Goal: Contribute content: Contribute content

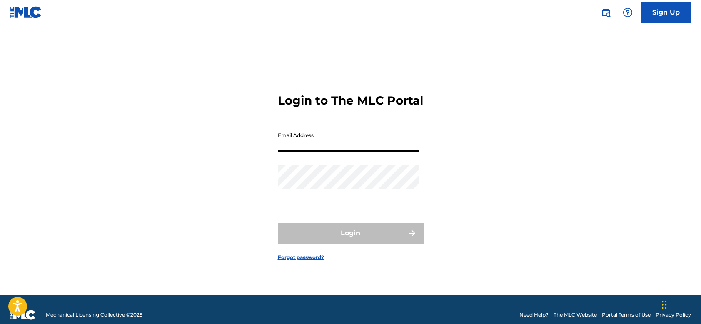
type input "[PERSON_NAME][EMAIL_ADDRESS][DOMAIN_NAME]"
click at [351, 240] on button "Login" at bounding box center [351, 233] width 146 height 21
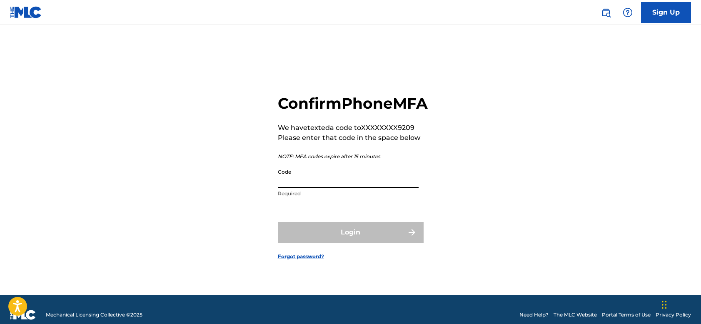
click at [319, 188] on input "Code" at bounding box center [348, 177] width 141 height 24
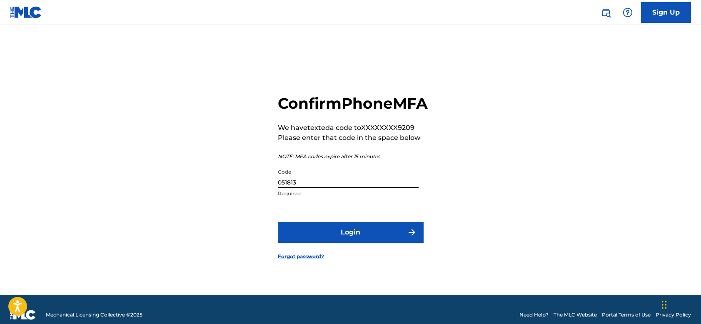
type input "051813"
click at [342, 243] on button "Login" at bounding box center [351, 232] width 146 height 21
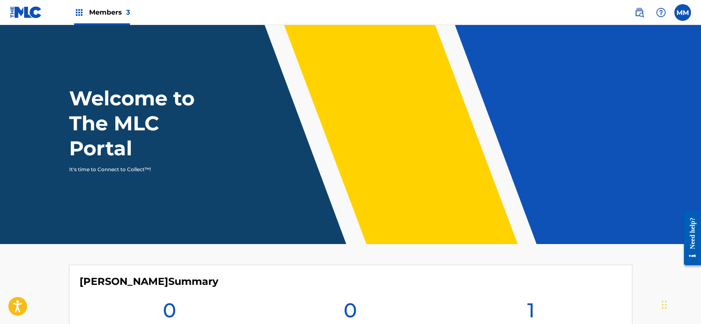
click at [679, 11] on label at bounding box center [683, 12] width 17 height 17
click at [683, 13] on input "MM [PERSON_NAME] [PERSON_NAME][EMAIL_ADDRESS][DOMAIN_NAME] Notification Prefere…" at bounding box center [683, 13] width 0 height 0
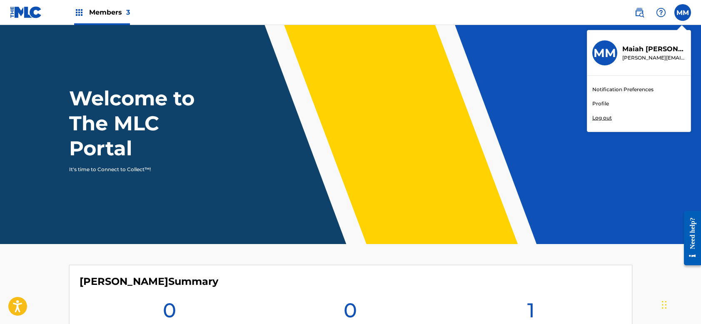
click at [468, 89] on div "Welcome to The MLC Portal It's time to Connect to Collect™!" at bounding box center [350, 130] width 583 height 88
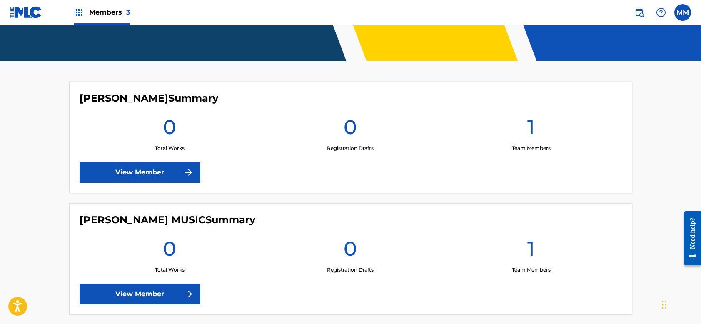
scroll to position [181, 0]
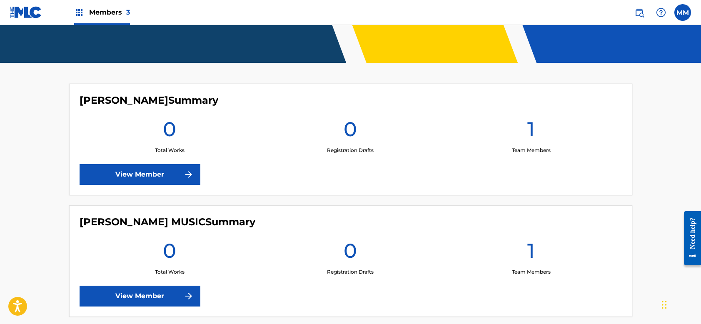
click at [170, 291] on link "View Member" at bounding box center [140, 296] width 121 height 21
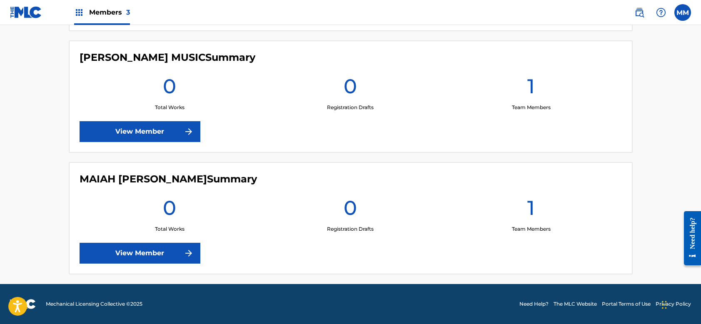
scroll to position [346, 0]
click at [159, 259] on link "View Member" at bounding box center [140, 253] width 121 height 21
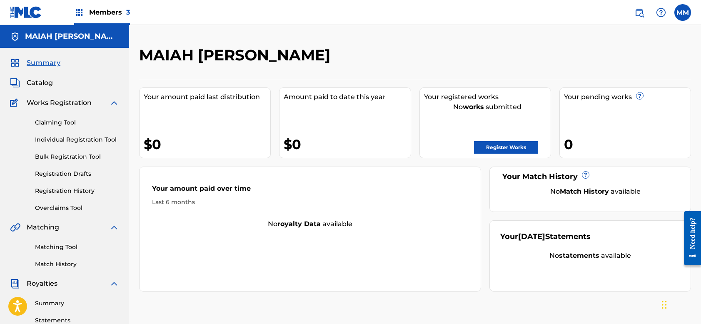
scroll to position [41, 0]
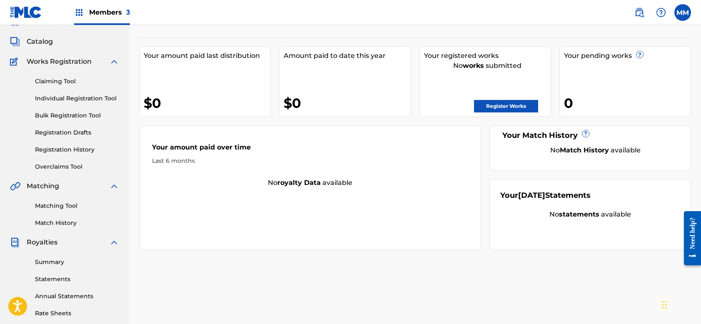
click at [65, 80] on link "Claiming Tool" at bounding box center [77, 81] width 84 height 9
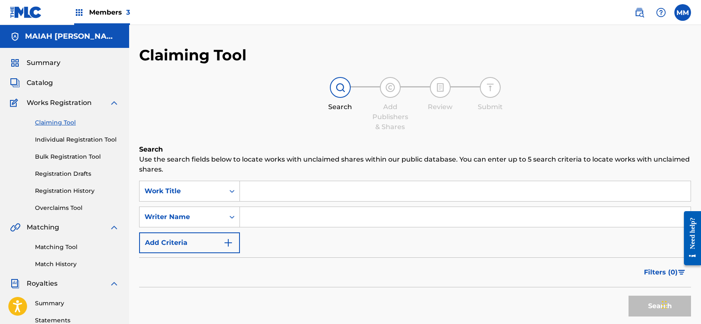
click at [206, 244] on button "Add Criteria" at bounding box center [189, 243] width 101 height 21
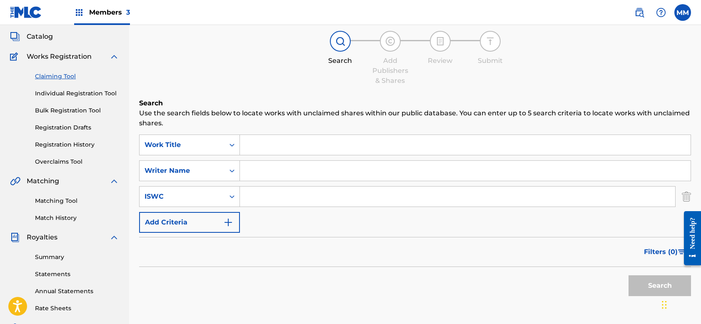
scroll to position [46, 0]
click at [205, 228] on button "Add Criteria" at bounding box center [189, 223] width 101 height 21
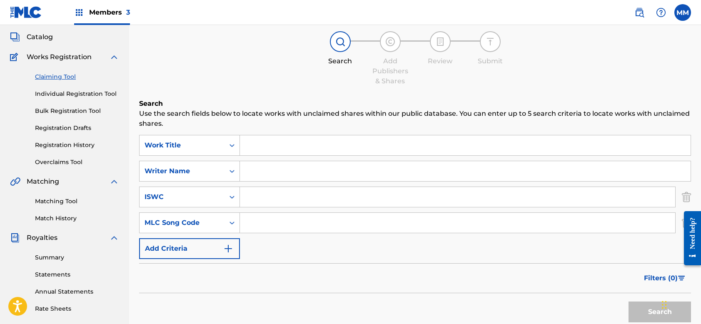
click at [202, 245] on button "Add Criteria" at bounding box center [189, 248] width 101 height 21
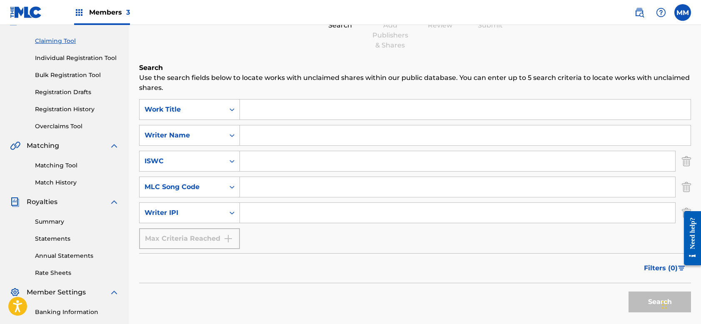
scroll to position [89, 0]
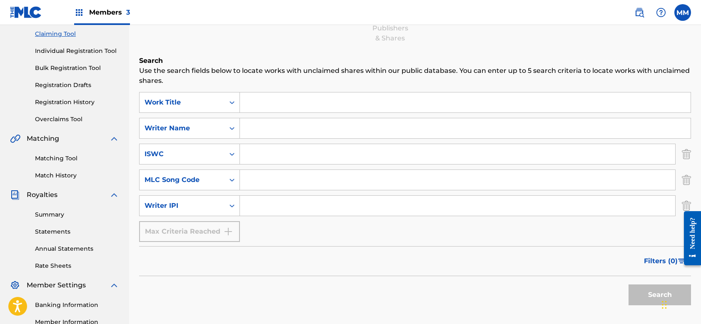
click at [271, 129] on input "Search Form" at bounding box center [465, 128] width 451 height 20
type input "[PERSON_NAME]"
drag, startPoint x: 270, startPoint y: 111, endPoint x: 658, endPoint y: 299, distance: 430.8
click at [658, 299] on button "Search" at bounding box center [660, 295] width 63 height 21
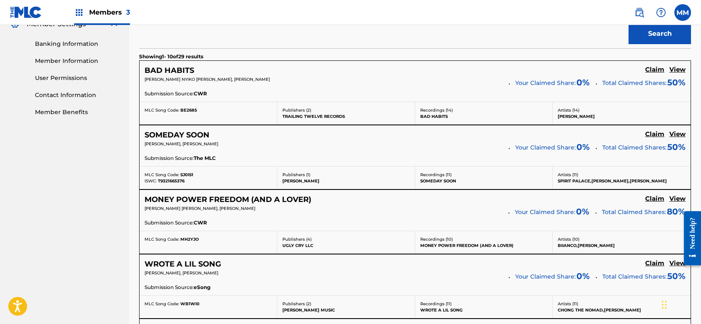
scroll to position [350, 0]
click at [656, 70] on h5 "Claim" at bounding box center [655, 70] width 19 height 8
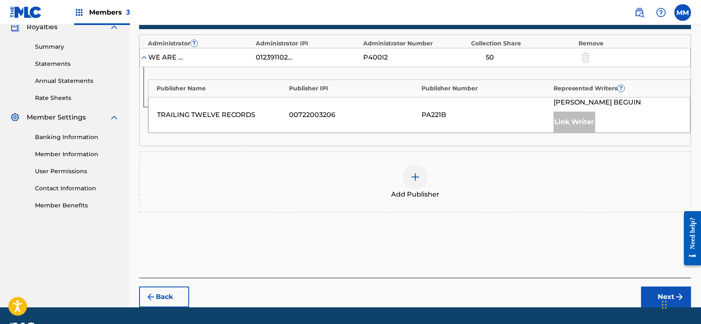
scroll to position [263, 0]
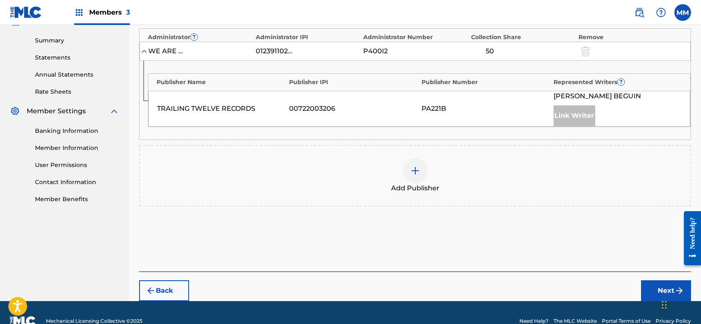
click at [421, 176] on div at bounding box center [415, 170] width 25 height 25
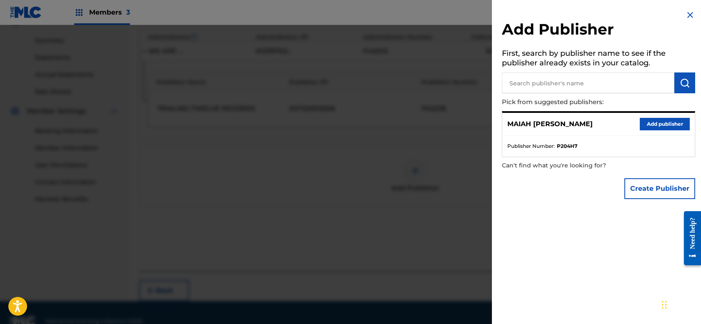
click at [661, 121] on button "Add publisher" at bounding box center [665, 124] width 50 height 13
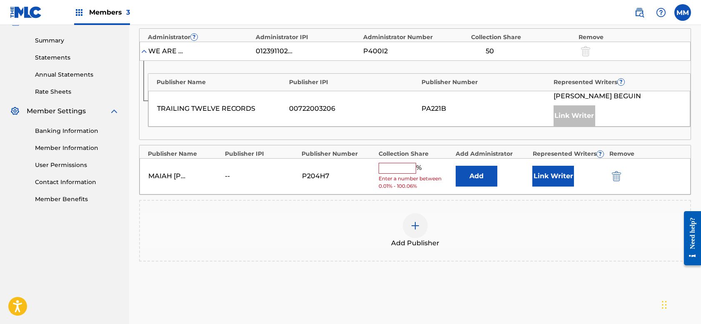
click at [392, 165] on input "text" at bounding box center [398, 168] width 38 height 11
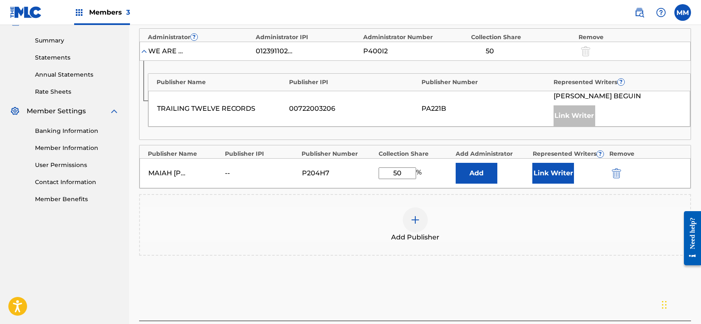
type input "50"
click at [560, 173] on button "Link Writer" at bounding box center [554, 173] width 42 height 21
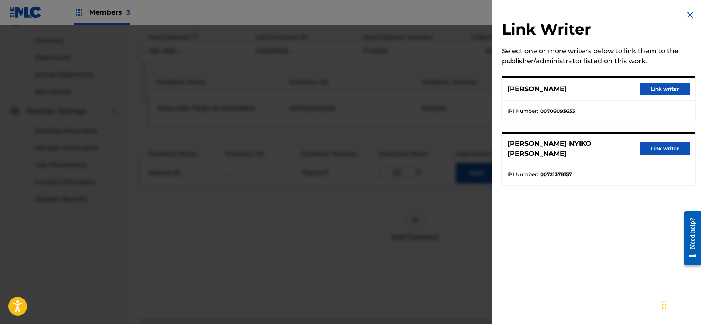
click at [665, 89] on button "Link writer" at bounding box center [665, 89] width 50 height 13
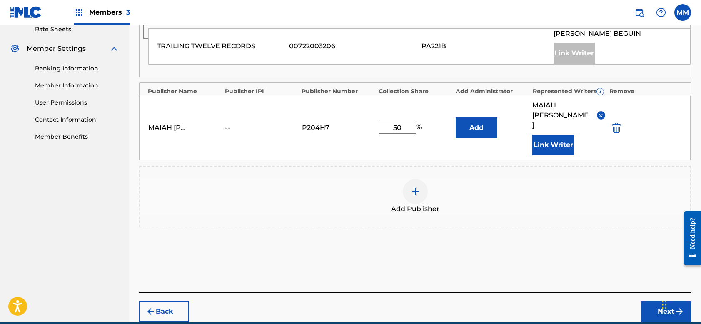
scroll to position [317, 0]
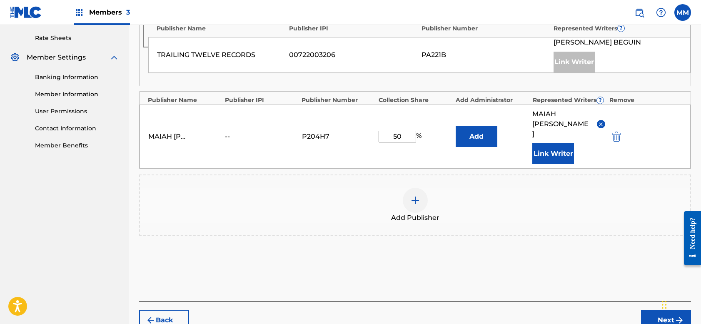
click at [656, 310] on button "Next" at bounding box center [666, 320] width 50 height 21
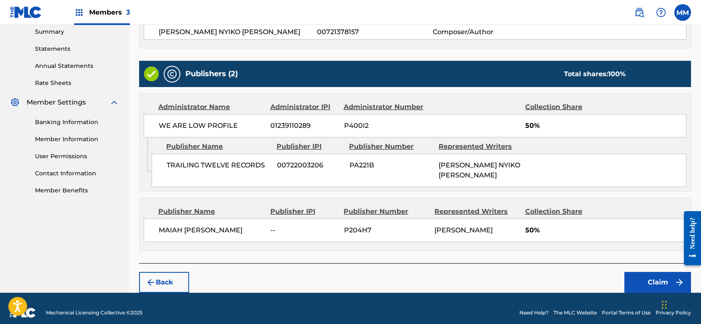
scroll to position [271, 0]
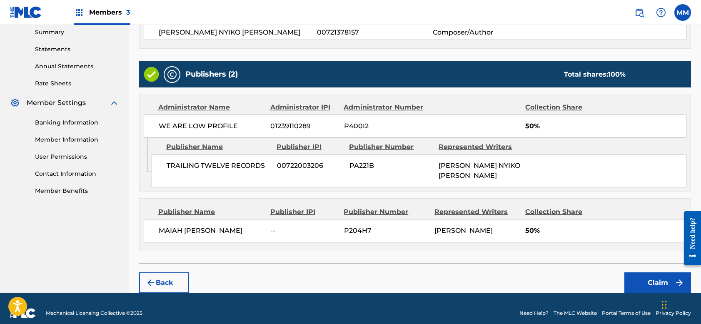
click at [649, 273] on button "Claim" at bounding box center [658, 283] width 67 height 21
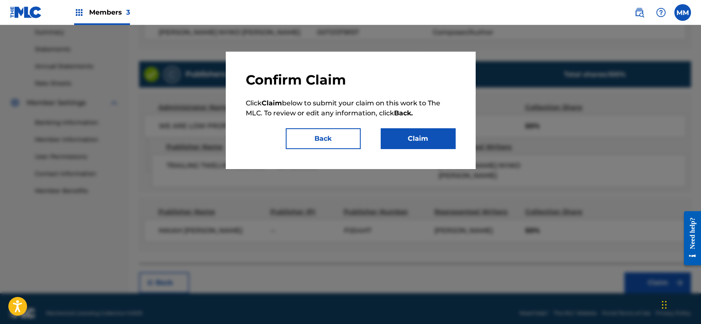
click at [423, 141] on button "Claim" at bounding box center [418, 138] width 75 height 21
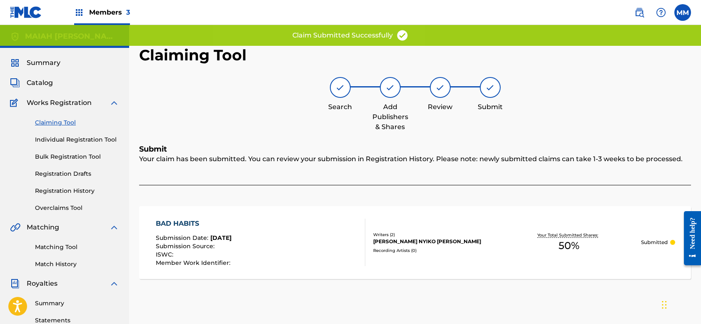
scroll to position [0, 0]
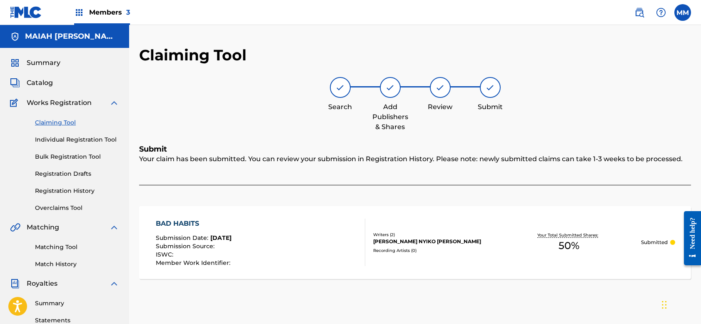
click at [67, 123] on link "Claiming Tool" at bounding box center [77, 122] width 84 height 9
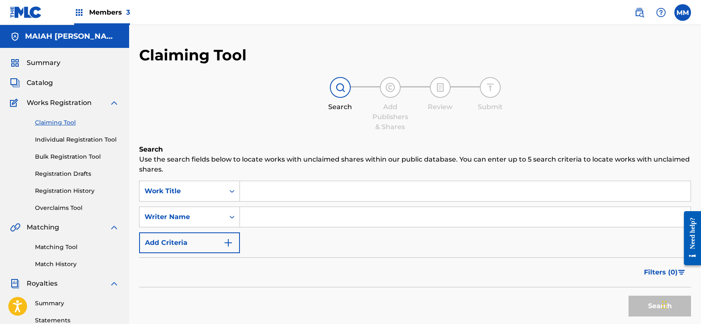
click at [50, 80] on span "Catalog" at bounding box center [40, 83] width 26 height 10
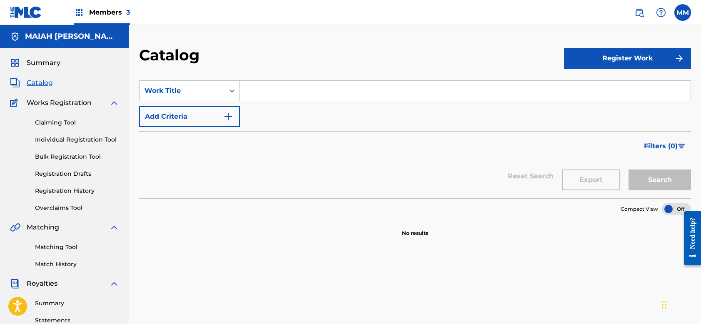
click at [55, 62] on span "Summary" at bounding box center [44, 63] width 34 height 10
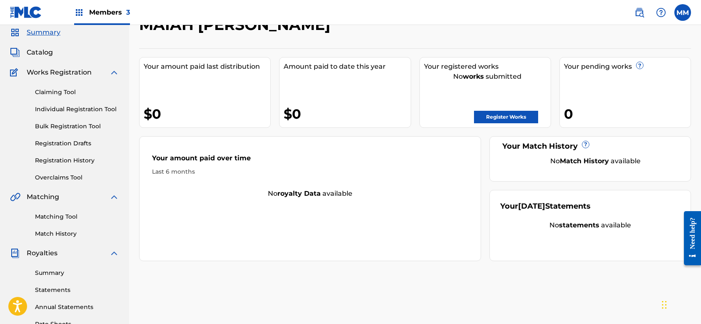
scroll to position [37, 0]
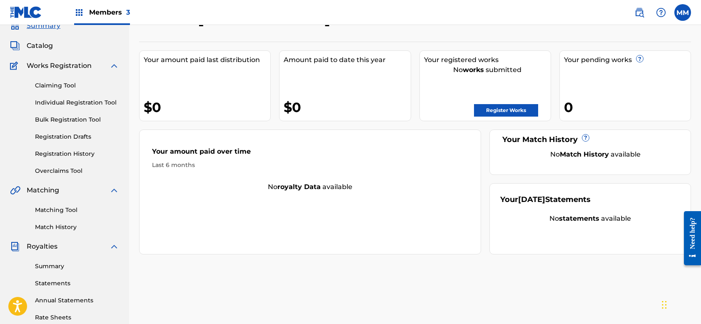
click at [60, 85] on link "Claiming Tool" at bounding box center [77, 85] width 84 height 9
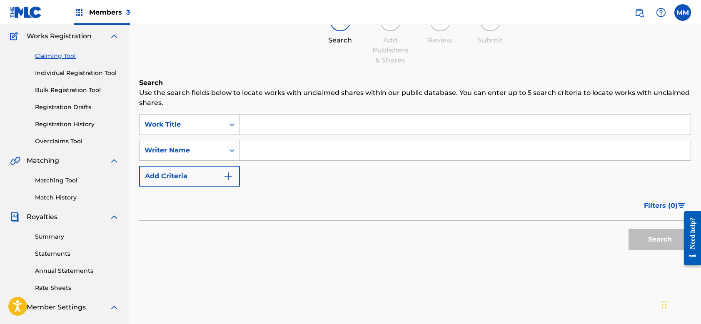
scroll to position [80, 0]
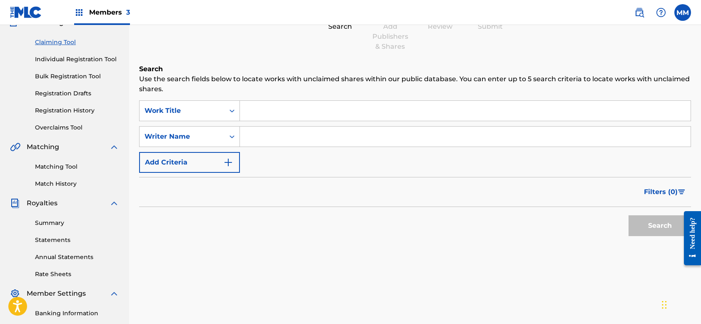
click at [195, 163] on button "Add Criteria" at bounding box center [189, 162] width 101 height 21
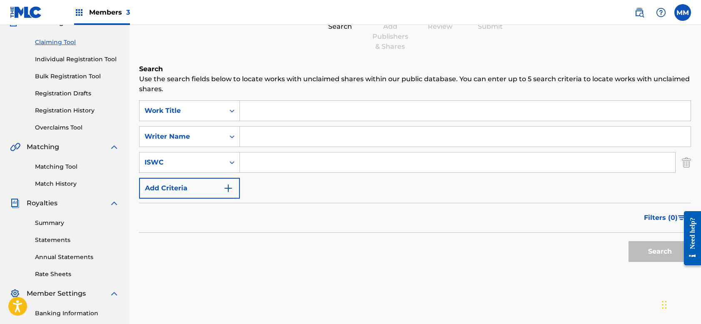
click at [200, 191] on button "Add Criteria" at bounding box center [189, 188] width 101 height 21
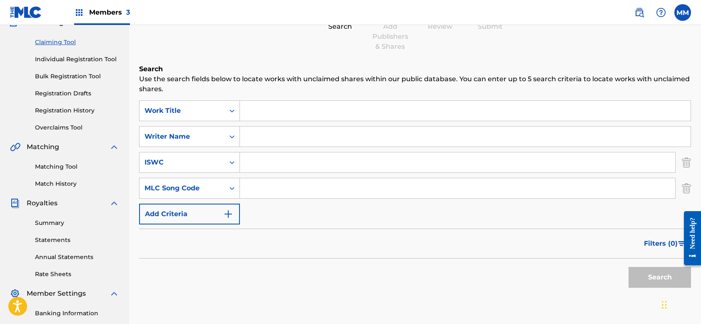
click at [261, 138] on input "Search Form" at bounding box center [465, 137] width 451 height 20
type input "[PERSON_NAME]"
drag, startPoint x: 303, startPoint y: 146, endPoint x: 641, endPoint y: 275, distance: 361.6
click at [641, 275] on button "Search" at bounding box center [660, 277] width 63 height 21
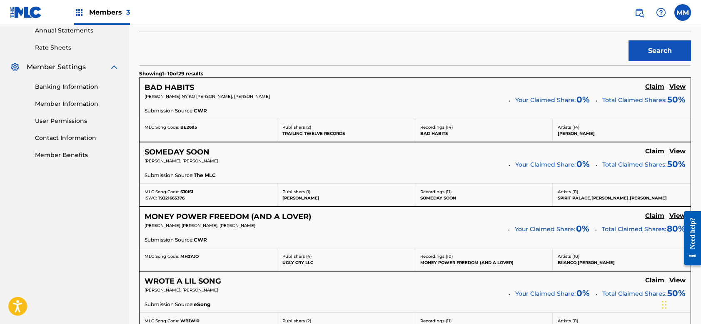
scroll to position [310, 0]
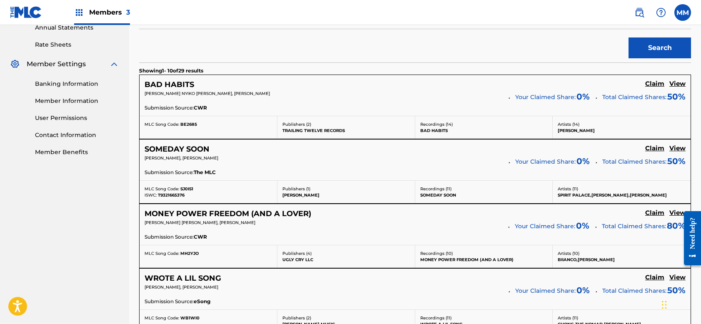
click at [656, 149] on h5 "Claim" at bounding box center [655, 149] width 19 height 8
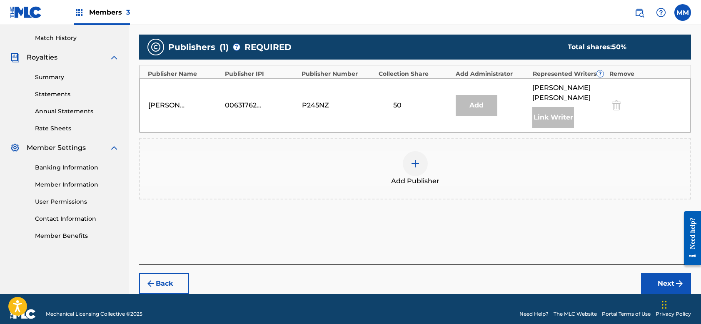
click at [416, 159] on div at bounding box center [415, 163] width 25 height 25
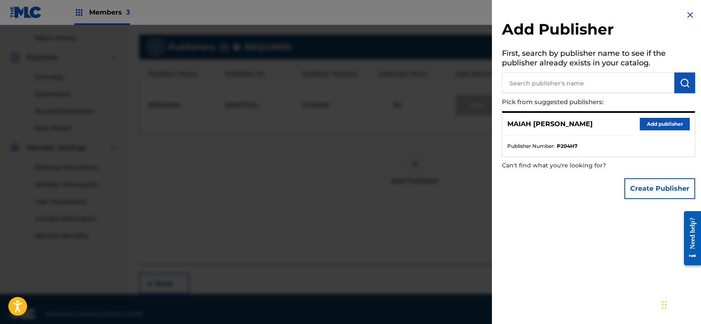
click at [653, 122] on button "Add publisher" at bounding box center [665, 124] width 50 height 13
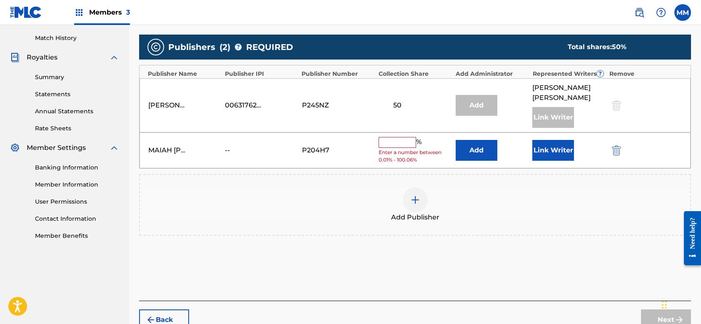
click at [388, 137] on input "text" at bounding box center [398, 142] width 38 height 11
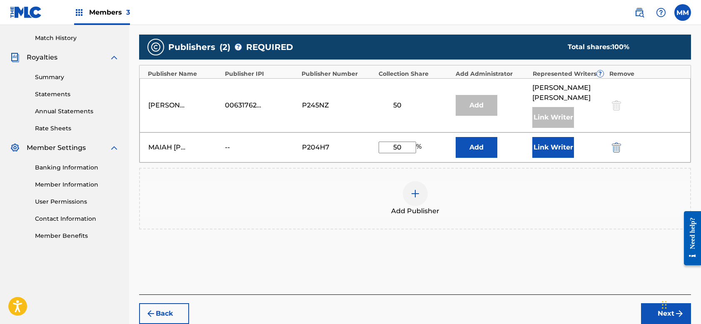
type input "50"
click at [553, 137] on button "Link Writer" at bounding box center [554, 147] width 42 height 21
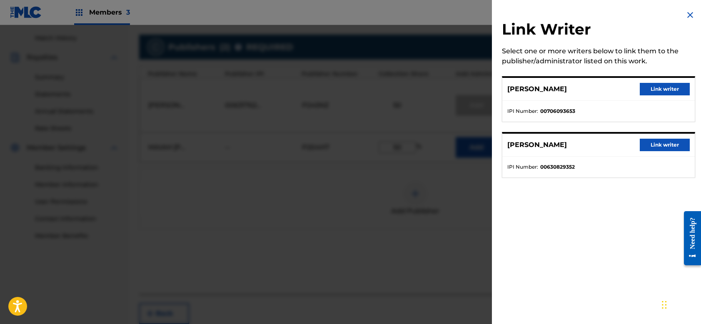
click at [658, 90] on button "Link writer" at bounding box center [665, 89] width 50 height 13
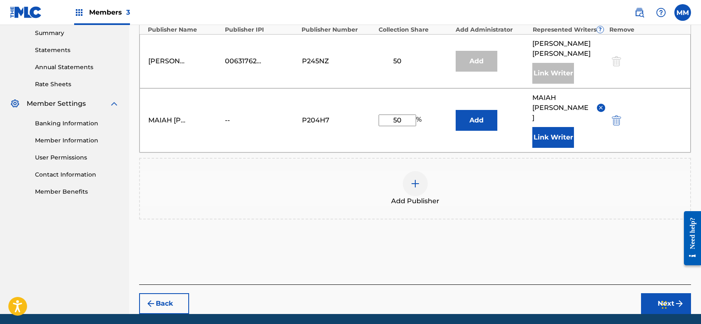
click at [657, 293] on button "Next" at bounding box center [666, 303] width 50 height 21
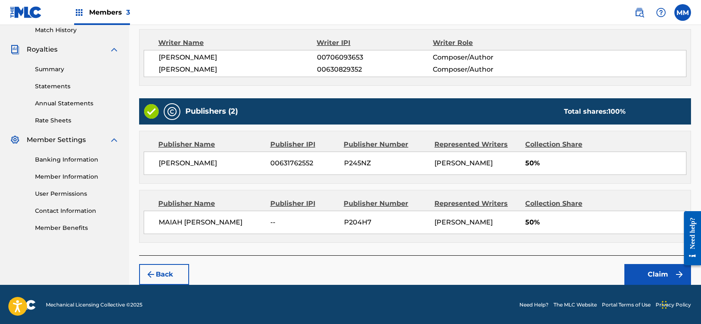
scroll to position [234, 0]
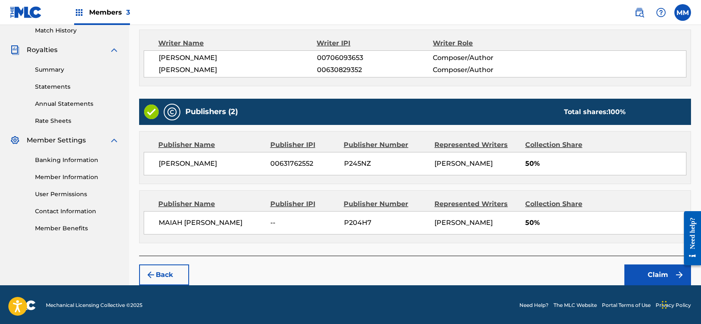
click at [650, 279] on button "Claim" at bounding box center [658, 275] width 67 height 21
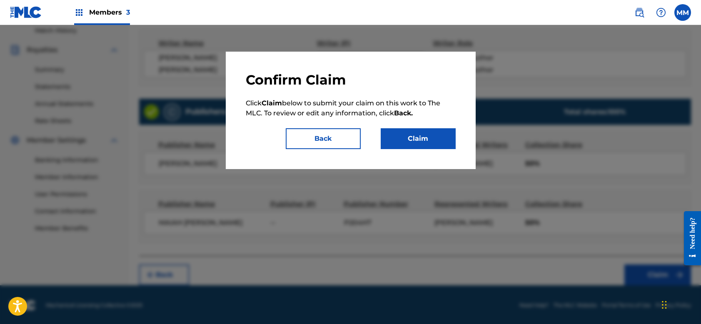
click at [430, 139] on button "Claim" at bounding box center [418, 138] width 75 height 21
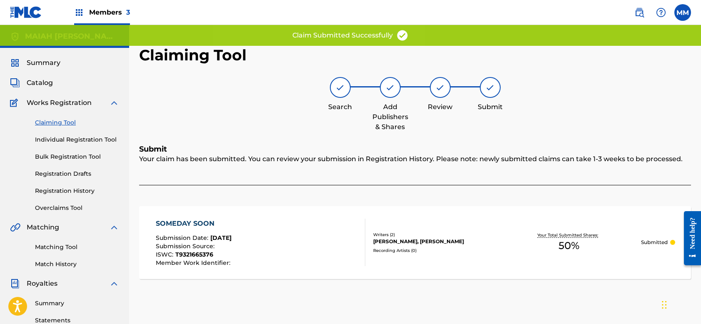
scroll to position [0, 0]
click at [63, 175] on link "Registration Drafts" at bounding box center [77, 174] width 84 height 9
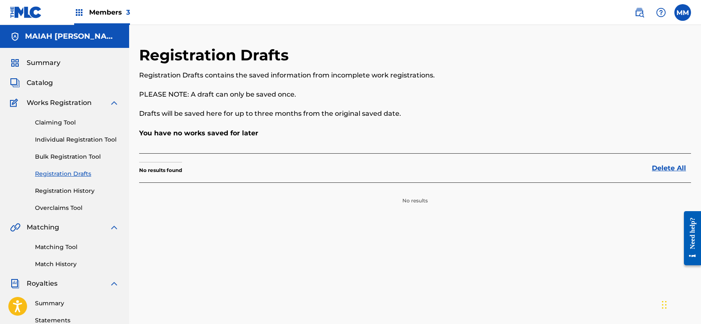
click at [63, 187] on link "Registration History" at bounding box center [77, 191] width 84 height 9
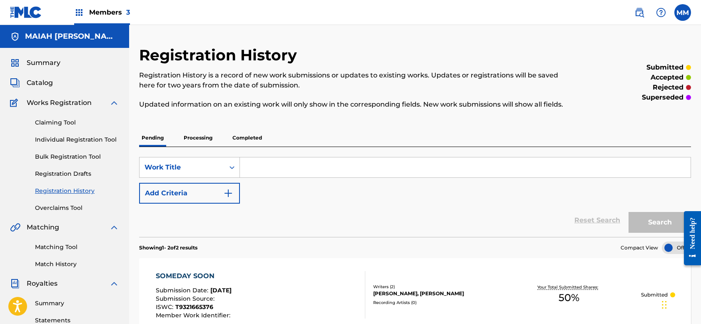
click at [69, 125] on link "Claiming Tool" at bounding box center [77, 122] width 84 height 9
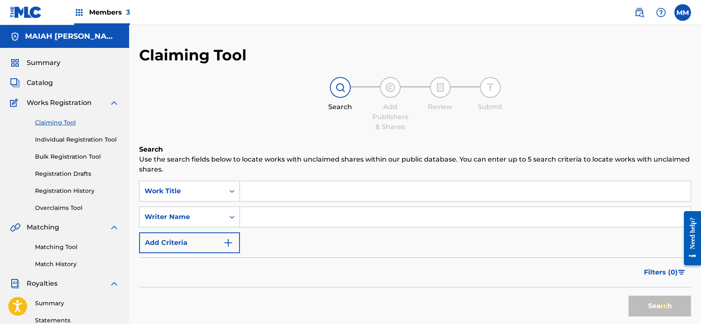
click at [199, 243] on button "Add Criteria" at bounding box center [189, 243] width 101 height 21
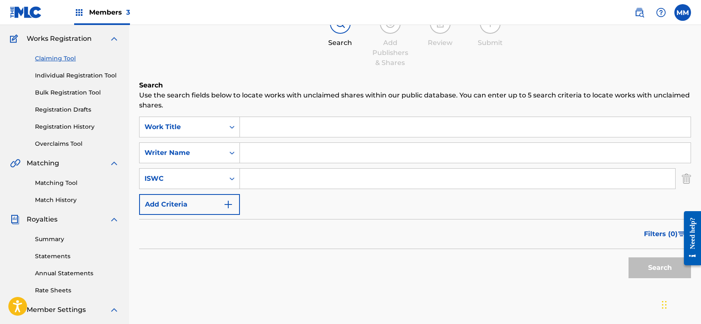
scroll to position [78, 0]
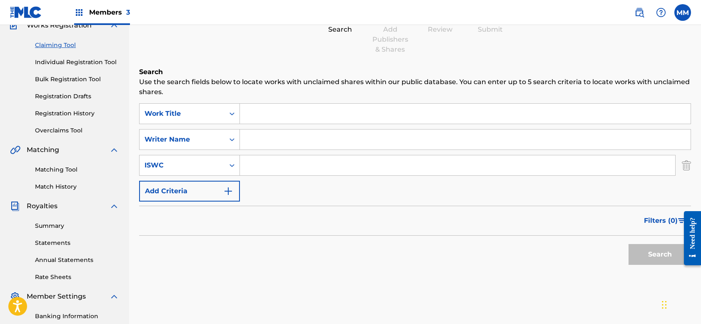
click at [188, 194] on button "Add Criteria" at bounding box center [189, 191] width 101 height 21
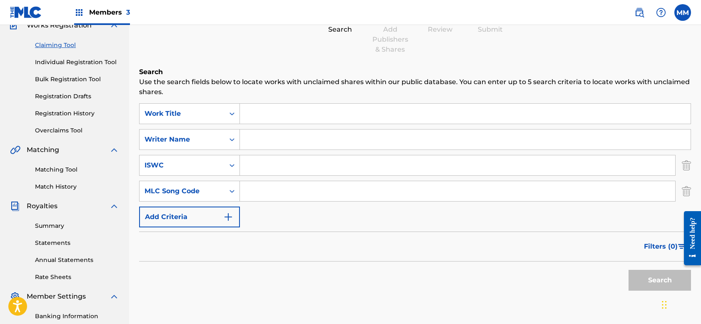
click at [265, 142] on input "Search Form" at bounding box center [465, 140] width 451 height 20
type input "[PERSON_NAME]"
drag, startPoint x: 528, startPoint y: 215, endPoint x: 642, endPoint y: 279, distance: 129.9
click at [642, 279] on button "Search" at bounding box center [660, 280] width 63 height 21
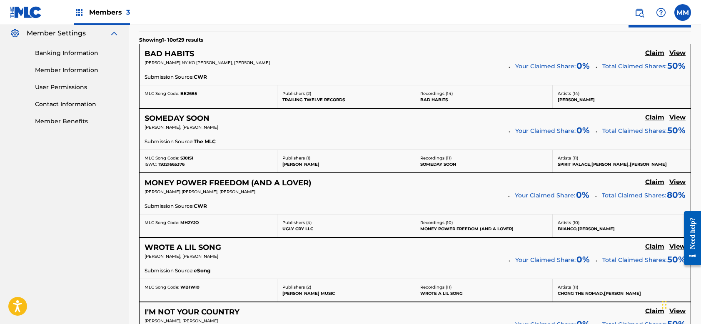
scroll to position [377, 0]
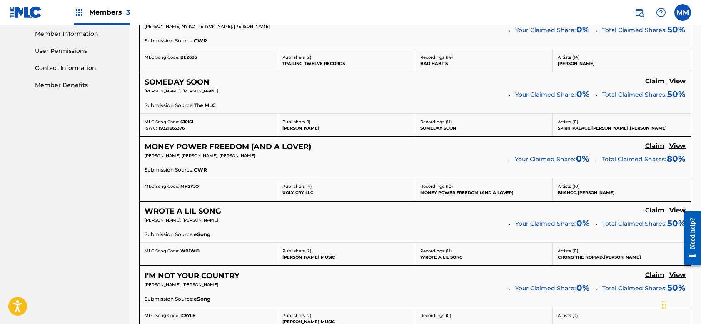
click at [649, 145] on h5 "Claim" at bounding box center [655, 146] width 19 height 8
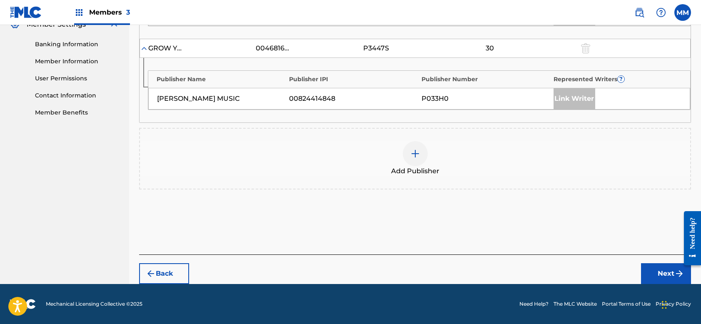
scroll to position [349, 0]
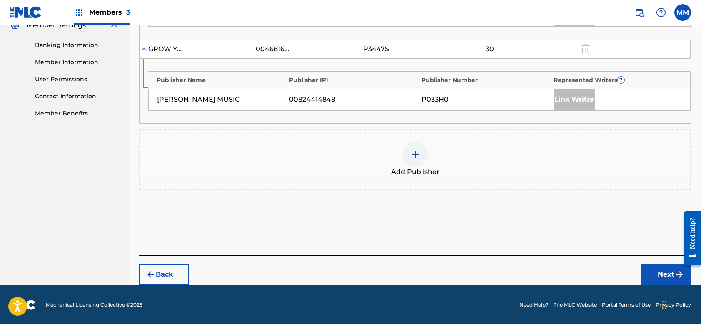
click at [416, 155] on img at bounding box center [416, 155] width 10 height 10
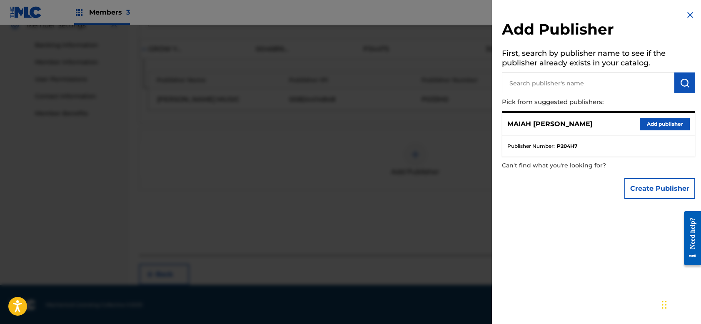
click at [647, 121] on button "Add publisher" at bounding box center [665, 124] width 50 height 13
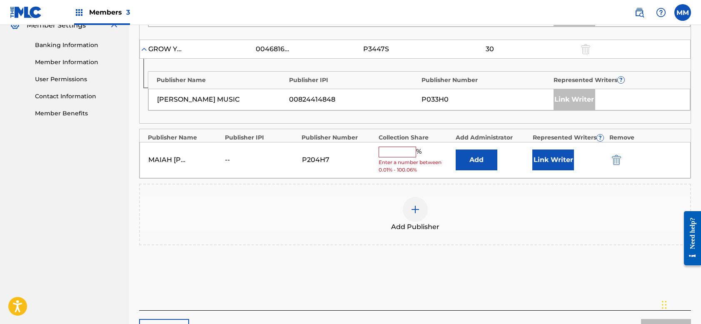
click at [403, 149] on input "text" at bounding box center [398, 152] width 38 height 11
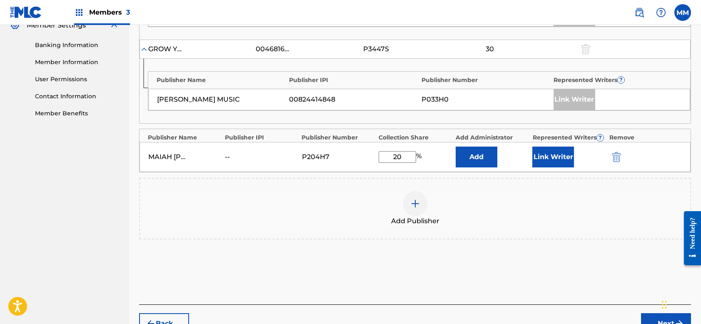
type input "20"
click at [546, 157] on button "Link Writer" at bounding box center [554, 157] width 42 height 21
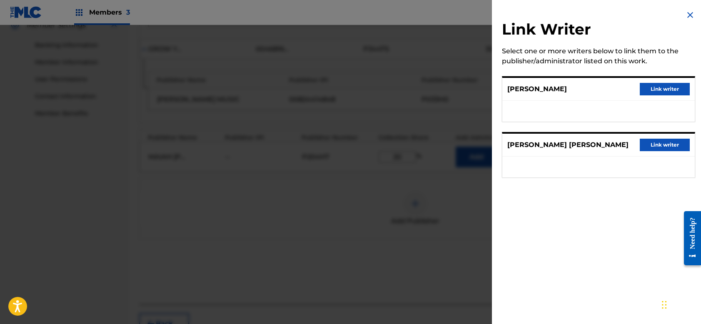
click at [658, 88] on button "Link writer" at bounding box center [665, 89] width 50 height 13
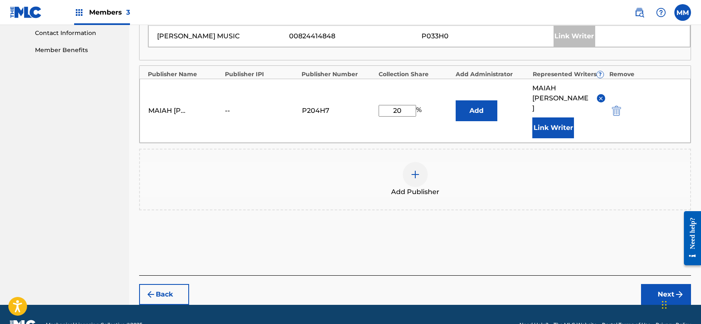
click at [660, 284] on button "Next" at bounding box center [666, 294] width 50 height 21
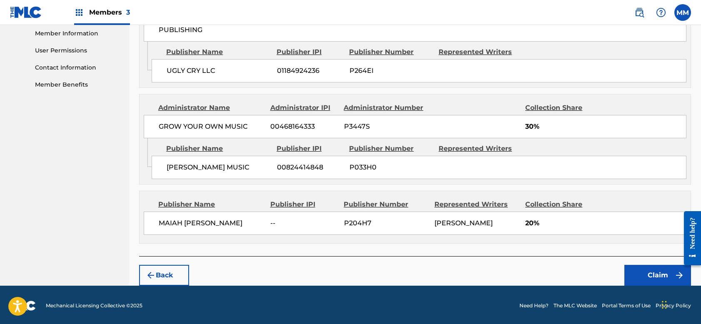
click at [645, 271] on button "Claim" at bounding box center [658, 275] width 67 height 21
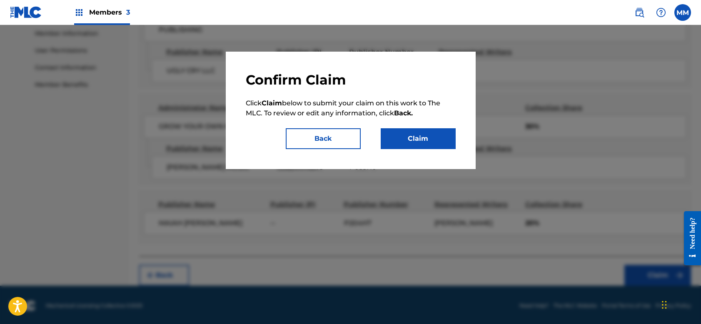
click at [414, 133] on button "Claim" at bounding box center [418, 138] width 75 height 21
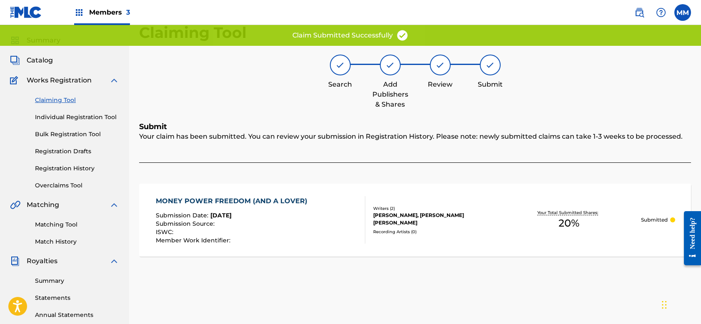
scroll to position [23, 0]
click at [61, 100] on link "Claiming Tool" at bounding box center [77, 99] width 84 height 9
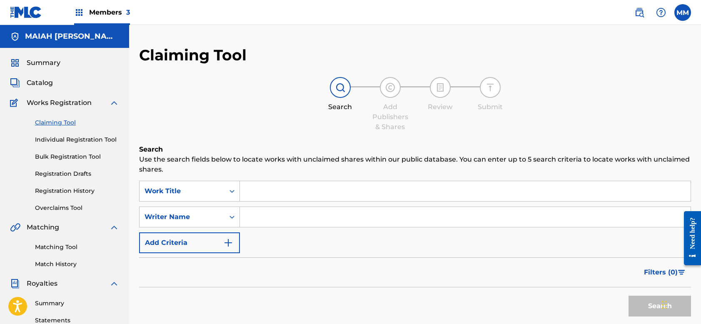
click at [253, 218] on input "Search Form" at bounding box center [465, 217] width 451 height 20
type input "[PERSON_NAME]"
click at [644, 304] on button "Search" at bounding box center [660, 306] width 63 height 21
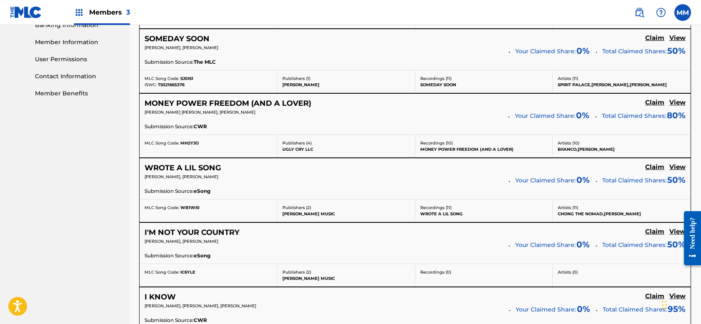
scroll to position [371, 0]
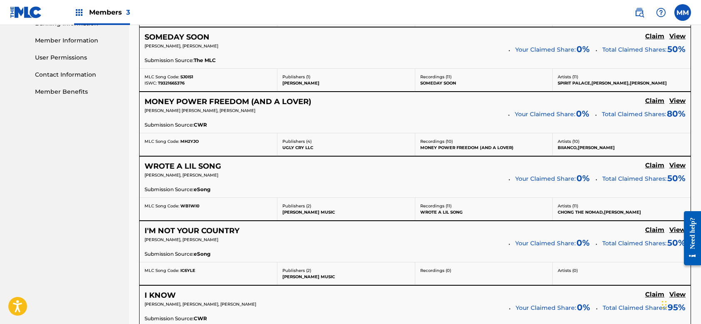
click at [658, 166] on h5 "Claim" at bounding box center [655, 166] width 19 height 8
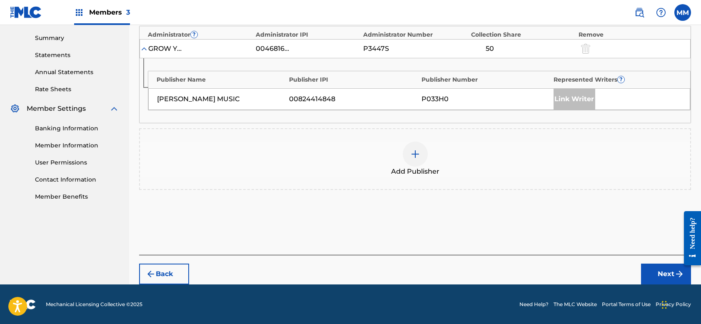
click at [416, 161] on div at bounding box center [415, 154] width 25 height 25
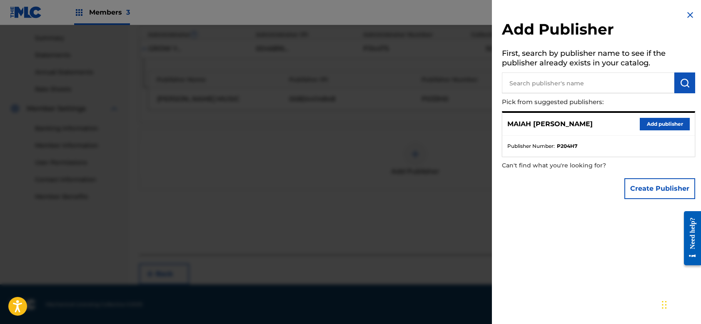
click at [650, 125] on button "Add publisher" at bounding box center [665, 124] width 50 height 13
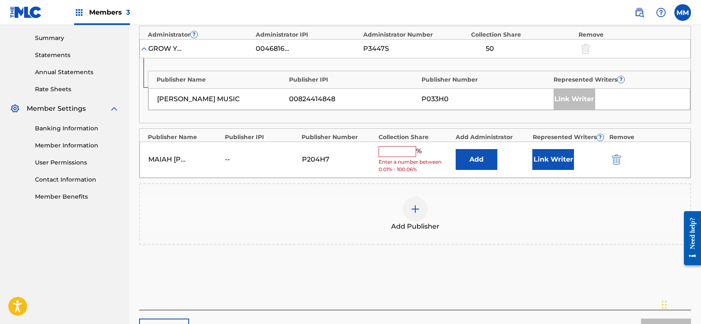
click at [385, 152] on input "text" at bounding box center [398, 151] width 38 height 11
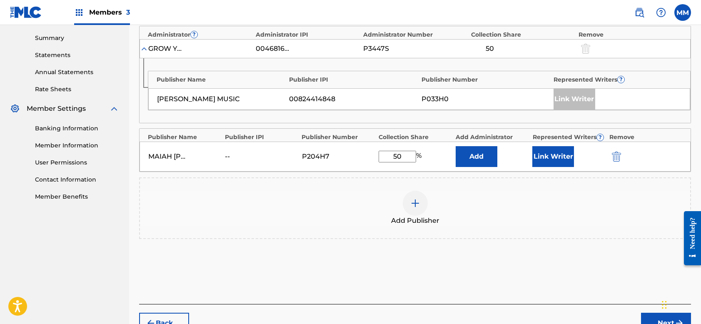
type input "50"
click at [550, 155] on button "Link Writer" at bounding box center [554, 156] width 42 height 21
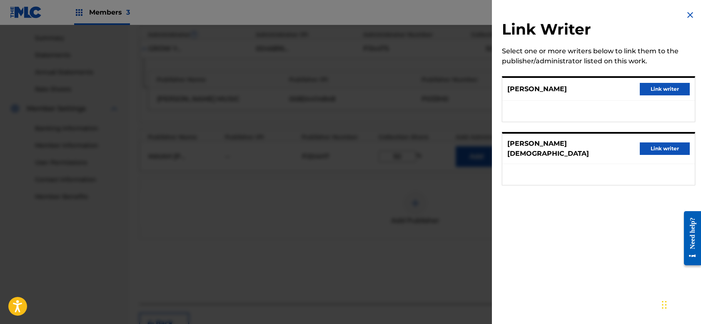
click at [651, 88] on button "Link writer" at bounding box center [665, 89] width 50 height 13
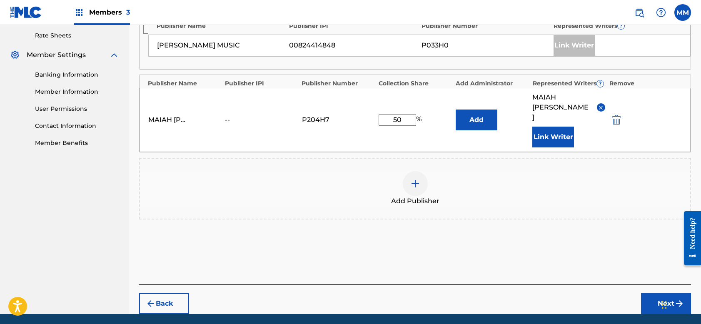
scroll to position [322, 0]
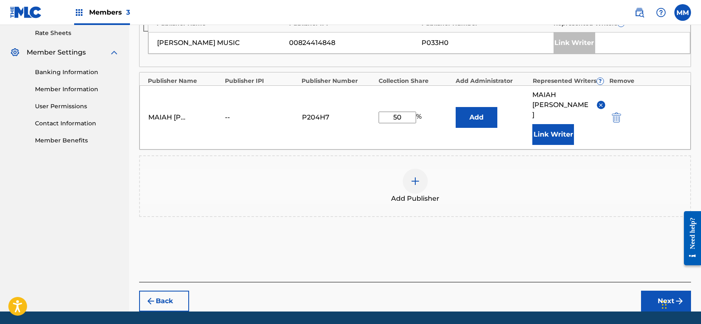
click at [659, 291] on button "Next" at bounding box center [666, 301] width 50 height 21
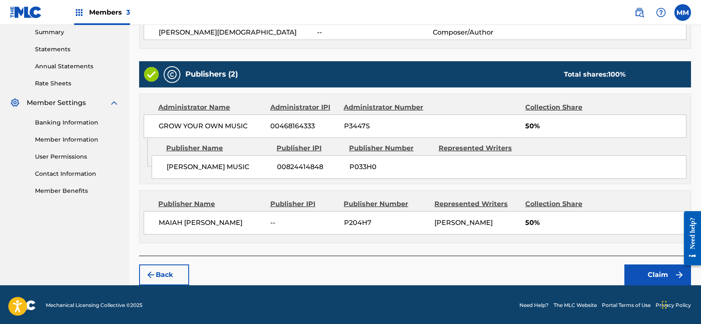
click at [657, 272] on button "Claim" at bounding box center [658, 275] width 67 height 21
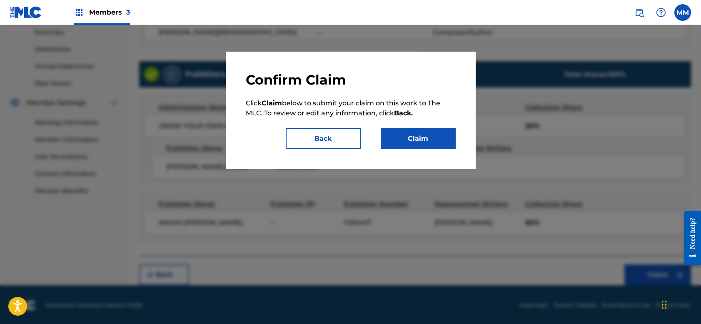
click at [431, 146] on button "Claim" at bounding box center [418, 138] width 75 height 21
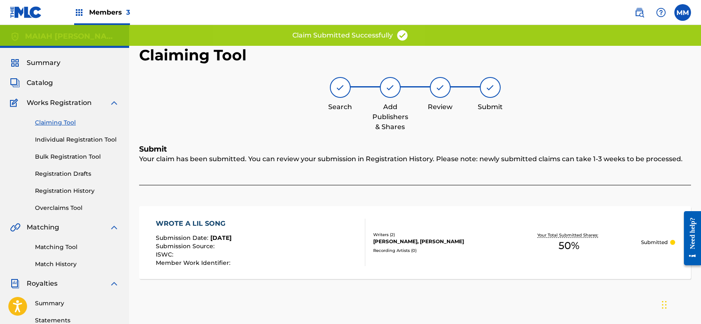
scroll to position [0, 0]
click at [65, 124] on link "Claiming Tool" at bounding box center [77, 122] width 84 height 9
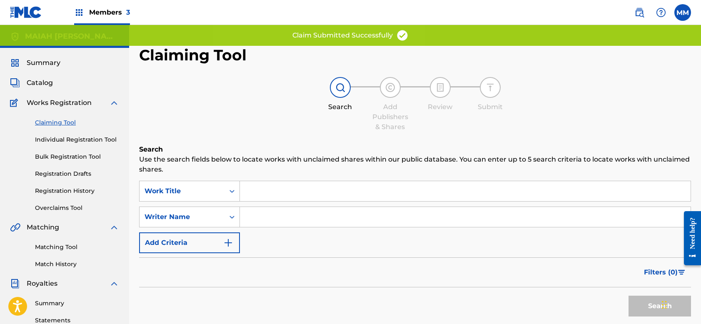
click at [252, 220] on input "Search Form" at bounding box center [465, 217] width 451 height 20
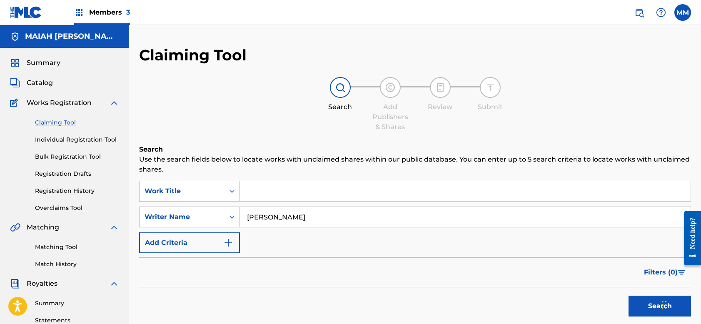
type input "[PERSON_NAME]"
click at [648, 304] on button "Search" at bounding box center [660, 306] width 63 height 21
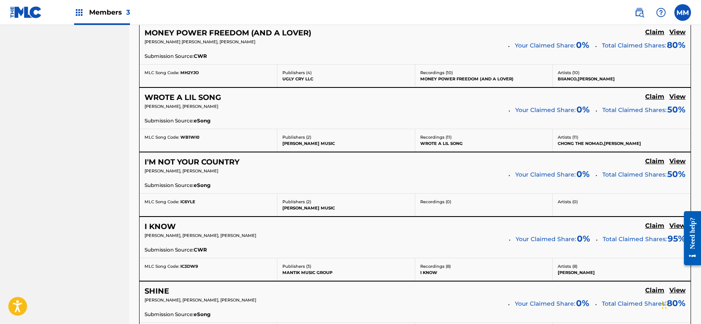
scroll to position [446, 0]
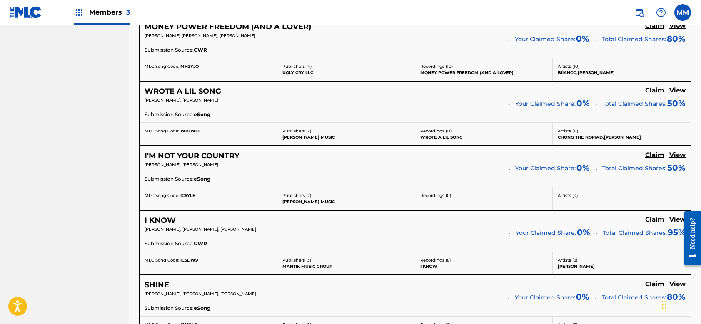
click at [656, 153] on h5 "Claim" at bounding box center [655, 155] width 19 height 8
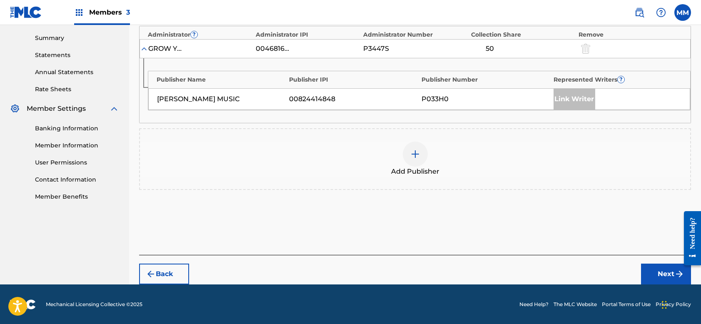
click at [416, 152] on img at bounding box center [416, 154] width 10 height 10
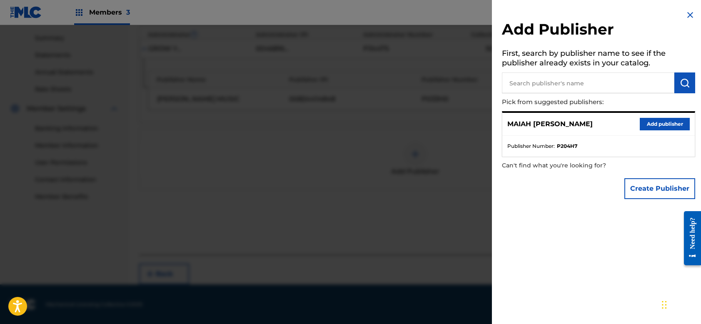
click at [656, 125] on button "Add publisher" at bounding box center [665, 124] width 50 height 13
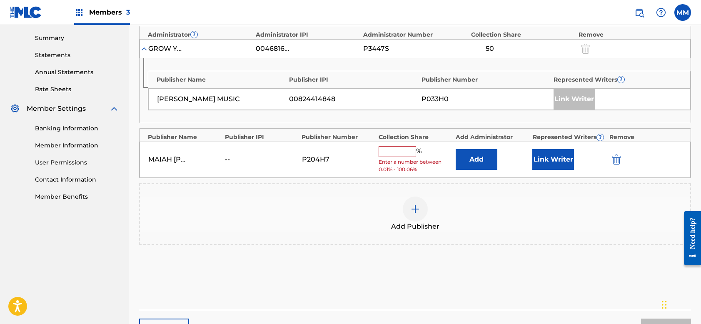
click at [404, 150] on input "text" at bounding box center [398, 151] width 38 height 11
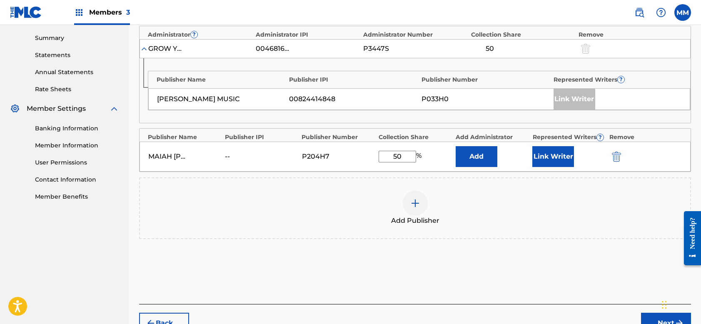
type input "50"
click at [546, 154] on button "Link Writer" at bounding box center [554, 156] width 42 height 21
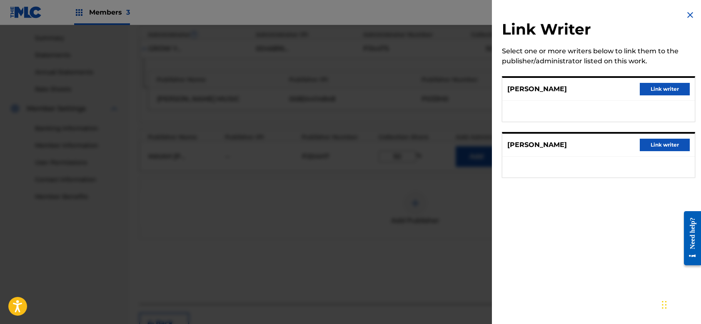
click at [654, 145] on button "Link writer" at bounding box center [665, 145] width 50 height 13
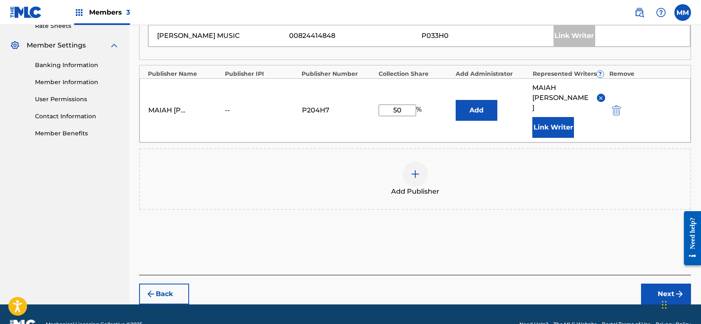
click at [664, 284] on button "Next" at bounding box center [666, 294] width 50 height 21
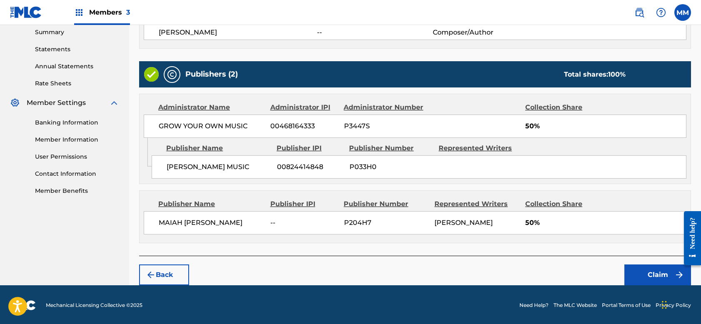
click at [641, 267] on button "Claim" at bounding box center [658, 275] width 67 height 21
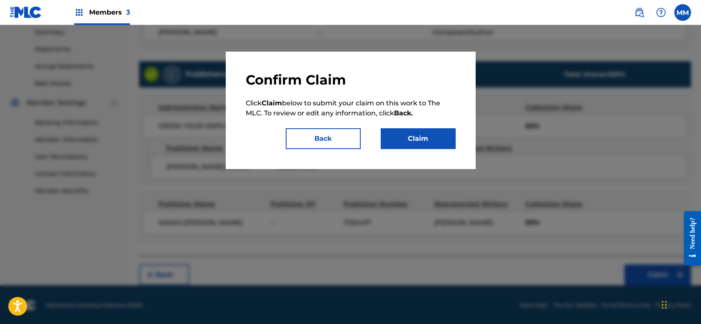
click at [425, 140] on button "Claim" at bounding box center [418, 138] width 75 height 21
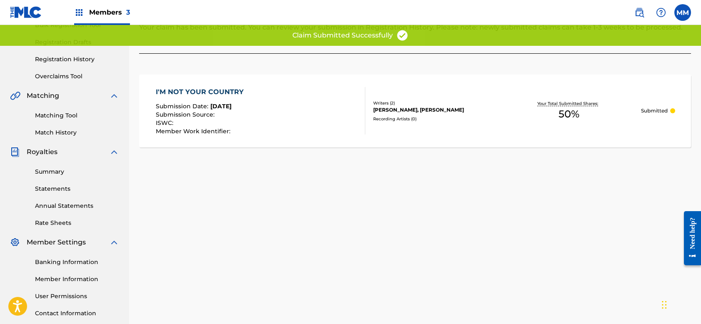
scroll to position [129, 0]
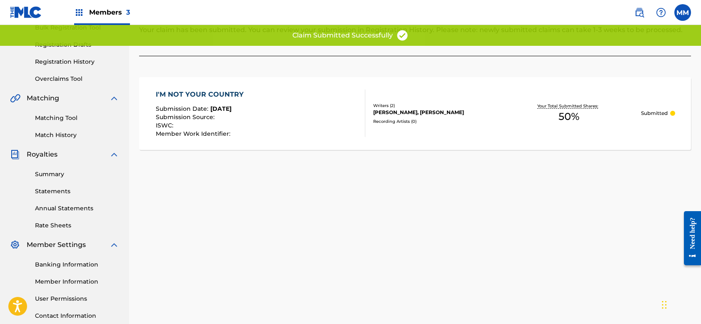
click at [59, 118] on link "Matching Tool" at bounding box center [77, 118] width 84 height 9
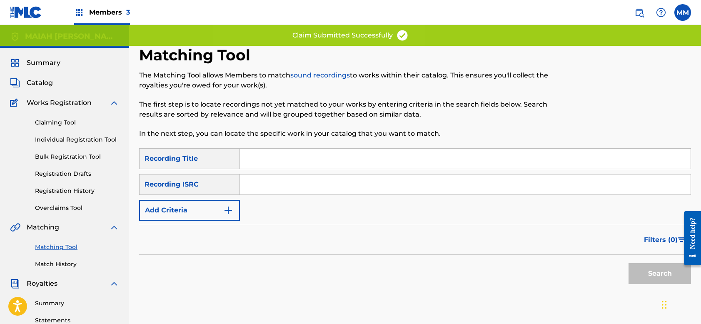
click at [190, 209] on button "Add Criteria" at bounding box center [189, 210] width 101 height 21
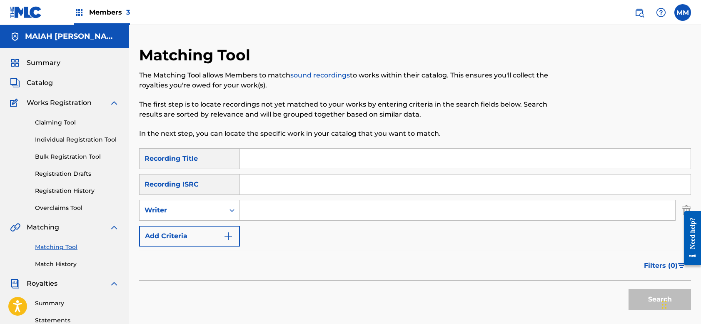
click at [272, 213] on input "Search Form" at bounding box center [458, 210] width 436 height 20
type input "[PERSON_NAME]"
click at [647, 302] on button "Search" at bounding box center [660, 299] width 63 height 21
click at [73, 120] on link "Claiming Tool" at bounding box center [77, 122] width 84 height 9
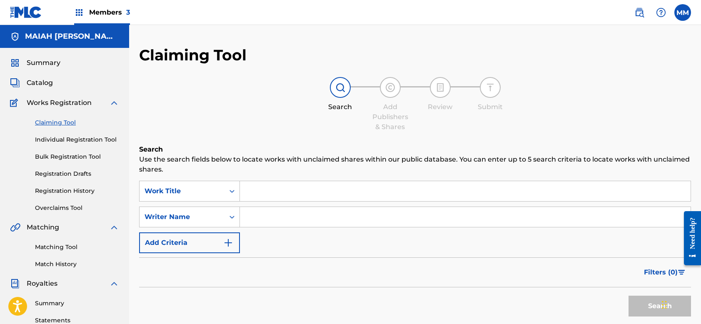
click at [275, 211] on input "Search Form" at bounding box center [465, 217] width 451 height 20
type input "[PERSON_NAME]"
click at [652, 304] on button "Search" at bounding box center [660, 306] width 63 height 21
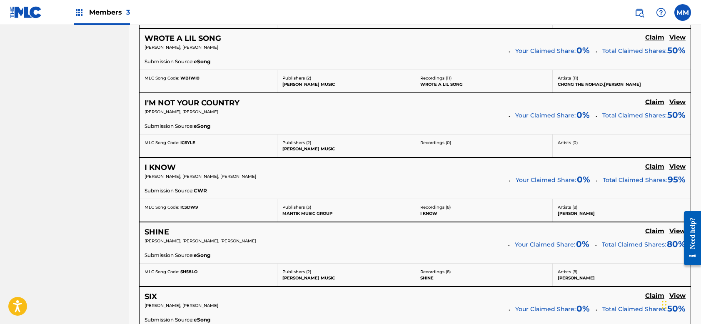
scroll to position [503, 0]
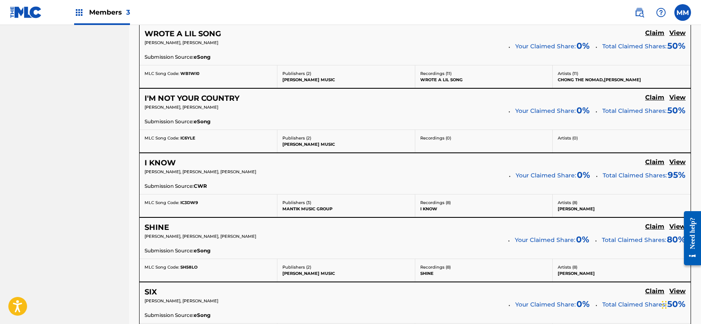
click at [516, 216] on div "I KNOW Claim View [PERSON_NAME], [PERSON_NAME], [PERSON_NAME] Your Claimed Shar…" at bounding box center [415, 185] width 552 height 65
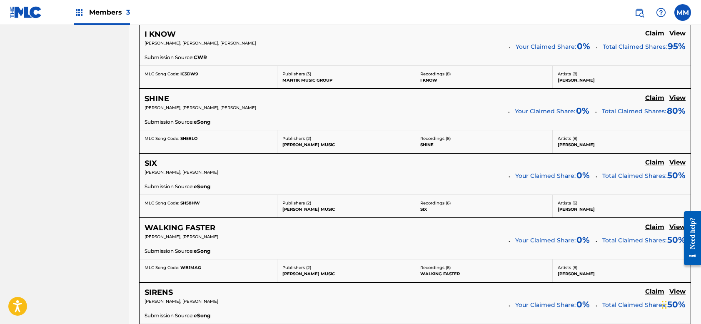
scroll to position [633, 0]
click at [655, 95] on h5 "Claim" at bounding box center [655, 97] width 19 height 8
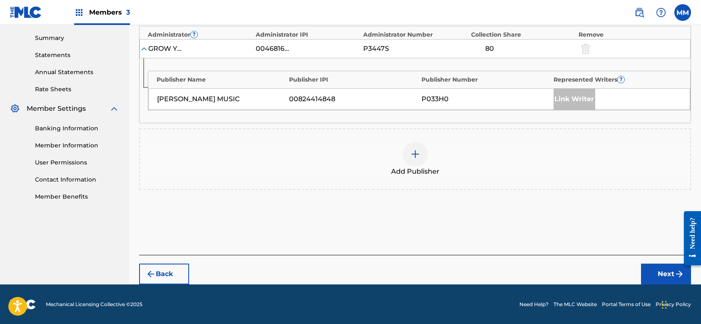
click at [415, 158] on img at bounding box center [416, 154] width 10 height 10
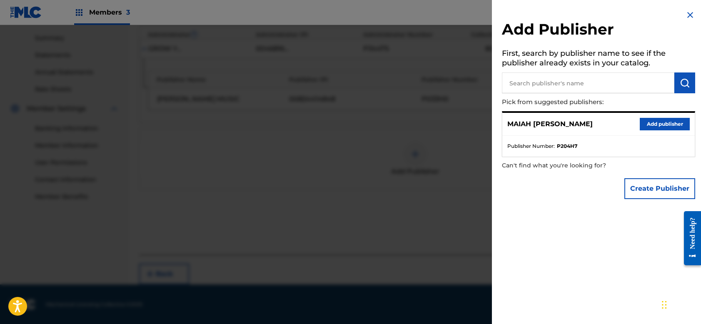
click at [649, 118] on button "Add publisher" at bounding box center [665, 124] width 50 height 13
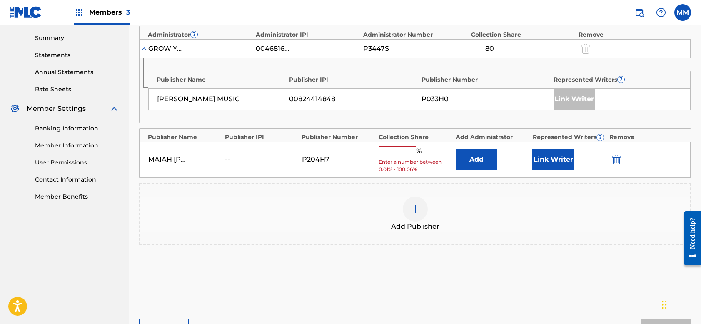
click at [409, 152] on input "text" at bounding box center [398, 151] width 38 height 11
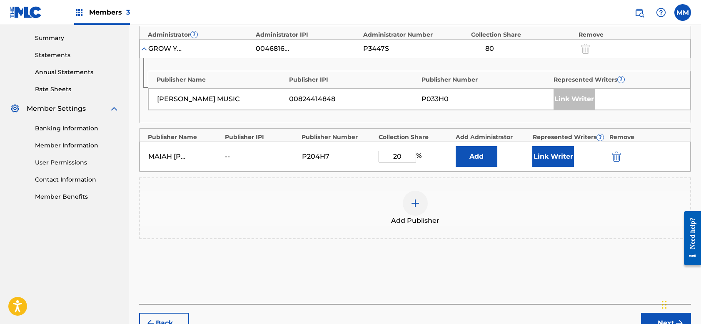
type input "20"
click at [556, 153] on button "Link Writer" at bounding box center [554, 156] width 42 height 21
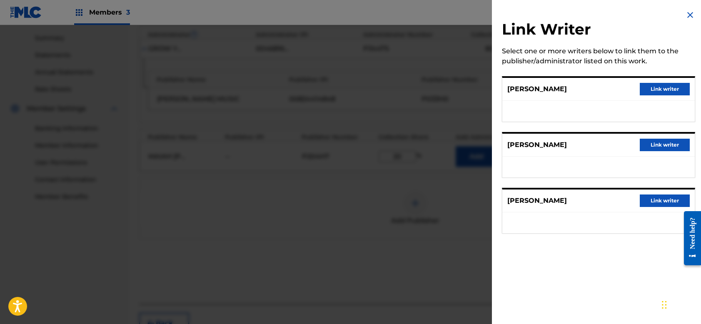
click at [655, 145] on button "Link writer" at bounding box center [665, 145] width 50 height 13
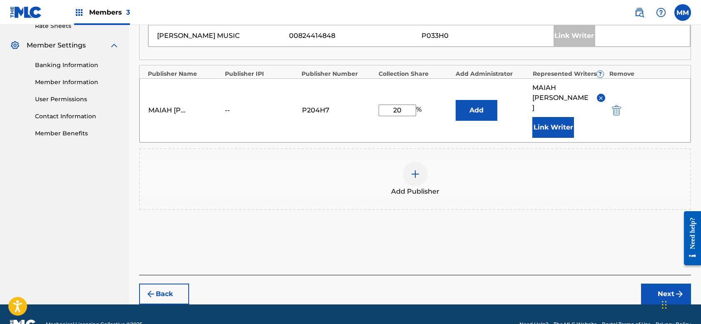
click at [652, 284] on button "Next" at bounding box center [666, 294] width 50 height 21
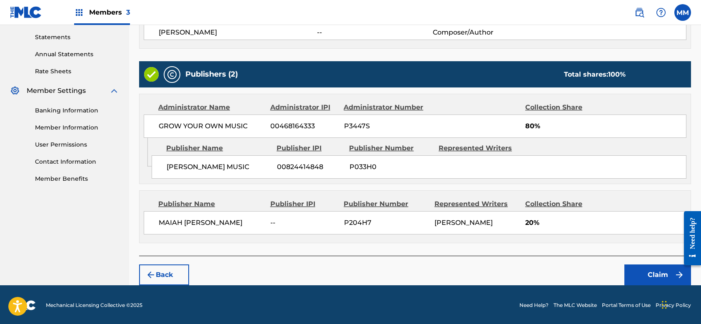
click at [652, 275] on button "Claim" at bounding box center [658, 275] width 67 height 21
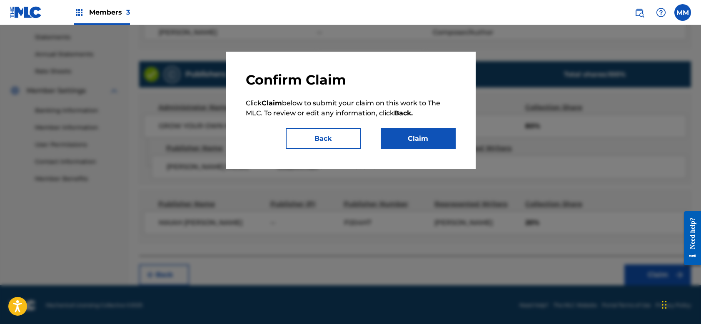
click at [400, 133] on button "Claim" at bounding box center [418, 138] width 75 height 21
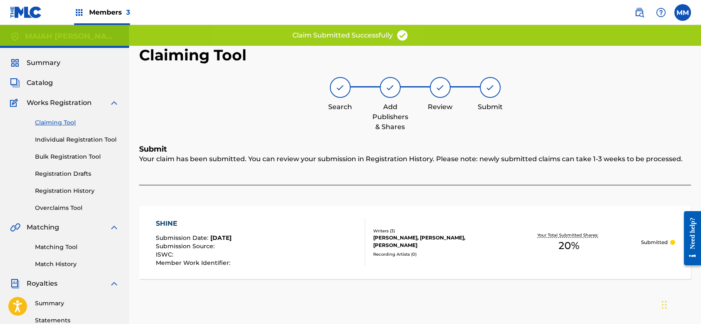
scroll to position [0, 0]
click at [69, 122] on link "Claiming Tool" at bounding box center [77, 122] width 84 height 9
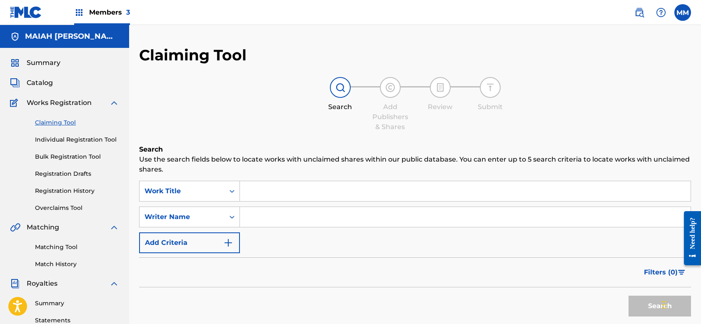
click at [264, 215] on input "Search Form" at bounding box center [465, 217] width 451 height 20
type input ","
type input "[PERSON_NAME]"
click at [648, 310] on button "Search" at bounding box center [660, 306] width 63 height 21
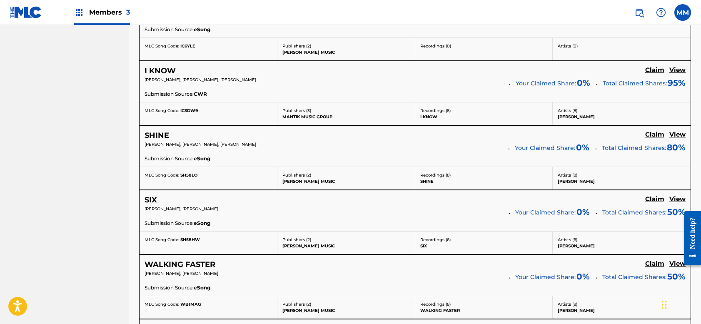
scroll to position [595, 0]
click at [650, 197] on h5 "Claim" at bounding box center [655, 199] width 19 height 8
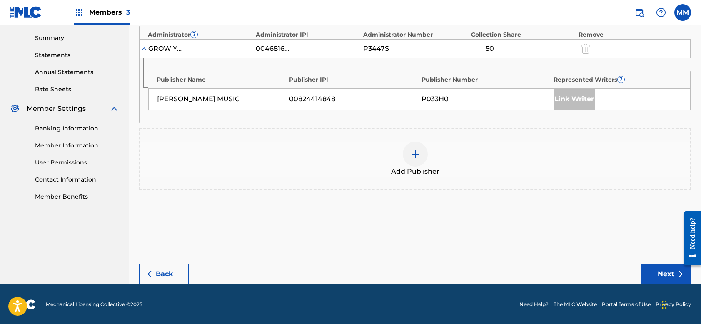
click at [406, 162] on div at bounding box center [415, 154] width 25 height 25
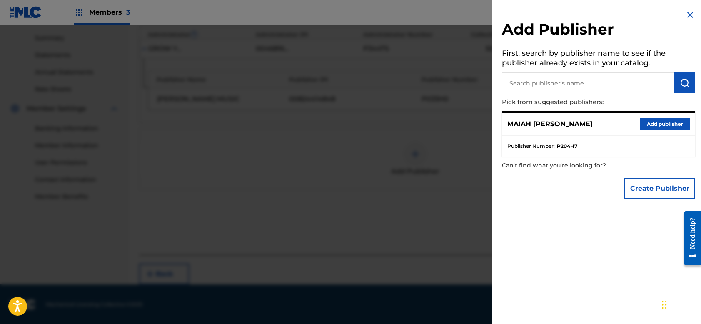
click at [651, 120] on button "Add publisher" at bounding box center [665, 124] width 50 height 13
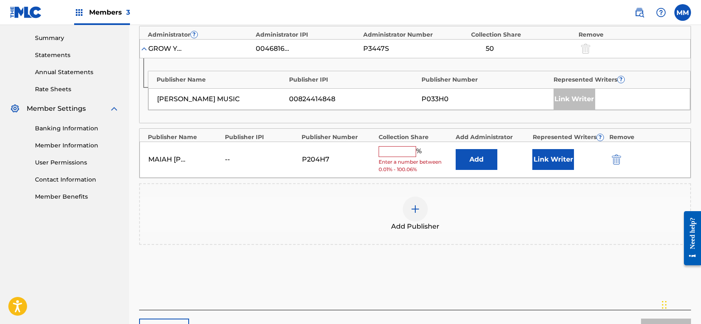
click at [403, 143] on div "[PERSON_NAME] -- P204H7 % Enter a number between 0.01% - 100.06% Add Link Writer" at bounding box center [415, 160] width 551 height 36
click at [403, 146] on input "text" at bounding box center [398, 151] width 38 height 11
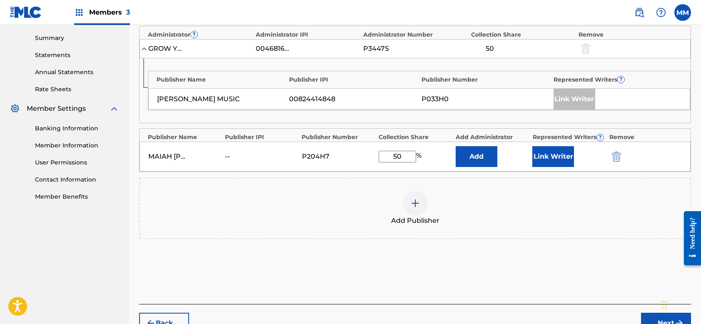
type input "50"
click at [545, 153] on button "Link Writer" at bounding box center [554, 156] width 42 height 21
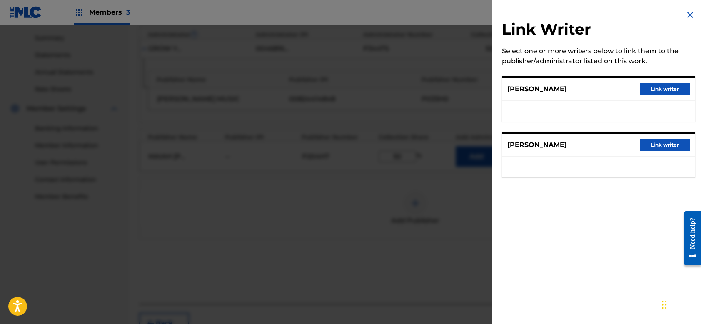
click at [662, 88] on button "Link writer" at bounding box center [665, 89] width 50 height 13
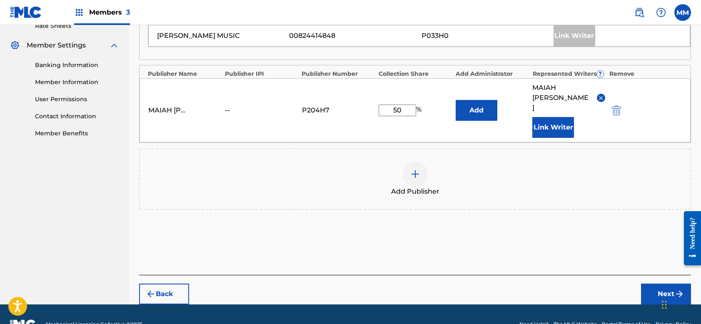
click at [658, 284] on button "Next" at bounding box center [666, 294] width 50 height 21
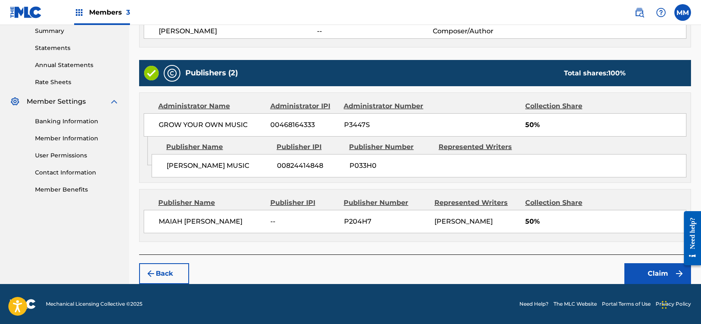
scroll to position [271, 0]
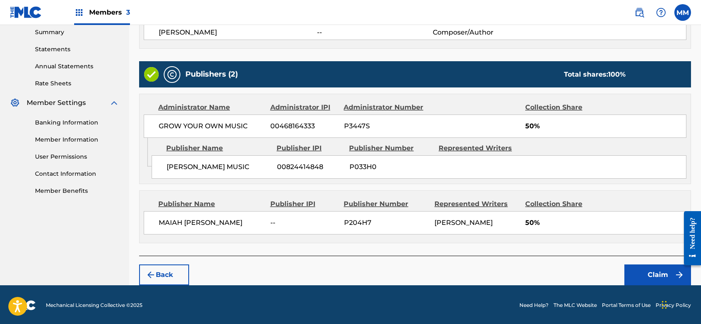
click at [644, 270] on button "Claim" at bounding box center [658, 275] width 67 height 21
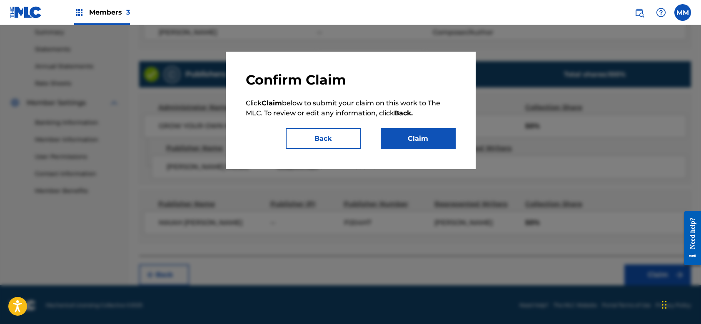
click at [424, 141] on button "Claim" at bounding box center [418, 138] width 75 height 21
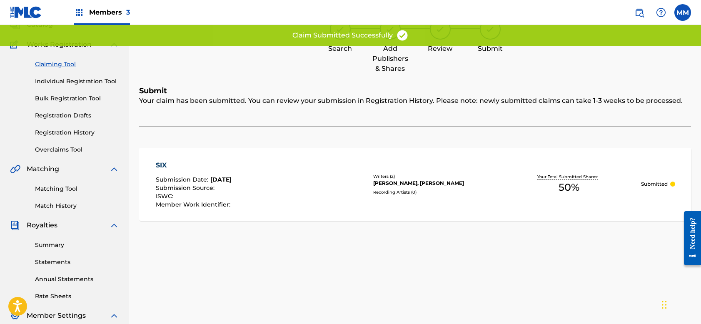
scroll to position [24, 0]
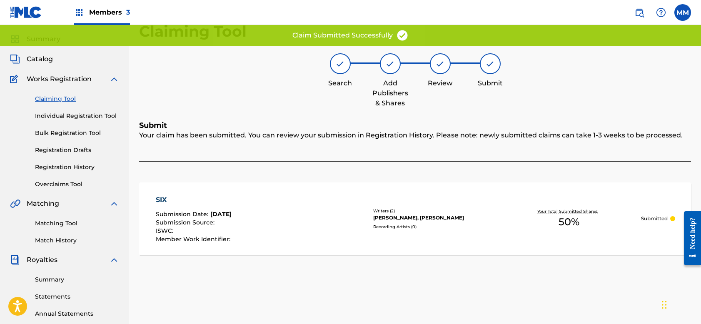
click at [70, 98] on link "Claiming Tool" at bounding box center [77, 99] width 84 height 9
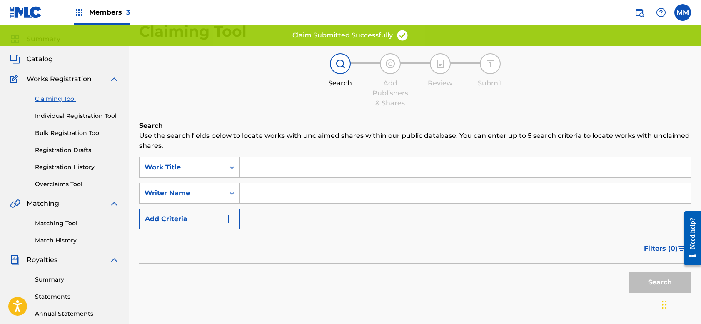
scroll to position [0, 0]
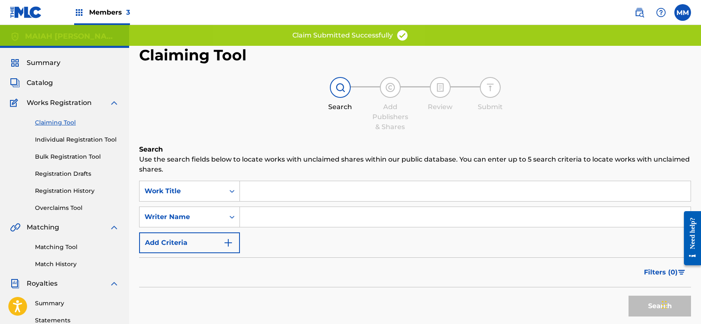
click at [253, 212] on input "Search Form" at bounding box center [465, 217] width 451 height 20
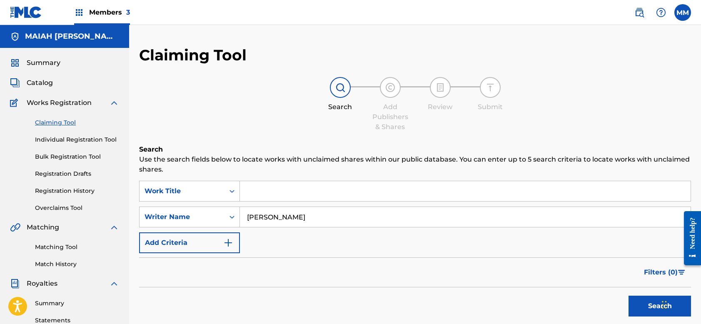
type input "[PERSON_NAME]"
click at [651, 308] on button "Search" at bounding box center [660, 306] width 63 height 21
click at [646, 304] on button "Search" at bounding box center [660, 306] width 63 height 21
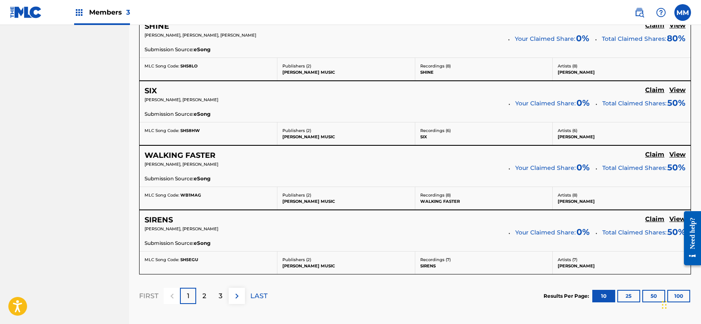
scroll to position [709, 0]
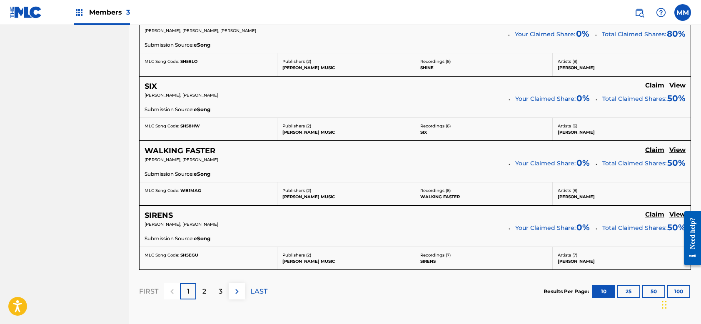
click at [652, 149] on h5 "Claim" at bounding box center [655, 150] width 19 height 8
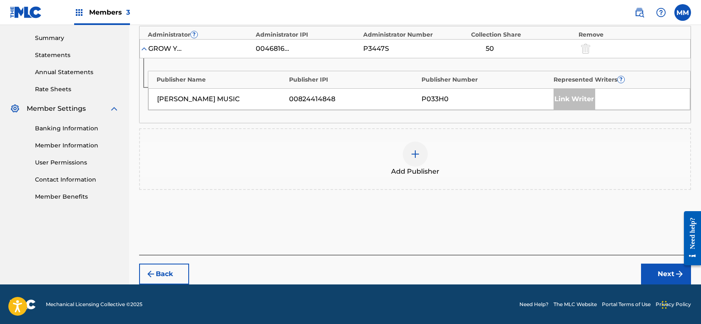
click at [418, 151] on img at bounding box center [416, 154] width 10 height 10
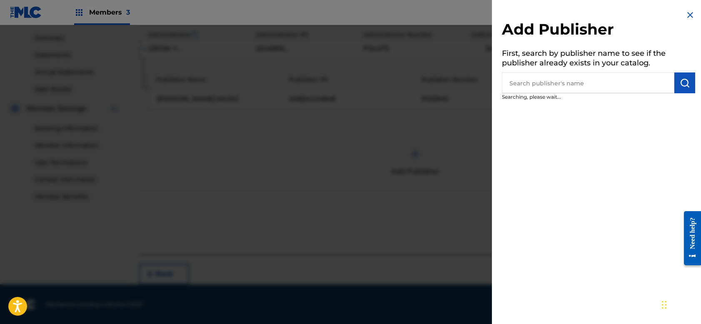
click at [644, 82] on input "text" at bounding box center [588, 83] width 173 height 21
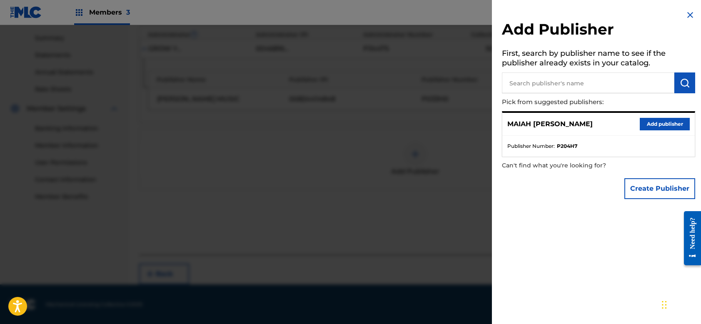
click at [657, 120] on button "Add publisher" at bounding box center [665, 124] width 50 height 13
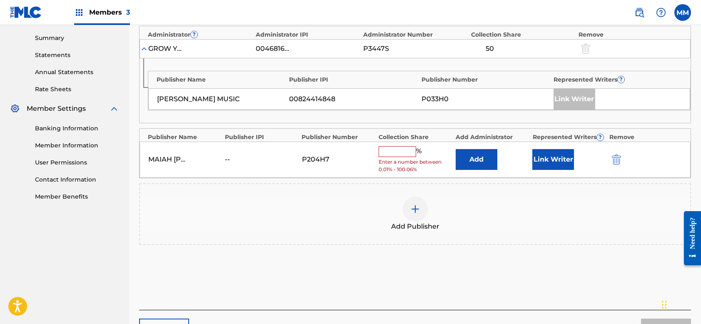
click at [394, 150] on input "text" at bounding box center [398, 151] width 38 height 11
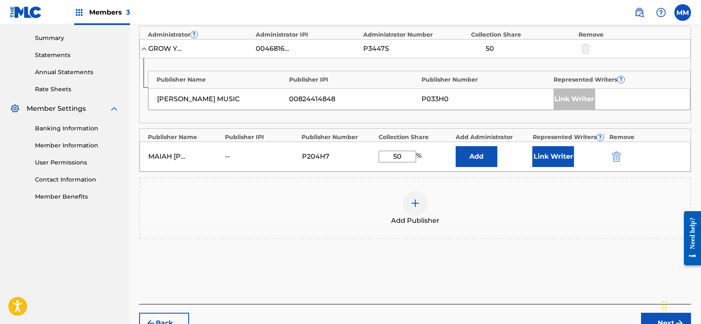
type input "50"
click at [553, 154] on button "Link Writer" at bounding box center [554, 156] width 42 height 21
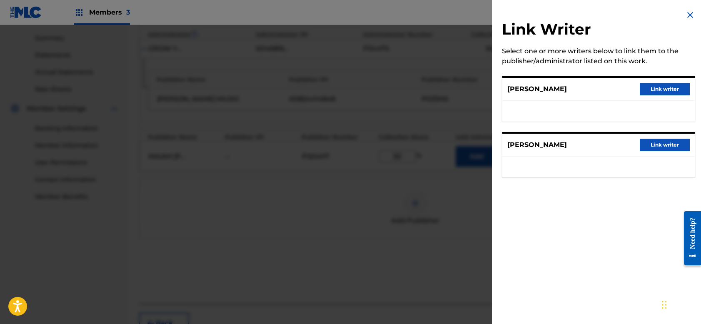
click at [654, 147] on button "Link writer" at bounding box center [665, 145] width 50 height 13
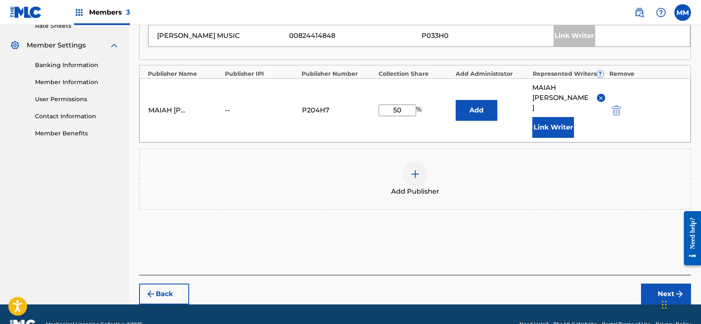
click at [667, 284] on button "Next" at bounding box center [666, 294] width 50 height 21
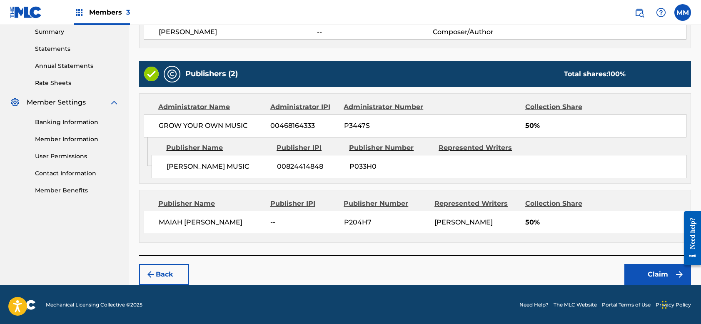
scroll to position [271, 0]
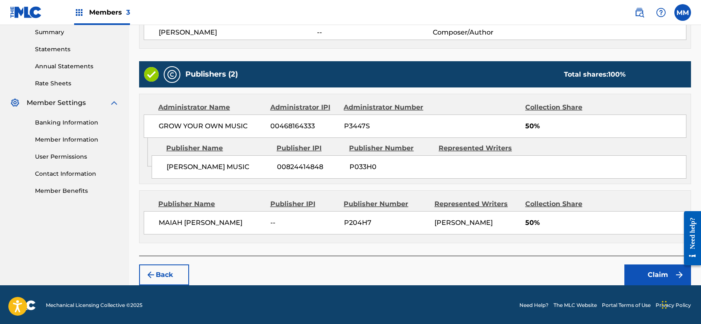
click at [655, 277] on button "Claim" at bounding box center [658, 275] width 67 height 21
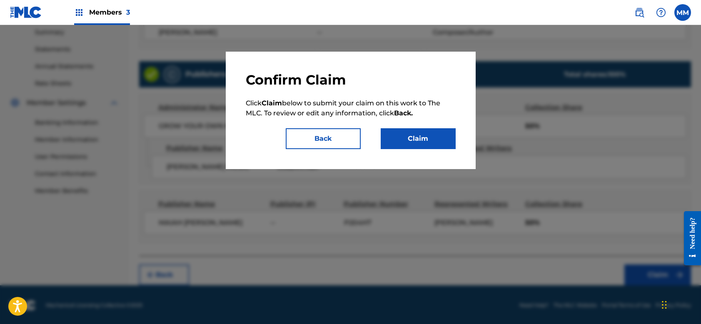
click at [415, 140] on button "Claim" at bounding box center [418, 138] width 75 height 21
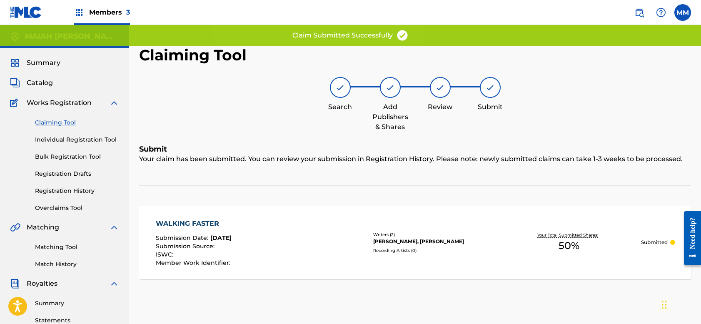
scroll to position [0, 0]
click at [62, 124] on link "Claiming Tool" at bounding box center [77, 122] width 84 height 9
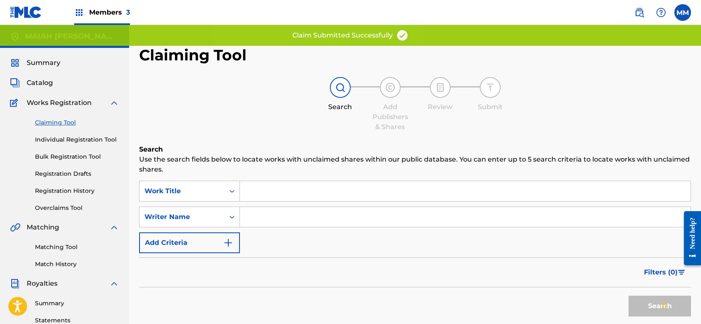
click at [253, 217] on input "Search Form" at bounding box center [465, 217] width 451 height 20
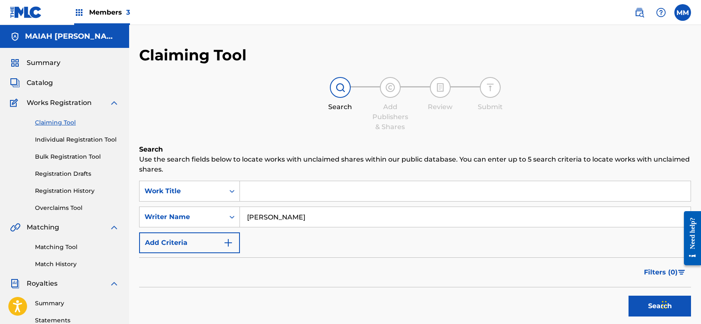
type input "[PERSON_NAME]"
click at [644, 300] on button "Search" at bounding box center [660, 306] width 63 height 21
click at [640, 304] on button "Search" at bounding box center [660, 306] width 63 height 21
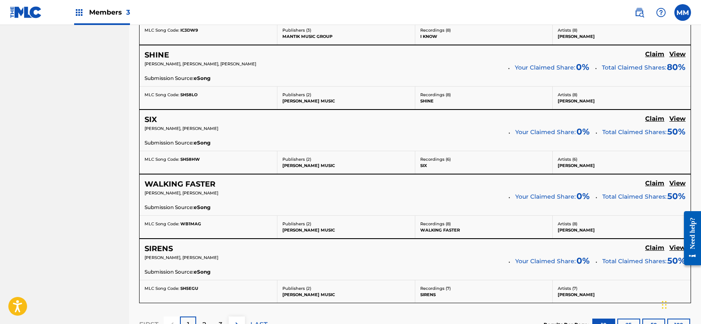
scroll to position [691, 0]
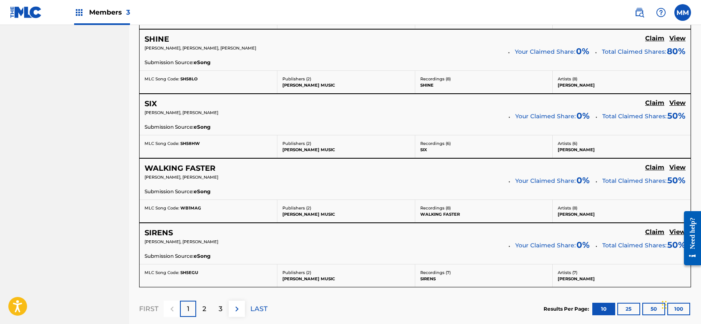
click at [657, 228] on h5 "Claim" at bounding box center [655, 232] width 19 height 8
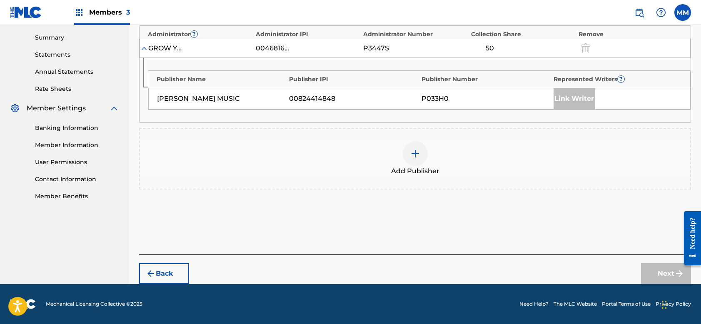
scroll to position [265, 0]
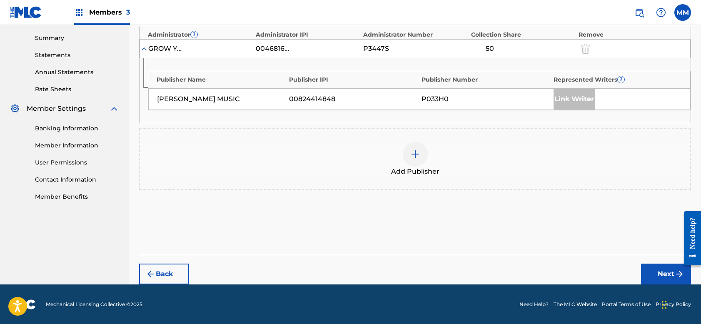
click at [585, 95] on div "Link Writer" at bounding box center [575, 99] width 42 height 21
click at [412, 155] on img at bounding box center [416, 154] width 10 height 10
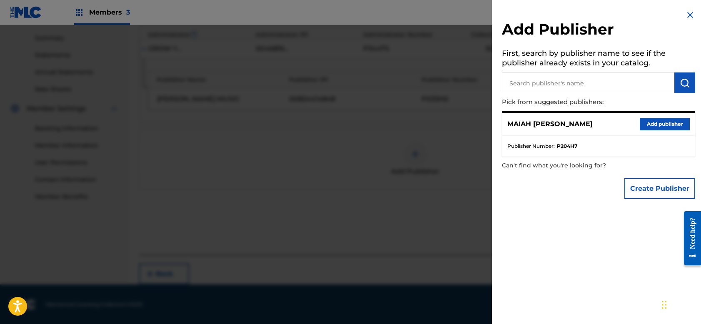
click at [661, 123] on button "Add publisher" at bounding box center [665, 124] width 50 height 13
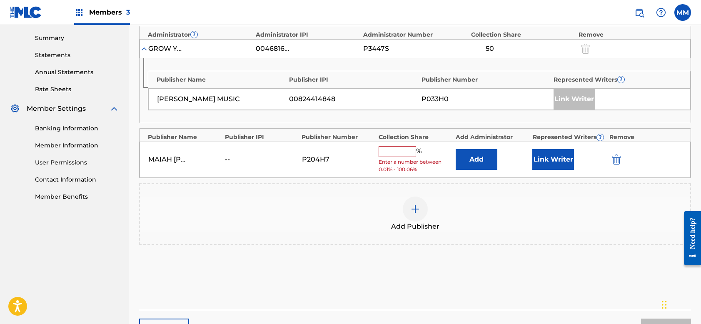
click at [404, 150] on input "text" at bounding box center [398, 151] width 38 height 11
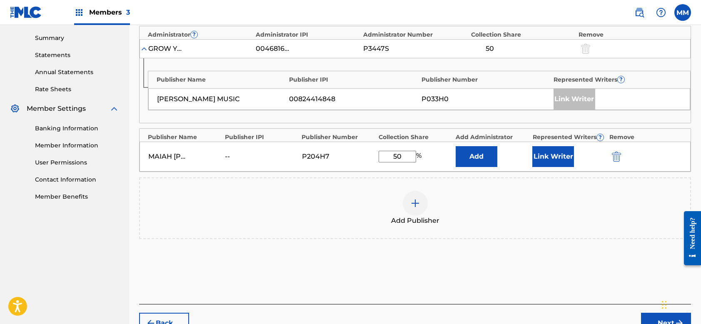
type input "50"
click at [560, 155] on button "Link Writer" at bounding box center [554, 156] width 42 height 21
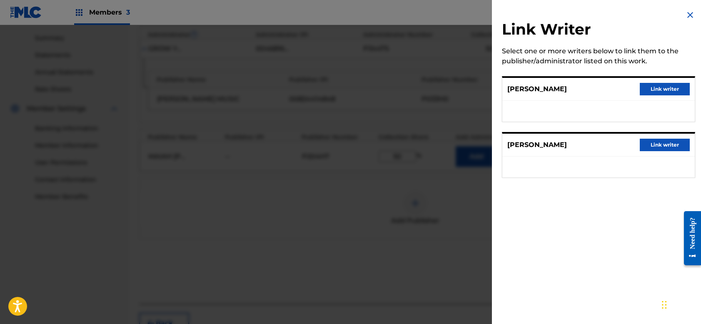
click at [650, 145] on button "Link writer" at bounding box center [665, 145] width 50 height 13
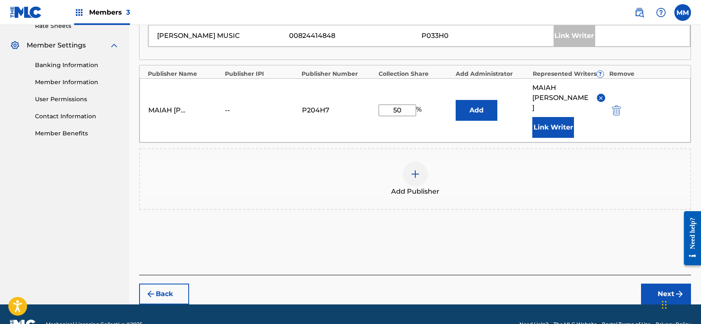
click at [654, 284] on button "Next" at bounding box center [666, 294] width 50 height 21
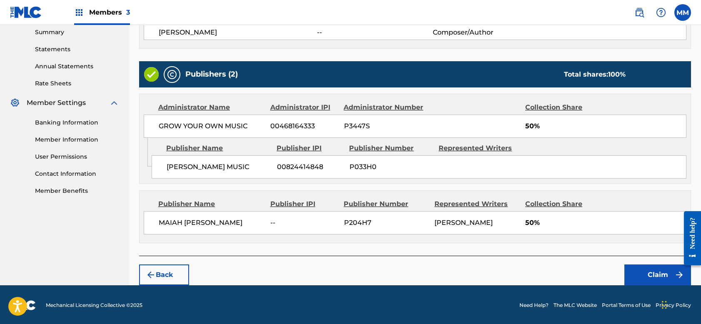
click at [646, 272] on button "Claim" at bounding box center [658, 275] width 67 height 21
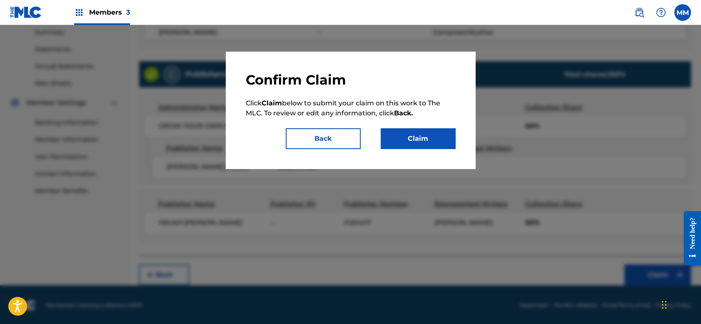
click at [427, 140] on button "Claim" at bounding box center [418, 138] width 75 height 21
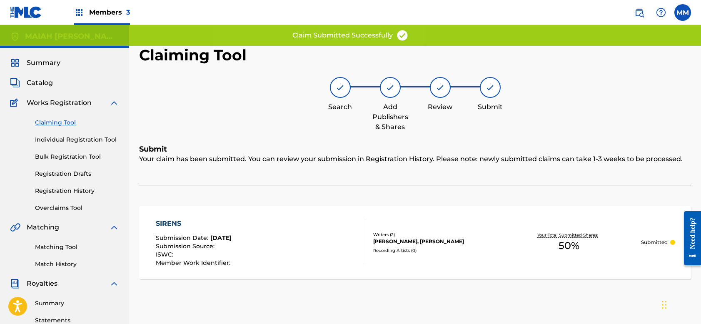
scroll to position [0, 0]
click at [72, 123] on link "Claiming Tool" at bounding box center [77, 122] width 84 height 9
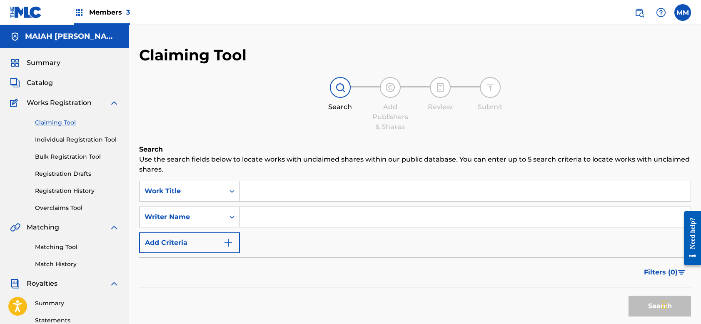
click at [259, 211] on input "Search Form" at bounding box center [465, 217] width 451 height 20
type input "[PERSON_NAME]"
click at [657, 312] on button "Search" at bounding box center [660, 306] width 63 height 21
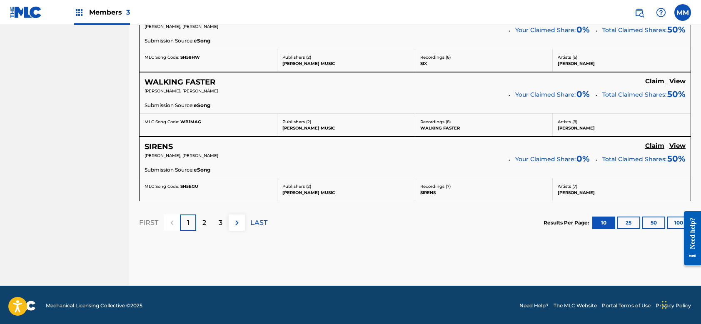
scroll to position [777, 0]
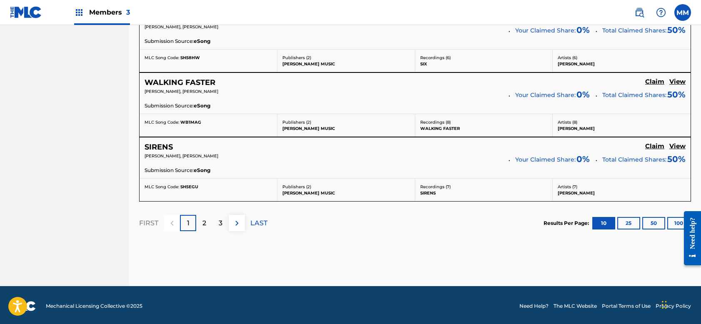
click at [206, 221] on p "2" at bounding box center [205, 223] width 4 height 10
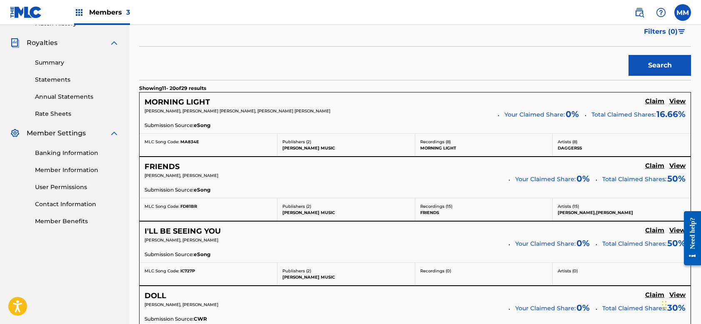
scroll to position [243, 0]
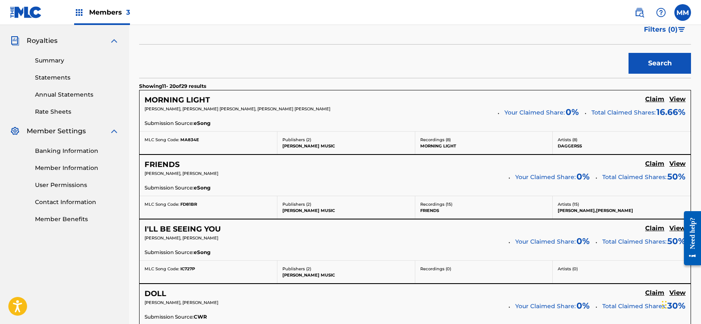
click at [655, 100] on h5 "Claim" at bounding box center [655, 99] width 19 height 8
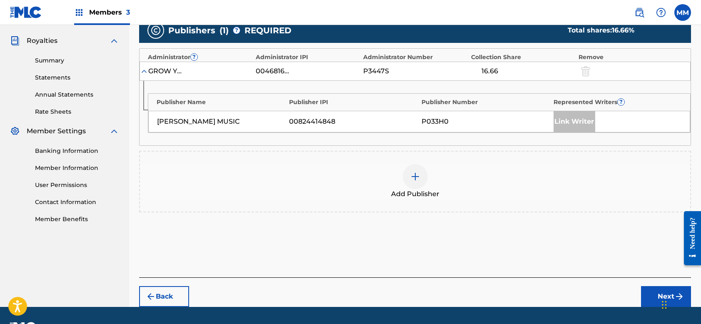
click at [421, 168] on div at bounding box center [415, 176] width 25 height 25
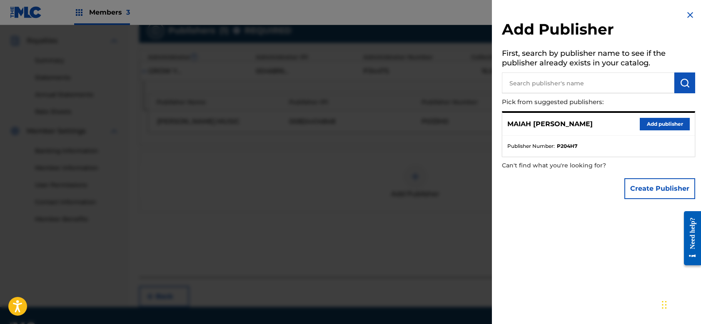
click at [660, 122] on button "Add publisher" at bounding box center [665, 124] width 50 height 13
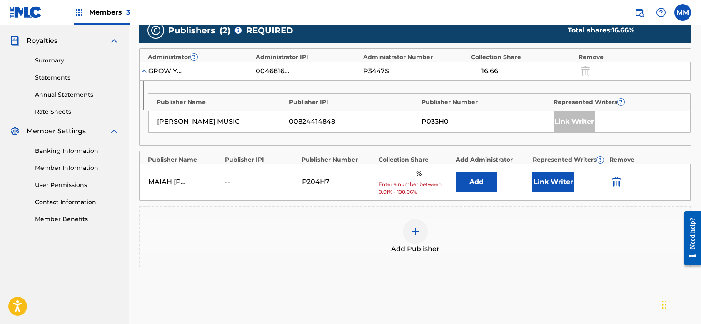
click at [398, 172] on input "text" at bounding box center [398, 174] width 38 height 11
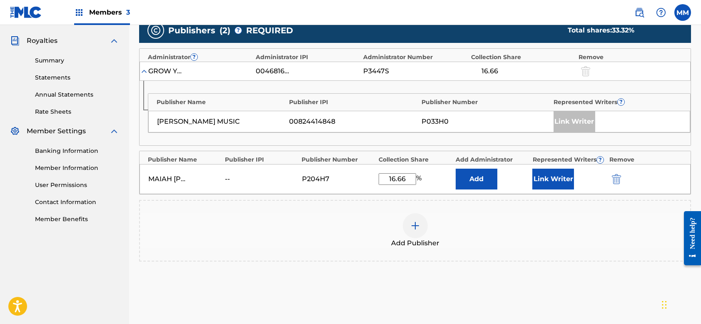
type input "16.66"
click at [558, 178] on button "Link Writer" at bounding box center [554, 179] width 42 height 21
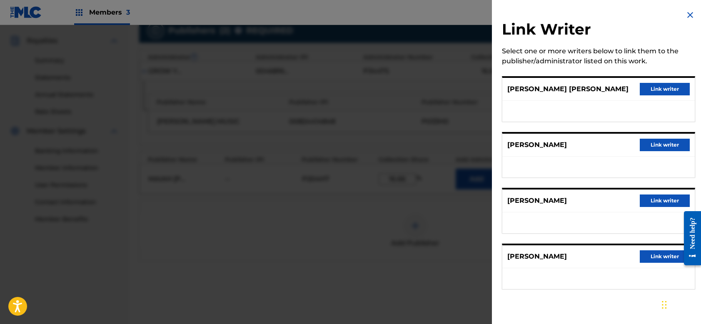
click at [659, 205] on button "Link writer" at bounding box center [665, 201] width 50 height 13
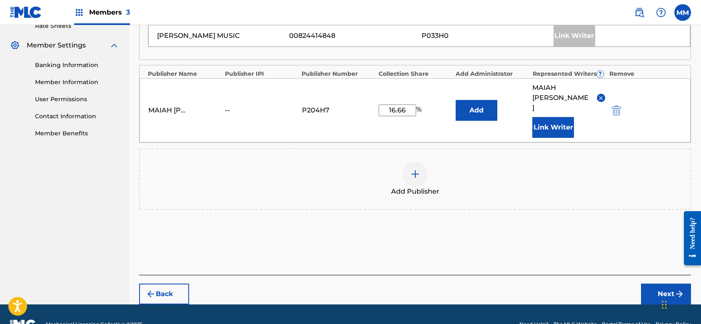
click at [666, 284] on button "Next" at bounding box center [666, 294] width 50 height 21
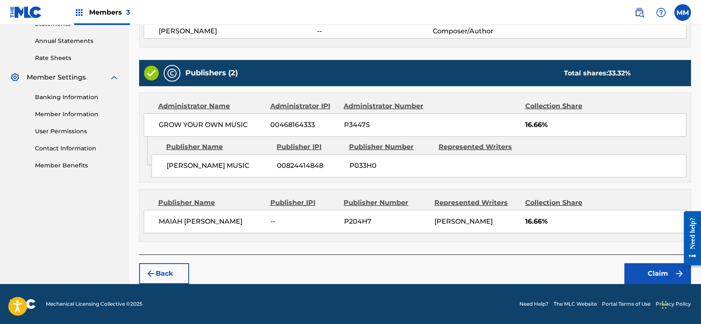
scroll to position [295, 0]
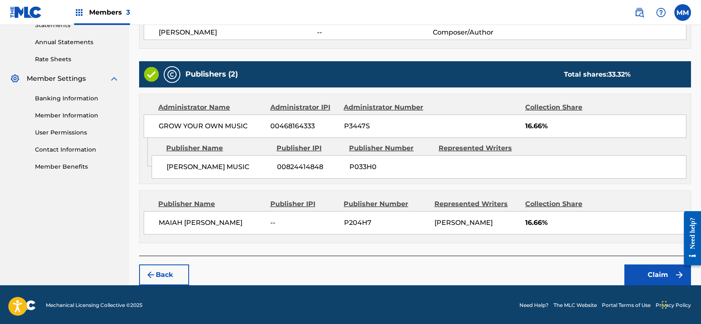
click at [644, 269] on button "Claim" at bounding box center [658, 275] width 67 height 21
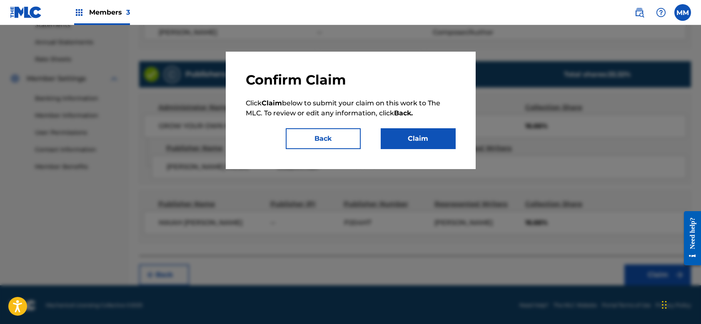
click at [421, 143] on button "Claim" at bounding box center [418, 138] width 75 height 21
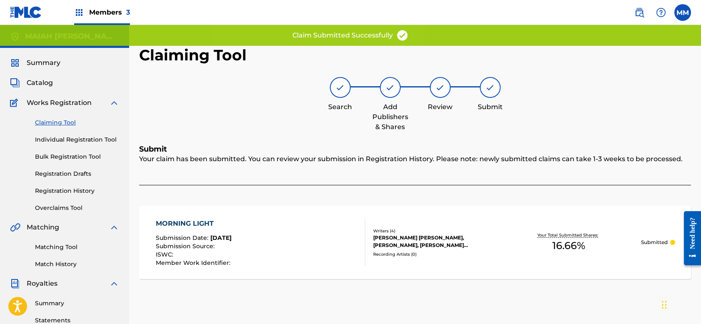
scroll to position [0, 0]
click at [65, 124] on link "Claiming Tool" at bounding box center [77, 122] width 84 height 9
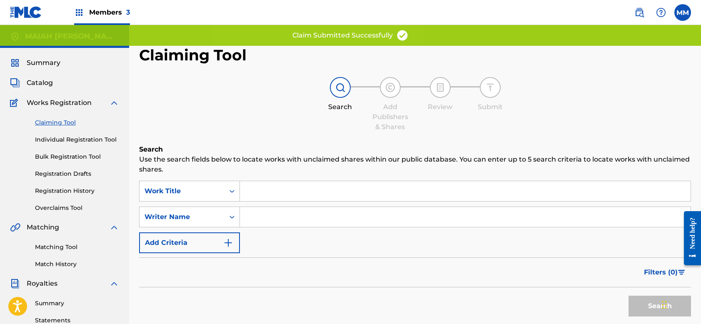
click at [258, 216] on input "Search Form" at bounding box center [465, 217] width 451 height 20
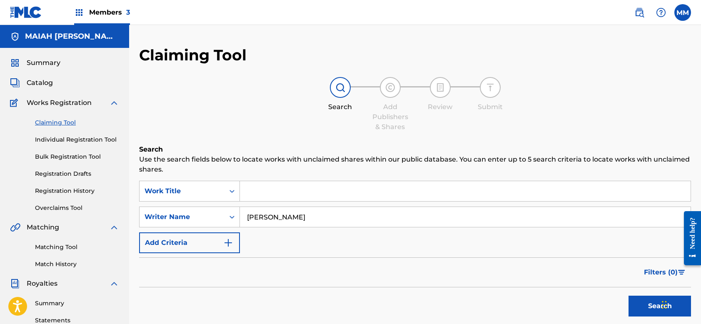
type input "[PERSON_NAME]"
click at [644, 306] on button "Search" at bounding box center [660, 306] width 63 height 21
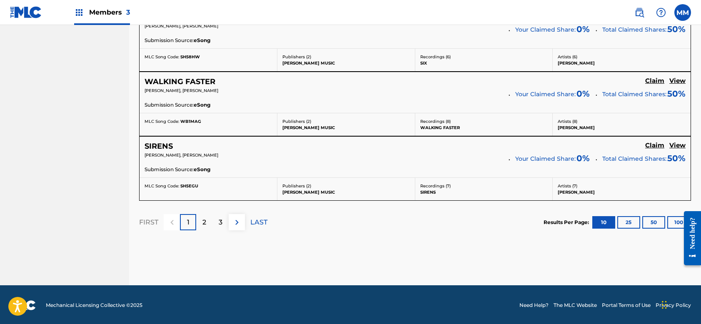
scroll to position [777, 0]
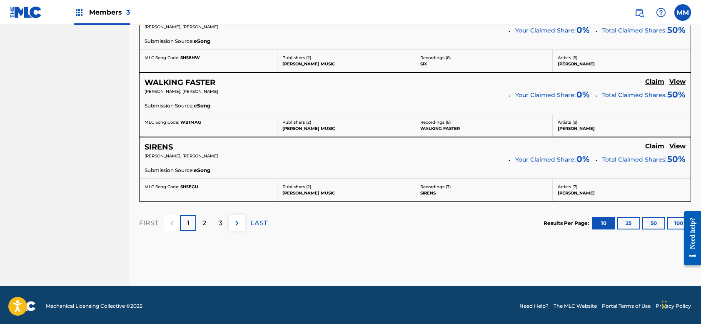
click at [206, 224] on p "2" at bounding box center [205, 223] width 4 height 10
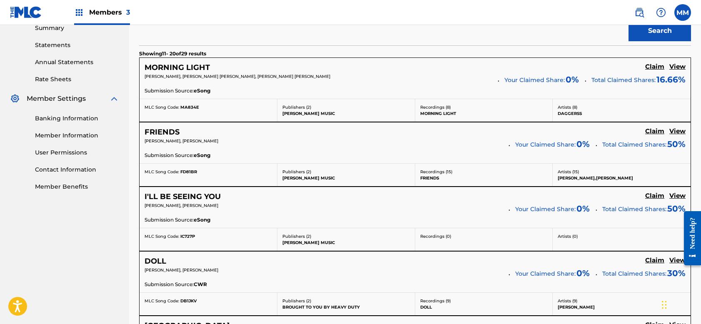
scroll to position [275, 0]
click at [657, 133] on h5 "Claim" at bounding box center [655, 132] width 19 height 8
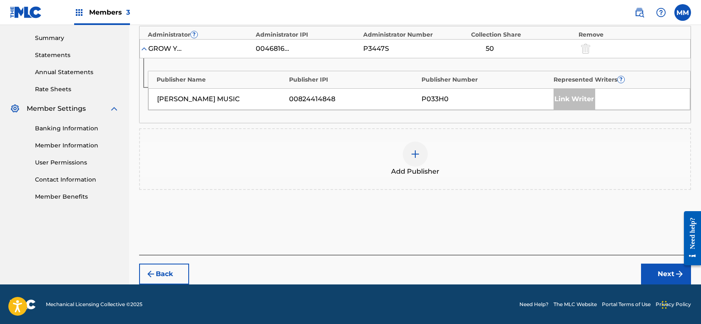
click at [412, 156] on img at bounding box center [416, 154] width 10 height 10
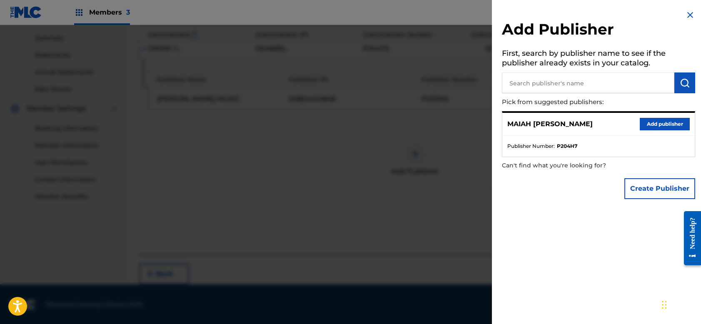
click at [659, 121] on button "Add publisher" at bounding box center [665, 124] width 50 height 13
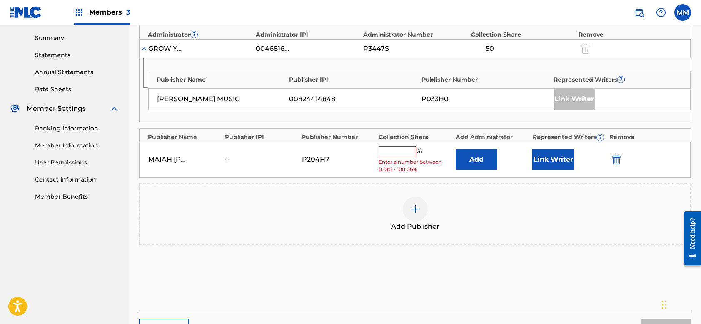
click at [406, 151] on input "text" at bounding box center [398, 151] width 38 height 11
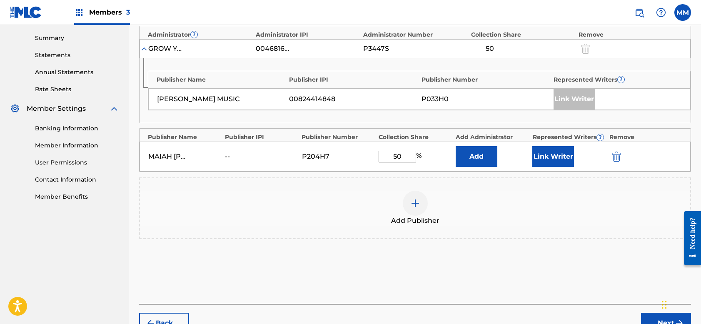
type input "50"
click at [557, 151] on button "Link Writer" at bounding box center [554, 156] width 42 height 21
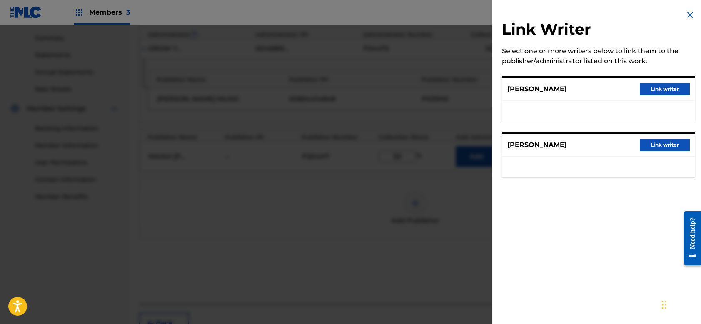
click at [656, 89] on button "Link writer" at bounding box center [665, 89] width 50 height 13
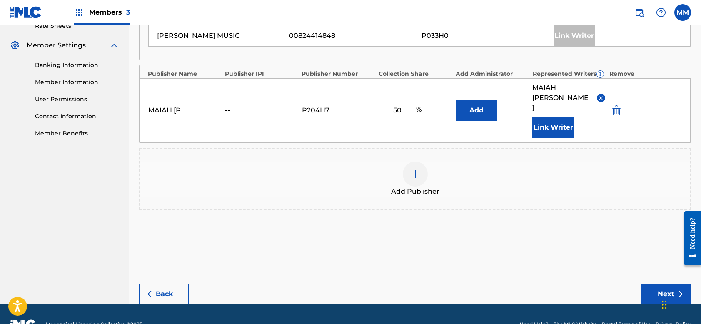
click at [659, 284] on button "Next" at bounding box center [666, 294] width 50 height 21
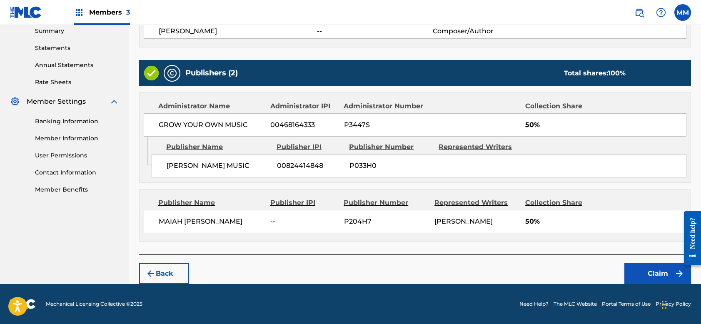
scroll to position [271, 0]
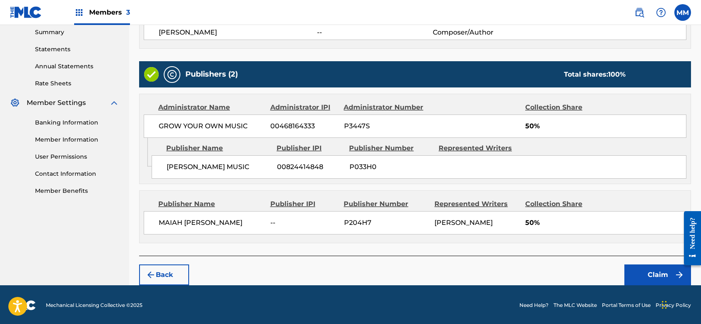
click at [652, 274] on button "Claim" at bounding box center [658, 275] width 67 height 21
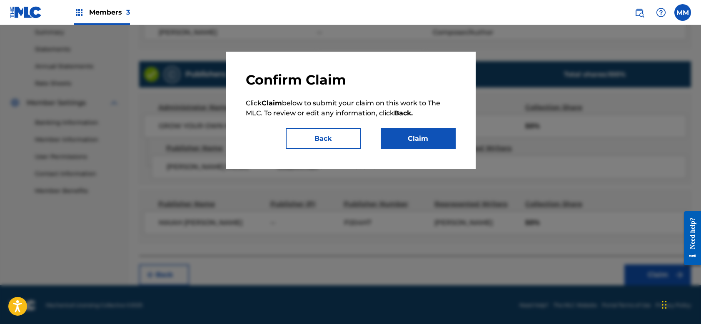
click at [429, 140] on button "Claim" at bounding box center [418, 138] width 75 height 21
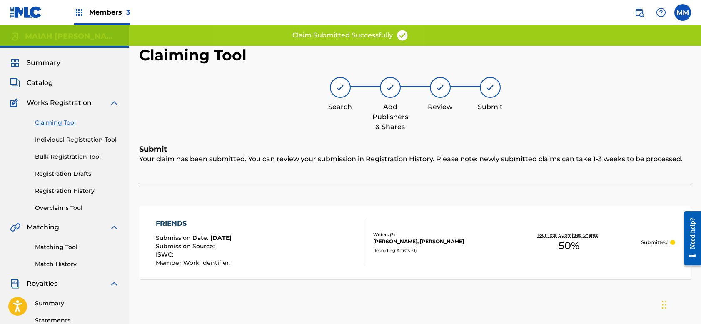
scroll to position [0, 0]
click at [63, 125] on link "Claiming Tool" at bounding box center [77, 122] width 84 height 9
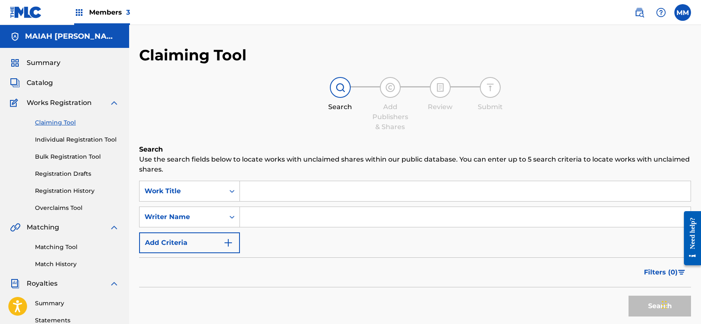
click at [253, 213] on input "Search Form" at bounding box center [465, 217] width 451 height 20
type input "[PERSON_NAME]"
click at [652, 307] on button "Search" at bounding box center [660, 306] width 63 height 21
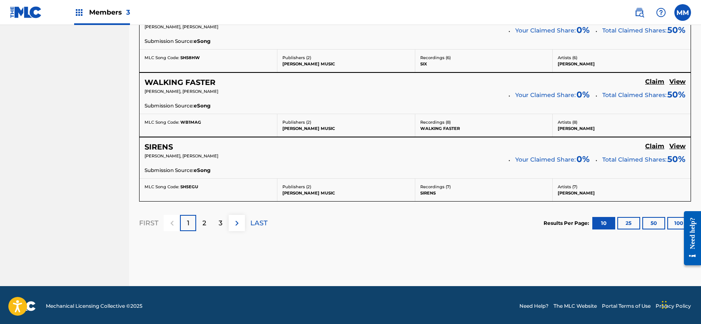
click at [204, 220] on p "2" at bounding box center [205, 223] width 4 height 10
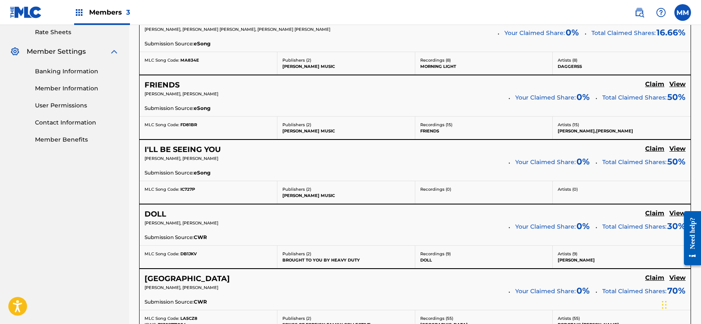
scroll to position [342, 0]
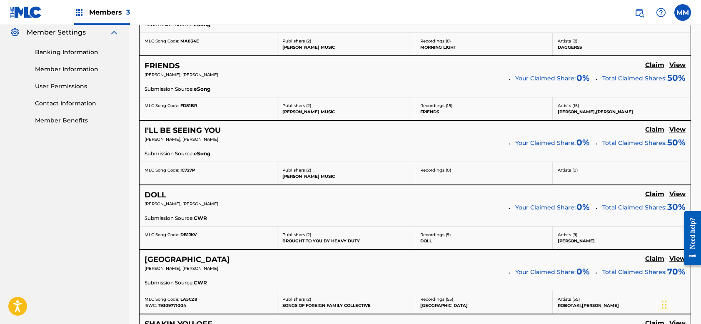
click at [651, 128] on h5 "Claim" at bounding box center [655, 130] width 19 height 8
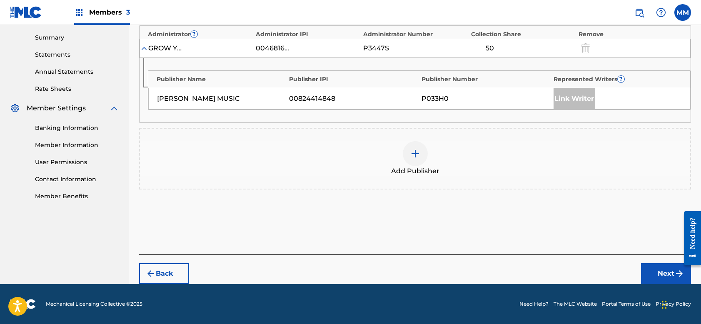
scroll to position [265, 0]
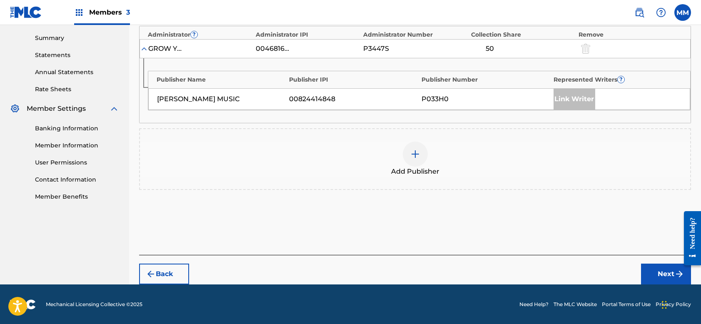
click at [417, 153] on img at bounding box center [416, 154] width 10 height 10
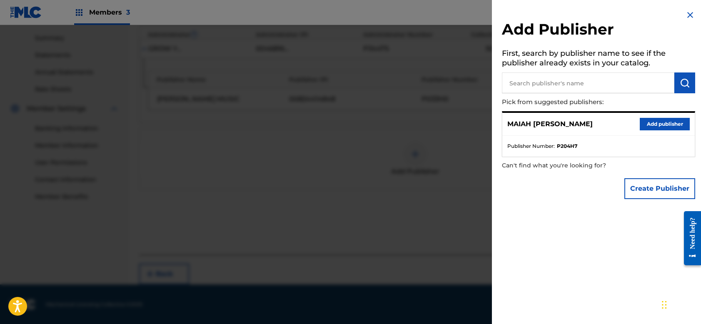
click at [666, 121] on button "Add publisher" at bounding box center [665, 124] width 50 height 13
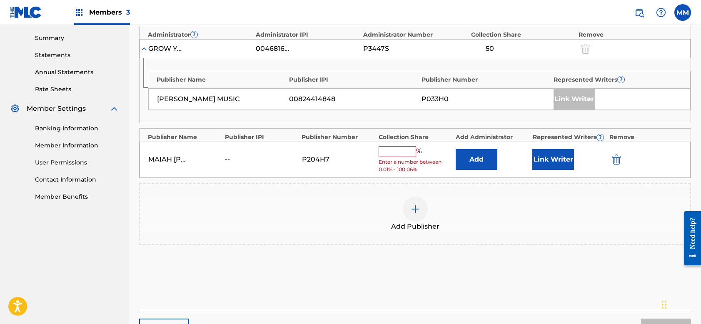
click at [402, 151] on input "text" at bounding box center [398, 151] width 38 height 11
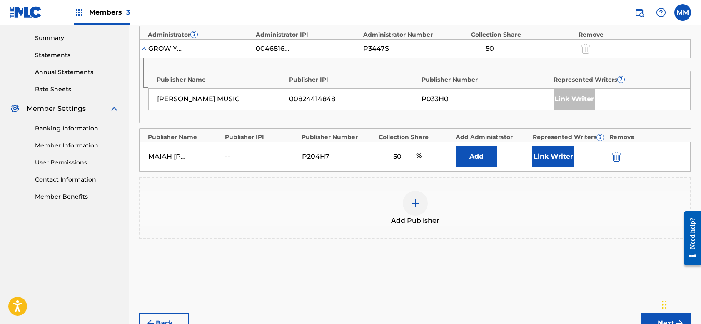
type input "50"
click at [537, 159] on button "Link Writer" at bounding box center [554, 156] width 42 height 21
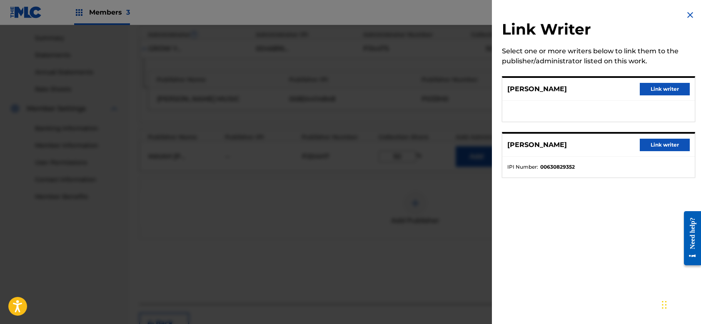
click at [653, 88] on button "Link writer" at bounding box center [665, 89] width 50 height 13
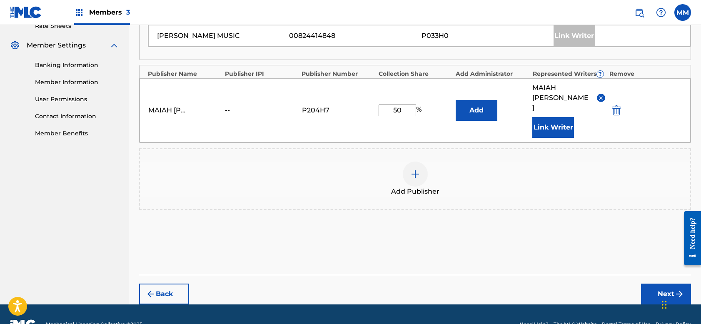
click at [665, 284] on button "Next" at bounding box center [666, 294] width 50 height 21
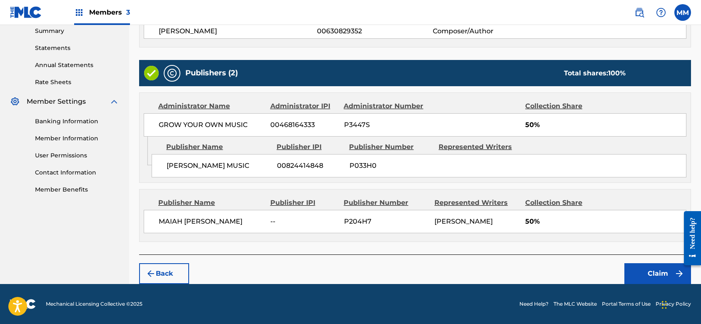
scroll to position [271, 0]
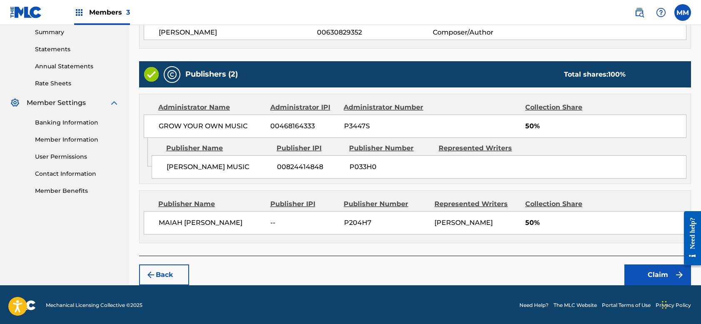
click at [647, 271] on button "Claim" at bounding box center [658, 275] width 67 height 21
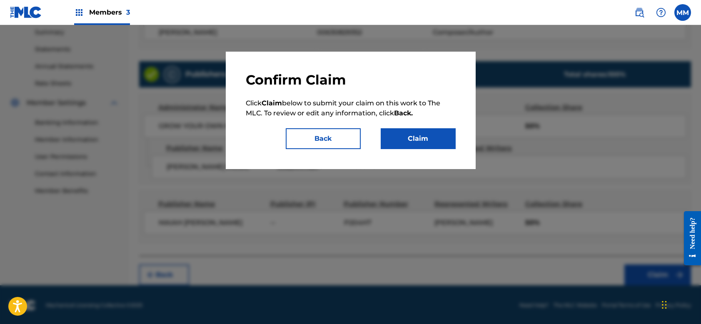
click at [411, 135] on button "Claim" at bounding box center [418, 138] width 75 height 21
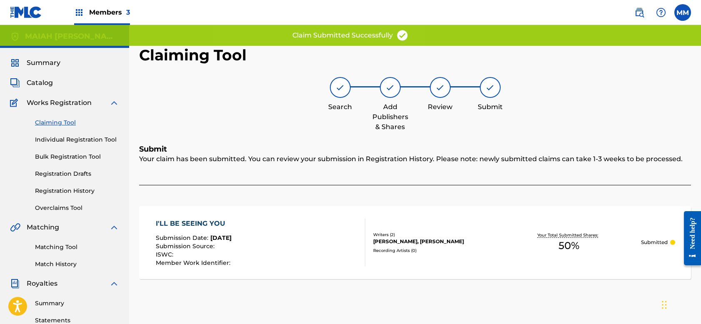
scroll to position [0, 0]
click at [57, 123] on link "Claiming Tool" at bounding box center [77, 122] width 84 height 9
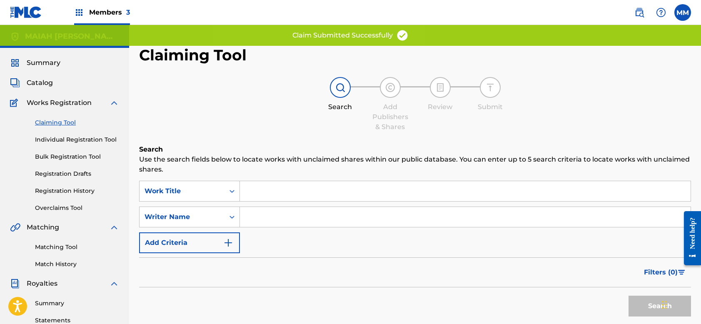
click at [266, 224] on input "Search Form" at bounding box center [465, 217] width 451 height 20
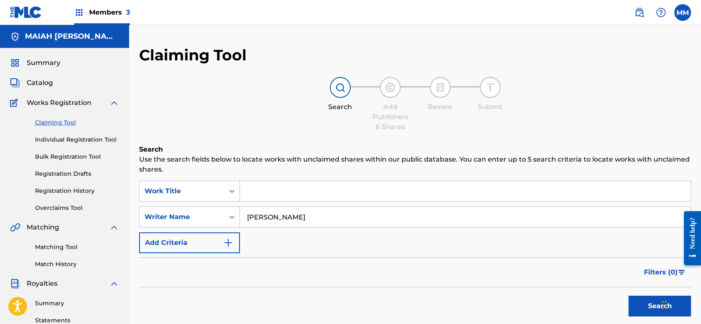
type input "[PERSON_NAME]"
click at [651, 307] on button "Search" at bounding box center [660, 306] width 63 height 21
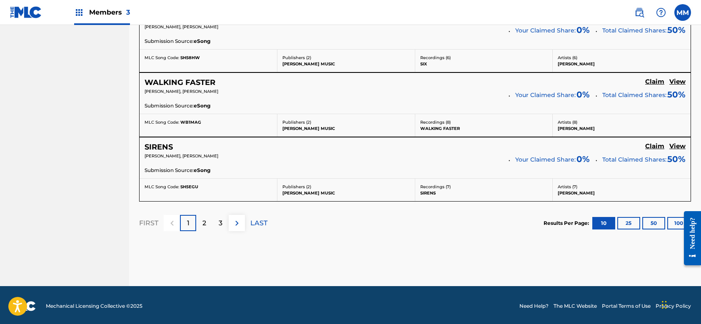
click at [205, 218] on p "2" at bounding box center [205, 223] width 4 height 10
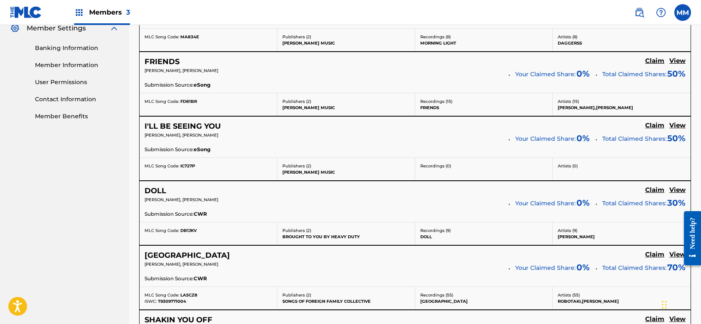
scroll to position [333, 0]
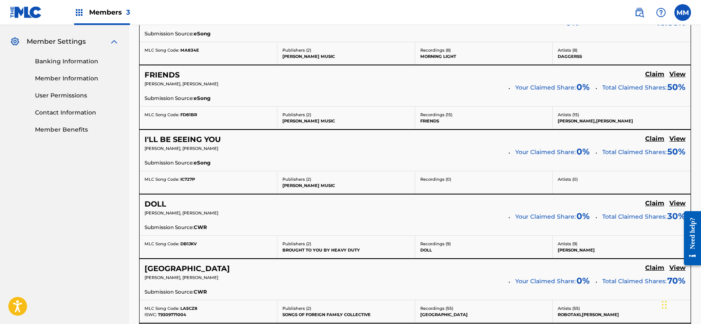
click at [653, 200] on h5 "Claim" at bounding box center [655, 204] width 19 height 8
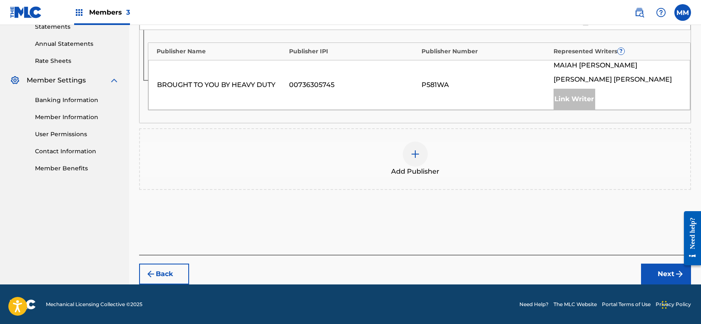
click at [415, 152] on img at bounding box center [416, 154] width 10 height 10
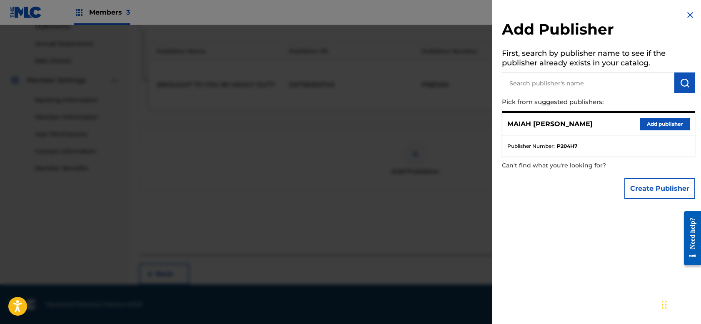
click at [657, 123] on button "Add publisher" at bounding box center [665, 124] width 50 height 13
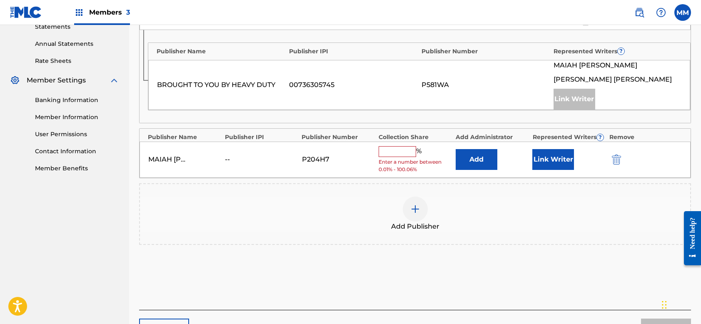
click at [400, 150] on input "text" at bounding box center [398, 151] width 38 height 11
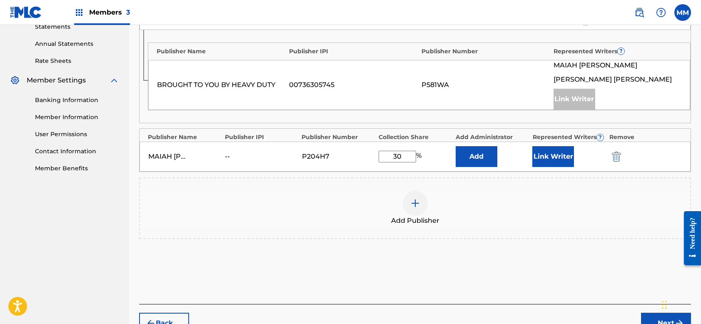
type input "30"
click at [552, 152] on button "Link Writer" at bounding box center [554, 156] width 42 height 21
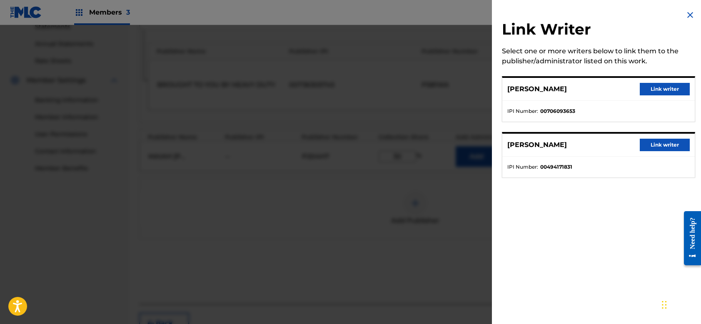
click at [664, 88] on button "Link writer" at bounding box center [665, 89] width 50 height 13
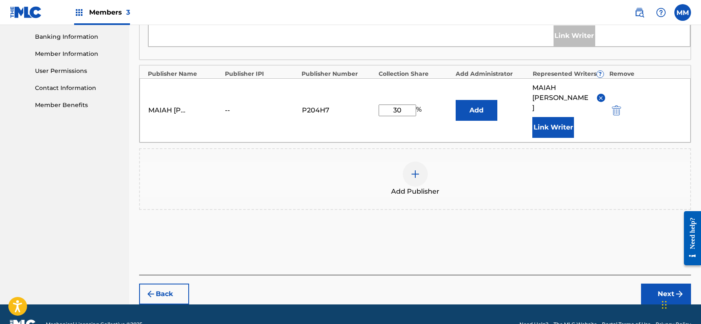
click at [658, 284] on button "Next" at bounding box center [666, 294] width 50 height 21
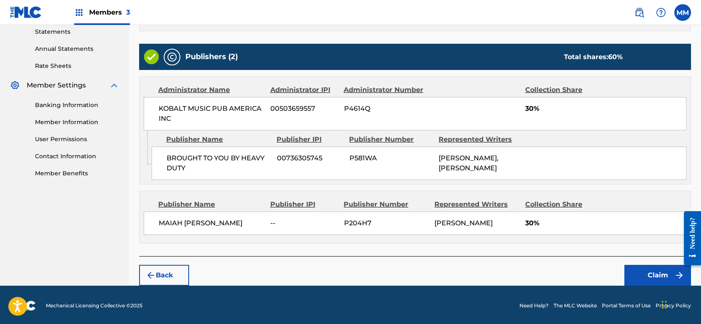
click at [648, 270] on button "Claim" at bounding box center [658, 275] width 67 height 21
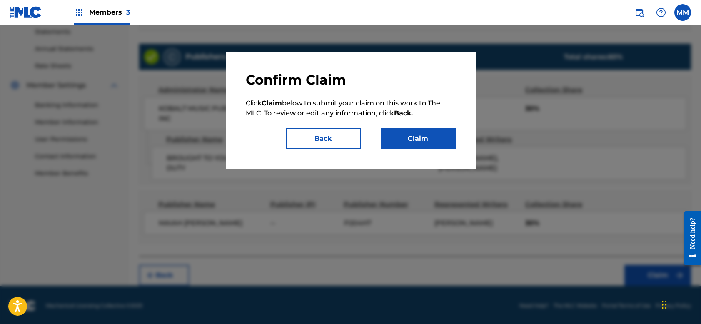
click at [417, 137] on button "Claim" at bounding box center [418, 138] width 75 height 21
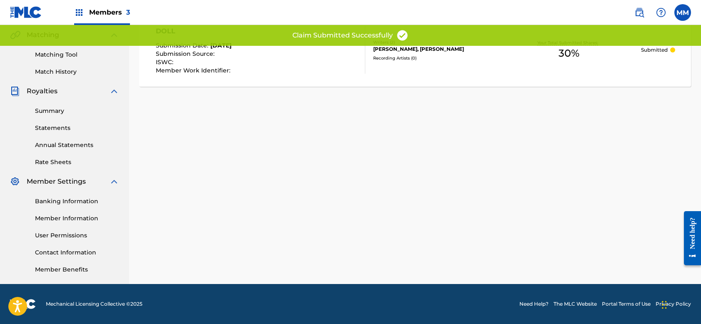
scroll to position [193, 0]
click at [283, 198] on div "Claiming Tool Search Add Publishers & Shares Review Submit Submit Your claim ha…" at bounding box center [415, 68] width 572 height 431
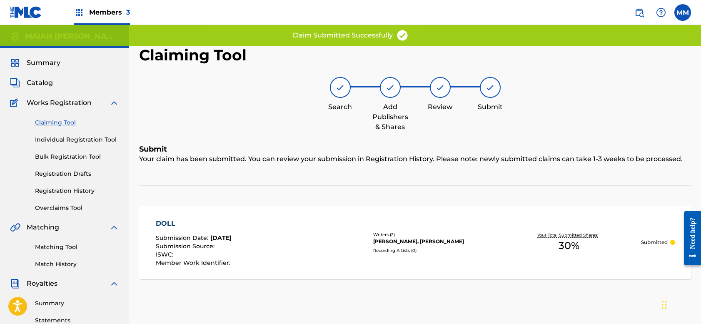
scroll to position [0, 0]
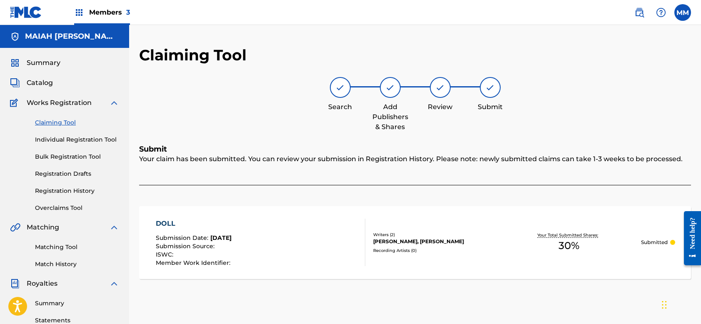
click at [43, 64] on span "Summary" at bounding box center [44, 63] width 34 height 10
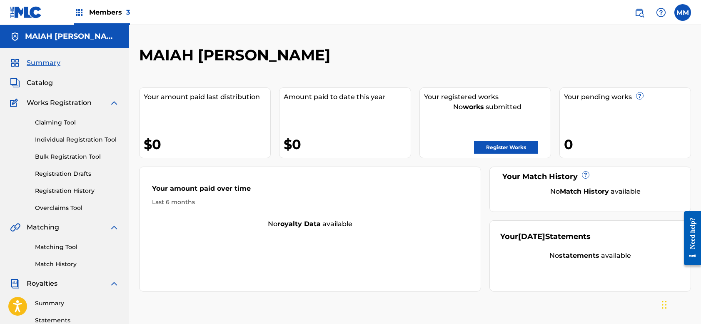
click at [44, 85] on span "Catalog" at bounding box center [40, 83] width 26 height 10
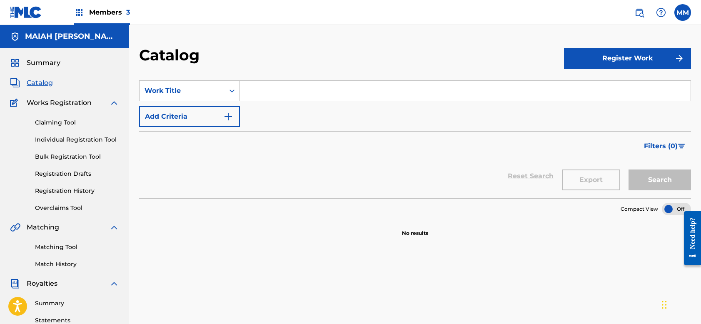
click at [42, 61] on span "Summary" at bounding box center [44, 63] width 34 height 10
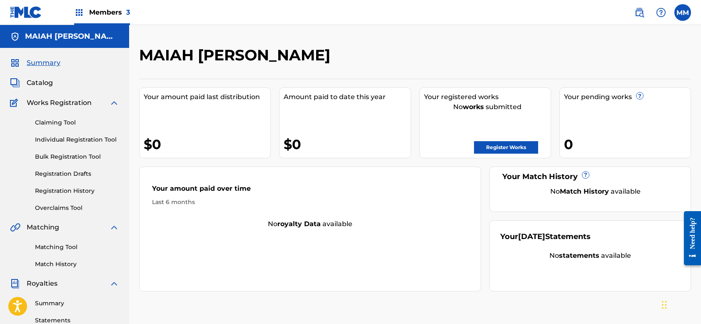
click at [62, 123] on link "Claiming Tool" at bounding box center [77, 122] width 84 height 9
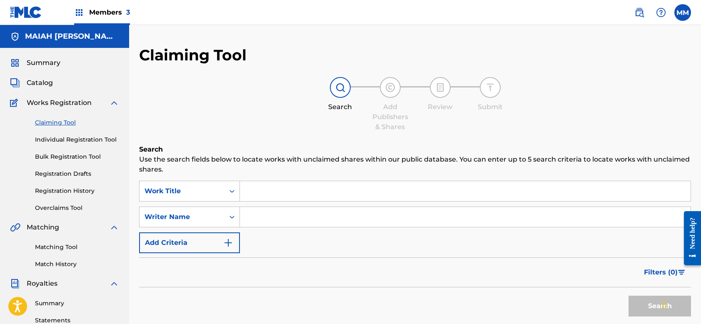
click at [70, 142] on link "Individual Registration Tool" at bounding box center [77, 139] width 84 height 9
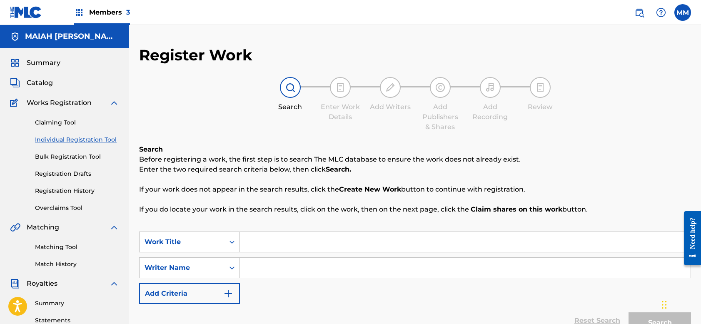
click at [67, 102] on span "Works Registration" at bounding box center [59, 103] width 65 height 10
click at [44, 78] on div "Summary Catalog Works Registration Claiming Tool Individual Registration Tool B…" at bounding box center [64, 262] width 129 height 429
click at [44, 82] on span "Catalog" at bounding box center [40, 83] width 26 height 10
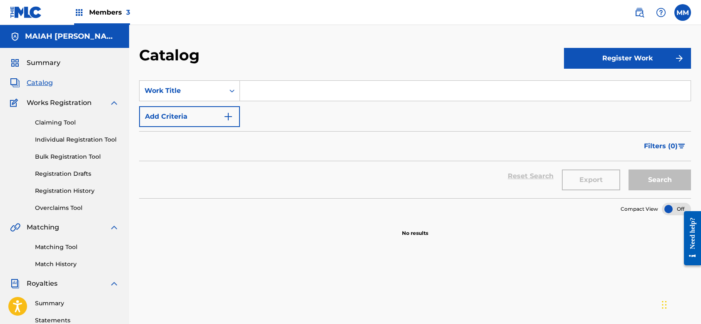
click at [50, 67] on span "Summary" at bounding box center [44, 63] width 34 height 10
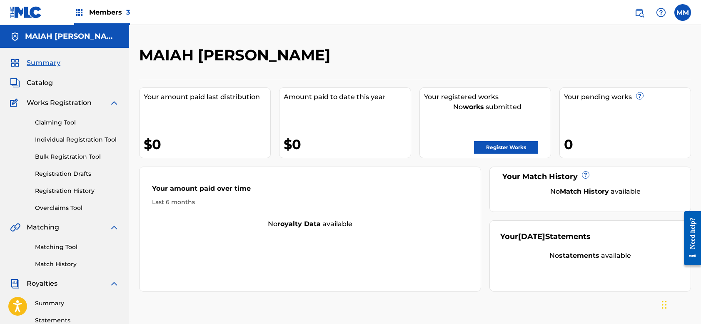
click at [71, 105] on span "Works Registration" at bounding box center [59, 103] width 65 height 10
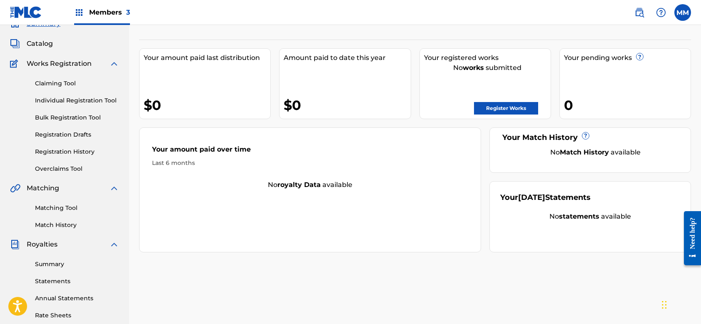
scroll to position [43, 0]
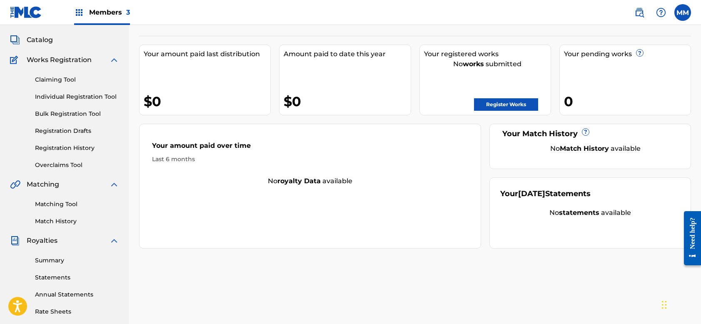
click at [48, 256] on div "Summary Statements Annual Statements Rate Sheets" at bounding box center [64, 281] width 109 height 70
click at [50, 261] on link "Summary" at bounding box center [77, 260] width 84 height 9
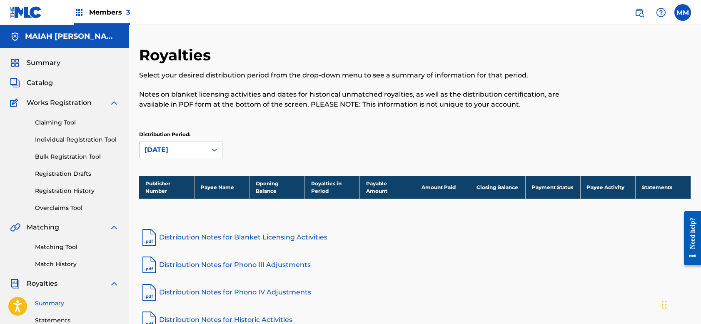
click at [54, 60] on span "Summary" at bounding box center [44, 63] width 34 height 10
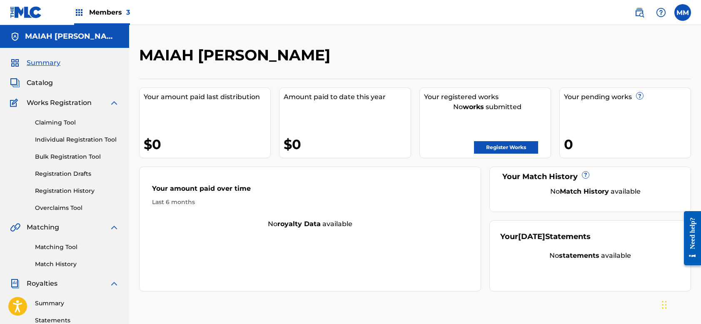
click at [46, 89] on div "Summary Catalog Works Registration Claiming Tool Individual Registration Tool B…" at bounding box center [64, 262] width 129 height 429
click at [47, 85] on span "Catalog" at bounding box center [40, 83] width 26 height 10
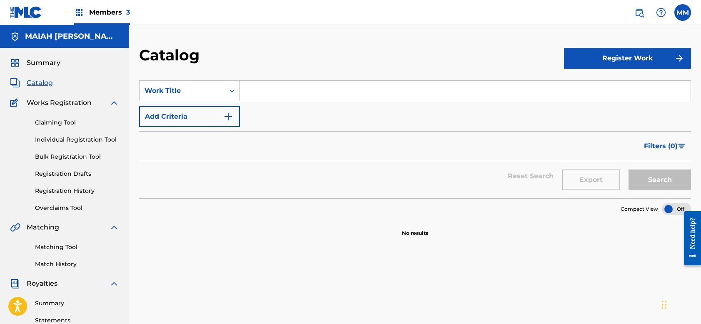
click at [56, 188] on link "Registration History" at bounding box center [77, 191] width 84 height 9
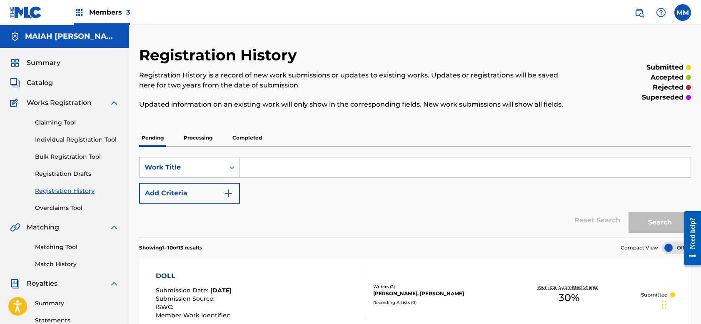
click at [66, 122] on link "Claiming Tool" at bounding box center [77, 122] width 84 height 9
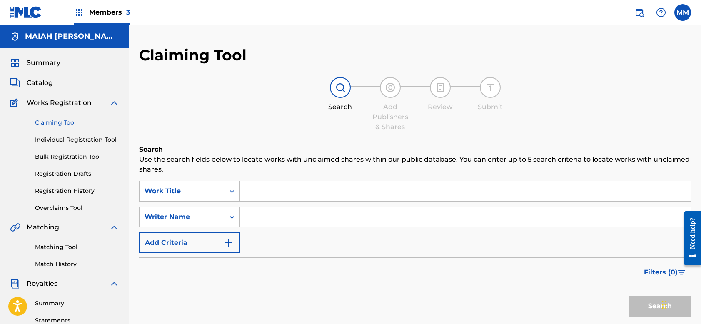
click at [261, 218] on input "Search Form" at bounding box center [465, 217] width 451 height 20
type input "[PERSON_NAME]"
click at [644, 302] on button "Search" at bounding box center [660, 306] width 63 height 21
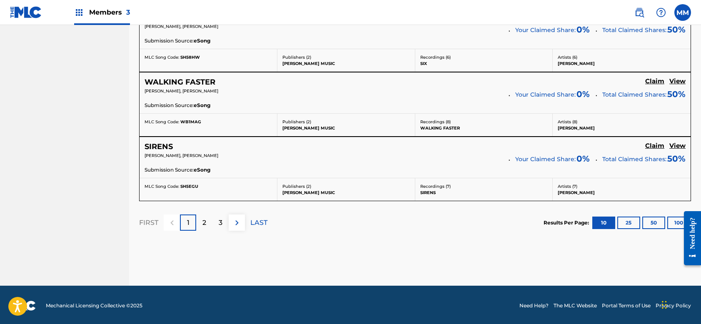
scroll to position [777, 0]
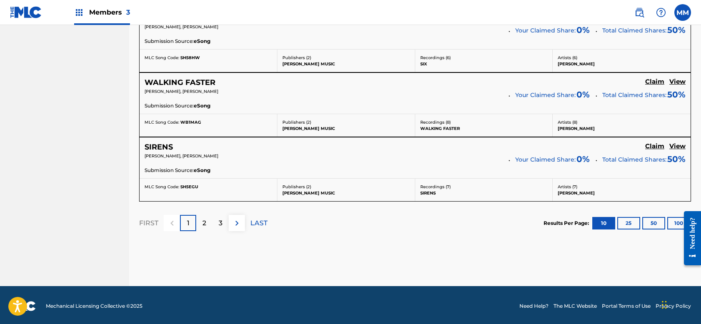
click at [201, 225] on div "2" at bounding box center [204, 223] width 16 height 16
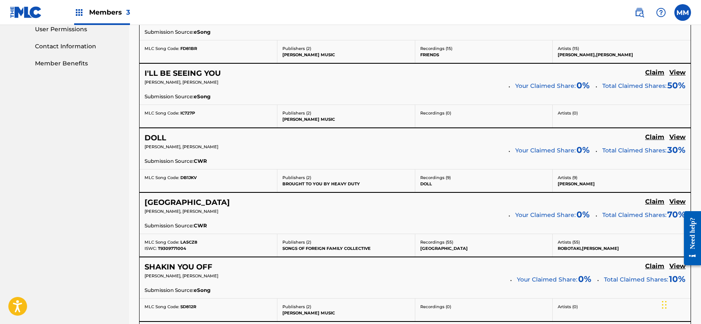
scroll to position [404, 0]
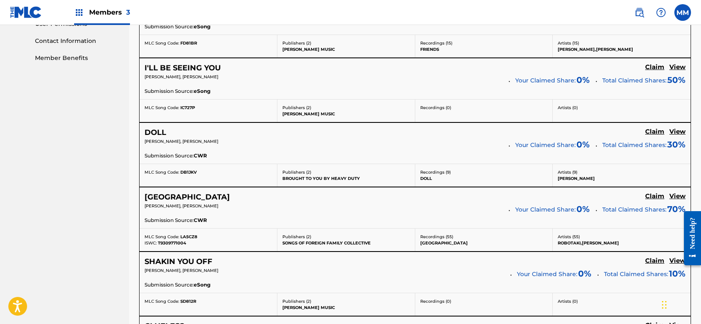
click at [661, 196] on h5 "Claim" at bounding box center [655, 197] width 19 height 8
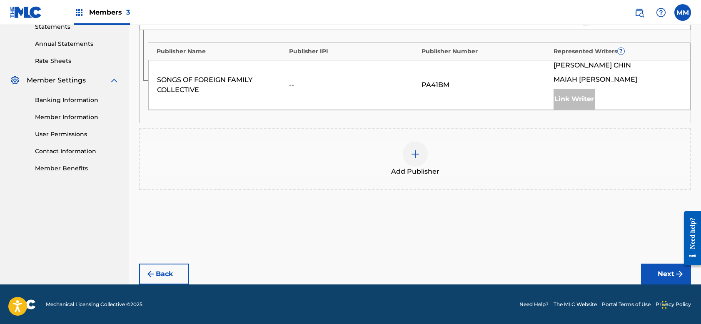
click at [419, 162] on div at bounding box center [415, 154] width 25 height 25
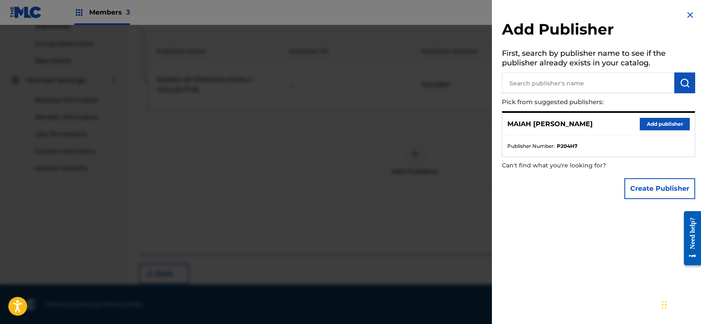
click at [665, 121] on button "Add publisher" at bounding box center [665, 124] width 50 height 13
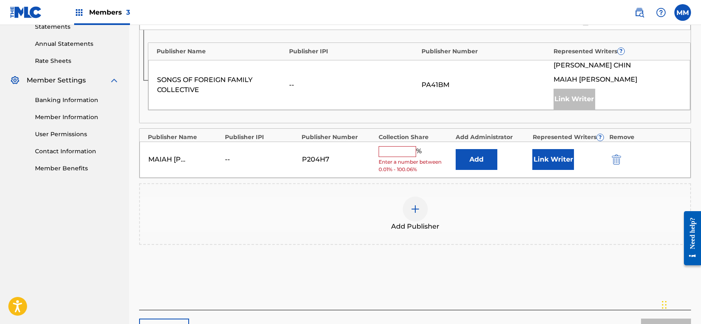
click at [399, 148] on input "text" at bounding box center [398, 151] width 38 height 11
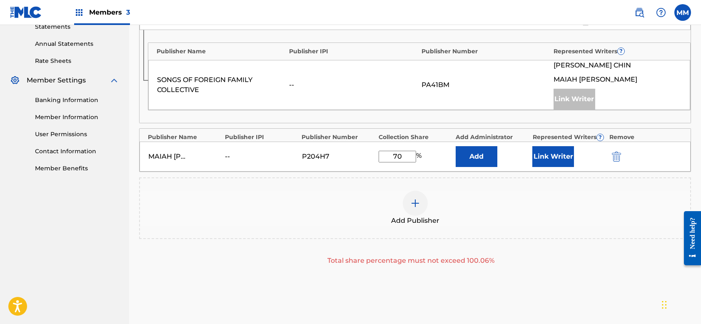
click at [559, 155] on button "Link Writer" at bounding box center [554, 156] width 42 height 21
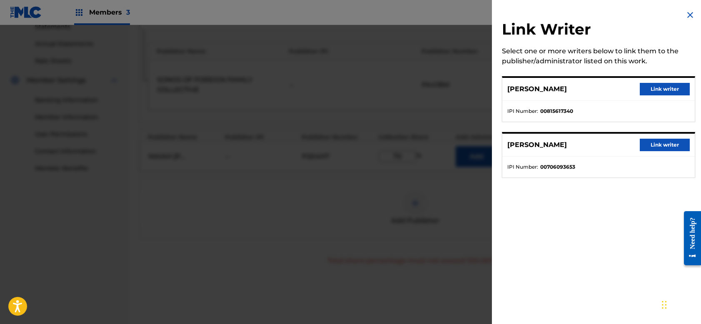
click at [654, 145] on button "Link writer" at bounding box center [665, 145] width 50 height 13
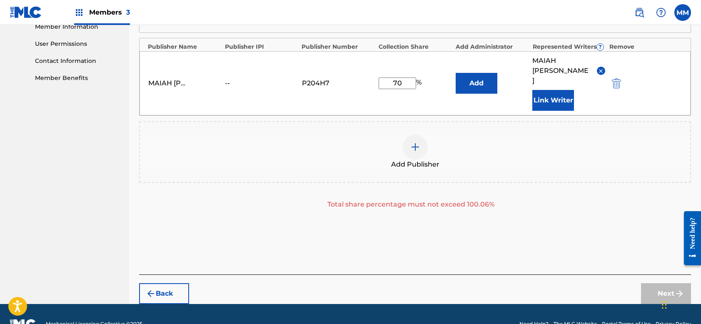
scroll to position [384, 0]
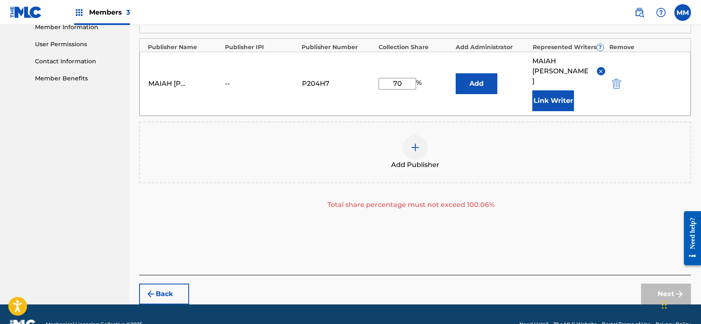
click at [660, 284] on div "Next" at bounding box center [666, 294] width 50 height 21
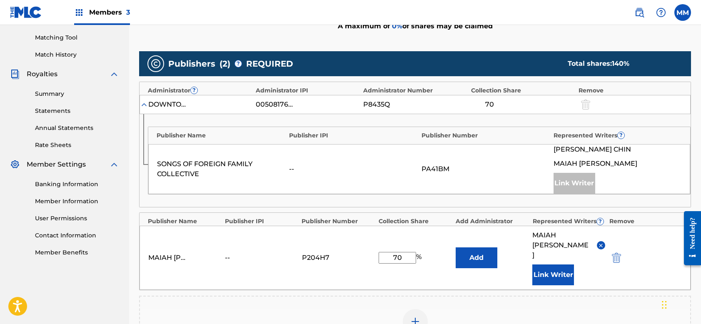
scroll to position [200, 0]
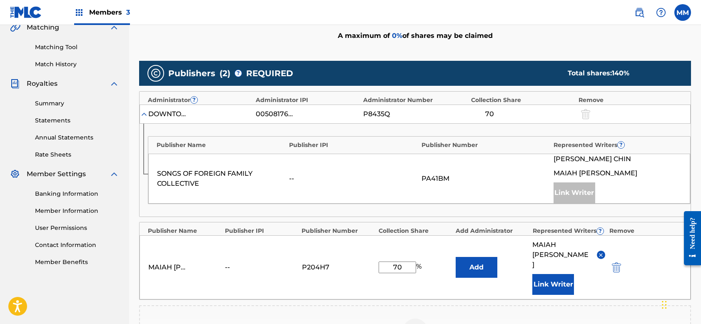
click at [403, 262] on input "70" at bounding box center [398, 268] width 38 height 12
type input "7"
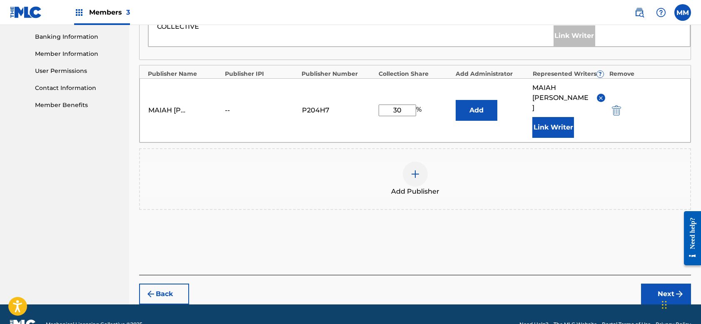
type input "30"
click at [654, 284] on button "Next" at bounding box center [666, 294] width 50 height 21
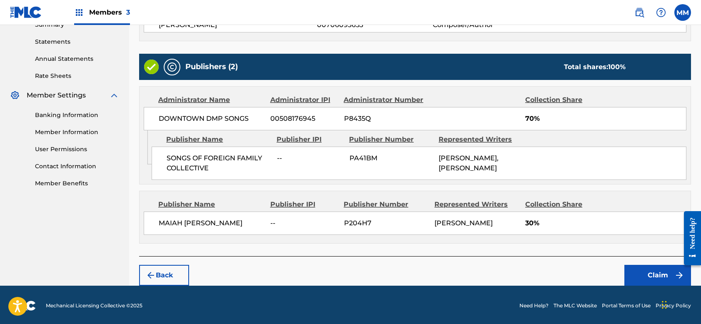
click at [646, 267] on button "Claim" at bounding box center [658, 275] width 67 height 21
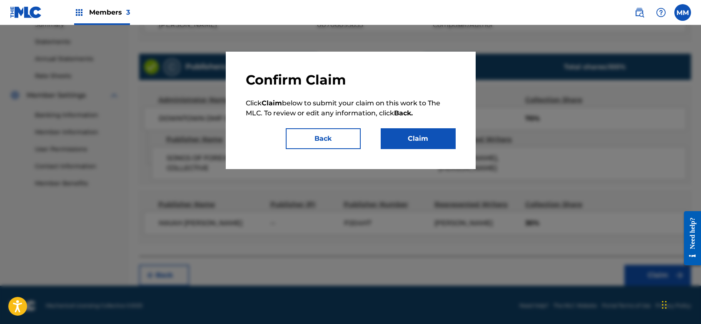
click at [435, 139] on button "Claim" at bounding box center [418, 138] width 75 height 21
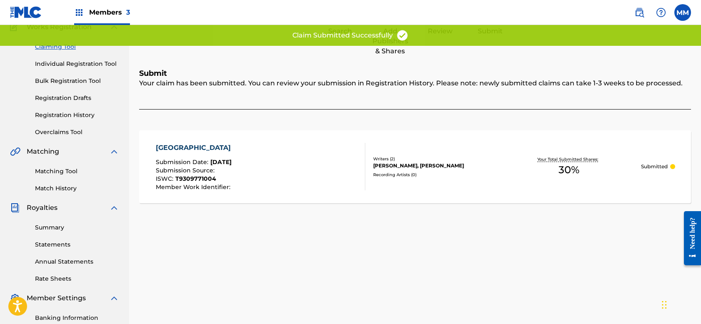
scroll to position [22, 0]
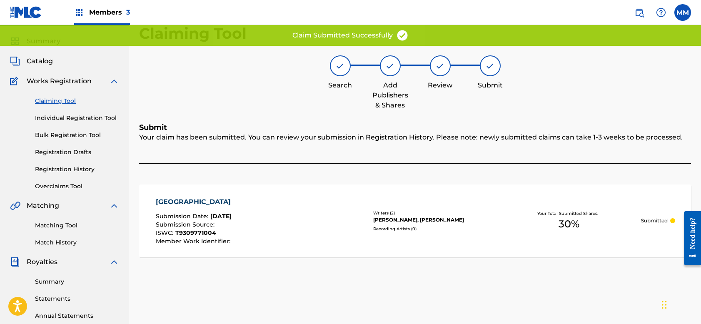
click at [66, 99] on link "Claiming Tool" at bounding box center [77, 101] width 84 height 9
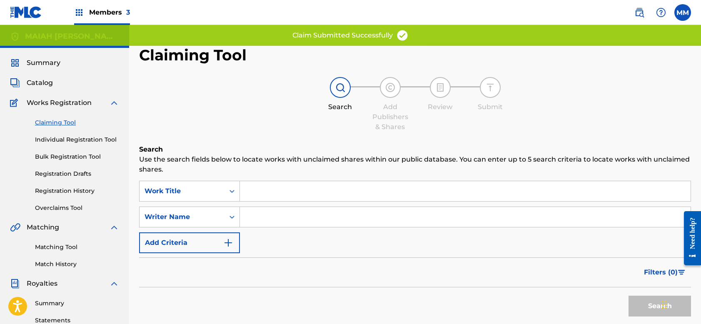
click at [274, 214] on input "Search Form" at bounding box center [465, 217] width 451 height 20
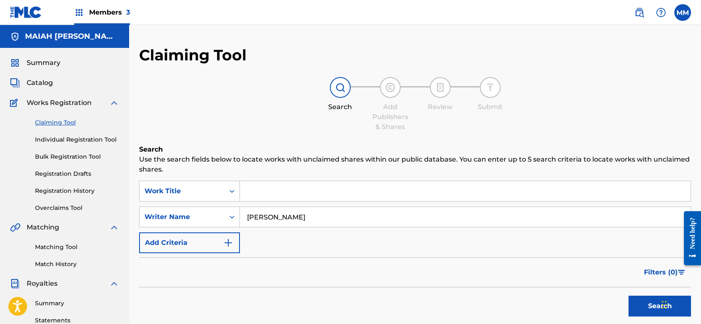
type input "[PERSON_NAME]"
click at [649, 308] on button "Search" at bounding box center [660, 306] width 63 height 21
click at [650, 305] on button "Search" at bounding box center [660, 306] width 63 height 21
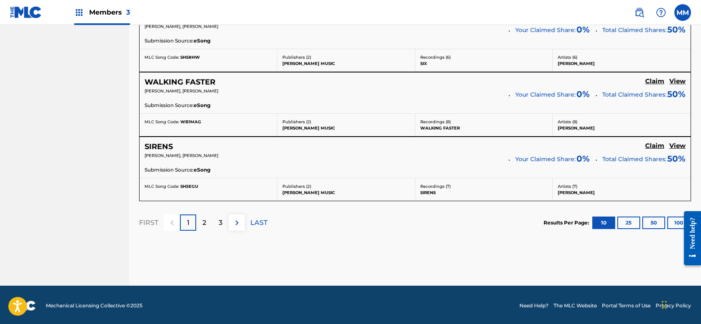
scroll to position [777, 0]
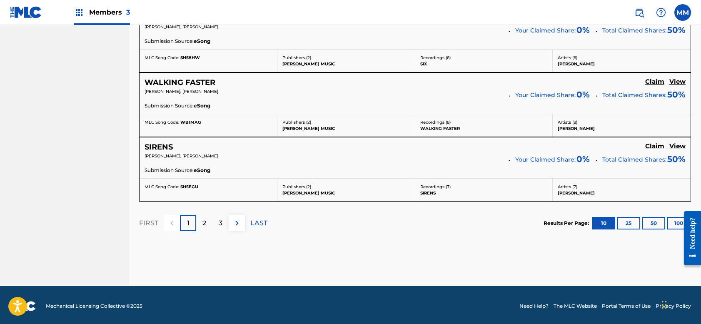
click at [201, 222] on div "2" at bounding box center [204, 223] width 16 height 16
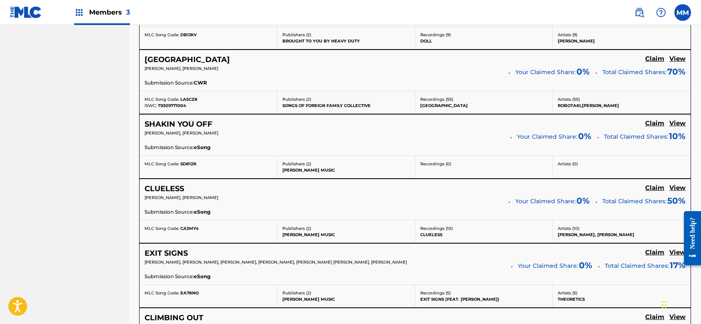
scroll to position [544, 0]
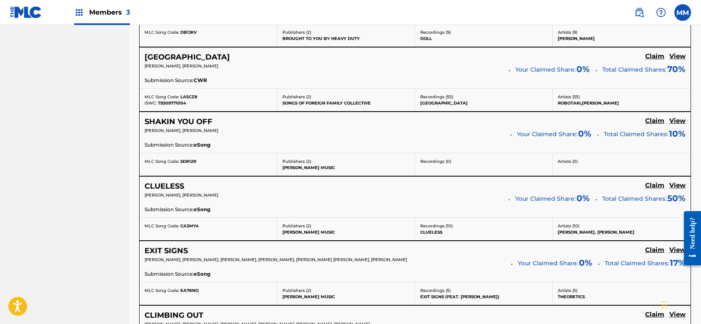
click at [651, 120] on h5 "Claim" at bounding box center [655, 121] width 19 height 8
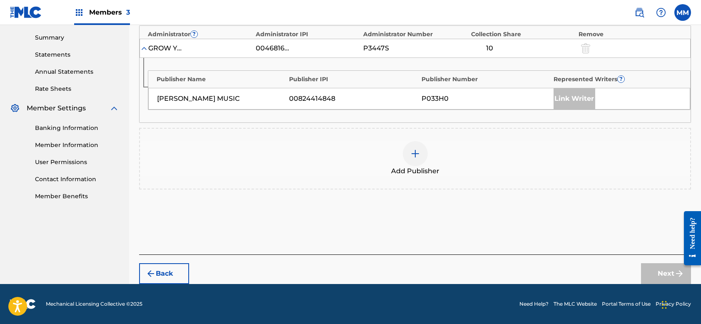
scroll to position [265, 0]
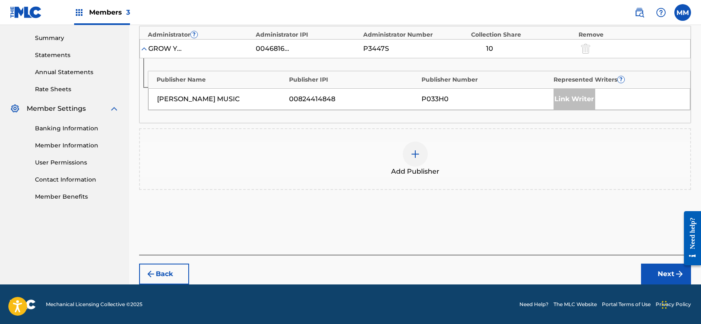
click at [418, 150] on img at bounding box center [416, 154] width 10 height 10
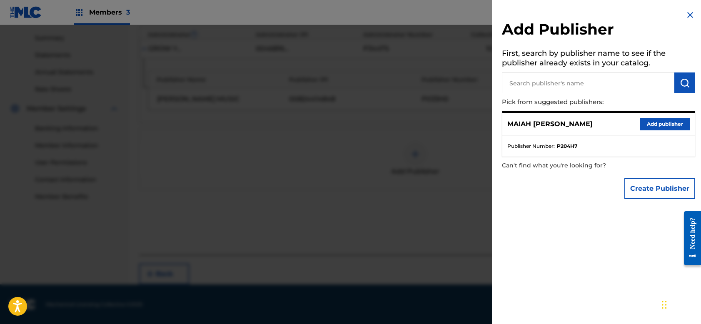
click at [650, 122] on button "Add publisher" at bounding box center [665, 124] width 50 height 13
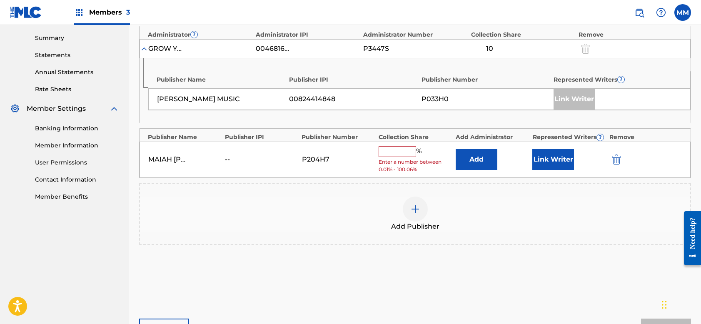
click at [400, 151] on input "text" at bounding box center [398, 151] width 38 height 11
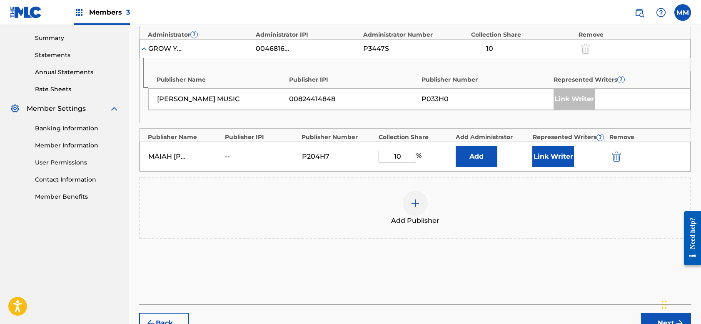
type input "10"
click at [546, 153] on button "Link Writer" at bounding box center [554, 156] width 42 height 21
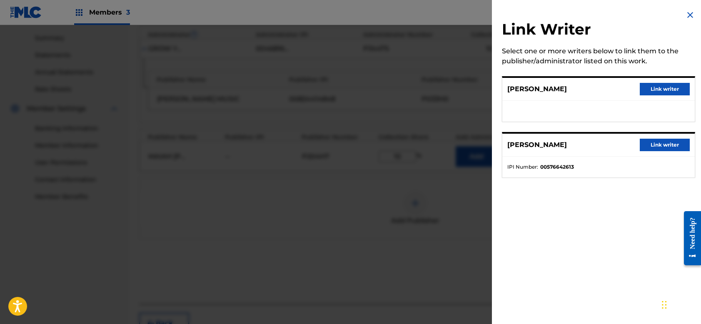
click at [667, 87] on button "Link writer" at bounding box center [665, 89] width 50 height 13
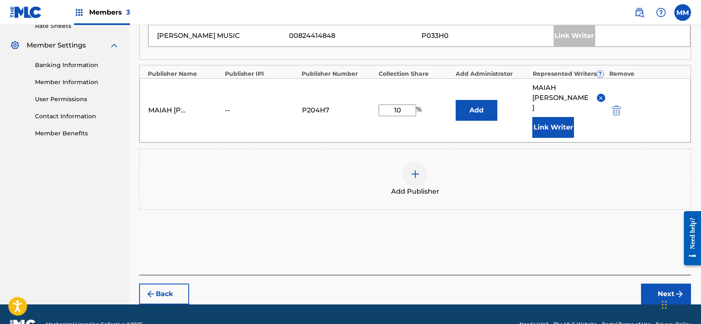
click at [656, 284] on button "Next" at bounding box center [666, 294] width 50 height 21
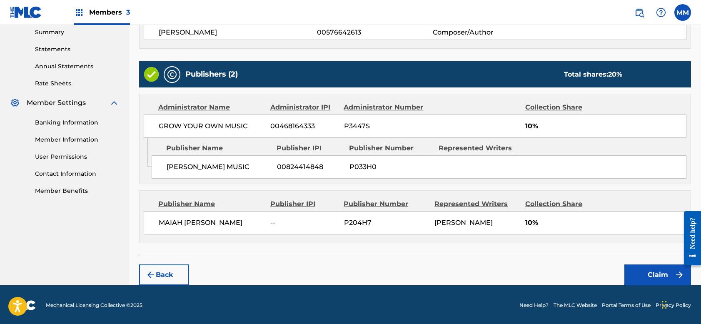
click at [656, 274] on button "Claim" at bounding box center [658, 275] width 67 height 21
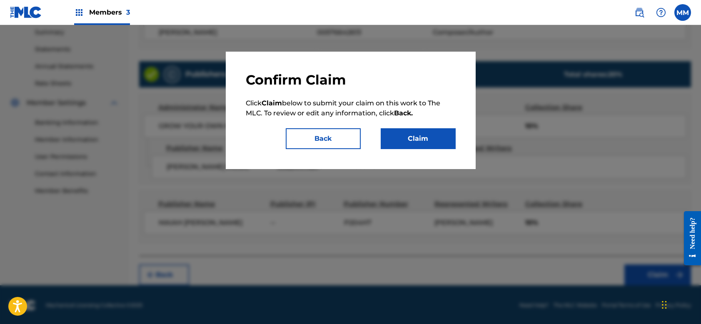
click at [435, 134] on button "Claim" at bounding box center [418, 138] width 75 height 21
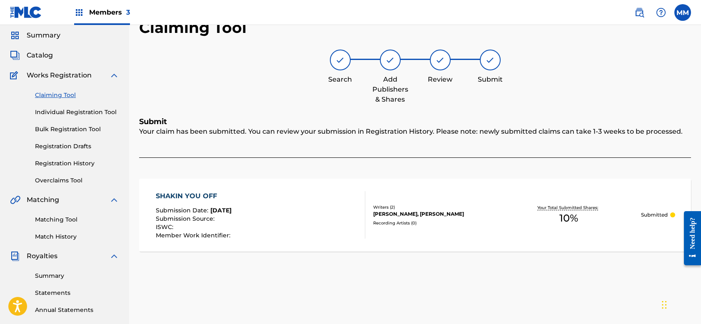
scroll to position [28, 0]
click at [58, 94] on link "Claiming Tool" at bounding box center [77, 95] width 84 height 9
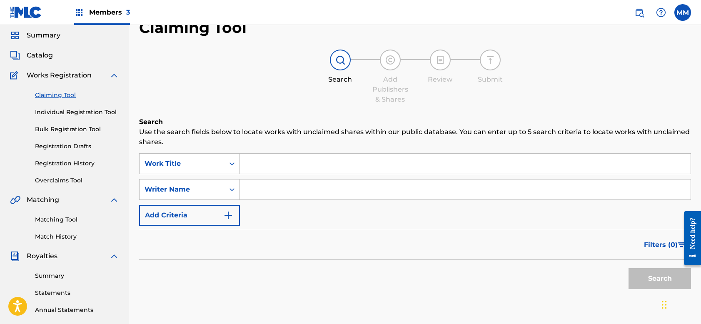
scroll to position [0, 0]
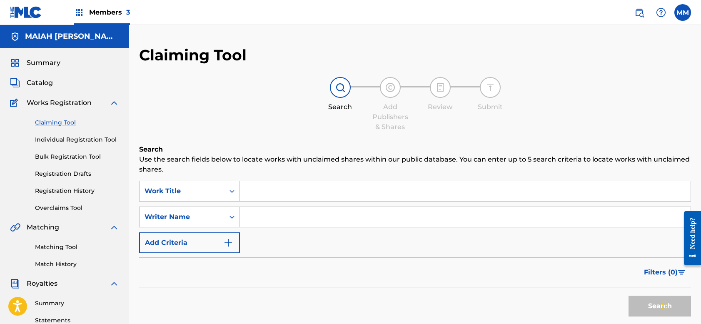
click at [273, 225] on input "Search Form" at bounding box center [465, 217] width 451 height 20
type input "[PERSON_NAME]"
click at [648, 305] on button "Search" at bounding box center [660, 306] width 63 height 21
click at [657, 303] on button "Search" at bounding box center [660, 306] width 63 height 21
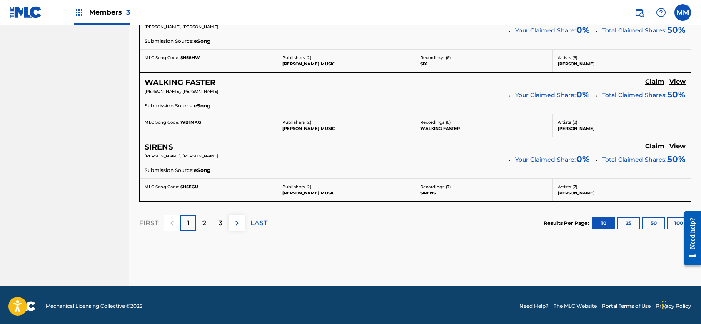
click at [207, 221] on div "2" at bounding box center [204, 223] width 16 height 16
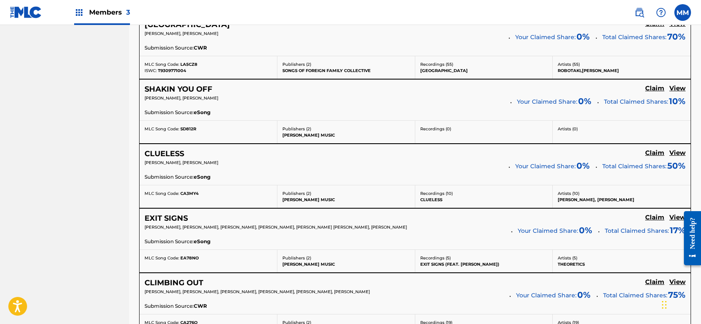
scroll to position [580, 0]
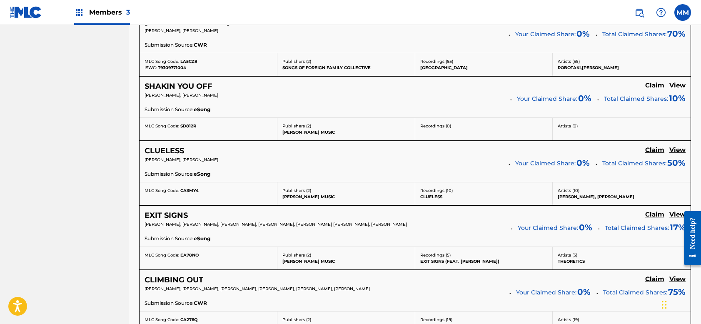
click at [650, 149] on h5 "Claim" at bounding box center [655, 150] width 19 height 8
click at [650, 148] on h5 "Claim" at bounding box center [655, 150] width 19 height 8
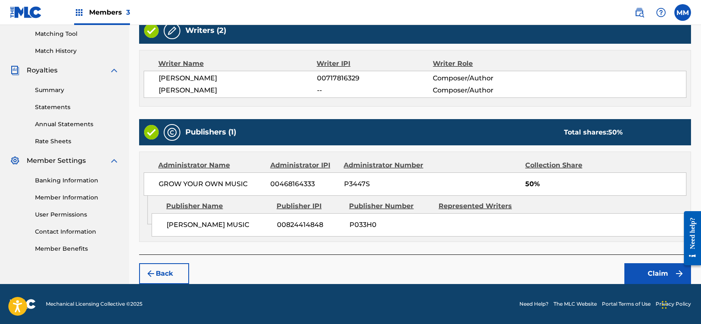
scroll to position [213, 0]
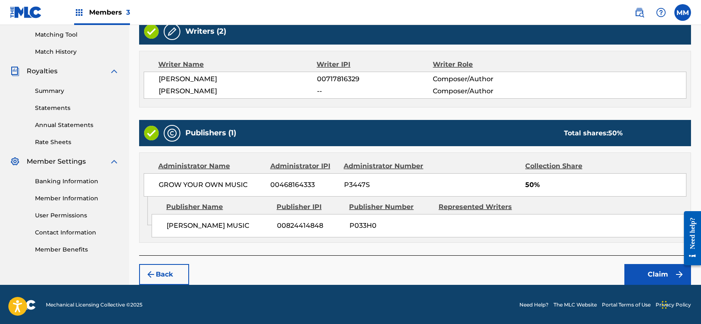
click at [641, 266] on button "Claim" at bounding box center [658, 274] width 67 height 21
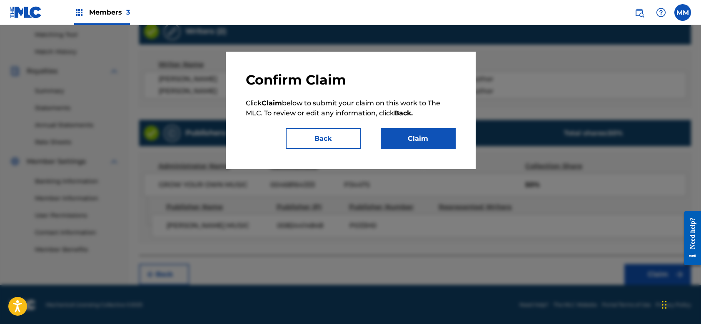
click at [328, 142] on button "Back" at bounding box center [323, 138] width 75 height 21
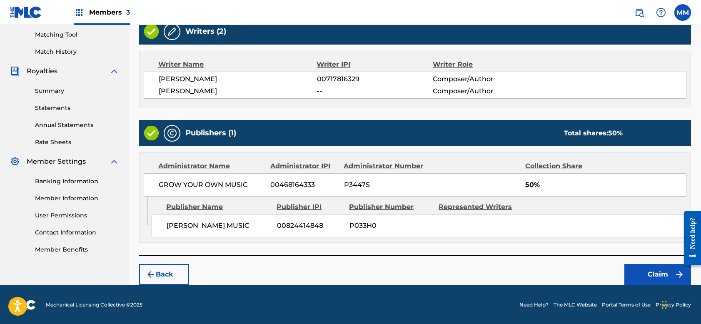
click at [163, 273] on button "Back" at bounding box center [164, 274] width 50 height 21
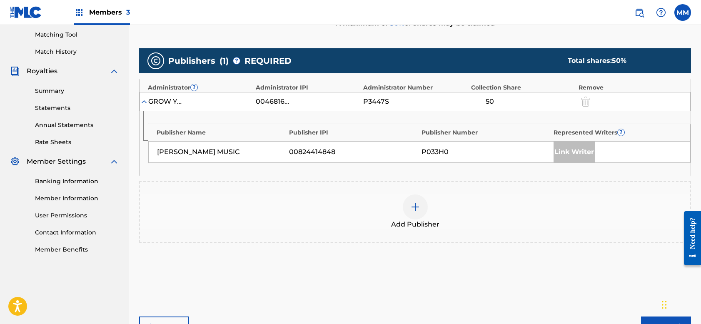
click at [417, 210] on img at bounding box center [416, 207] width 10 height 10
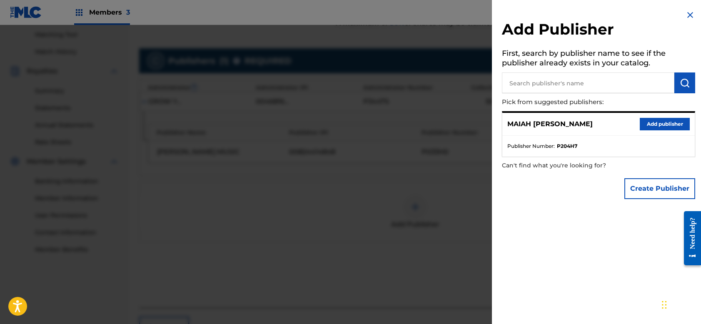
click at [651, 122] on button "Add publisher" at bounding box center [665, 124] width 50 height 13
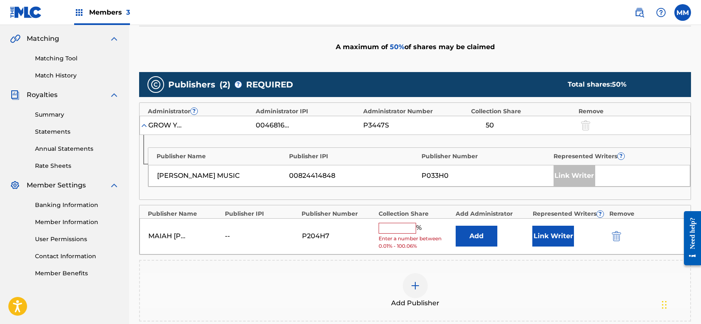
scroll to position [199, 0]
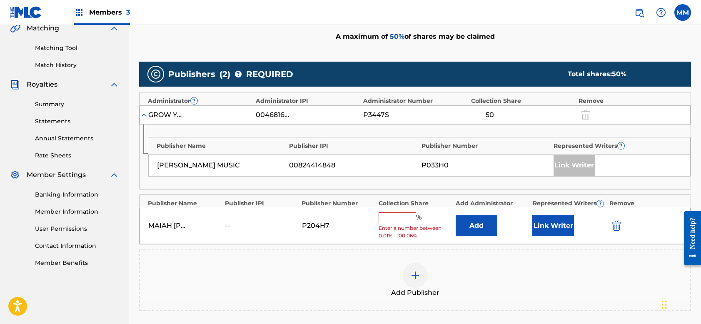
click at [401, 217] on input "text" at bounding box center [398, 218] width 38 height 11
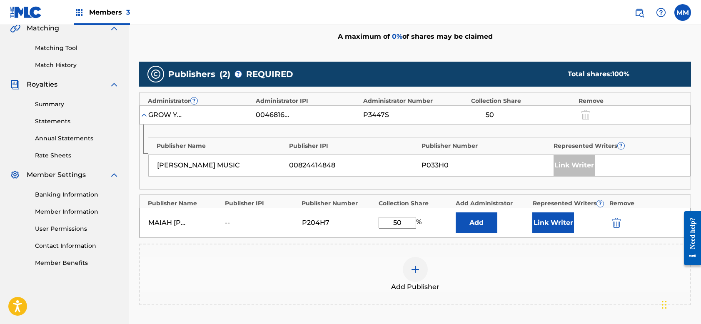
type input "50"
click at [550, 219] on button "Link Writer" at bounding box center [554, 223] width 42 height 21
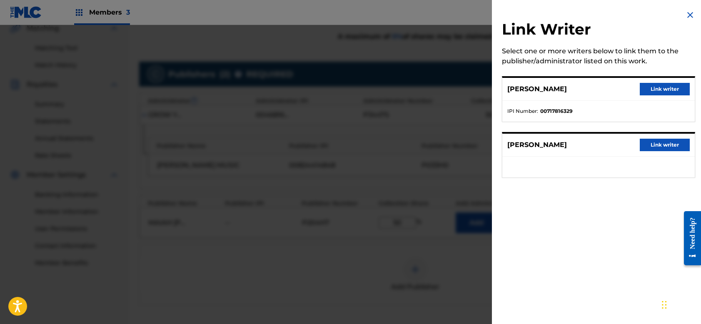
click at [652, 148] on button "Link writer" at bounding box center [665, 145] width 50 height 13
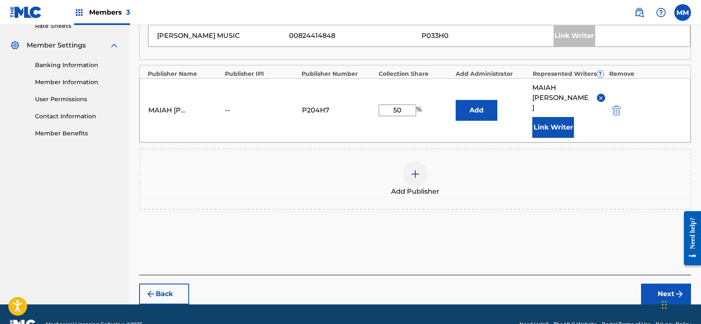
click at [656, 284] on button "Next" at bounding box center [666, 294] width 50 height 21
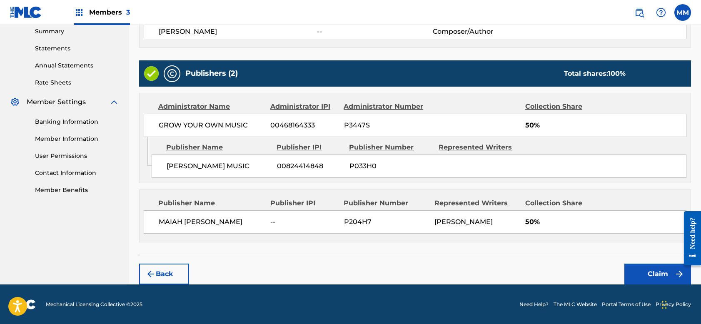
scroll to position [271, 0]
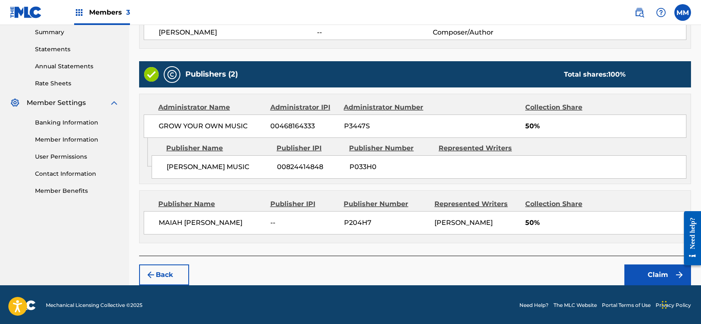
click at [653, 269] on button "Claim" at bounding box center [658, 275] width 67 height 21
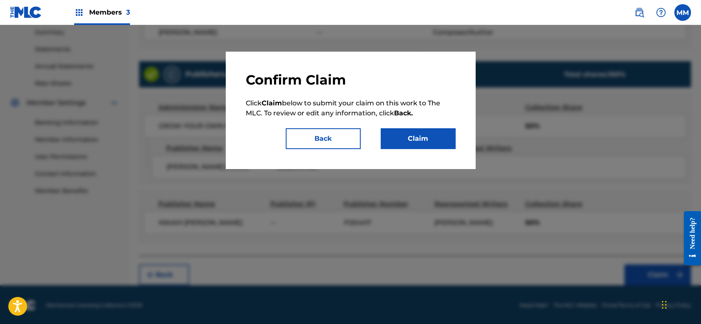
click at [431, 138] on button "Claim" at bounding box center [418, 138] width 75 height 21
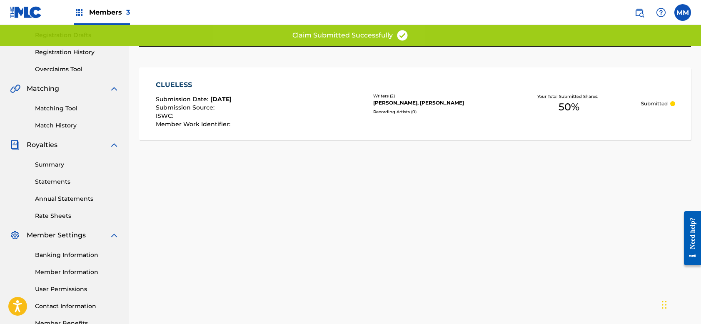
scroll to position [139, 0]
click at [53, 108] on link "Matching Tool" at bounding box center [77, 108] width 84 height 9
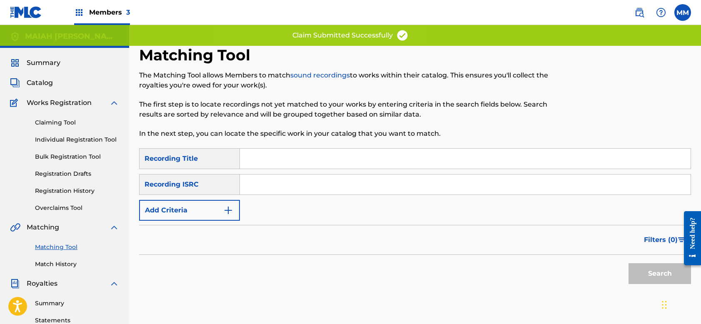
click at [165, 211] on button "Add Criteria" at bounding box center [189, 210] width 101 height 21
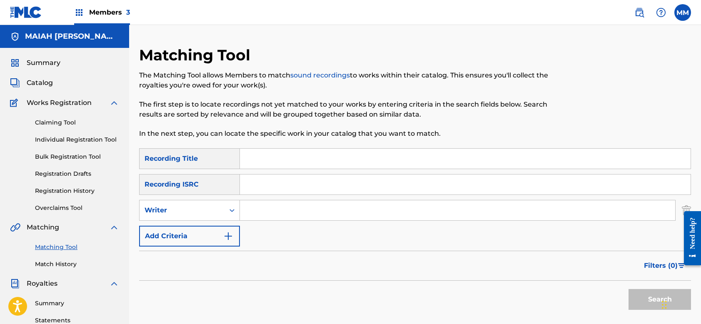
click at [286, 211] on input "Search Form" at bounding box center [458, 210] width 436 height 20
type input "[PERSON_NAME]"
click at [653, 302] on button "Search" at bounding box center [660, 299] width 63 height 21
click at [642, 298] on button "Search" at bounding box center [660, 299] width 63 height 21
click at [60, 123] on link "Claiming Tool" at bounding box center [77, 122] width 84 height 9
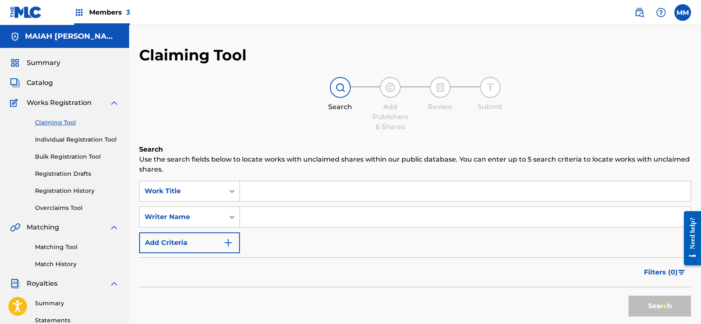
click at [273, 218] on input "Search Form" at bounding box center [465, 217] width 451 height 20
type input "[PERSON_NAME]"
click at [649, 307] on button "Search" at bounding box center [660, 306] width 63 height 21
click at [658, 307] on button "Search" at bounding box center [660, 306] width 63 height 21
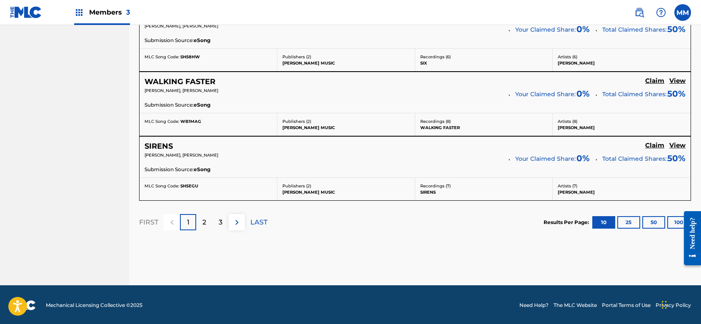
scroll to position [777, 0]
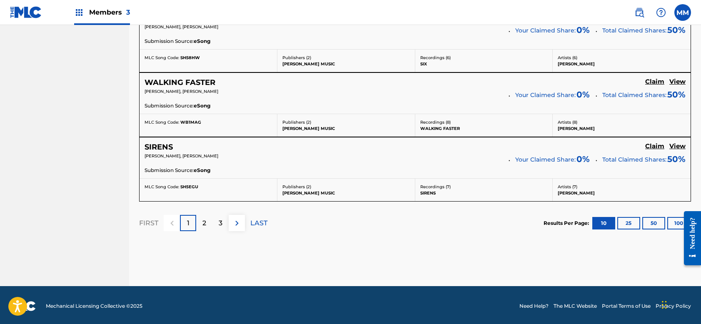
click at [204, 218] on p "2" at bounding box center [205, 223] width 4 height 10
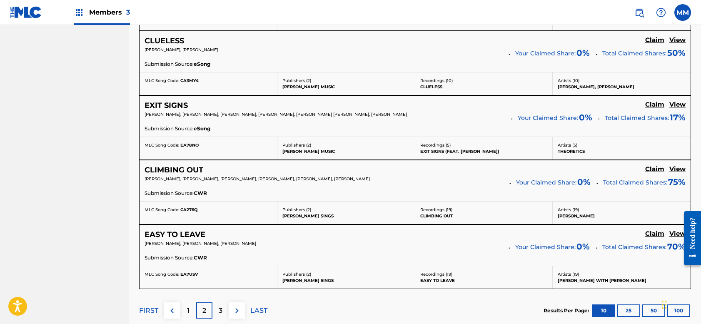
scroll to position [691, 0]
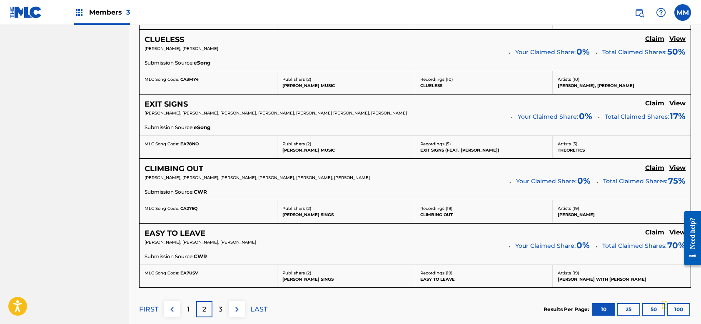
click at [658, 102] on h5 "Claim" at bounding box center [655, 104] width 19 height 8
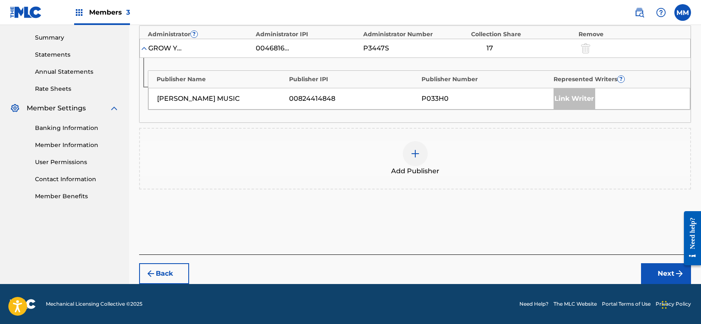
scroll to position [265, 0]
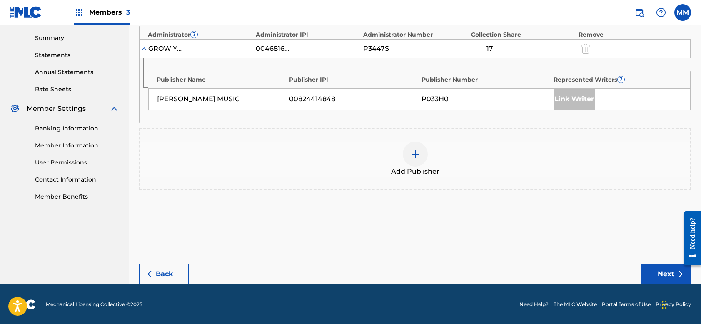
click at [411, 163] on div at bounding box center [415, 154] width 25 height 25
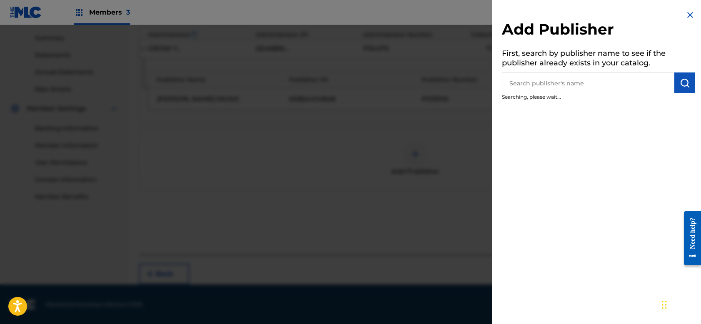
click at [546, 83] on input "text" at bounding box center [588, 83] width 173 height 21
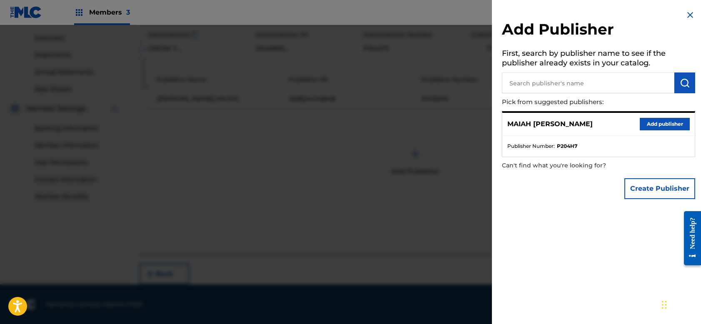
click at [655, 120] on button "Add publisher" at bounding box center [665, 124] width 50 height 13
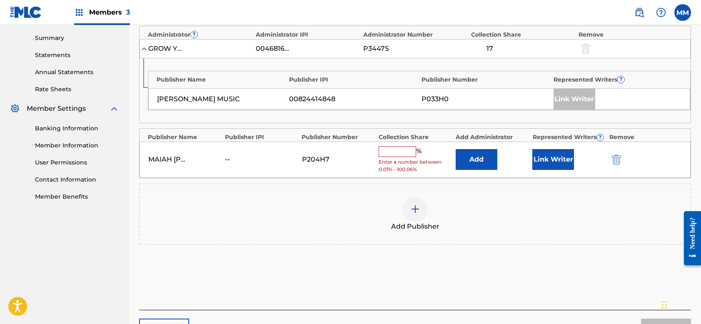
click at [401, 146] on input "text" at bounding box center [398, 151] width 38 height 11
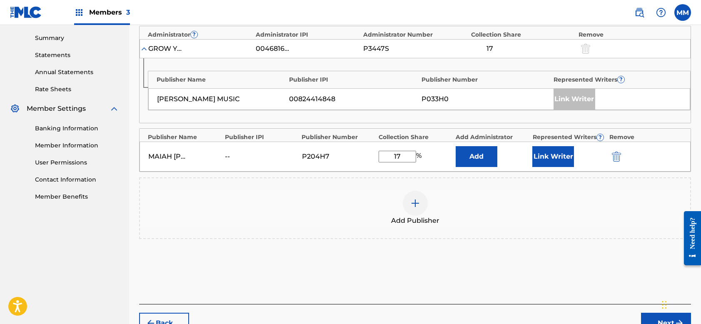
type input "17"
click at [550, 162] on button "Link Writer" at bounding box center [554, 156] width 42 height 21
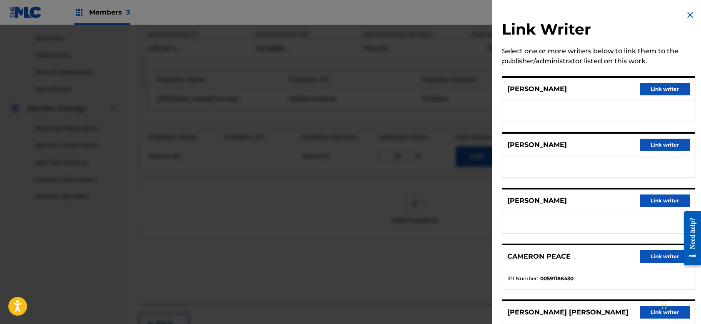
click at [659, 88] on button "Link writer" at bounding box center [665, 89] width 50 height 13
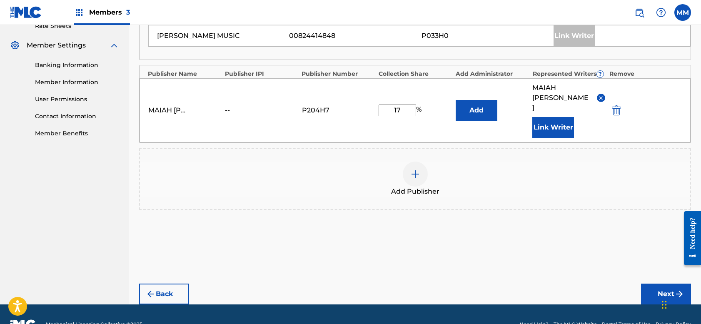
click at [665, 284] on button "Next" at bounding box center [666, 294] width 50 height 21
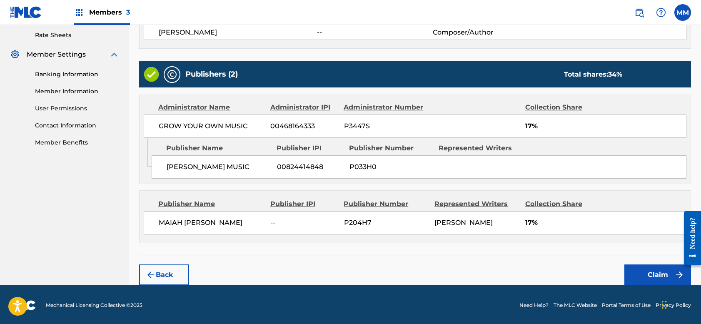
click at [654, 275] on button "Claim" at bounding box center [658, 275] width 67 height 21
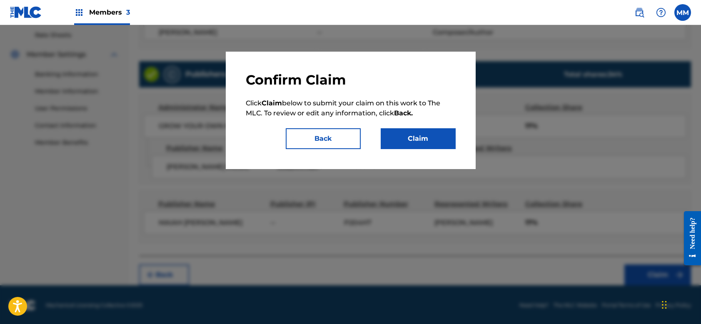
click at [422, 142] on button "Claim" at bounding box center [418, 138] width 75 height 21
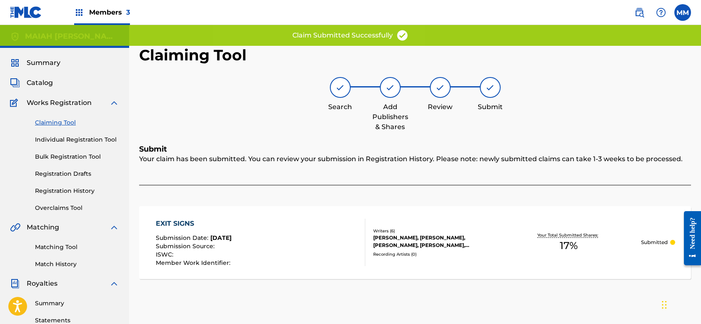
scroll to position [0, 0]
click at [67, 124] on link "Claiming Tool" at bounding box center [77, 122] width 84 height 9
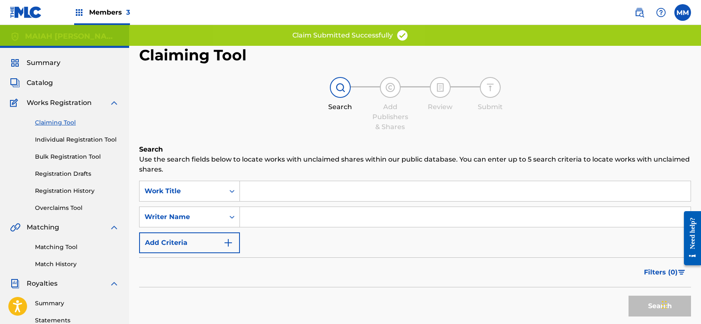
click at [267, 215] on input "Search Form" at bounding box center [465, 217] width 451 height 20
type input "[PERSON_NAME]"
click at [660, 306] on button "Search" at bounding box center [660, 306] width 63 height 21
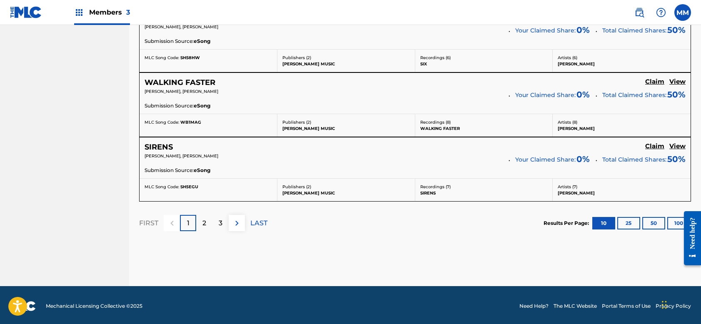
click at [200, 219] on div "2" at bounding box center [204, 223] width 16 height 16
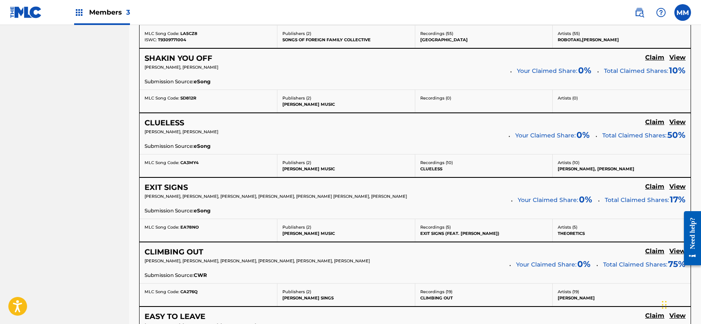
scroll to position [608, 0]
click at [651, 184] on h5 "Claim" at bounding box center [655, 187] width 19 height 8
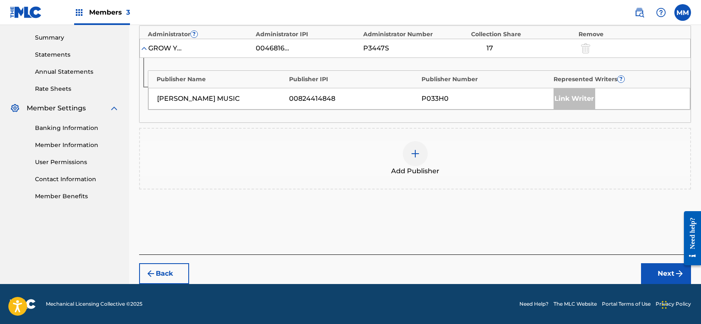
scroll to position [265, 0]
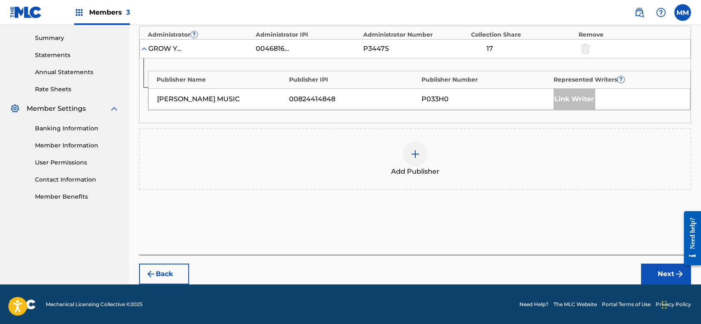
click at [417, 151] on img at bounding box center [416, 154] width 10 height 10
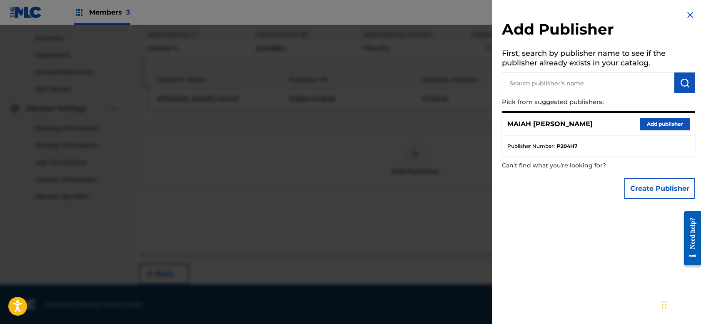
click at [651, 123] on button "Add publisher" at bounding box center [665, 124] width 50 height 13
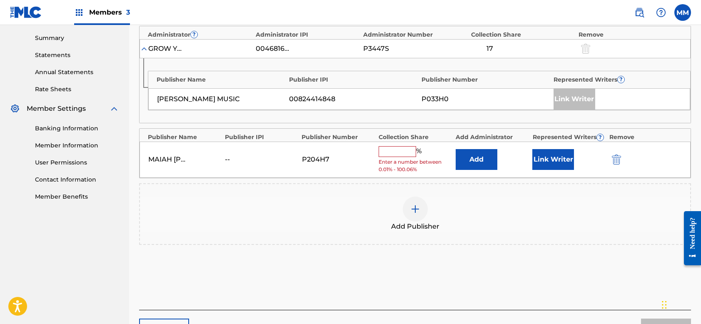
click at [402, 148] on input "text" at bounding box center [398, 151] width 38 height 11
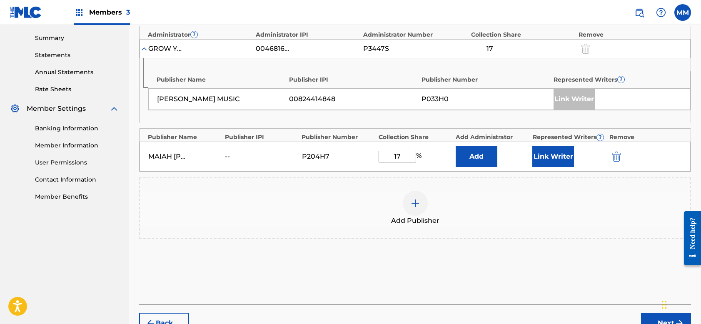
type input "17"
click at [546, 158] on button "Link Writer" at bounding box center [554, 156] width 42 height 21
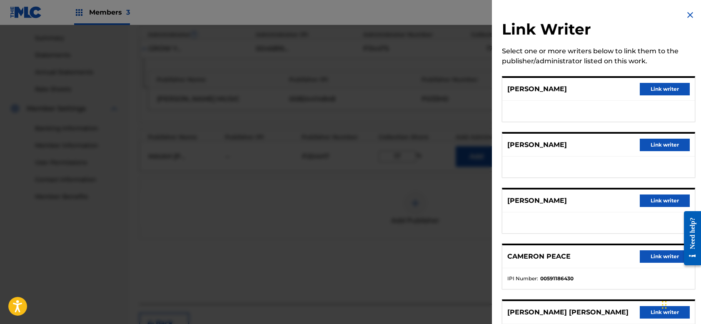
click at [668, 93] on button "Link writer" at bounding box center [665, 89] width 50 height 13
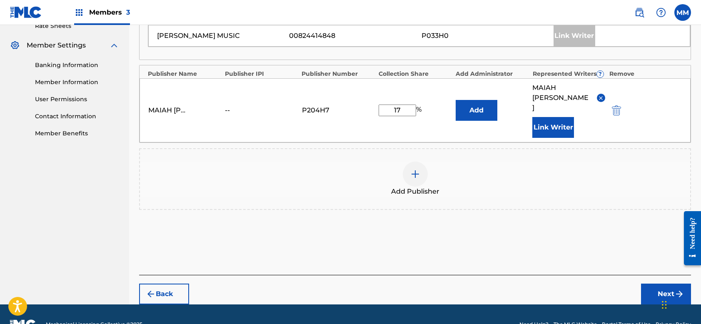
click at [653, 284] on button "Next" at bounding box center [666, 294] width 50 height 21
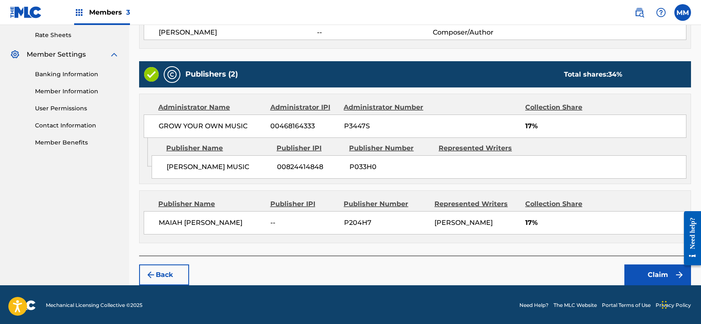
click at [645, 273] on button "Claim" at bounding box center [658, 275] width 67 height 21
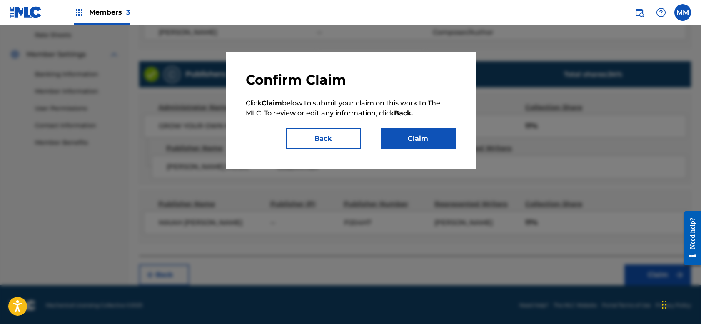
click at [428, 136] on button "Claim" at bounding box center [418, 138] width 75 height 21
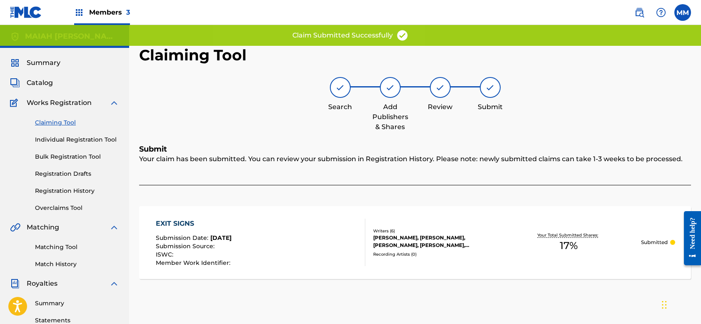
scroll to position [0, 0]
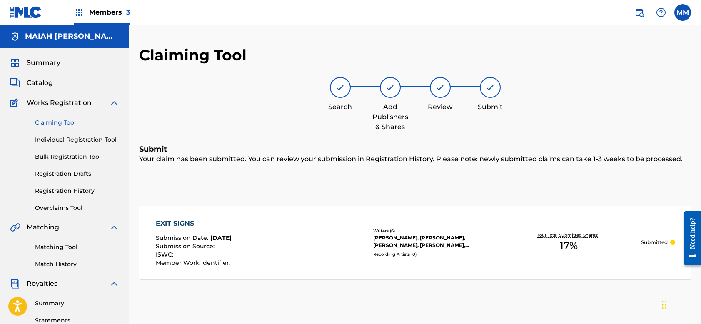
click at [58, 121] on link "Claiming Tool" at bounding box center [77, 122] width 84 height 9
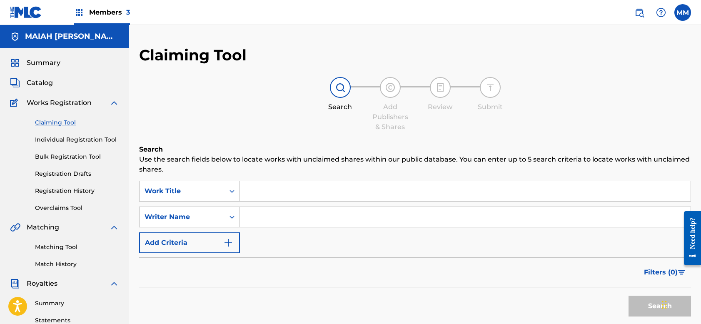
click at [288, 215] on input "Search Form" at bounding box center [465, 217] width 451 height 20
type input "[PERSON_NAME]"
click at [646, 302] on button "Search" at bounding box center [660, 306] width 63 height 21
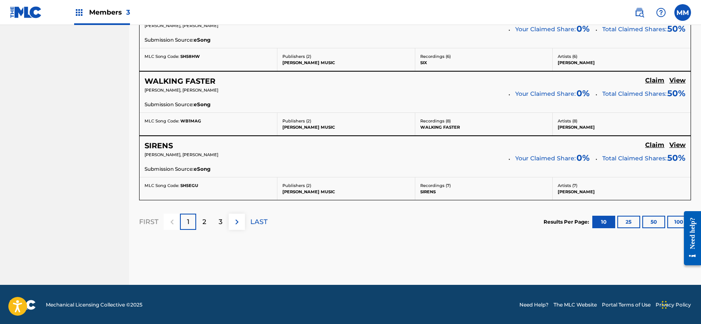
scroll to position [777, 0]
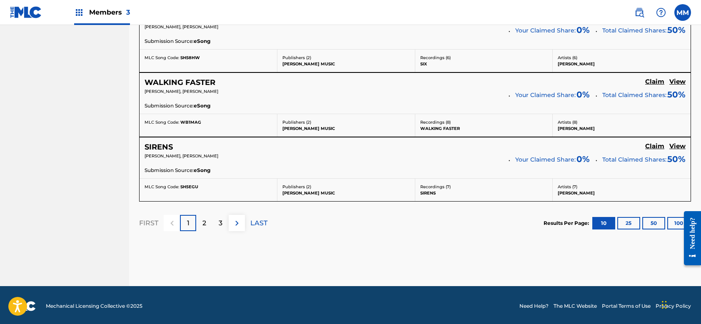
click at [203, 218] on p "2" at bounding box center [205, 223] width 4 height 10
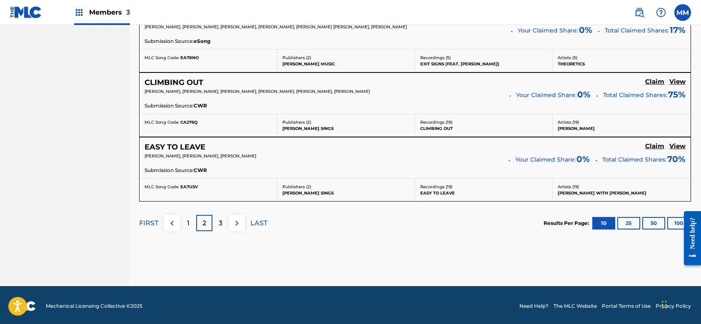
click at [654, 82] on h5 "Claim" at bounding box center [655, 82] width 19 height 8
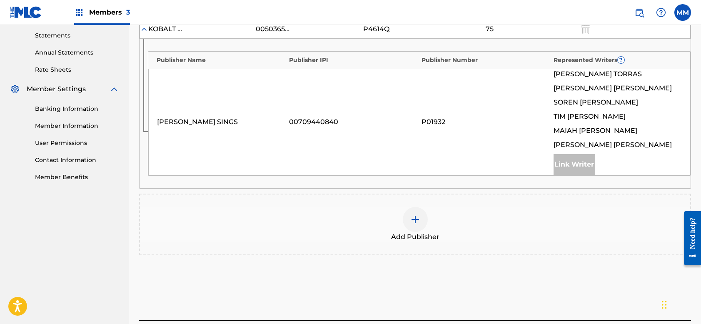
scroll to position [313, 0]
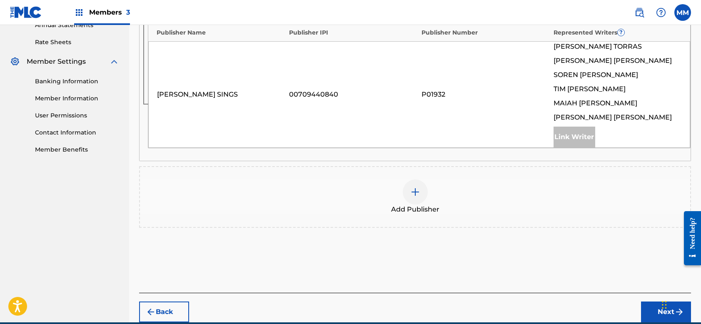
click at [419, 189] on img at bounding box center [416, 192] width 10 height 10
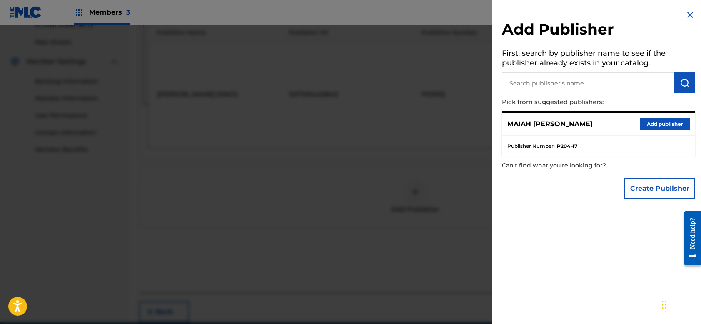
click at [564, 72] on h5 "First, search by publisher name to see if the publisher already exists in your …" at bounding box center [598, 59] width 193 height 26
click at [665, 124] on button "Add publisher" at bounding box center [665, 124] width 50 height 13
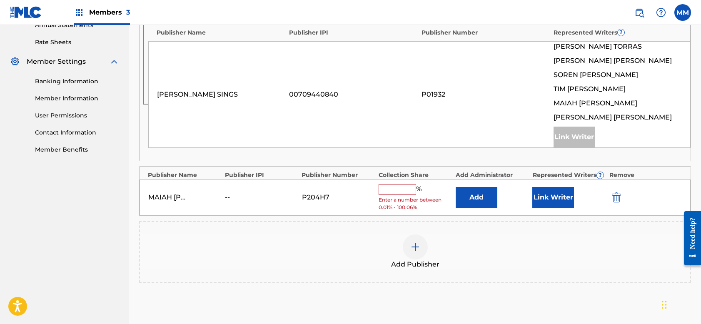
click at [398, 190] on input "text" at bounding box center [398, 189] width 38 height 11
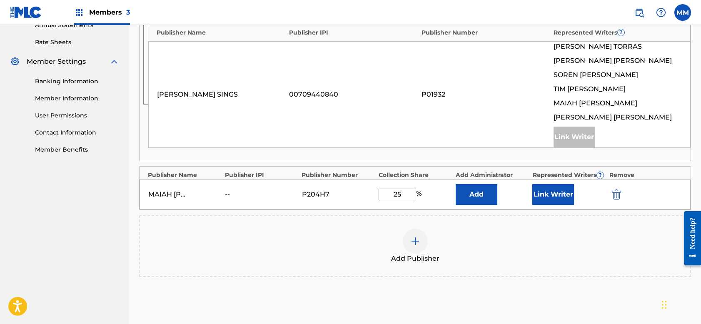
type input "25"
click at [555, 198] on button "Link Writer" at bounding box center [554, 194] width 42 height 21
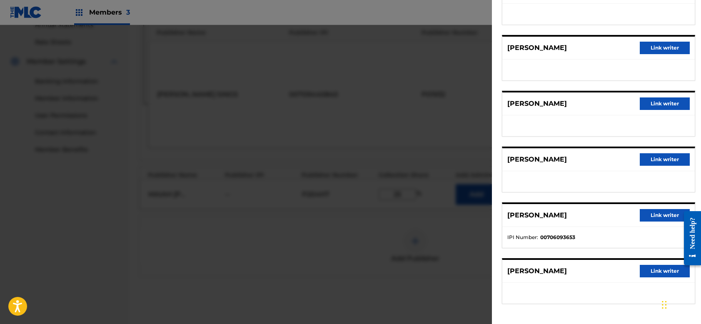
scroll to position [97, 0]
click at [659, 217] on button "Link writer" at bounding box center [665, 215] width 50 height 13
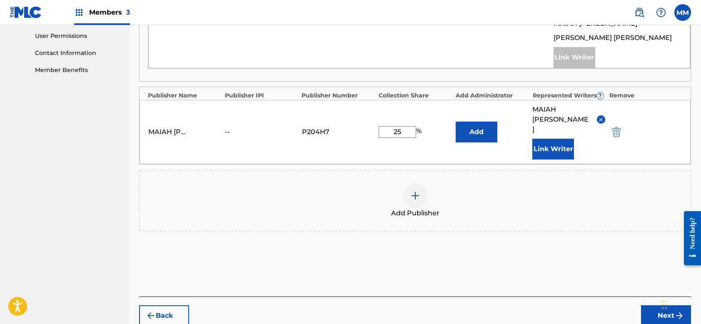
click at [650, 306] on button "Next" at bounding box center [666, 316] width 50 height 21
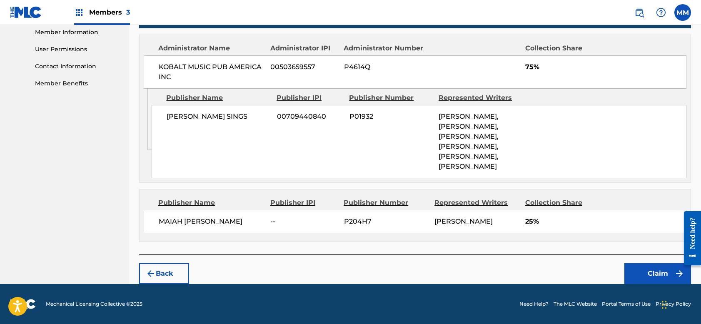
scroll to position [377, 0]
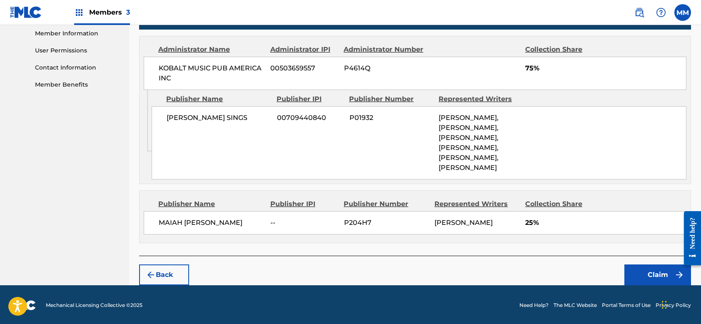
click at [645, 266] on button "Claim" at bounding box center [658, 275] width 67 height 21
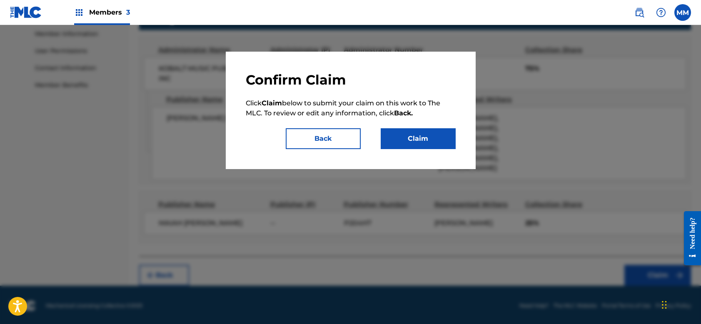
click at [419, 135] on button "Claim" at bounding box center [418, 138] width 75 height 21
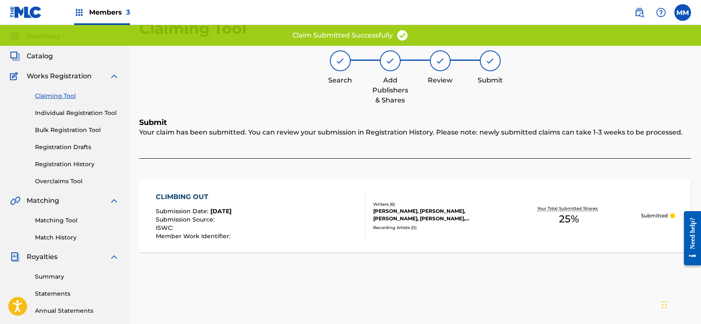
scroll to position [20, 0]
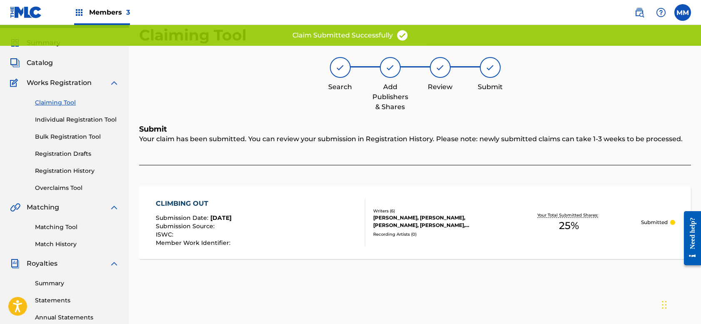
click at [65, 105] on link "Claiming Tool" at bounding box center [77, 102] width 84 height 9
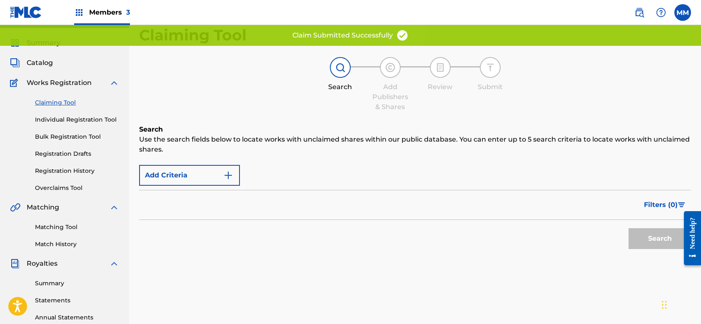
scroll to position [0, 0]
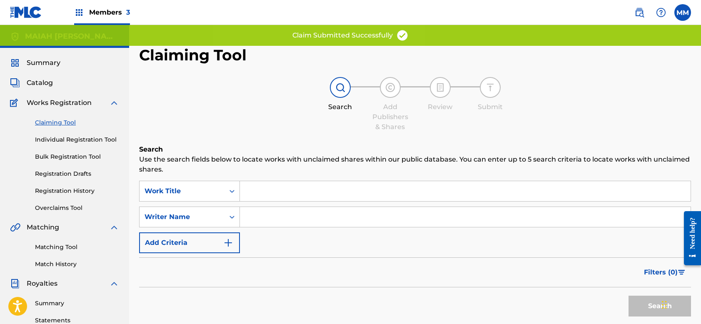
click at [275, 221] on input "Search Form" at bounding box center [465, 217] width 451 height 20
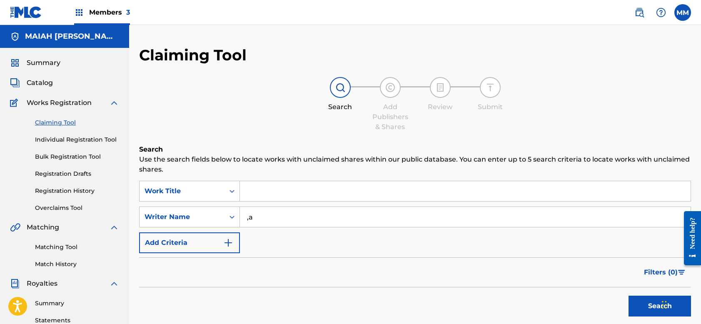
type input ","
type input "[PERSON_NAME]"
click at [656, 306] on button "Search" at bounding box center [660, 306] width 63 height 21
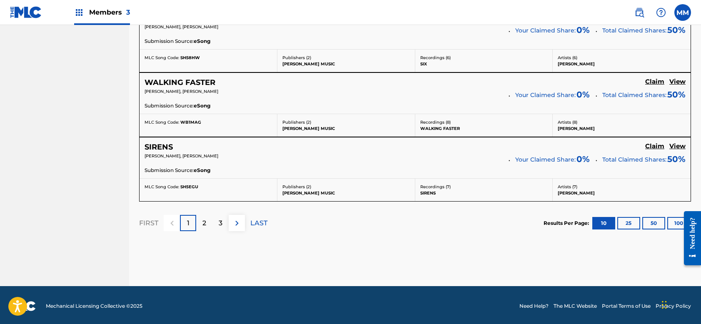
click at [203, 223] on p "2" at bounding box center [205, 223] width 4 height 10
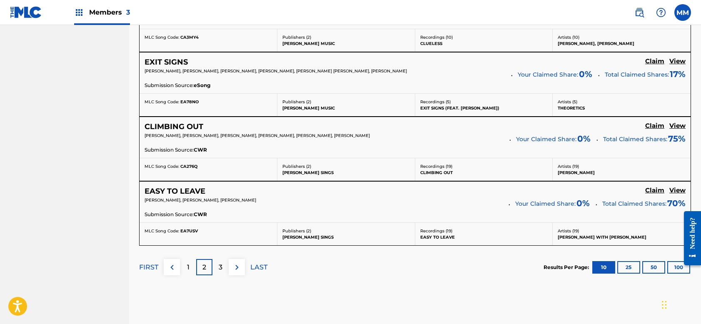
scroll to position [734, 0]
click at [656, 186] on h5 "Claim" at bounding box center [655, 190] width 19 height 8
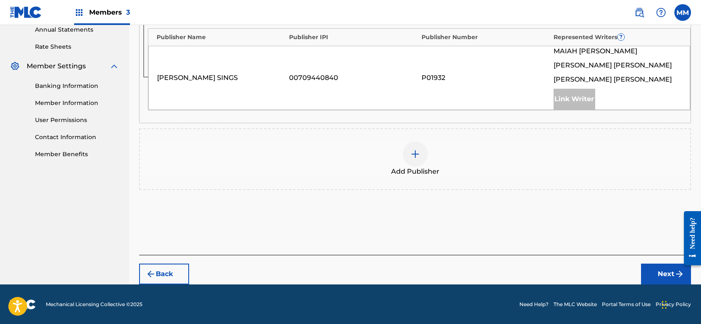
click at [416, 151] on img at bounding box center [416, 154] width 10 height 10
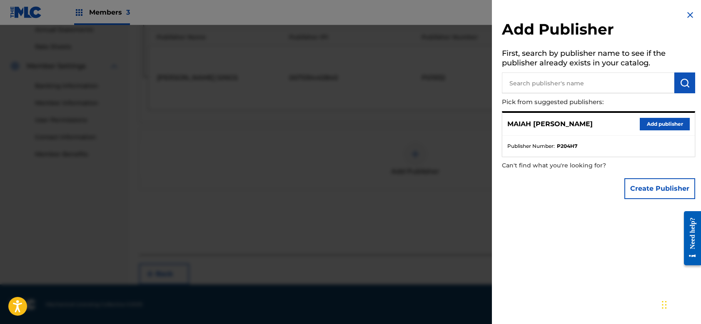
click at [664, 123] on button "Add publisher" at bounding box center [665, 124] width 50 height 13
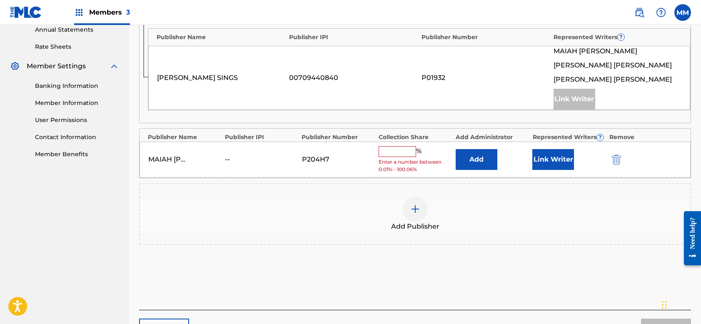
click at [394, 154] on input "text" at bounding box center [398, 151] width 38 height 11
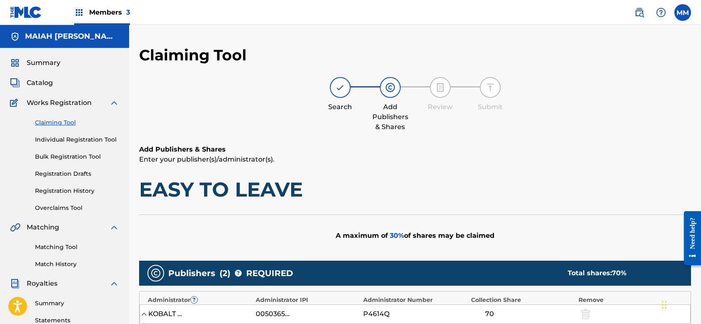
type input "2"
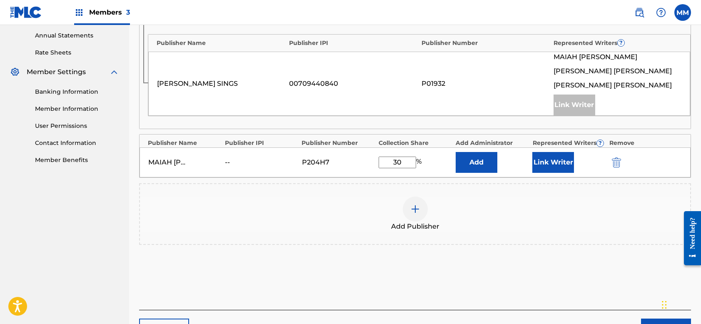
type input "30"
click at [553, 158] on button "Link Writer" at bounding box center [554, 162] width 42 height 21
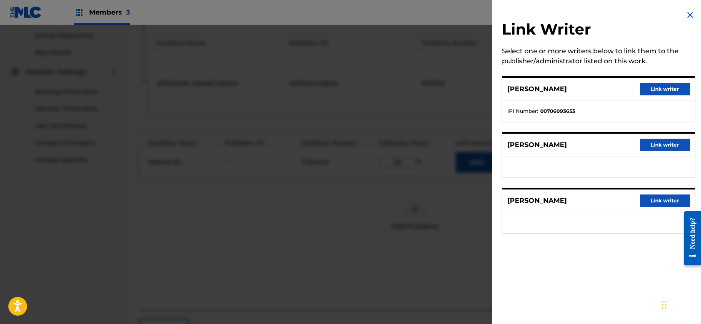
click at [651, 86] on button "Link writer" at bounding box center [665, 89] width 50 height 13
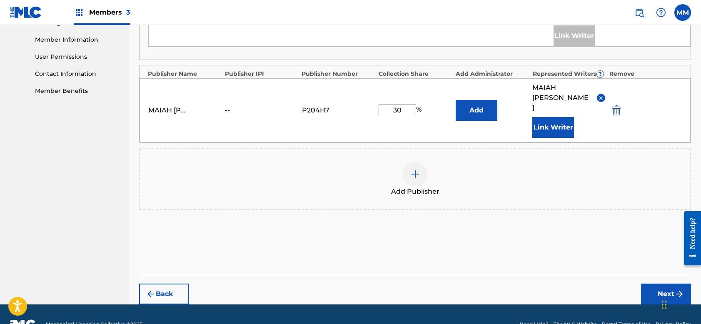
click at [662, 284] on button "Next" at bounding box center [666, 294] width 50 height 21
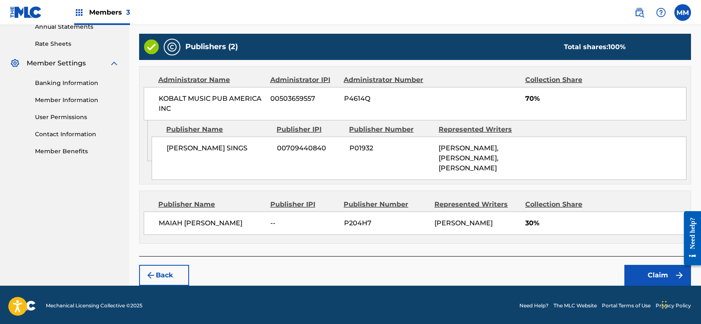
click at [651, 271] on button "Claim" at bounding box center [658, 275] width 67 height 21
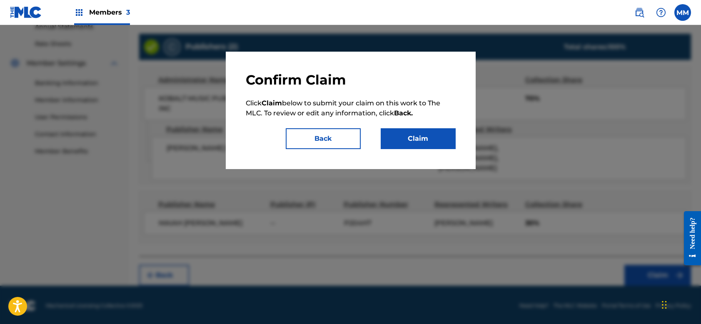
click at [411, 139] on button "Claim" at bounding box center [418, 138] width 75 height 21
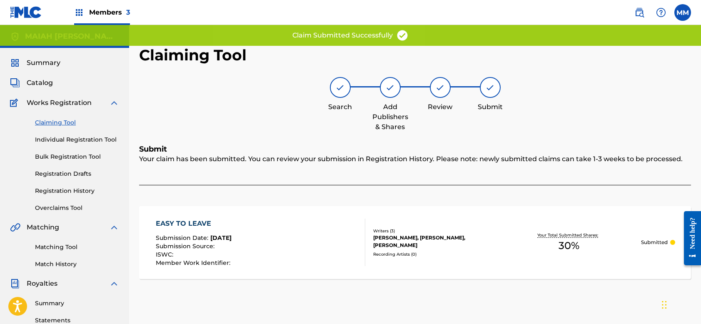
scroll to position [8, 0]
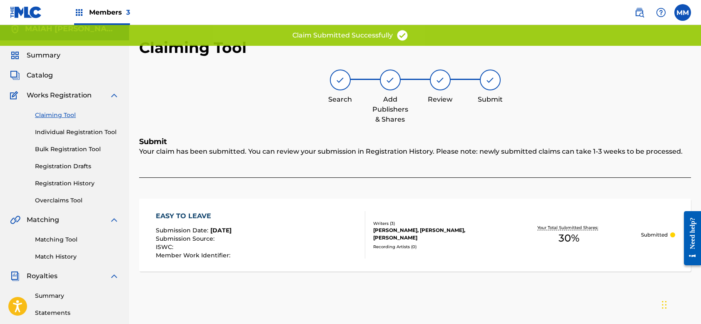
click at [66, 116] on link "Claiming Tool" at bounding box center [77, 115] width 84 height 9
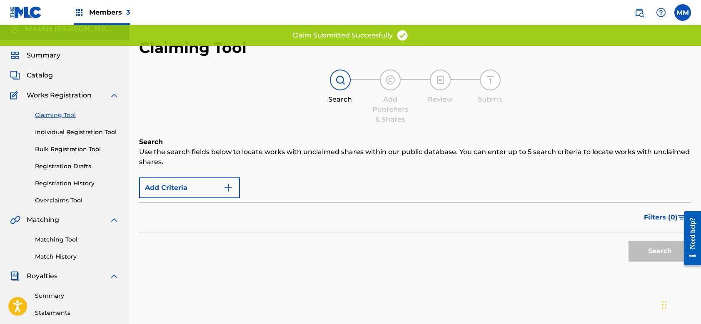
scroll to position [0, 0]
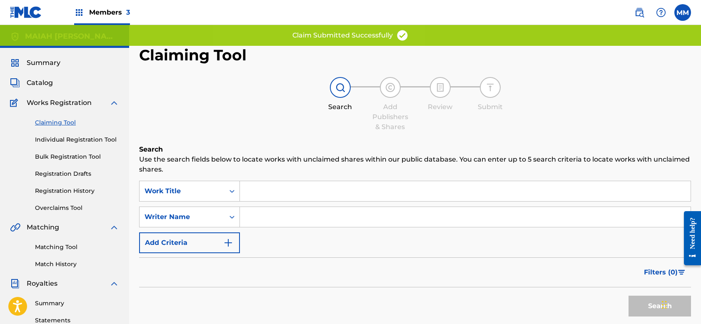
click at [261, 220] on input "Search Form" at bounding box center [465, 217] width 451 height 20
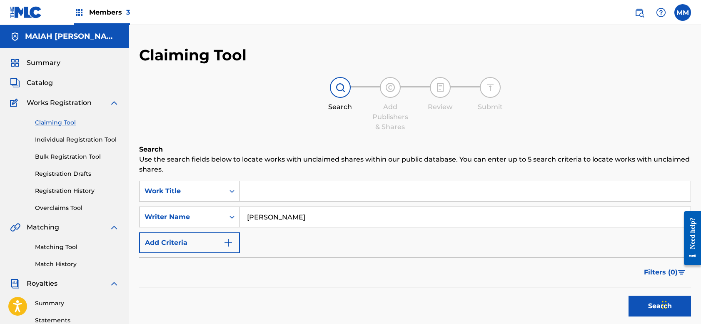
type input "[PERSON_NAME]"
click at [660, 306] on button "Search" at bounding box center [660, 306] width 63 height 21
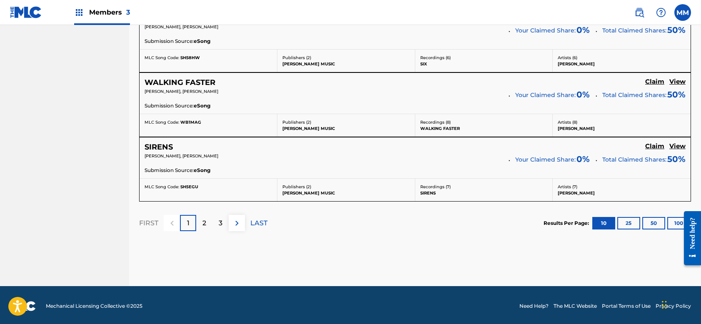
click at [205, 223] on p "2" at bounding box center [205, 223] width 4 height 10
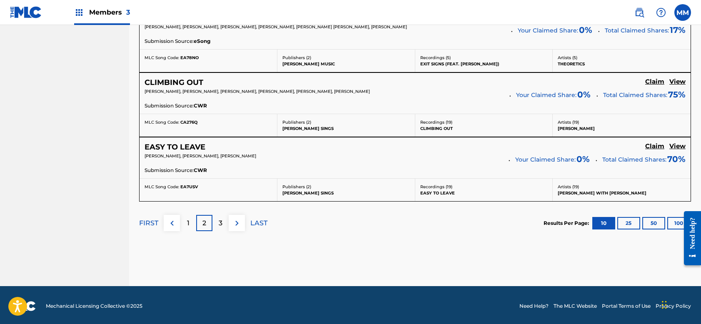
click at [222, 223] on p "3" at bounding box center [221, 223] width 4 height 10
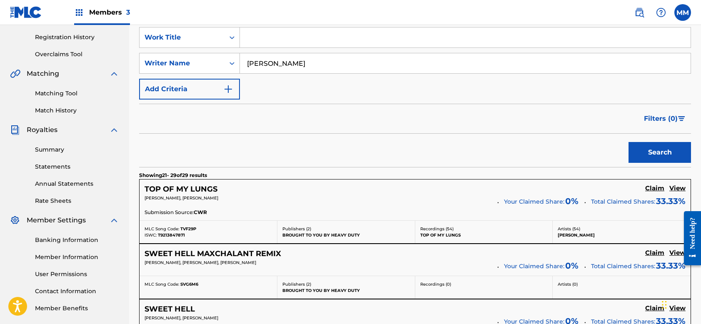
scroll to position [174, 0]
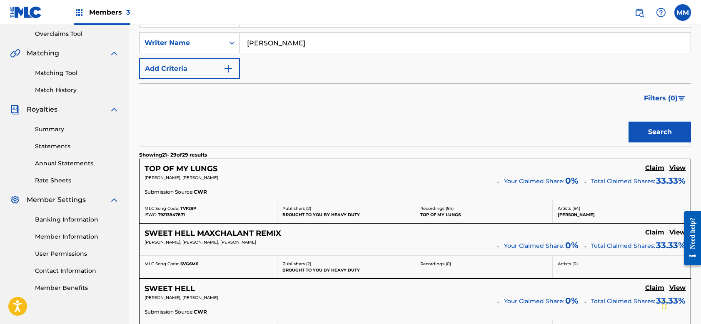
click at [658, 170] on h5 "Claim" at bounding box center [655, 168] width 19 height 8
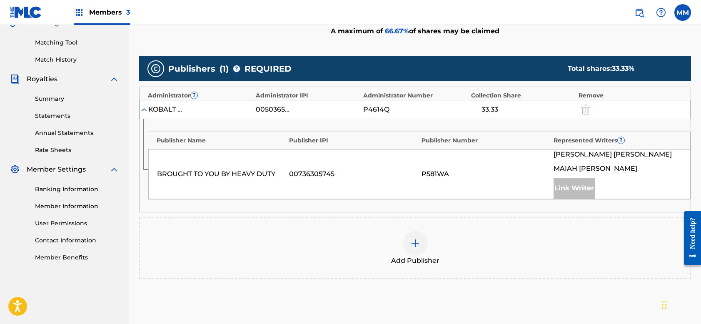
scroll to position [209, 0]
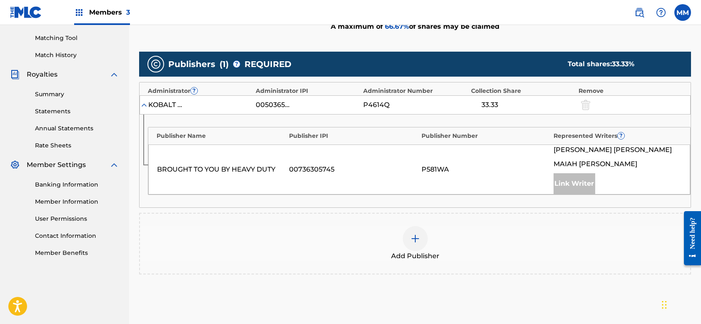
click at [411, 240] on img at bounding box center [416, 239] width 10 height 10
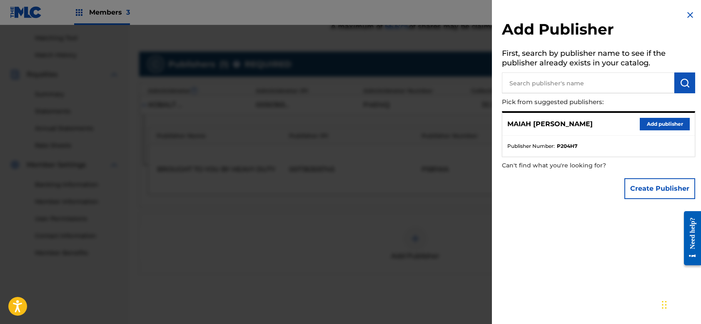
click at [657, 119] on button "Add publisher" at bounding box center [665, 124] width 50 height 13
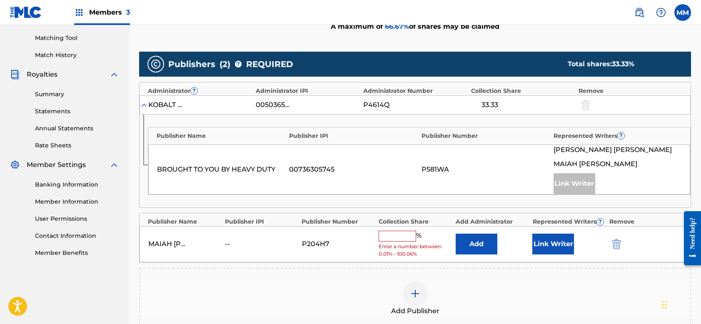
click at [396, 237] on input "text" at bounding box center [398, 236] width 38 height 11
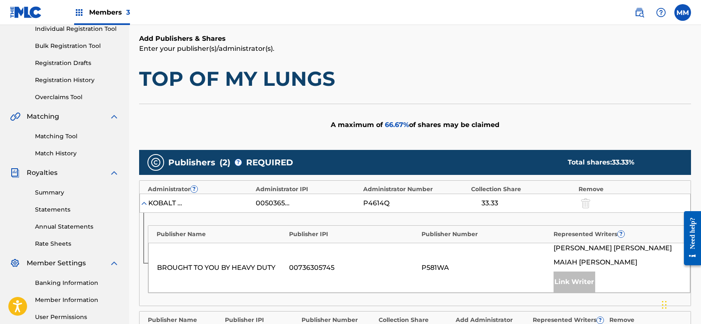
scroll to position [288, 0]
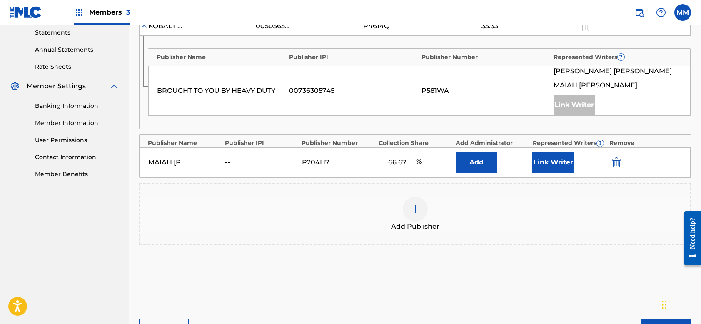
type input "66.67"
click at [556, 163] on button "Link Writer" at bounding box center [554, 162] width 42 height 21
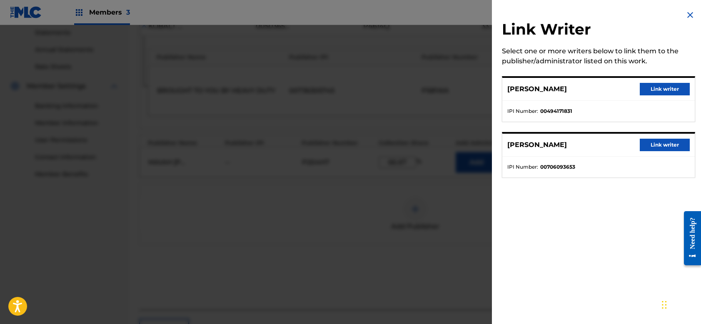
click at [675, 146] on button "Link writer" at bounding box center [665, 145] width 50 height 13
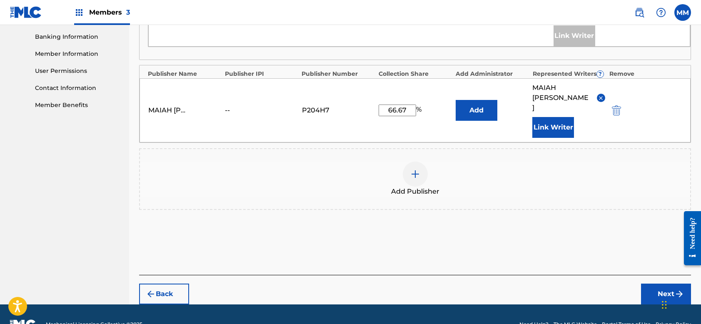
click at [662, 284] on button "Next" at bounding box center [666, 294] width 50 height 21
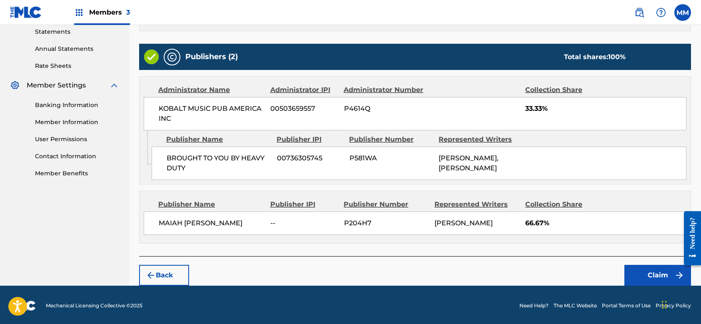
click at [653, 271] on button "Claim" at bounding box center [658, 275] width 67 height 21
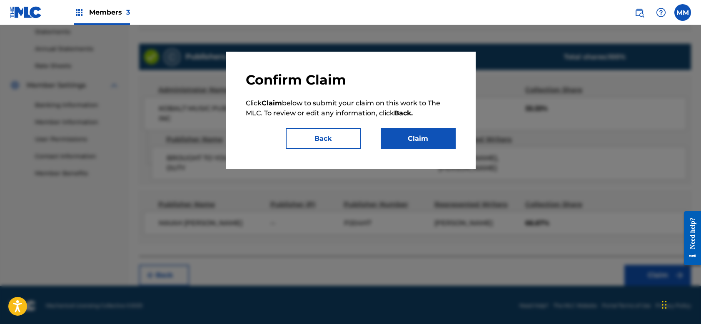
click at [425, 133] on button "Claim" at bounding box center [418, 138] width 75 height 21
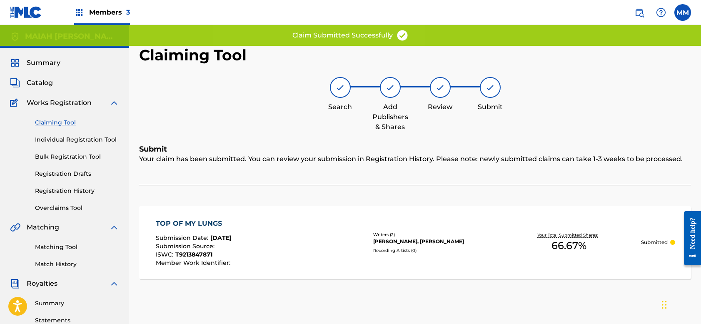
scroll to position [22, 0]
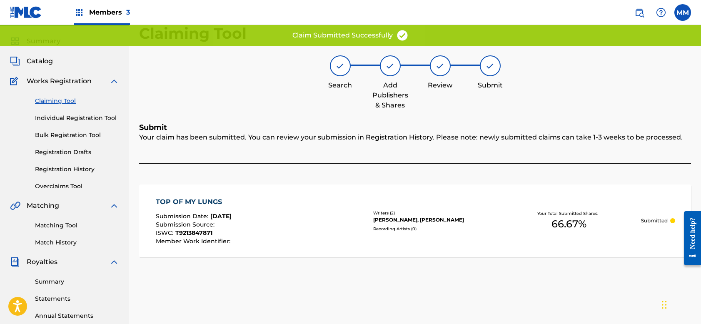
click at [69, 101] on link "Claiming Tool" at bounding box center [77, 101] width 84 height 9
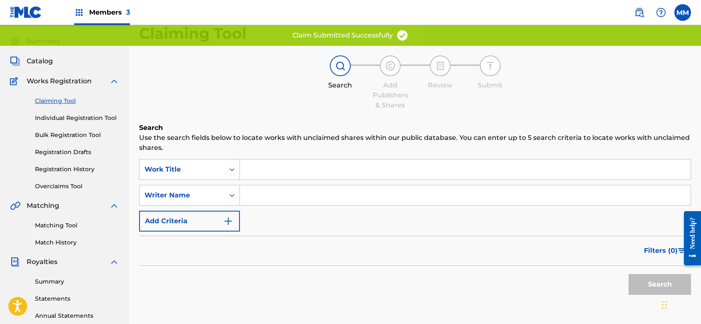
scroll to position [0, 0]
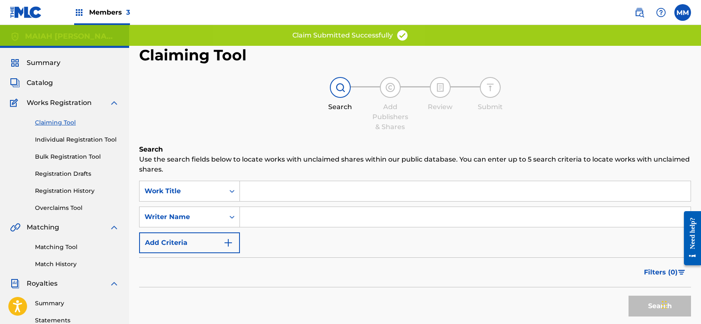
click at [259, 213] on input "Search Form" at bounding box center [465, 217] width 451 height 20
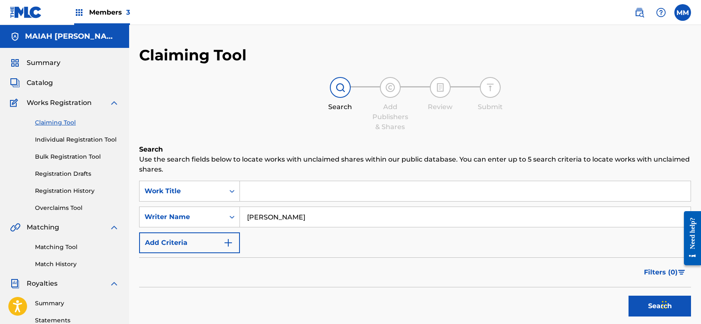
type input "[PERSON_NAME]"
click at [653, 309] on button "Search" at bounding box center [660, 306] width 63 height 21
click at [655, 308] on button "Search" at bounding box center [660, 306] width 63 height 21
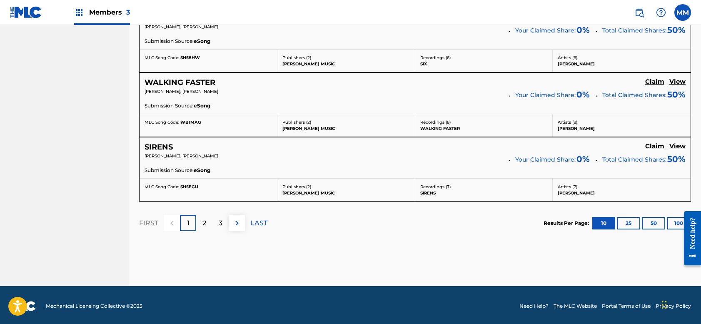
click at [220, 219] on p "3" at bounding box center [221, 223] width 4 height 10
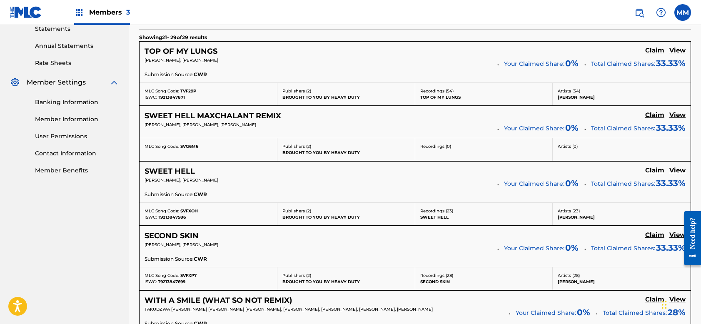
scroll to position [306, 0]
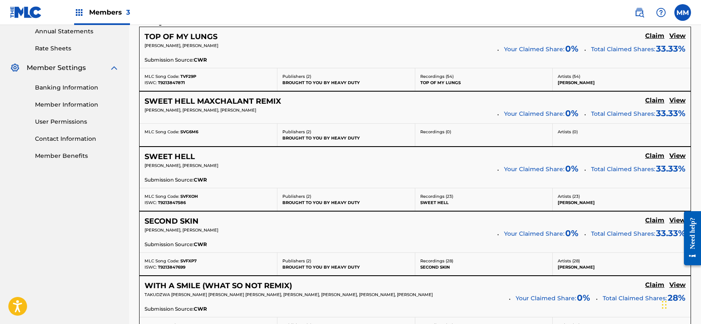
click at [656, 101] on h5 "Claim" at bounding box center [655, 101] width 19 height 8
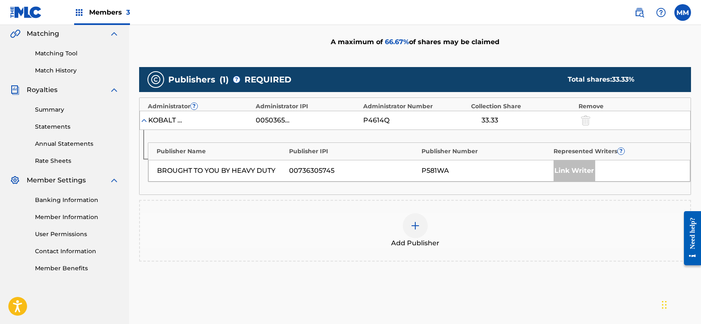
scroll to position [158, 0]
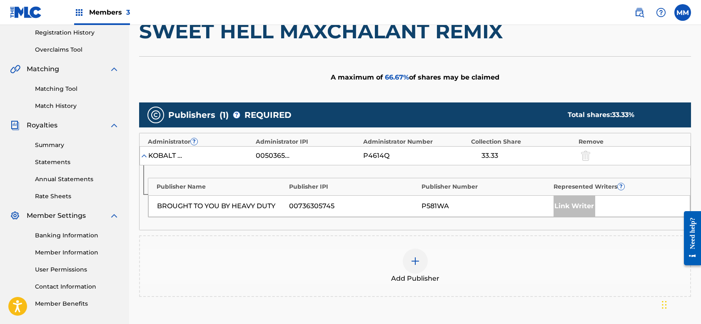
click at [418, 259] on img at bounding box center [416, 261] width 10 height 10
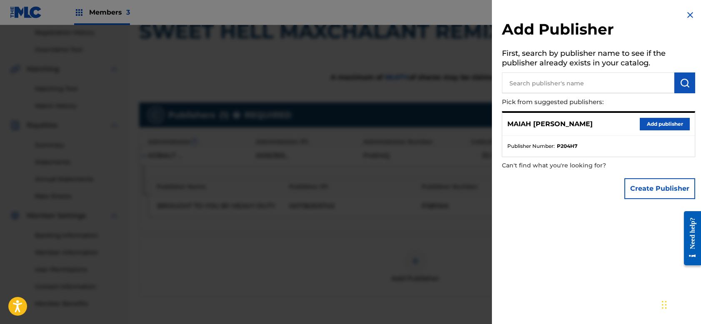
click at [650, 121] on button "Add publisher" at bounding box center [665, 124] width 50 height 13
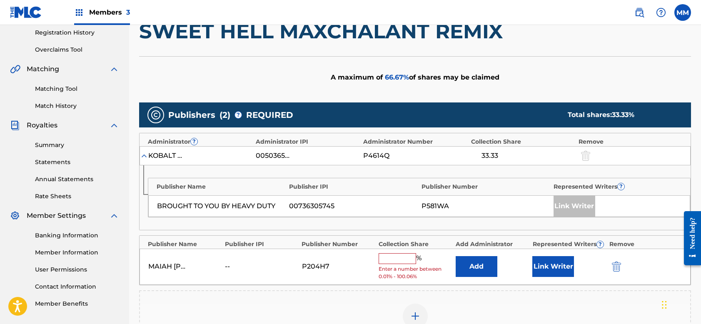
click at [387, 259] on input "text" at bounding box center [398, 258] width 38 height 11
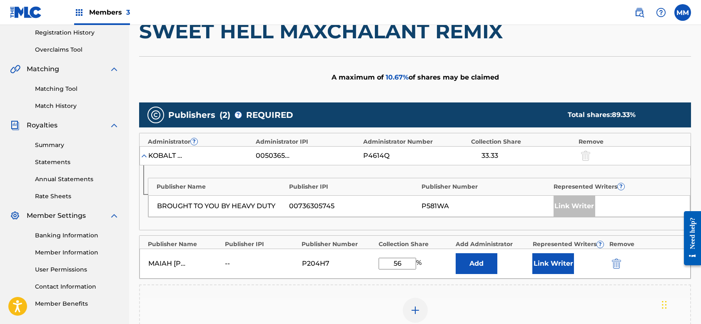
type input "5"
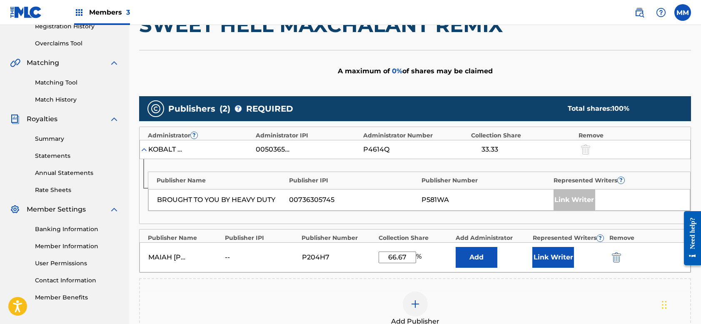
scroll to position [164, 0]
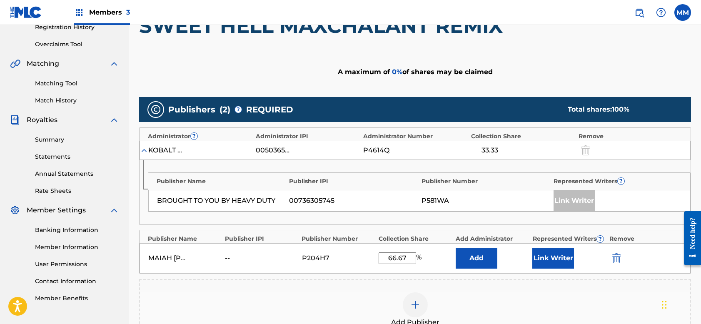
type input "66.67"
click at [557, 258] on button "Link Writer" at bounding box center [554, 258] width 42 height 21
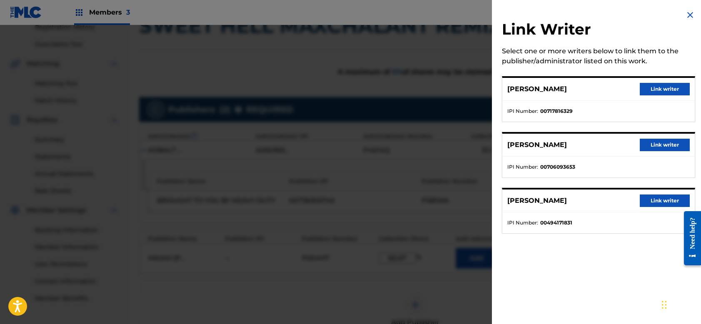
click at [659, 143] on button "Link writer" at bounding box center [665, 145] width 50 height 13
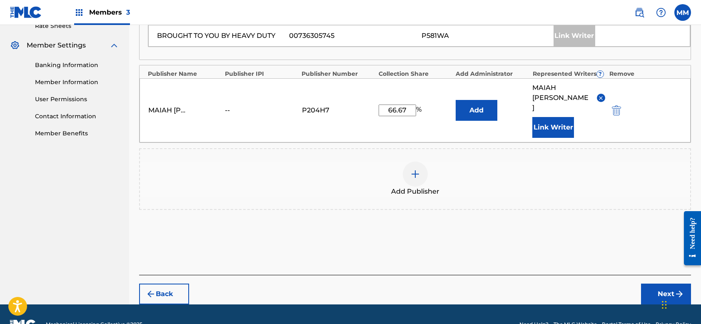
click at [657, 284] on button "Next" at bounding box center [666, 294] width 50 height 21
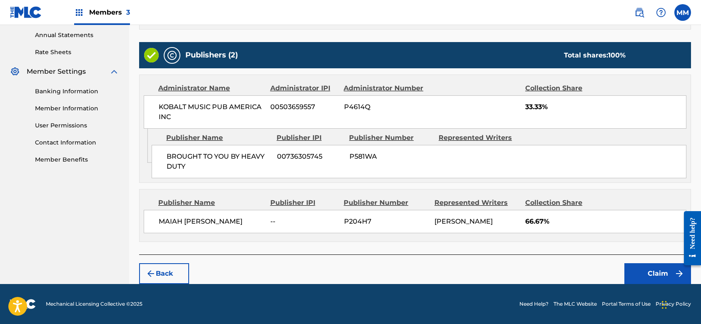
scroll to position [301, 0]
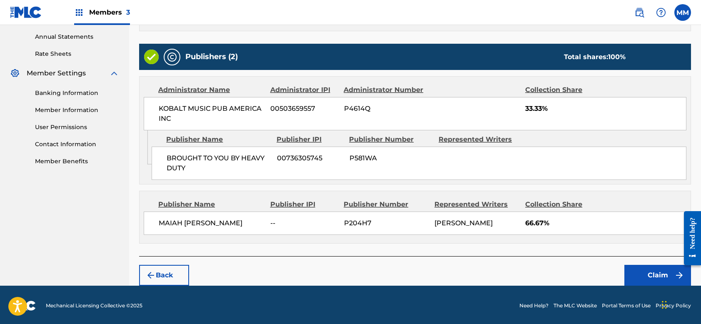
click at [651, 270] on button "Claim" at bounding box center [658, 275] width 67 height 21
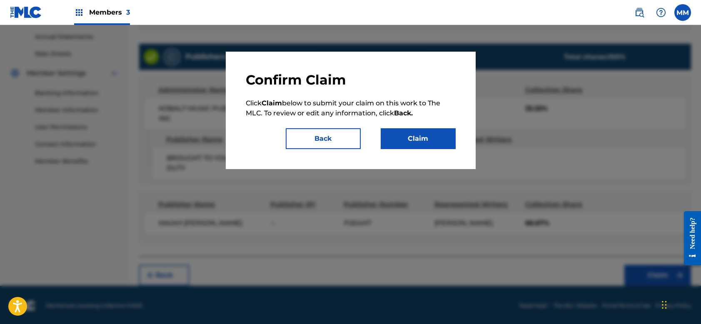
click at [425, 142] on button "Claim" at bounding box center [418, 138] width 75 height 21
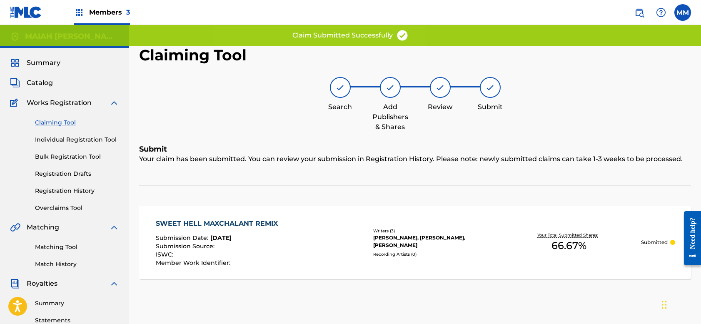
scroll to position [0, 0]
click at [60, 123] on link "Claiming Tool" at bounding box center [77, 122] width 84 height 9
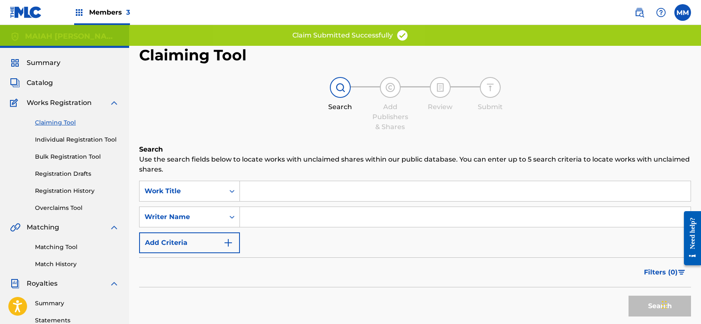
click at [279, 223] on input "Search Form" at bounding box center [465, 217] width 451 height 20
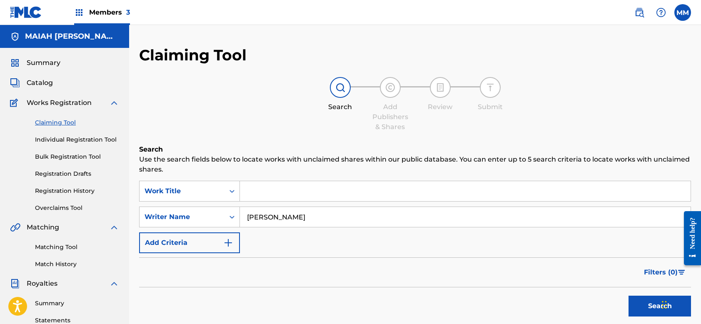
type input "[PERSON_NAME]"
click at [647, 306] on button "Search" at bounding box center [660, 306] width 63 height 21
click at [655, 305] on button "Search" at bounding box center [660, 306] width 63 height 21
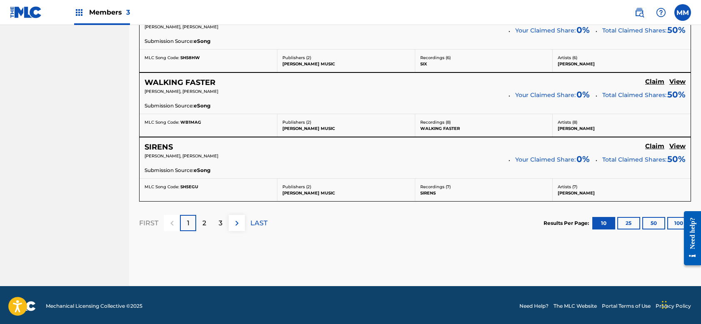
click at [220, 224] on p "3" at bounding box center [221, 223] width 4 height 10
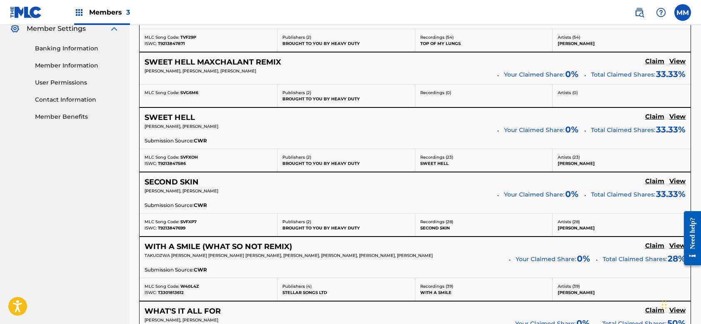
scroll to position [346, 0]
click at [659, 116] on h5 "Claim" at bounding box center [655, 117] width 19 height 8
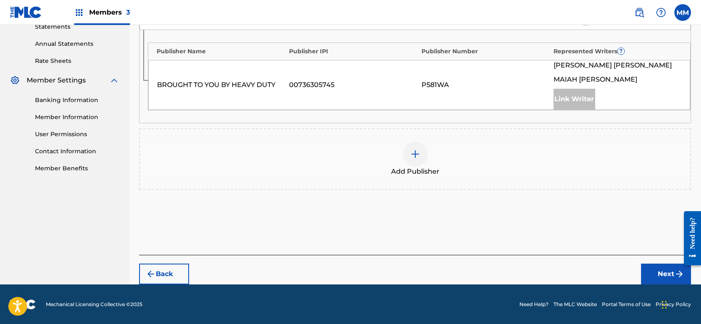
click at [414, 154] on img at bounding box center [416, 154] width 10 height 10
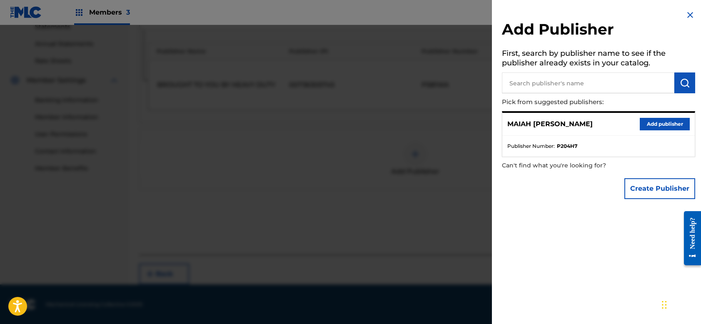
click at [627, 80] on input "text" at bounding box center [588, 83] width 173 height 21
click at [658, 124] on button "Add publisher" at bounding box center [665, 124] width 50 height 13
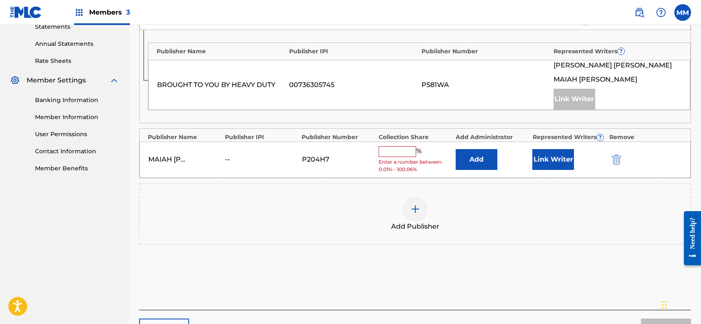
click at [404, 143] on div "[PERSON_NAME] -- P204H7 % Enter a number between 0.01% - 100.06% Add Link Writer" at bounding box center [415, 160] width 551 height 36
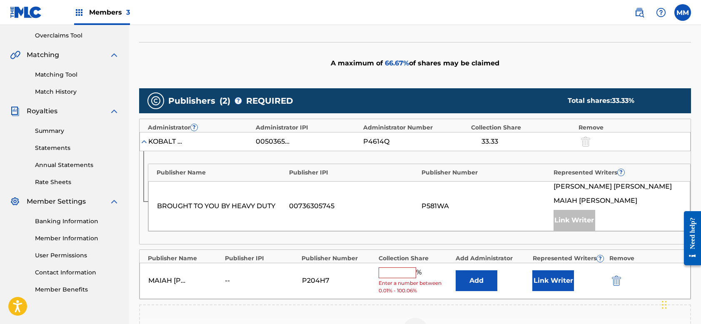
scroll to position [158, 0]
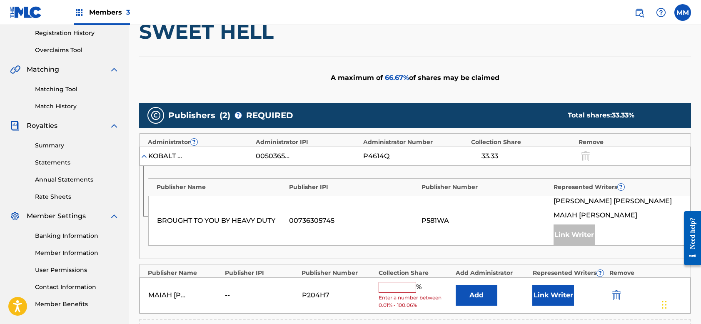
click at [396, 288] on input "text" at bounding box center [398, 287] width 38 height 11
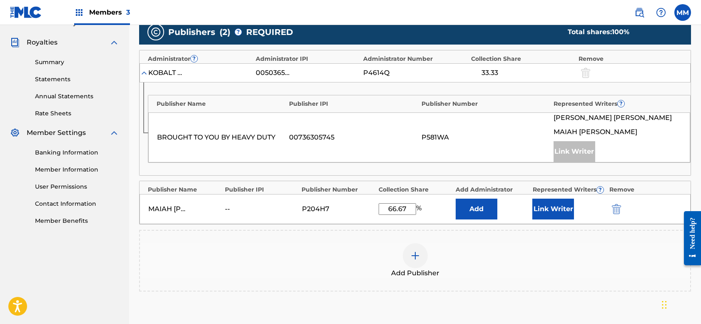
scroll to position [243, 0]
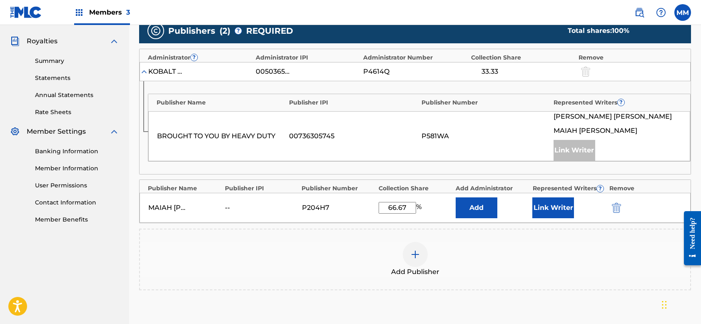
type input "66.67"
click at [555, 210] on button "Link Writer" at bounding box center [554, 208] width 42 height 21
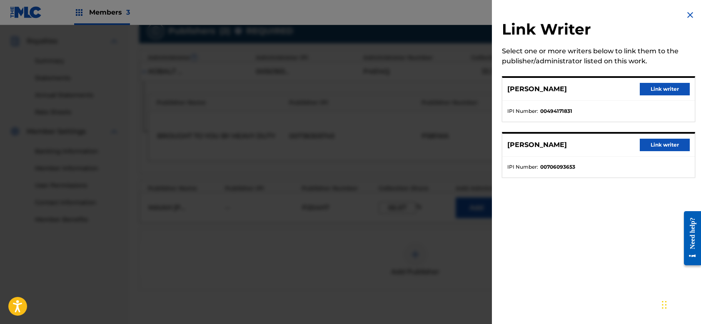
click at [655, 144] on button "Link writer" at bounding box center [665, 145] width 50 height 13
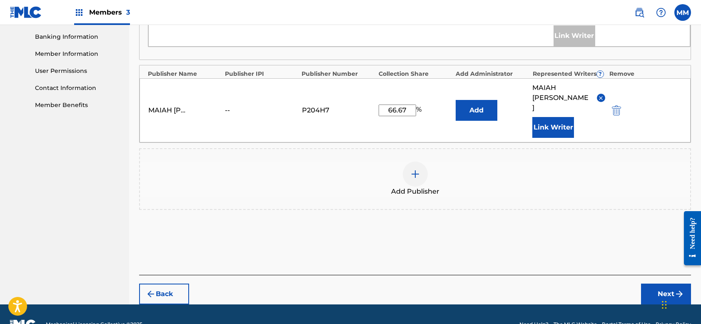
click at [653, 284] on button "Next" at bounding box center [666, 294] width 50 height 21
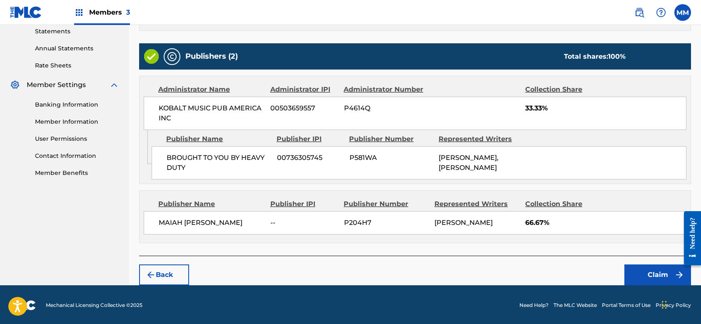
scroll to position [289, 0]
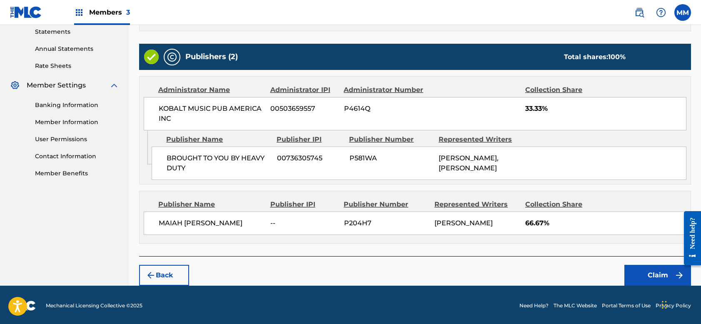
click at [652, 270] on button "Claim" at bounding box center [658, 275] width 67 height 21
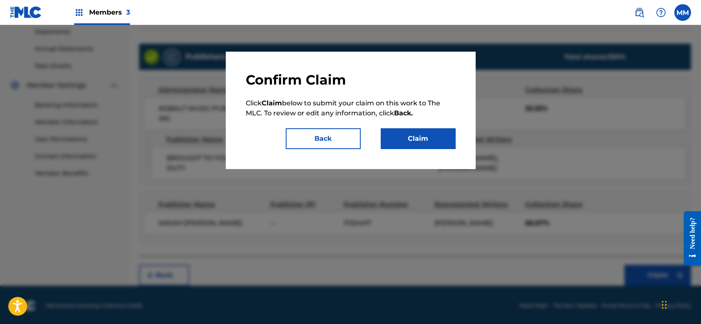
click at [417, 142] on button "Claim" at bounding box center [418, 138] width 75 height 21
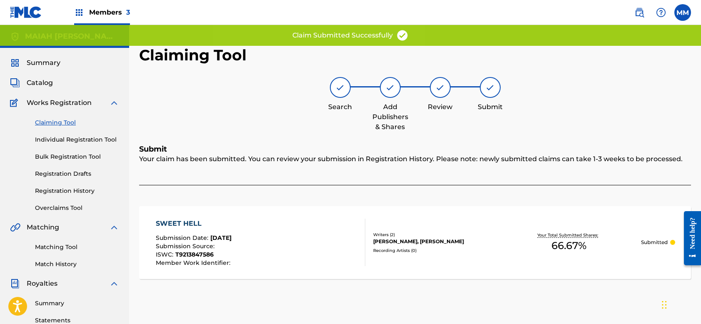
scroll to position [0, 0]
click at [60, 124] on link "Claiming Tool" at bounding box center [77, 122] width 84 height 9
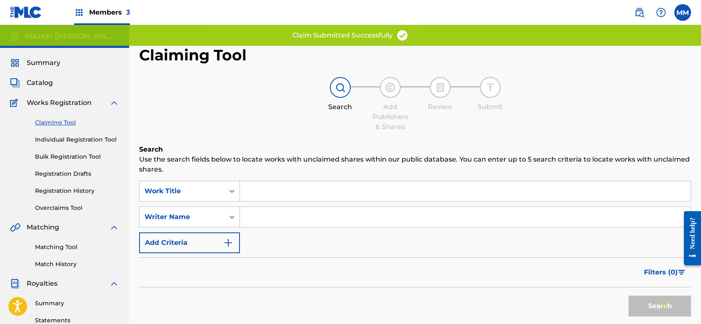
click at [256, 214] on input "Search Form" at bounding box center [465, 217] width 451 height 20
type input "a"
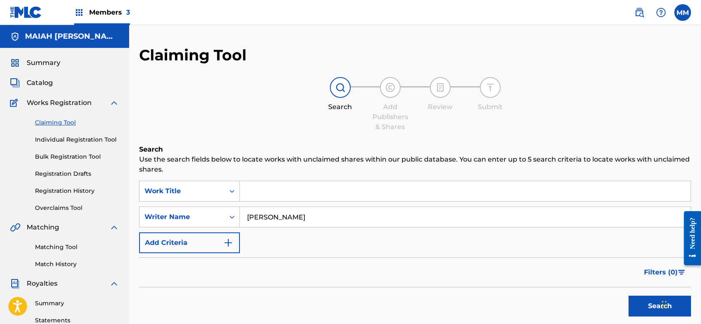
type input "[PERSON_NAME]"
click at [645, 310] on button "Search" at bounding box center [660, 306] width 63 height 21
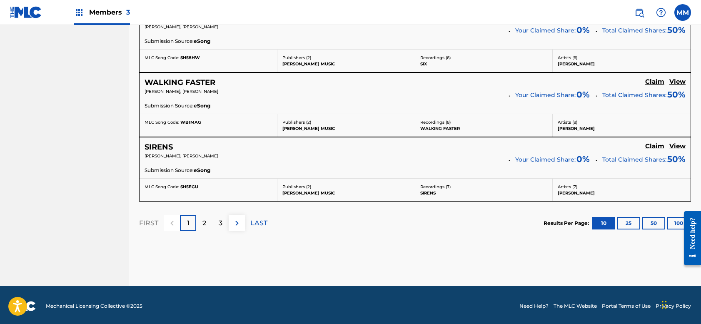
click at [221, 220] on p "3" at bounding box center [221, 223] width 4 height 10
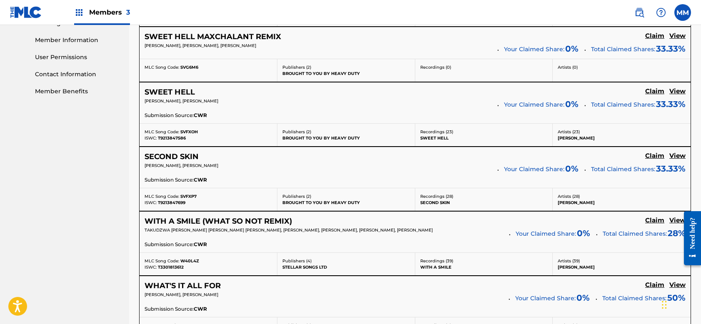
scroll to position [361, 0]
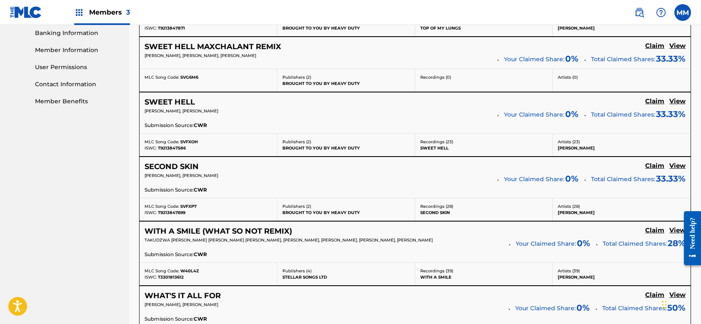
click at [657, 165] on h5 "Claim" at bounding box center [655, 166] width 19 height 8
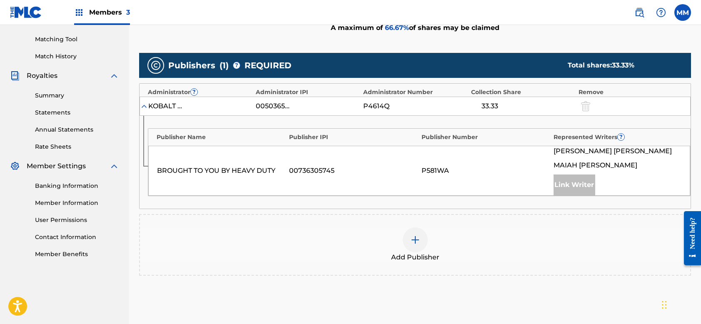
scroll to position [206, 0]
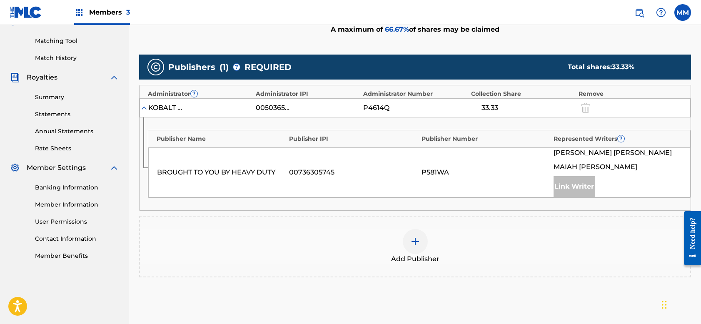
click at [418, 242] on img at bounding box center [416, 242] width 10 height 10
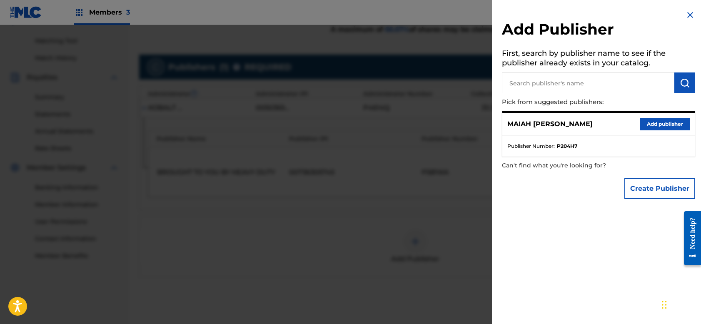
click at [653, 122] on button "Add publisher" at bounding box center [665, 124] width 50 height 13
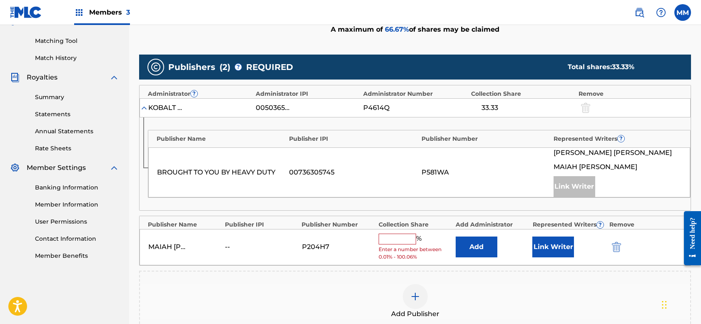
click at [405, 233] on div "[PERSON_NAME] -- P204H7 % Enter a number between 0.01% - 100.06% Add Link Writer" at bounding box center [415, 247] width 551 height 36
click at [400, 237] on input "text" at bounding box center [398, 239] width 38 height 11
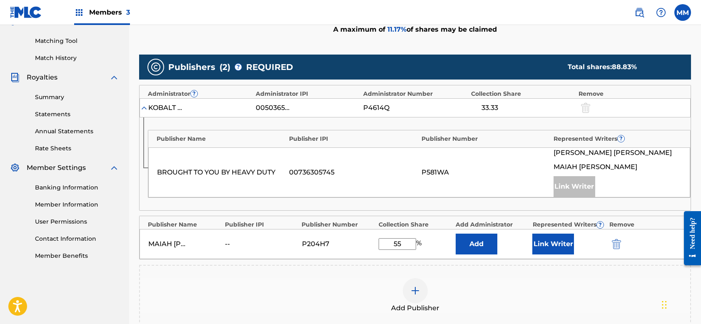
type input "5"
type input "66.67"
click at [556, 246] on button "Link Writer" at bounding box center [554, 244] width 42 height 21
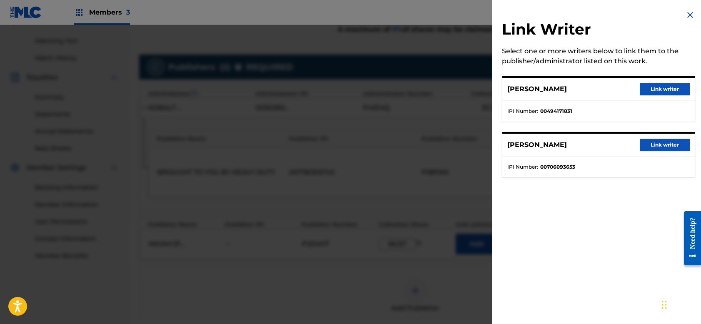
click at [665, 148] on button "Link writer" at bounding box center [665, 145] width 50 height 13
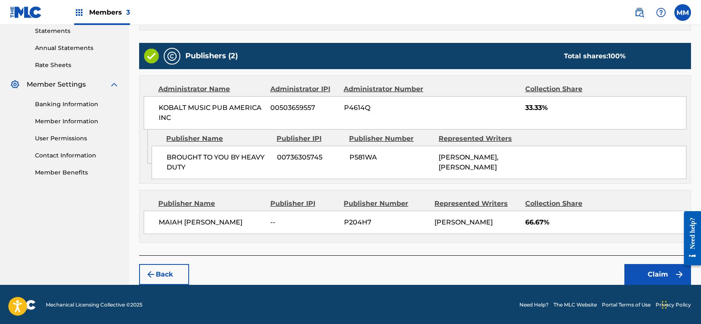
scroll to position [289, 0]
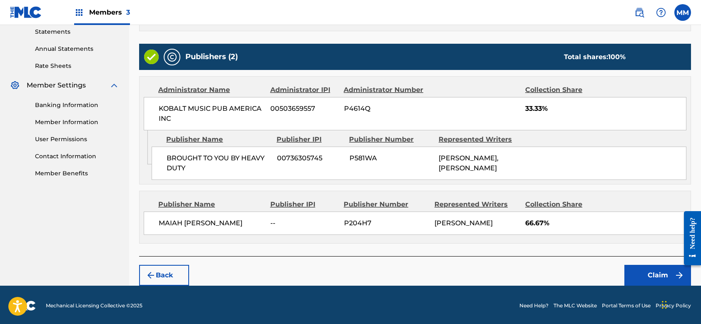
click at [644, 271] on button "Claim" at bounding box center [658, 275] width 67 height 21
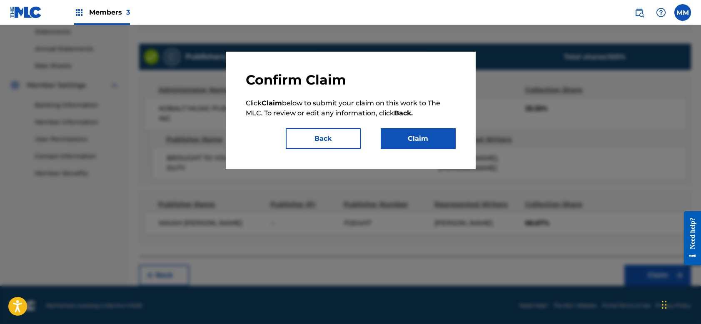
click at [428, 140] on button "Claim" at bounding box center [418, 138] width 75 height 21
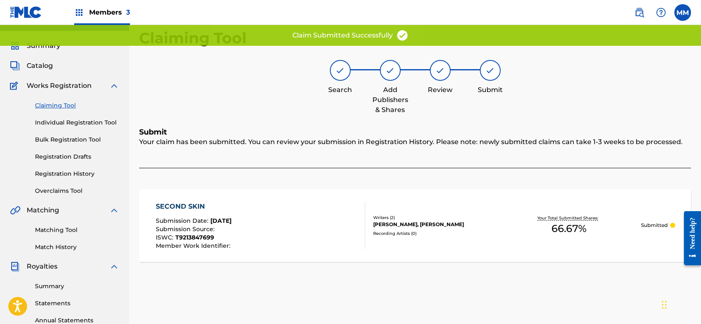
scroll to position [0, 0]
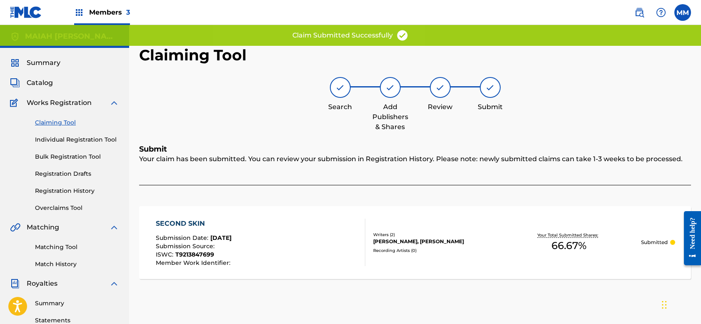
click at [70, 123] on link "Claiming Tool" at bounding box center [77, 122] width 84 height 9
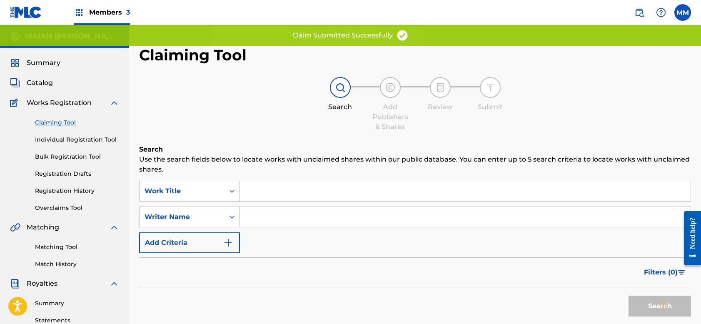
click at [273, 217] on input "Search Form" at bounding box center [465, 217] width 451 height 20
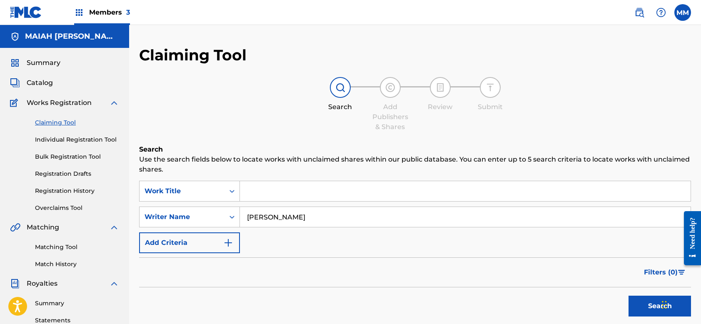
type input "[PERSON_NAME]"
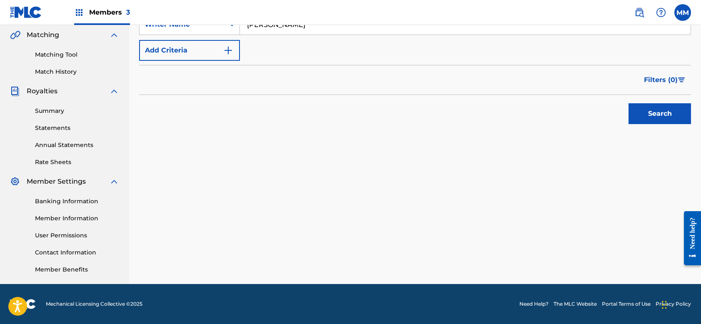
scroll to position [193, 0]
click at [648, 119] on button "Search" at bounding box center [660, 113] width 63 height 21
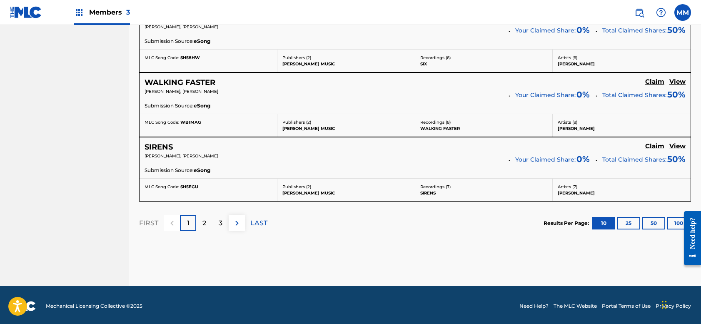
click at [219, 218] on p "3" at bounding box center [221, 223] width 4 height 10
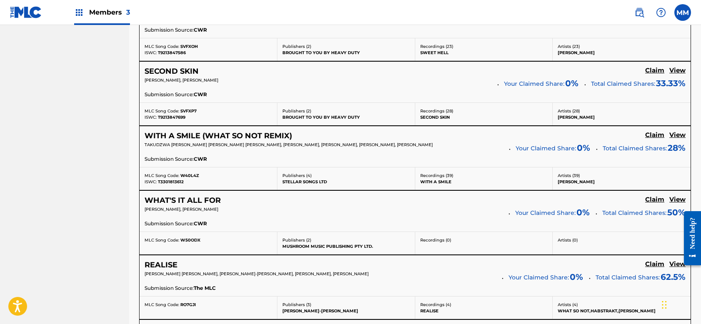
scroll to position [467, 0]
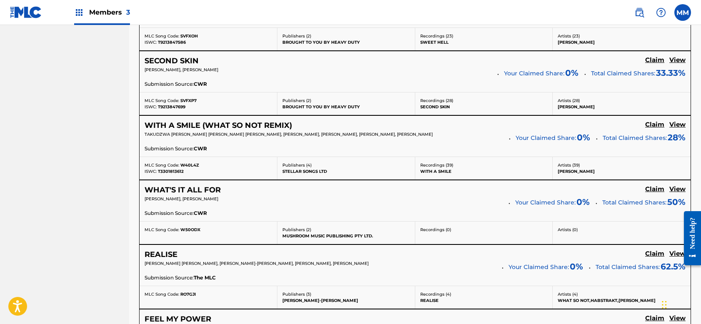
click at [656, 125] on h5 "Claim" at bounding box center [655, 125] width 19 height 8
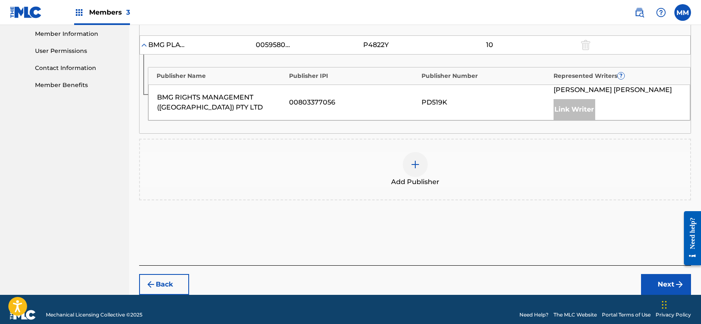
click at [419, 160] on img at bounding box center [416, 165] width 10 height 10
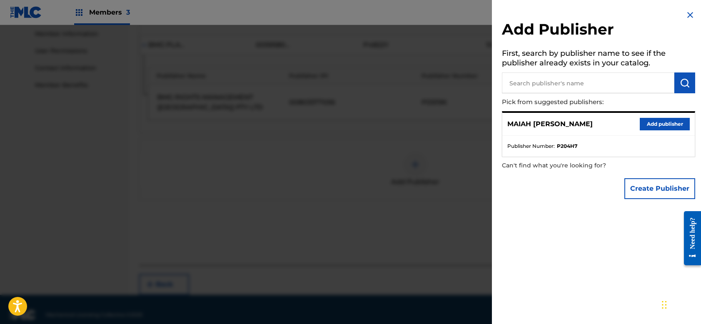
click at [654, 125] on button "Add publisher" at bounding box center [665, 124] width 50 height 13
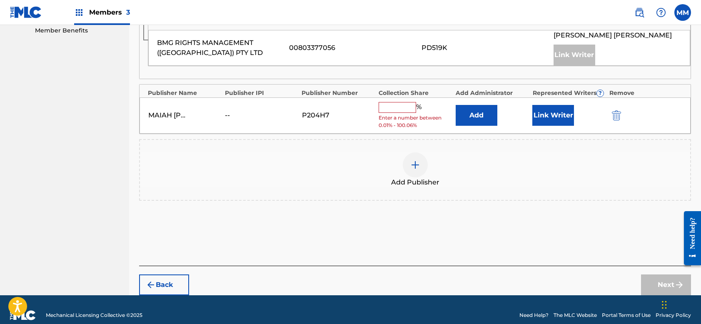
scroll to position [431, 0]
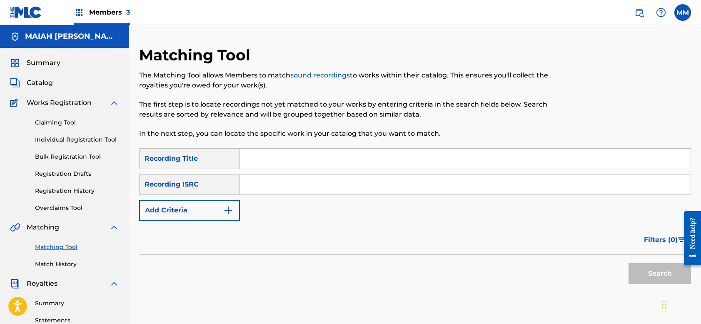
click at [71, 123] on link "Claiming Tool" at bounding box center [77, 122] width 84 height 9
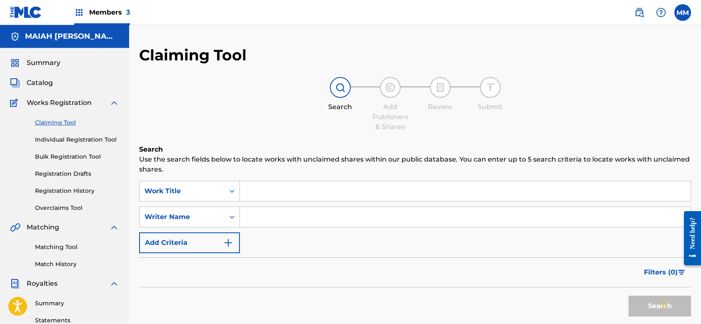
click at [279, 213] on input "Search Form" at bounding box center [465, 217] width 451 height 20
type input "[PERSON_NAME]"
click at [644, 305] on button "Search" at bounding box center [660, 306] width 63 height 21
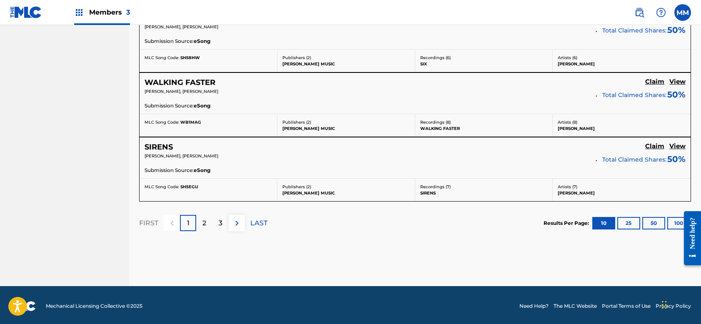
click at [223, 222] on div "3" at bounding box center [221, 223] width 16 height 16
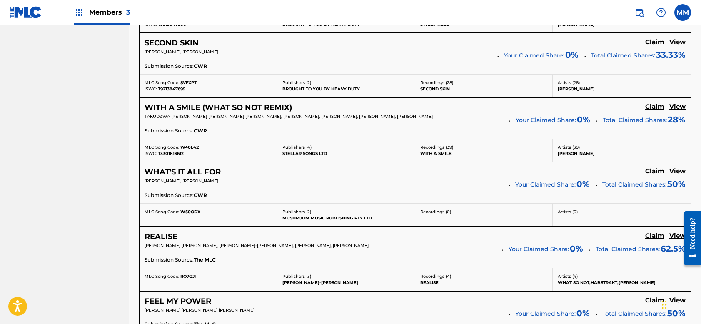
scroll to position [479, 0]
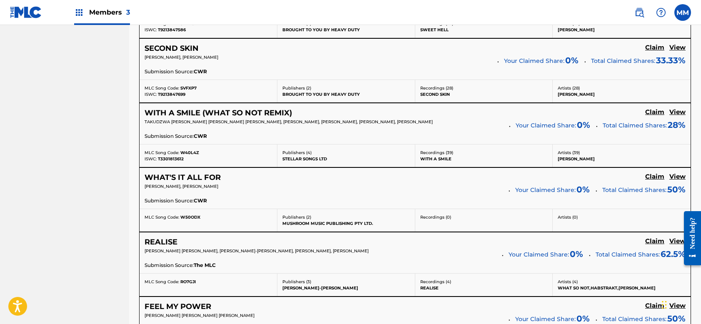
click at [654, 175] on h5 "Claim" at bounding box center [655, 177] width 19 height 8
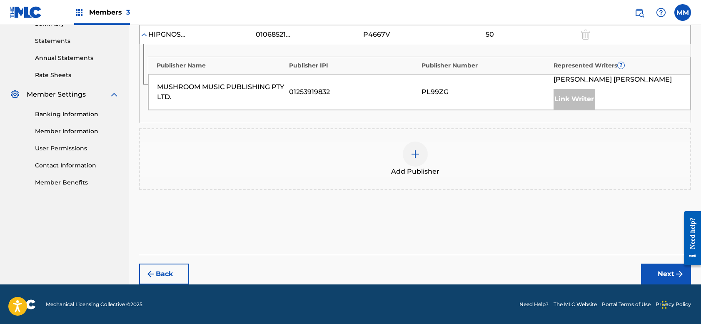
click at [414, 151] on img at bounding box center [416, 154] width 10 height 10
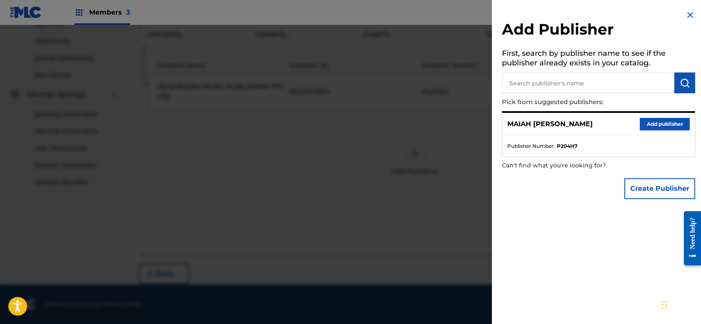
click at [620, 86] on input "text" at bounding box center [588, 83] width 173 height 21
click at [657, 124] on button "Add publisher" at bounding box center [665, 124] width 50 height 13
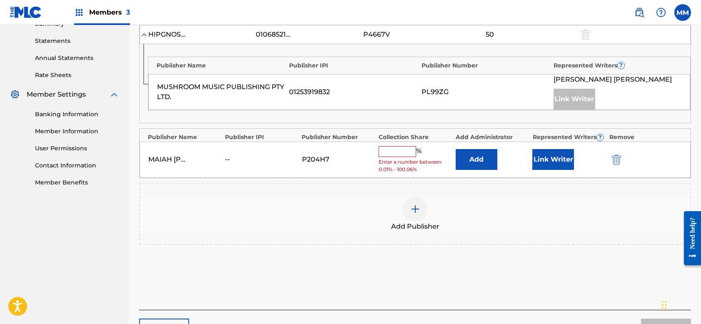
click at [403, 149] on input "text" at bounding box center [398, 151] width 38 height 11
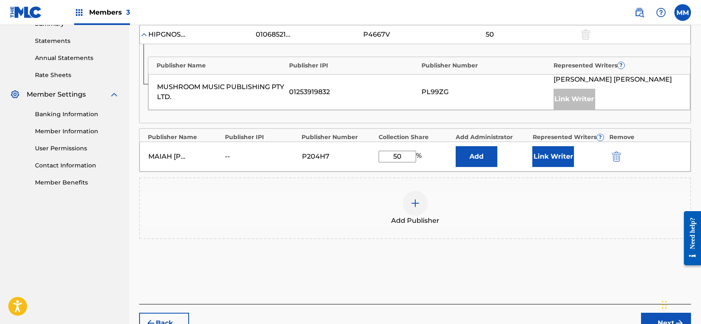
type input "50"
click at [552, 158] on button "Link Writer" at bounding box center [554, 156] width 42 height 21
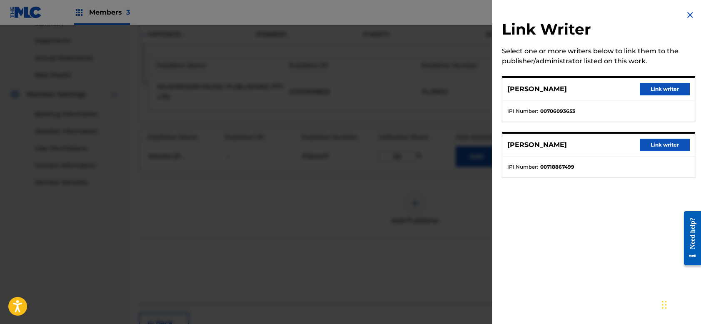
click at [654, 87] on button "Link writer" at bounding box center [665, 89] width 50 height 13
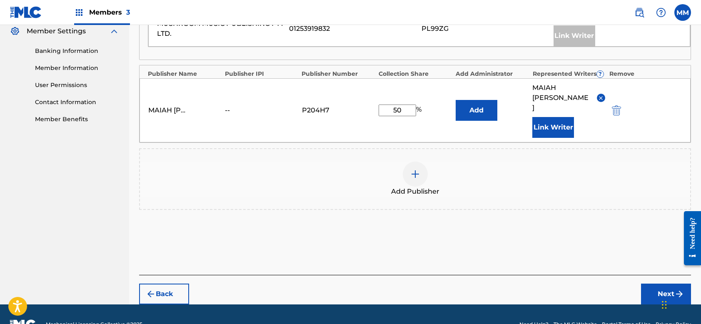
click at [666, 284] on button "Next" at bounding box center [666, 294] width 50 height 21
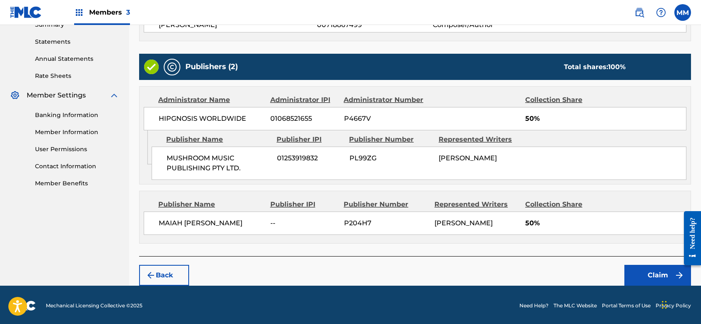
click at [654, 273] on button "Claim" at bounding box center [658, 275] width 67 height 21
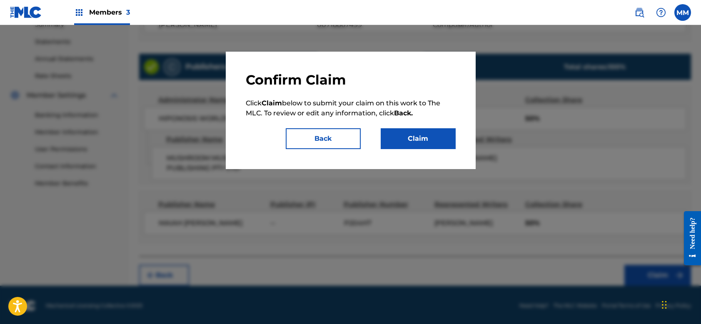
click at [418, 132] on button "Claim" at bounding box center [418, 138] width 75 height 21
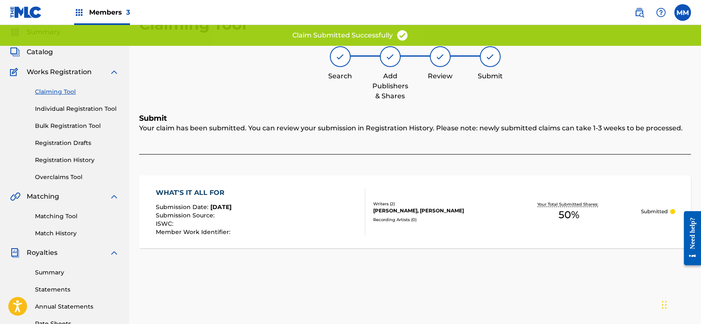
scroll to position [28, 0]
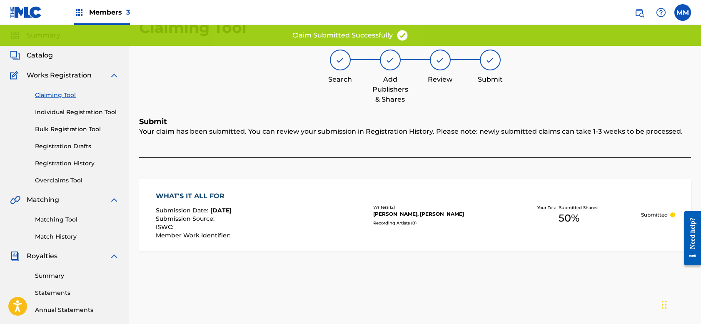
click at [68, 92] on link "Claiming Tool" at bounding box center [77, 95] width 84 height 9
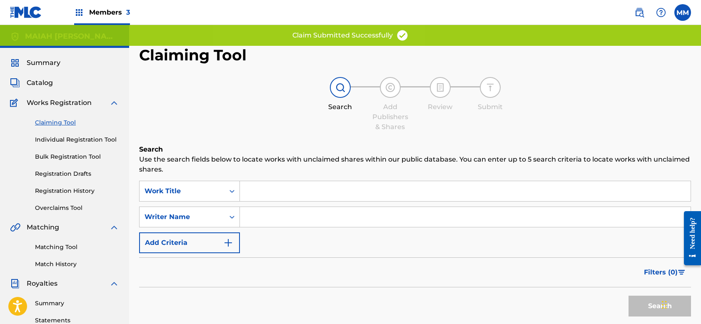
click at [256, 221] on input "Search Form" at bounding box center [465, 217] width 451 height 20
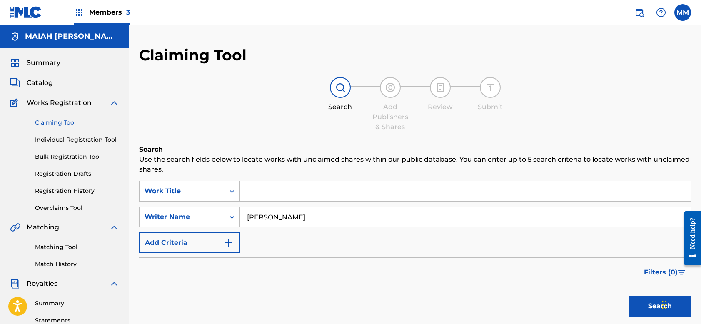
type input "[PERSON_NAME]"
click at [648, 311] on button "Search" at bounding box center [660, 306] width 63 height 21
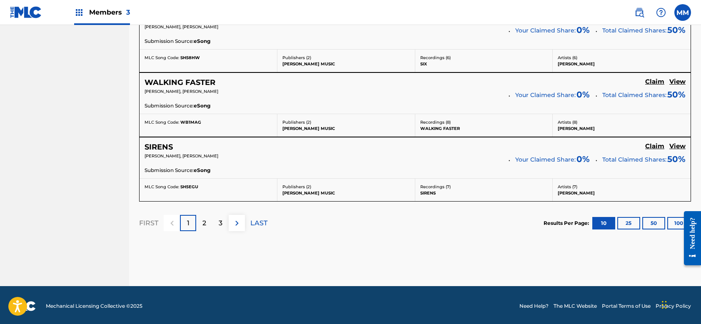
click at [225, 221] on div "3" at bounding box center [221, 223] width 16 height 16
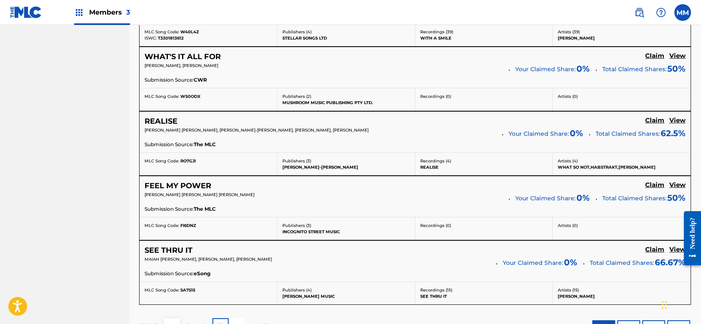
scroll to position [601, 0]
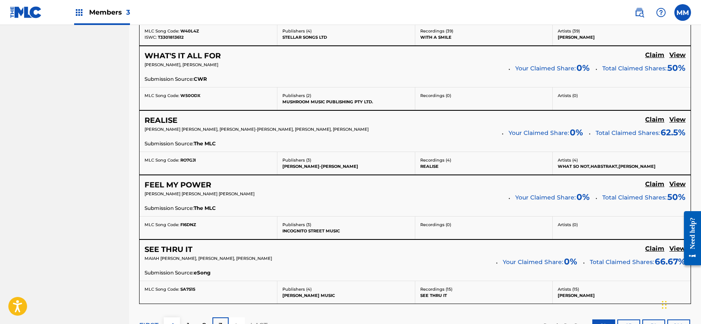
click at [653, 119] on h5 "Claim" at bounding box center [655, 120] width 19 height 8
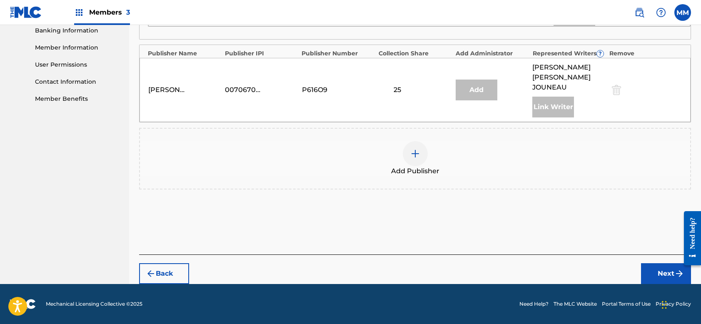
scroll to position [353, 0]
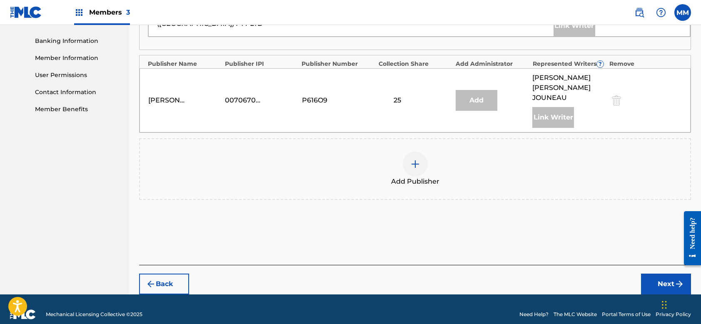
click at [416, 159] on img at bounding box center [416, 164] width 10 height 10
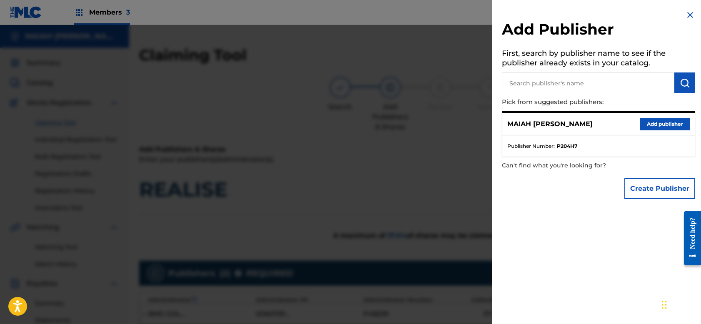
scroll to position [0, 0]
click at [669, 122] on button "Add publisher" at bounding box center [665, 124] width 50 height 13
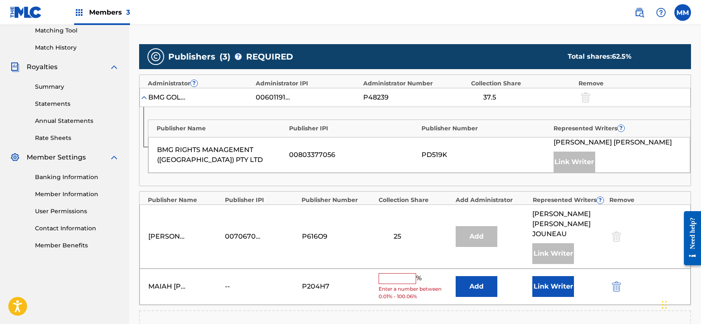
scroll to position [255, 0]
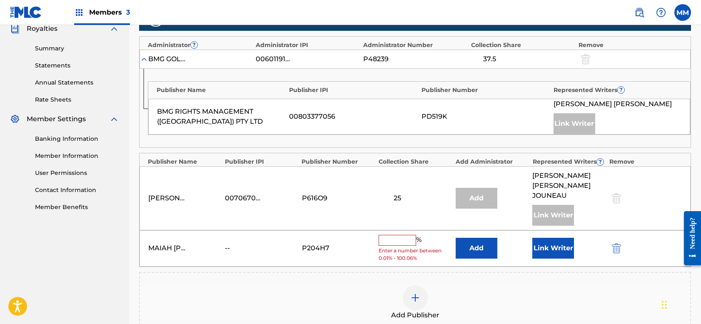
click at [401, 235] on input "text" at bounding box center [398, 240] width 38 height 11
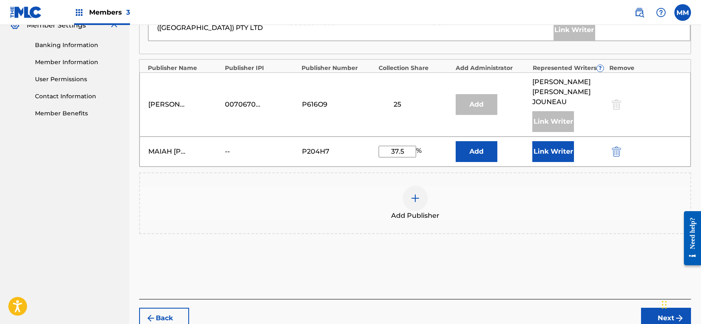
scroll to position [366, 0]
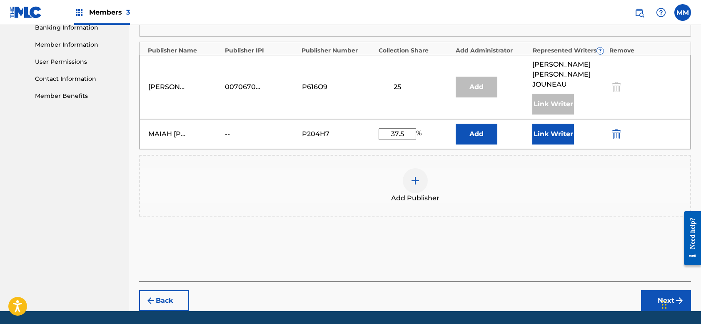
type input "37.5"
click at [550, 124] on button "Link Writer" at bounding box center [554, 134] width 42 height 21
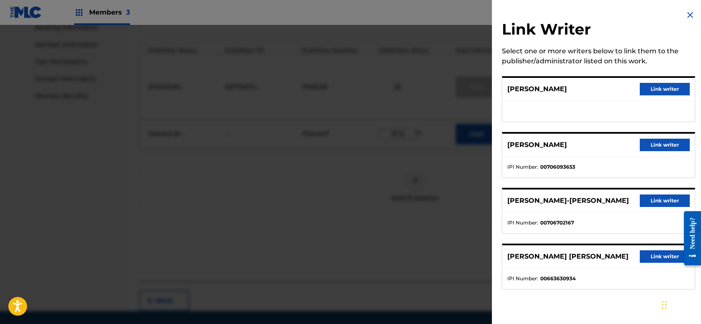
click at [429, 178] on div at bounding box center [350, 187] width 701 height 324
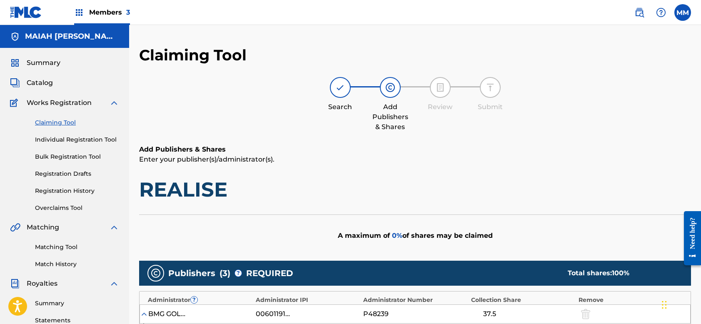
scroll to position [0, 0]
click at [46, 126] on link "Claiming Tool" at bounding box center [77, 122] width 84 height 9
click at [52, 122] on link "Claiming Tool" at bounding box center [77, 122] width 84 height 9
click at [62, 123] on link "Claiming Tool" at bounding box center [77, 122] width 84 height 9
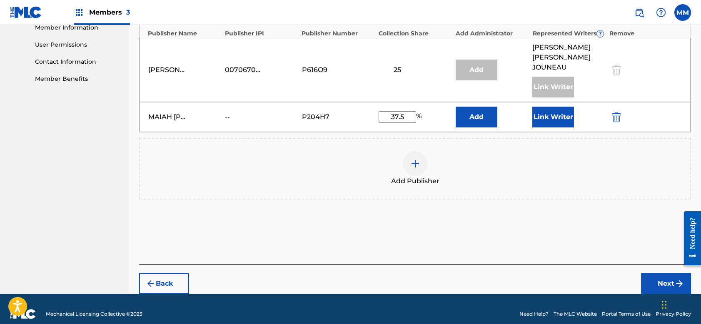
scroll to position [383, 0]
click at [164, 278] on button "Back" at bounding box center [164, 284] width 50 height 21
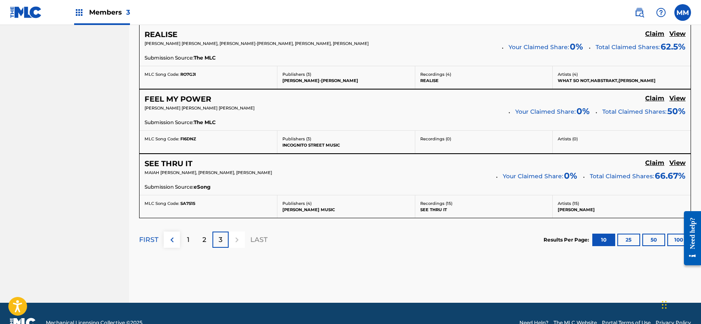
scroll to position [687, 0]
click at [653, 98] on h5 "Claim" at bounding box center [655, 99] width 19 height 8
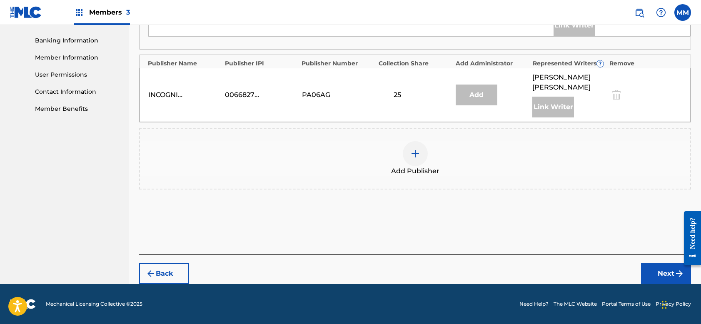
scroll to position [353, 0]
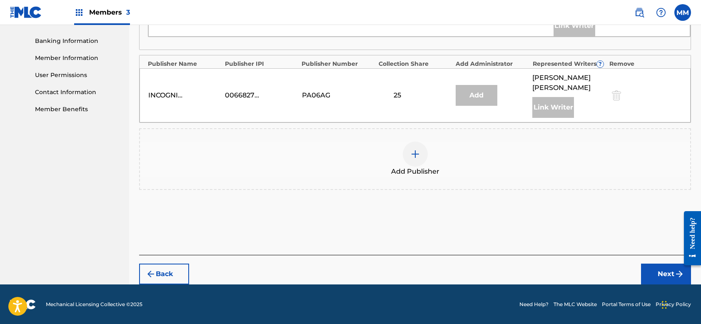
click at [413, 155] on img at bounding box center [416, 154] width 10 height 10
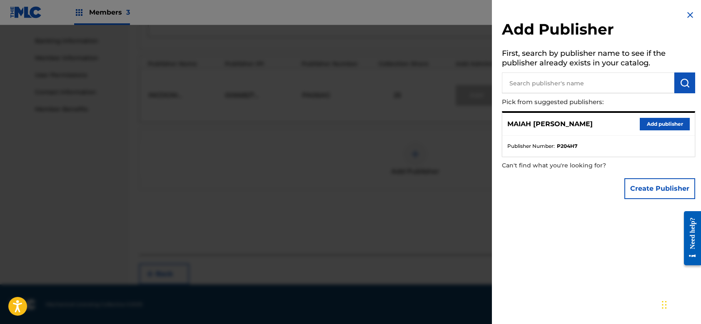
click at [655, 126] on button "Add publisher" at bounding box center [665, 124] width 50 height 13
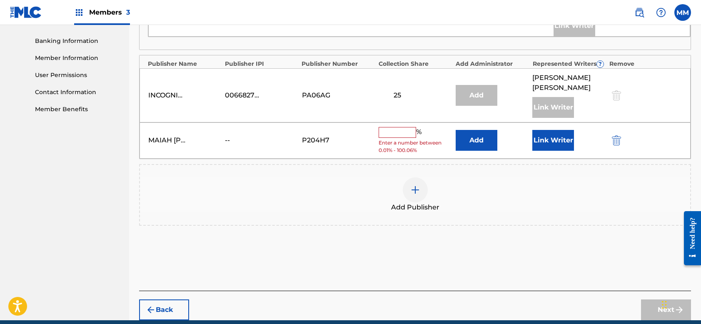
click at [399, 131] on input "text" at bounding box center [398, 132] width 38 height 11
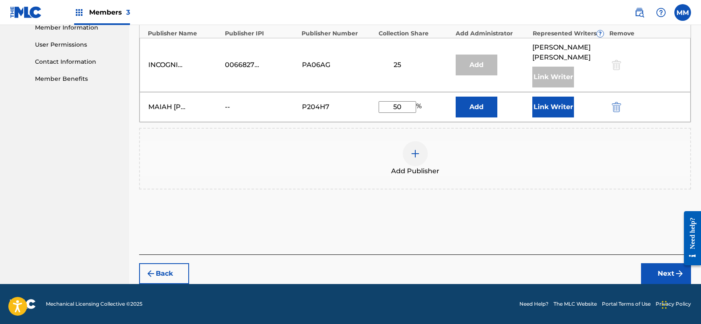
scroll to position [383, 0]
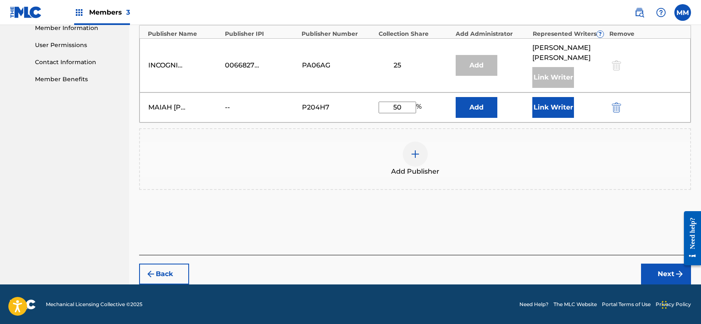
type input "50"
click at [554, 110] on button "Link Writer" at bounding box center [554, 107] width 42 height 21
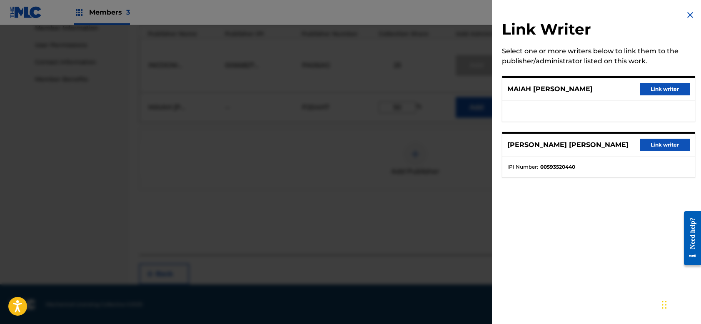
click at [665, 87] on button "Link writer" at bounding box center [665, 89] width 50 height 13
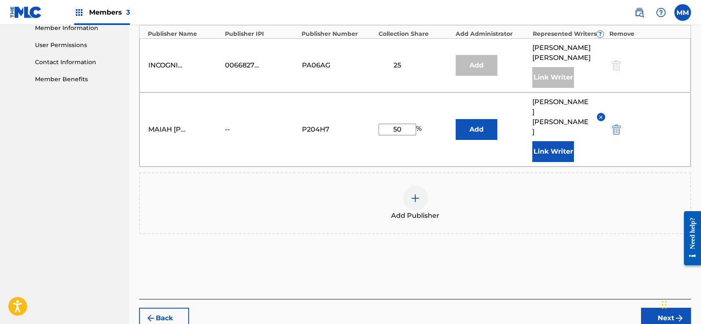
click at [659, 308] on button "Next" at bounding box center [666, 318] width 50 height 21
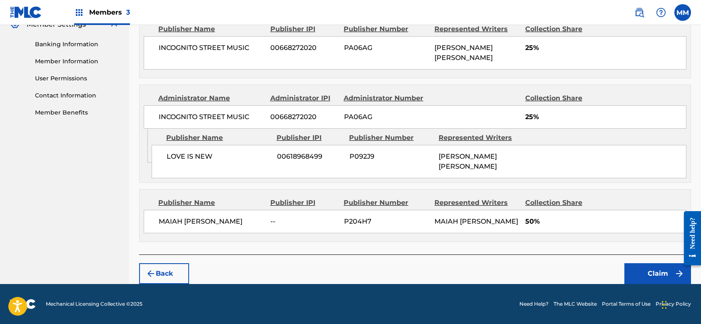
scroll to position [348, 0]
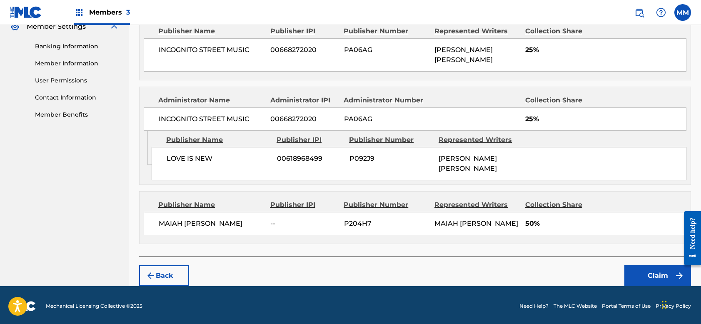
click at [659, 272] on button "Claim" at bounding box center [658, 275] width 67 height 21
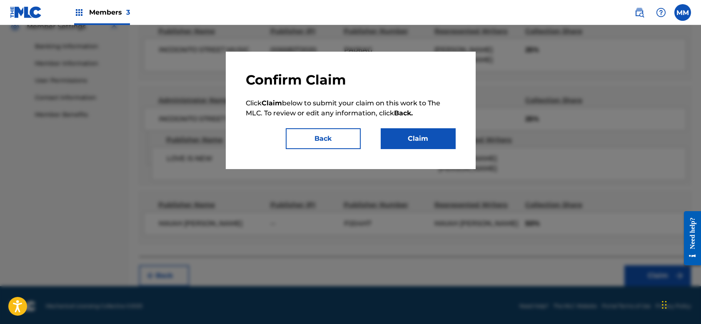
click at [421, 135] on button "Claim" at bounding box center [418, 138] width 75 height 21
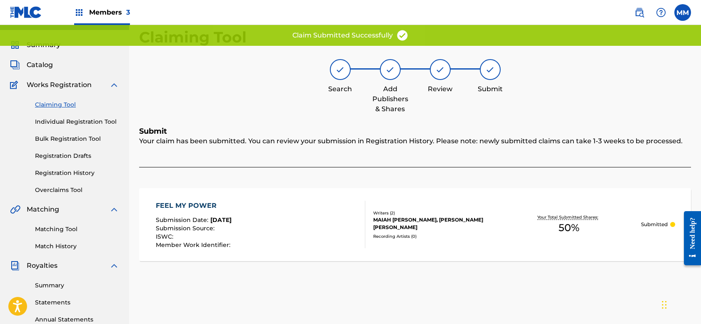
scroll to position [18, 0]
click at [65, 103] on link "Claiming Tool" at bounding box center [77, 104] width 84 height 9
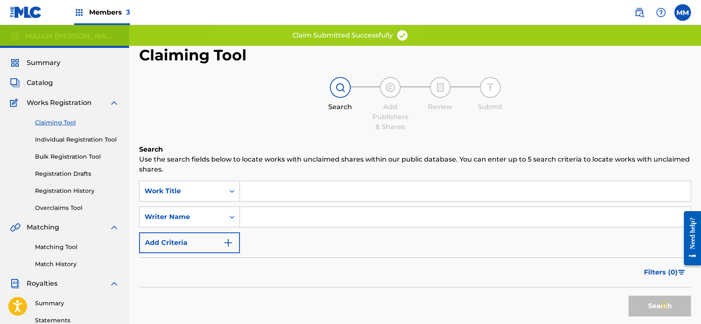
click at [255, 219] on input "Search Form" at bounding box center [465, 217] width 451 height 20
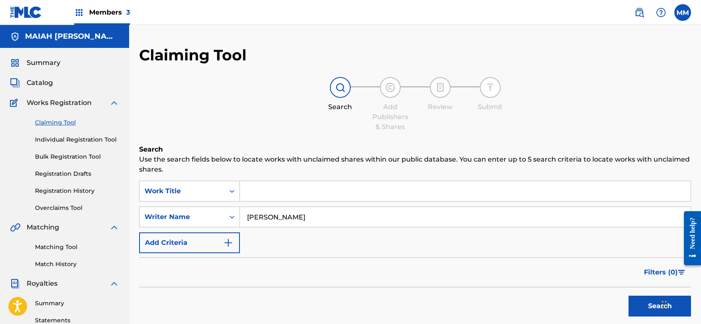
type input "[PERSON_NAME]"
click at [647, 311] on button "Search" at bounding box center [660, 306] width 63 height 21
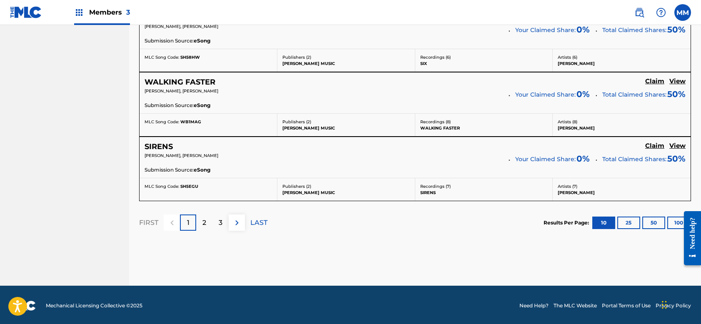
scroll to position [777, 0]
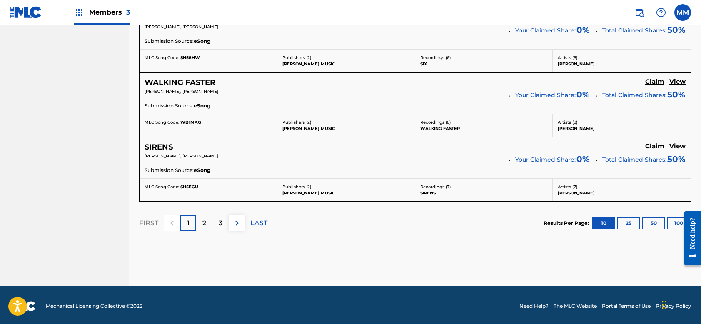
click at [220, 225] on p "3" at bounding box center [221, 223] width 4 height 10
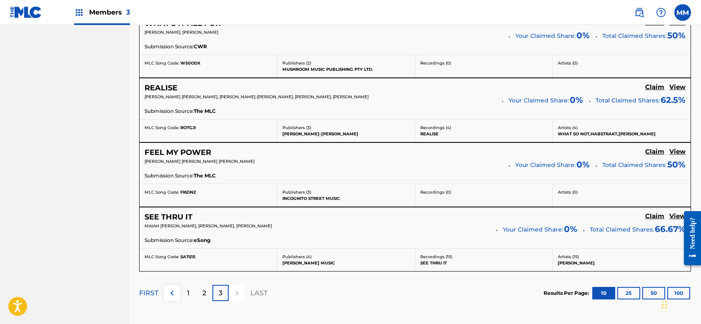
scroll to position [634, 0]
click at [657, 216] on h5 "Claim" at bounding box center [655, 217] width 19 height 8
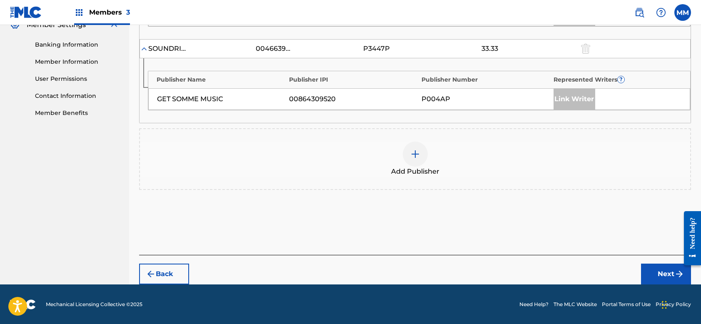
scroll to position [349, 0]
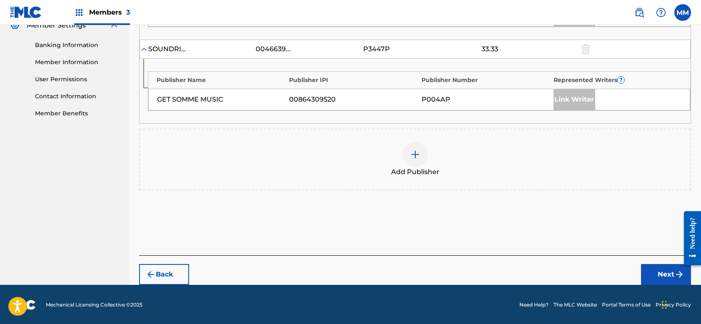
click at [410, 153] on div at bounding box center [415, 154] width 25 height 25
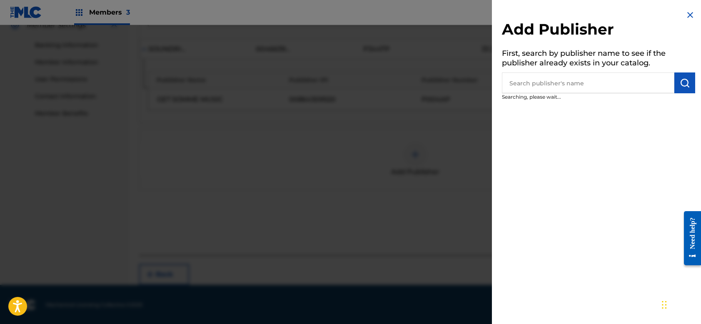
click at [648, 89] on input "text" at bounding box center [588, 83] width 173 height 21
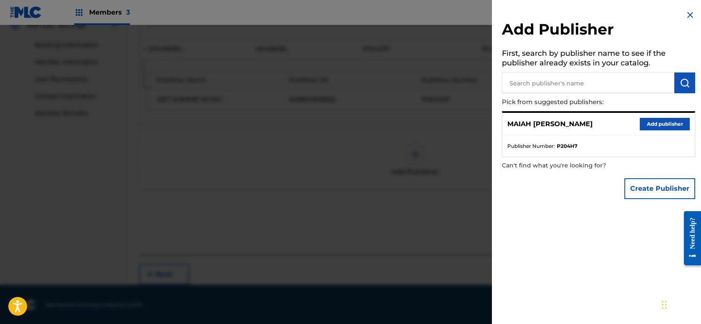
click at [659, 123] on button "Add publisher" at bounding box center [665, 124] width 50 height 13
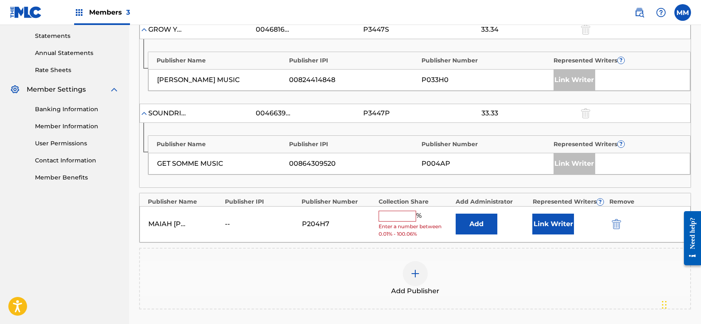
scroll to position [320, 0]
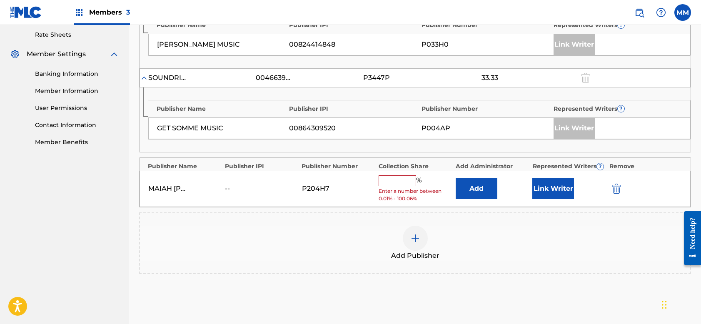
click at [393, 180] on input "text" at bounding box center [398, 180] width 38 height 11
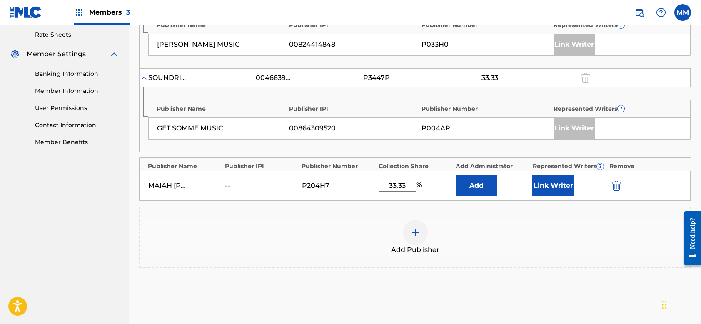
type input "33.33"
click at [555, 186] on button "Link Writer" at bounding box center [554, 185] width 42 height 21
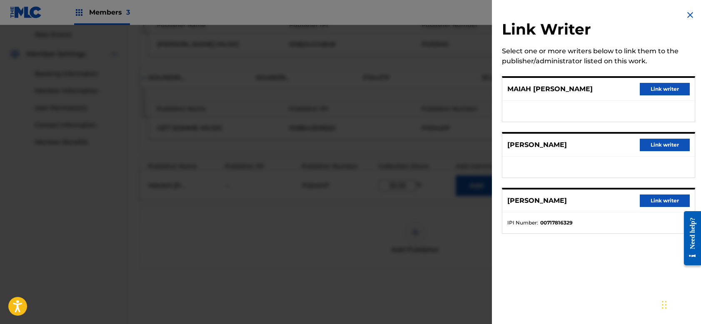
click at [669, 86] on button "Link writer" at bounding box center [665, 89] width 50 height 13
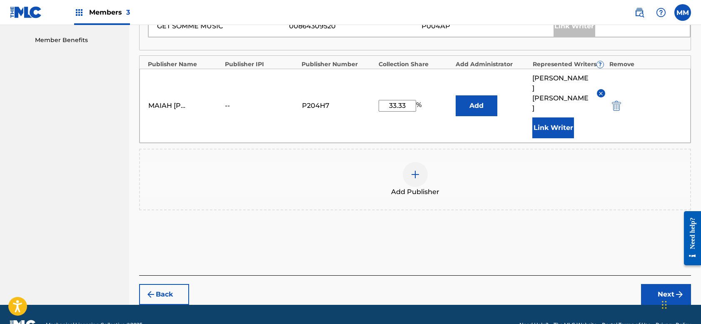
click at [667, 284] on button "Next" at bounding box center [666, 294] width 50 height 21
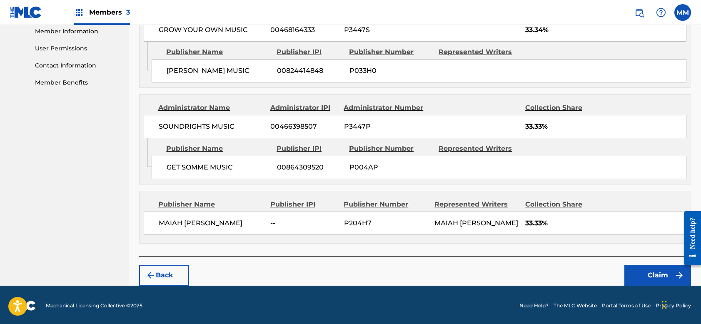
click at [660, 273] on button "Claim" at bounding box center [658, 275] width 67 height 21
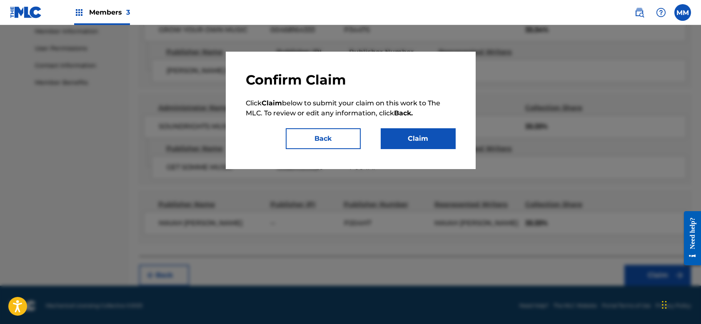
click at [423, 143] on button "Claim" at bounding box center [418, 138] width 75 height 21
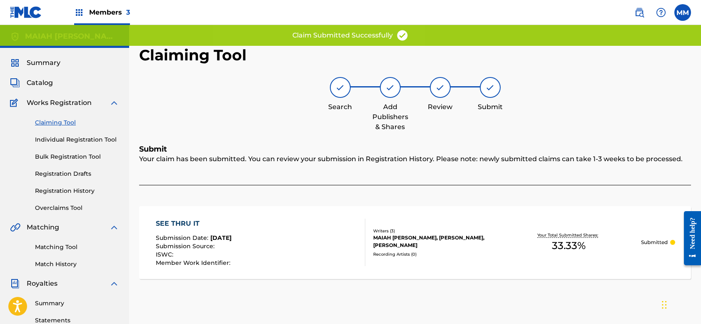
scroll to position [0, 0]
click at [56, 127] on link "Claiming Tool" at bounding box center [77, 122] width 84 height 9
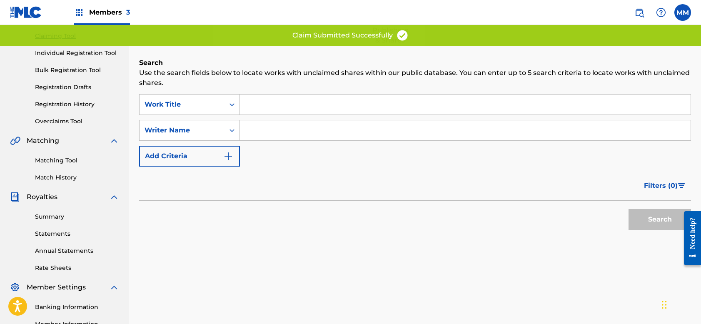
scroll to position [89, 0]
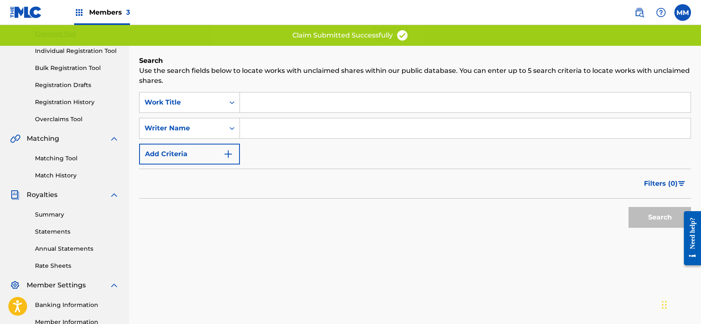
click at [261, 127] on input "Search Form" at bounding box center [465, 128] width 451 height 20
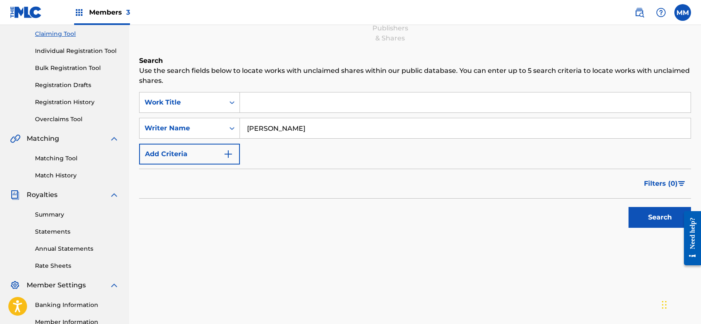
type input "[PERSON_NAME]"
click at [660, 224] on button "Search" at bounding box center [660, 217] width 63 height 21
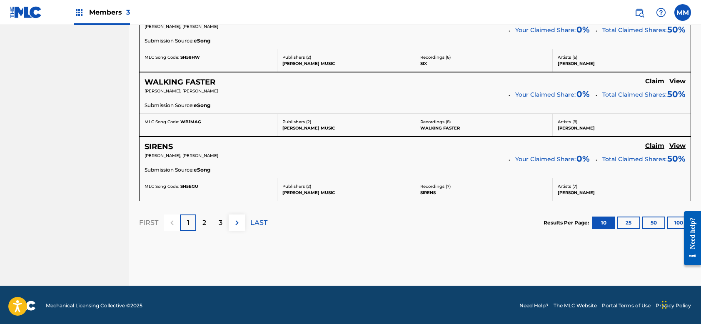
scroll to position [777, 0]
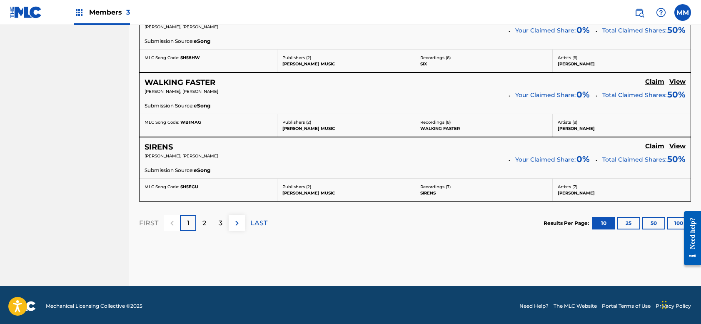
click at [258, 221] on p "LAST" at bounding box center [258, 223] width 17 height 10
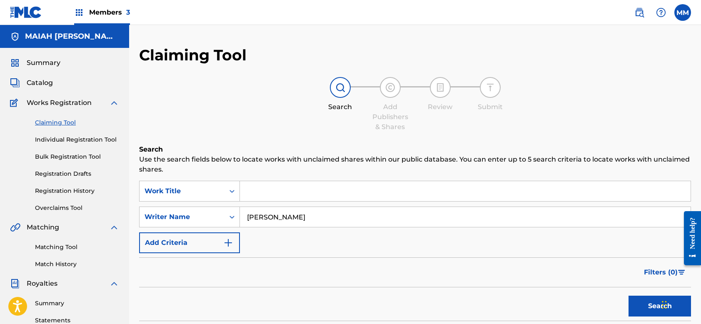
scroll to position [0, 0]
click at [70, 246] on link "Matching Tool" at bounding box center [77, 247] width 84 height 9
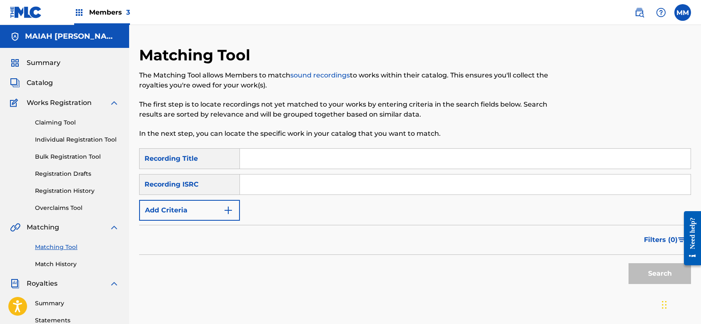
click at [192, 217] on button "Add Criteria" at bounding box center [189, 210] width 101 height 21
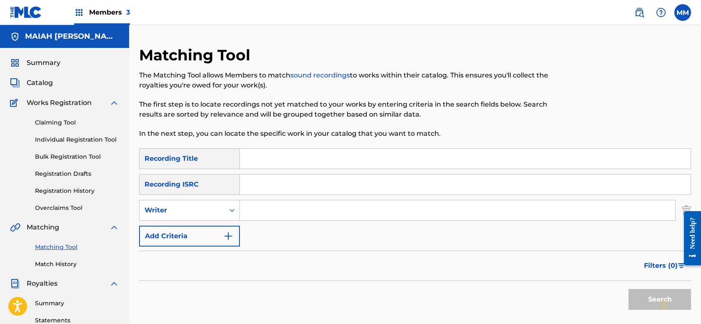
click at [282, 210] on input "Search Form" at bounding box center [458, 210] width 436 height 20
type input "[PERSON_NAME]"
click at [647, 296] on button "Search" at bounding box center [660, 299] width 63 height 21
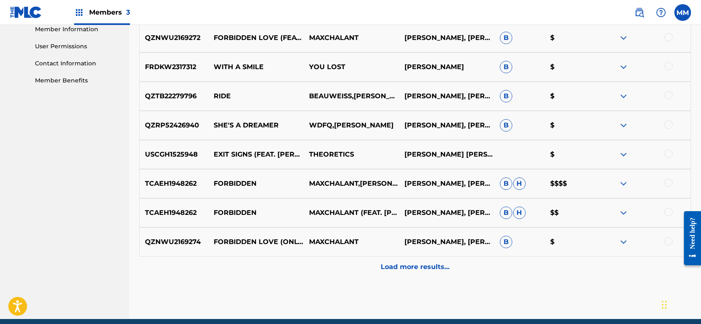
scroll to position [401, 0]
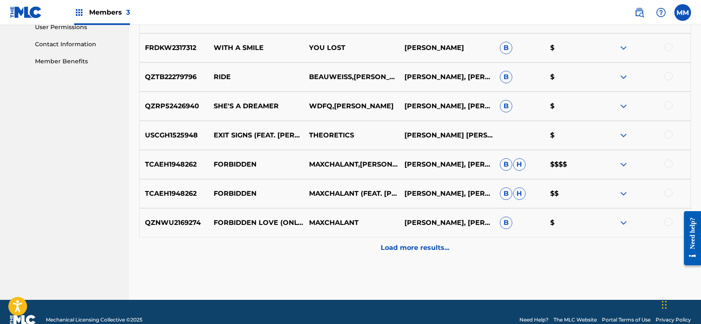
click at [628, 162] on img at bounding box center [624, 165] width 10 height 10
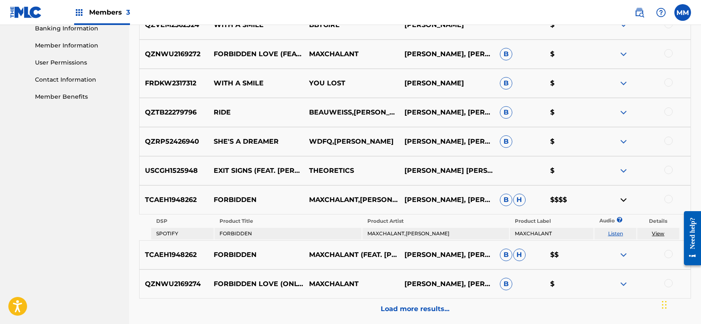
scroll to position [366, 0]
click at [666, 257] on div at bounding box center [669, 254] width 8 height 8
click at [668, 283] on div at bounding box center [669, 283] width 8 height 8
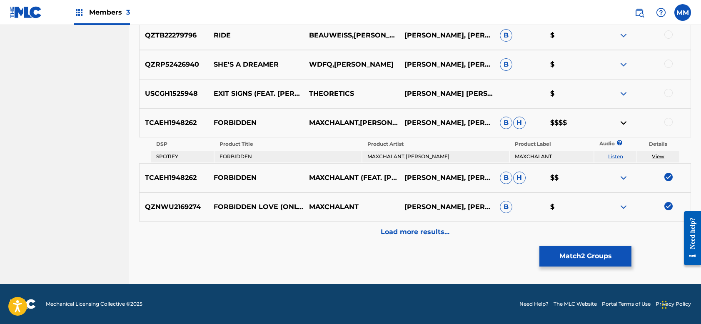
scroll to position [443, 0]
click at [602, 255] on button "Match 2 Groups" at bounding box center [586, 256] width 92 height 21
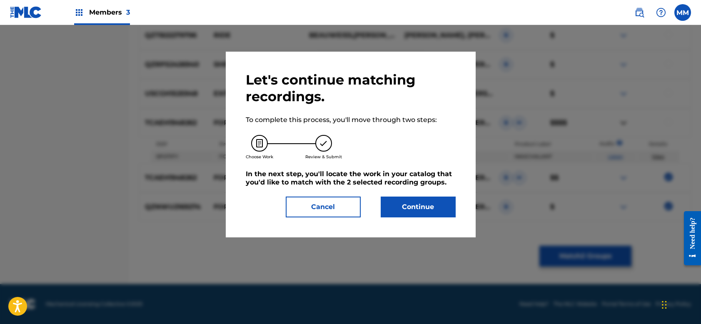
click at [439, 203] on button "Continue" at bounding box center [418, 207] width 75 height 21
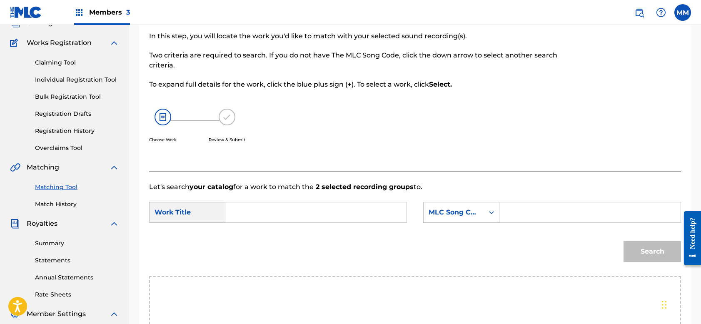
scroll to position [55, 0]
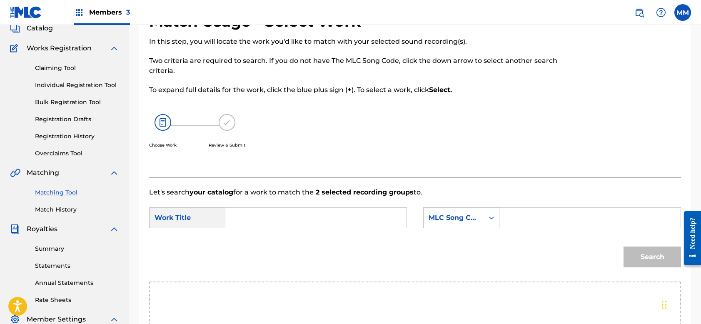
click at [69, 197] on div "Matching Tool Match History" at bounding box center [64, 196] width 109 height 36
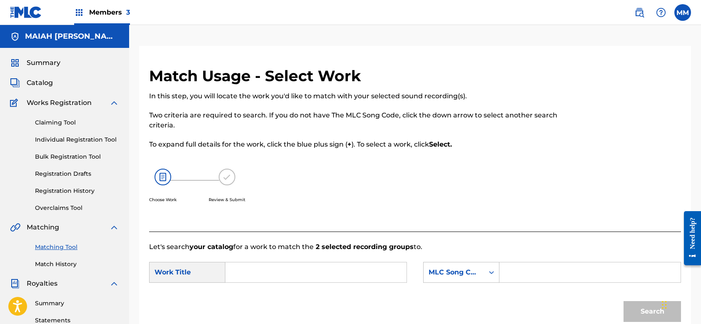
scroll to position [0, 0]
click at [47, 246] on link "Matching Tool" at bounding box center [77, 247] width 84 height 9
click at [265, 272] on input "Search Form" at bounding box center [316, 273] width 167 height 20
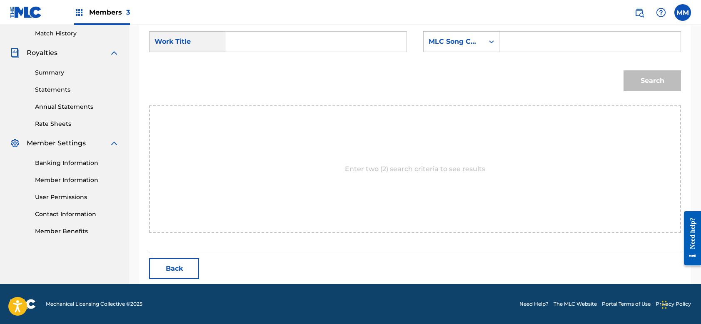
scroll to position [231, 0]
click at [174, 257] on div "Match Usage - Select Work In this step, you will locate the work you'd like to …" at bounding box center [415, 60] width 552 height 448
click at [174, 266] on button "Back" at bounding box center [174, 268] width 50 height 21
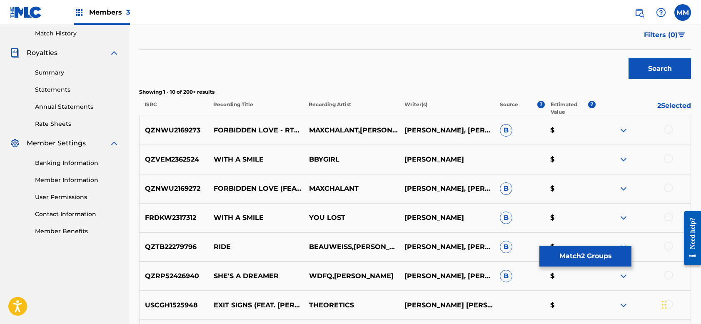
scroll to position [243, 0]
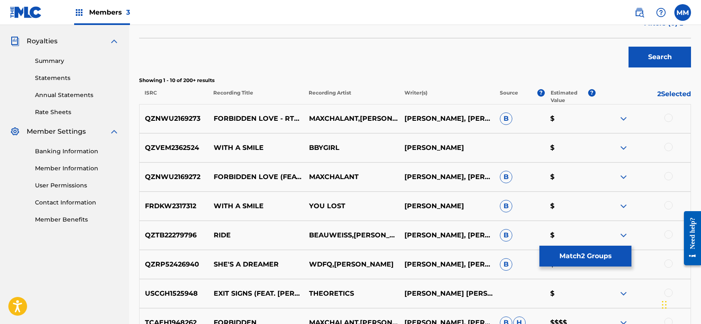
click at [670, 146] on div at bounding box center [669, 147] width 8 height 8
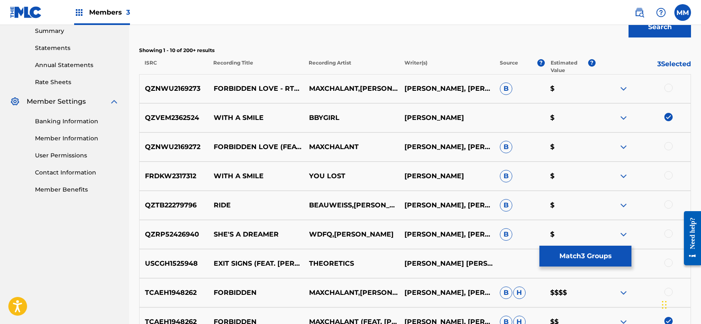
scroll to position [278, 0]
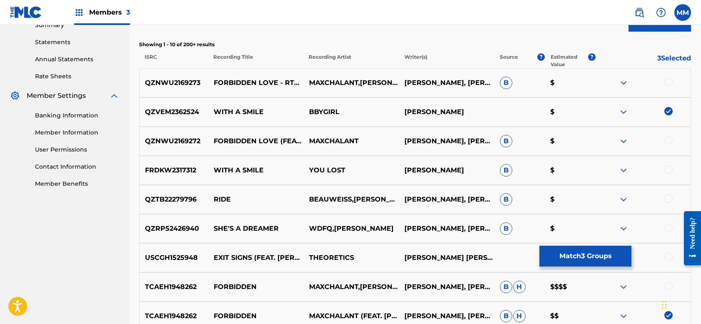
click at [666, 168] on div at bounding box center [669, 169] width 8 height 8
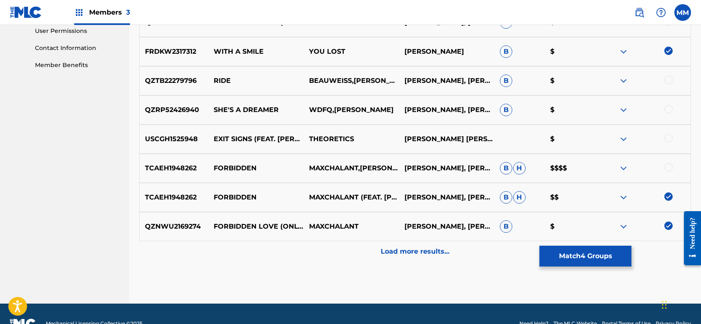
click at [441, 251] on p "Load more results..." at bounding box center [415, 252] width 69 height 10
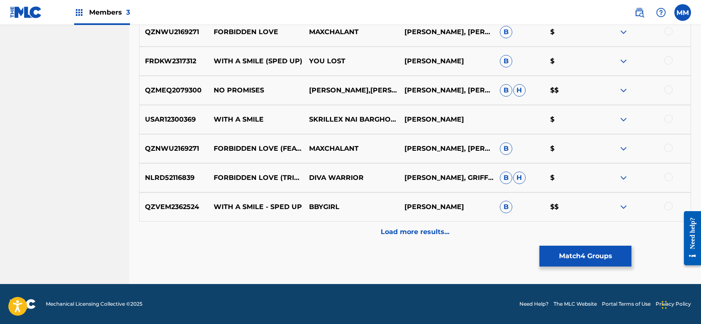
scroll to position [709, 0]
click at [421, 238] on div "Load more results..." at bounding box center [415, 232] width 552 height 21
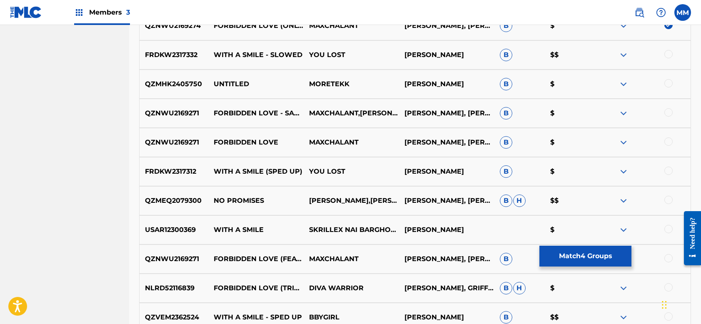
scroll to position [666, 0]
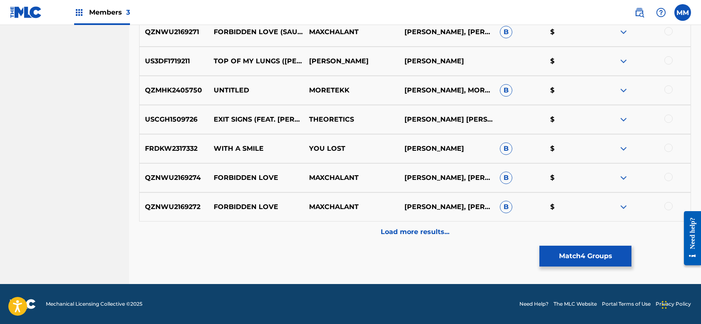
click at [421, 238] on div "Load more results..." at bounding box center [415, 232] width 552 height 21
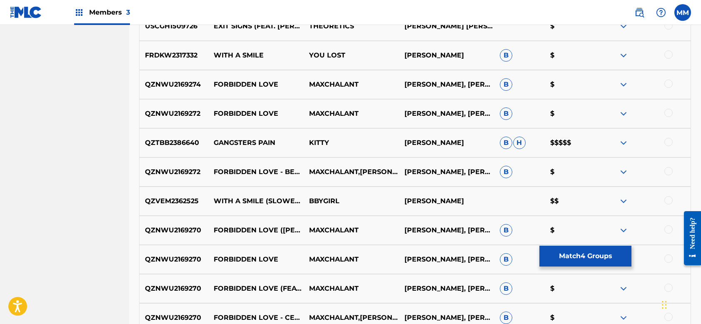
scroll to position [1112, 0]
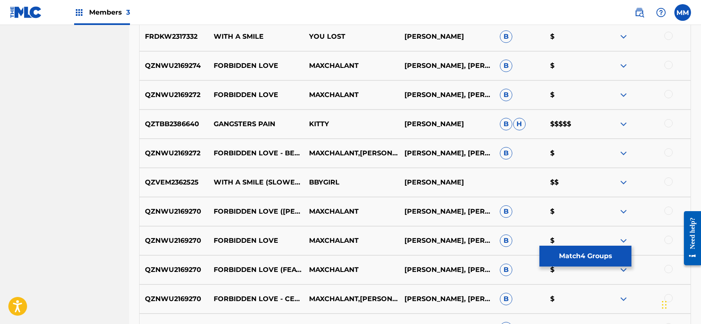
click at [322, 183] on p "BBYGIRL" at bounding box center [350, 183] width 95 height 10
click at [667, 181] on div at bounding box center [669, 182] width 8 height 8
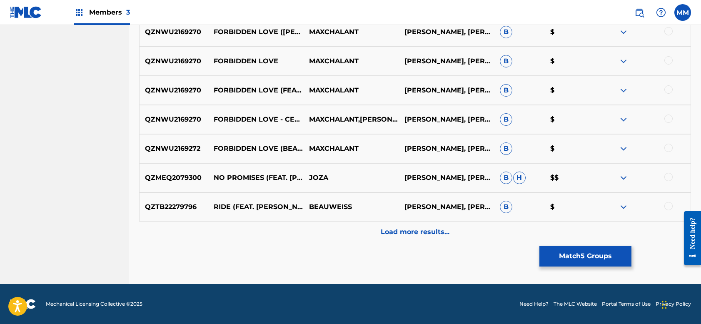
click at [506, 228] on div "Load more results..." at bounding box center [415, 232] width 552 height 21
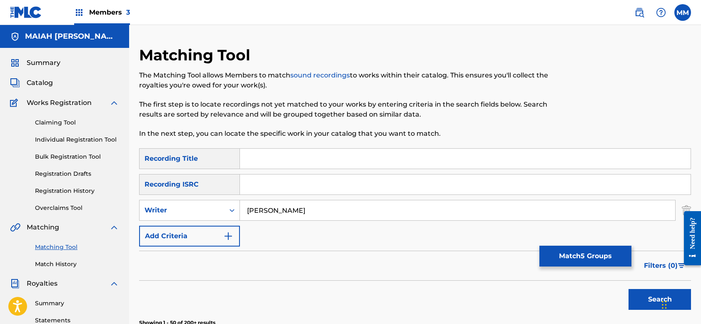
scroll to position [0, 0]
click at [62, 138] on link "Individual Registration Tool" at bounding box center [77, 139] width 84 height 9
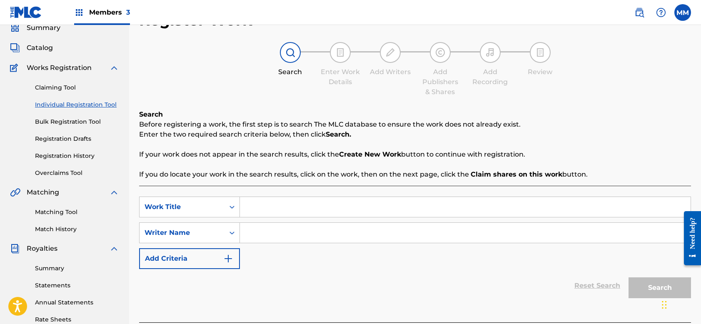
scroll to position [35, 0]
click at [272, 206] on input "Search Form" at bounding box center [465, 207] width 451 height 20
type input "with a smile"
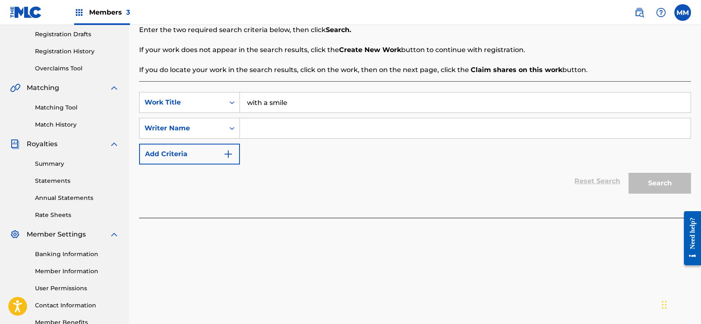
scroll to position [144, 0]
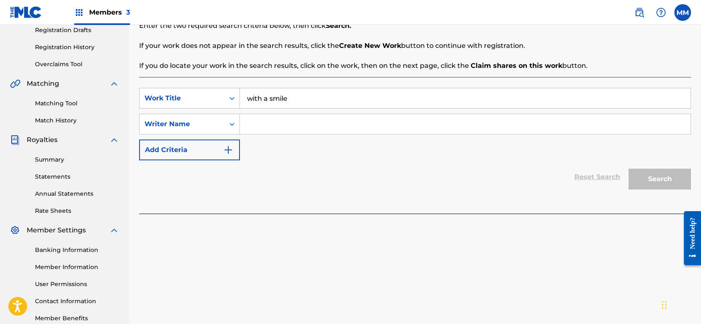
click at [342, 124] on input "Search Form" at bounding box center [465, 124] width 451 height 20
type input ","
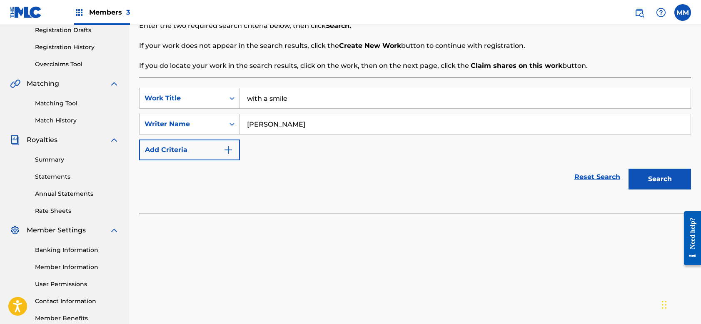
type input "[PERSON_NAME]"
click at [649, 175] on button "Search" at bounding box center [660, 179] width 63 height 21
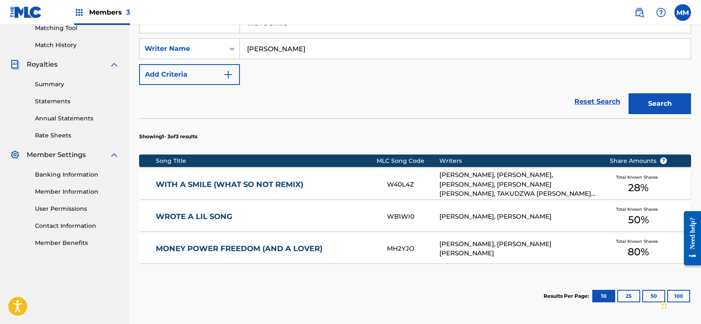
scroll to position [224, 0]
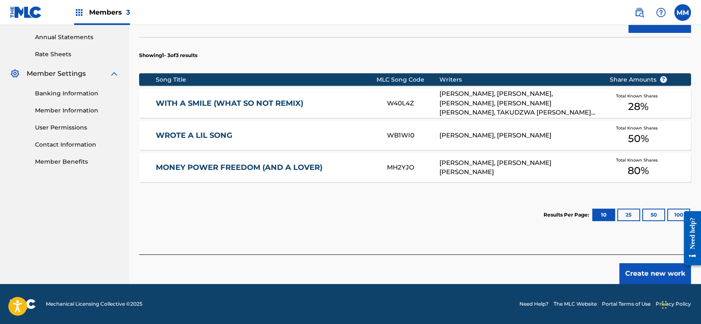
click at [639, 273] on button "Create new work" at bounding box center [656, 273] width 72 height 21
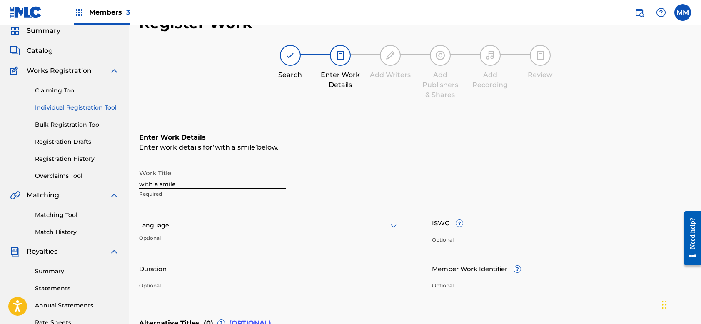
scroll to position [28, 0]
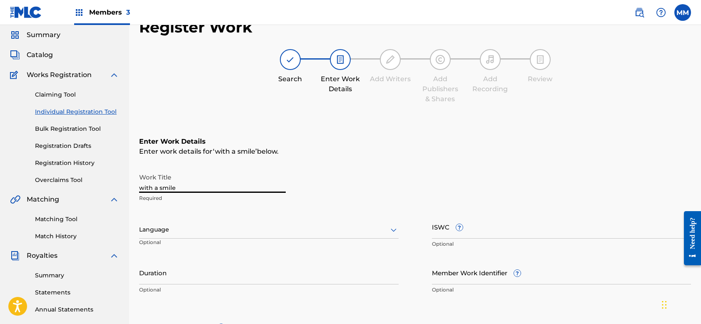
drag, startPoint x: 208, startPoint y: 190, endPoint x: 84, endPoint y: 164, distance: 126.9
click at [84, 164] on main "MAIAH [PERSON_NAME] Summary Catalog Works Registration Claiming Tool Individual…" at bounding box center [350, 225] width 701 height 457
type input "With A Smile"
click at [229, 227] on div at bounding box center [269, 230] width 260 height 10
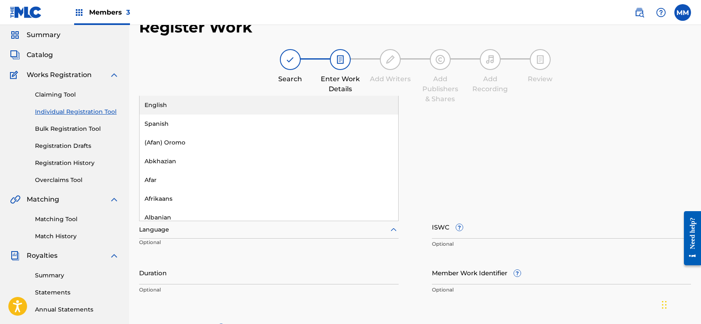
click at [233, 102] on div "English" at bounding box center [269, 105] width 259 height 19
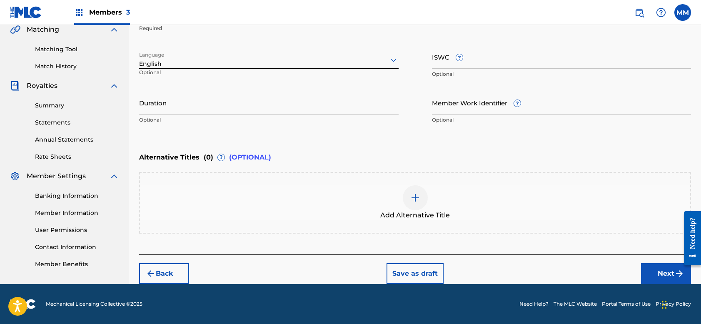
scroll to position [199, 0]
click at [661, 270] on button "Next" at bounding box center [666, 273] width 50 height 21
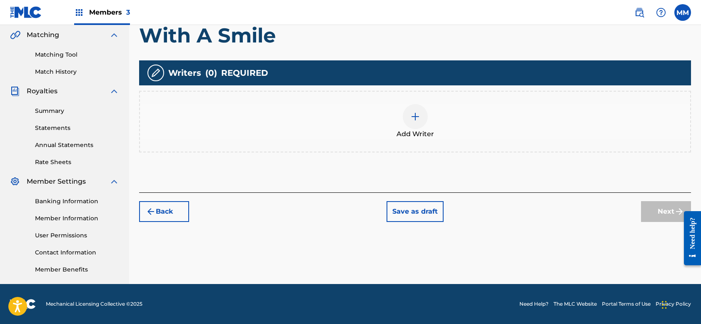
scroll to position [193, 0]
click at [424, 119] on div at bounding box center [415, 116] width 25 height 25
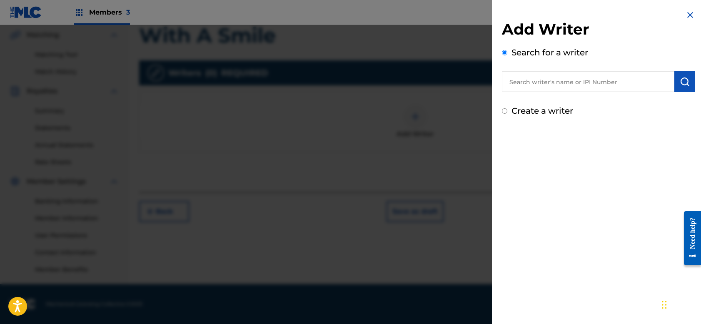
click at [575, 82] on input "text" at bounding box center [588, 81] width 173 height 21
type input ","
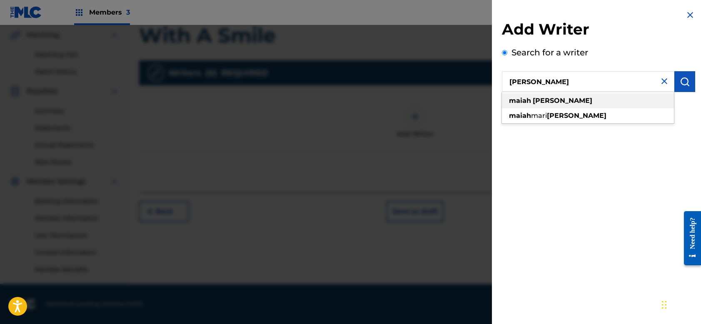
click at [574, 102] on div "[PERSON_NAME]" at bounding box center [588, 100] width 172 height 15
drag, startPoint x: 587, startPoint y: 86, endPoint x: 475, endPoint y: 58, distance: 115.6
click at [475, 58] on div "Add Writer Search for a writer [PERSON_NAME] Create a writer" at bounding box center [350, 174] width 701 height 299
drag, startPoint x: 578, startPoint y: 82, endPoint x: 457, endPoint y: 67, distance: 121.8
click at [457, 67] on div "Add Writer Search for a writer [PERSON_NAME] Create a writer" at bounding box center [350, 174] width 701 height 299
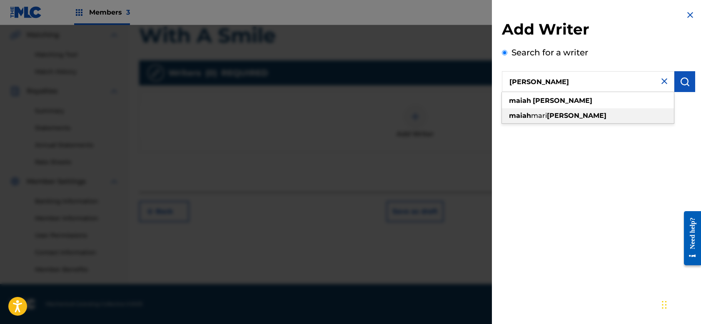
click at [556, 116] on strong "[PERSON_NAME]" at bounding box center [577, 116] width 60 height 8
type input "[PERSON_NAME]"
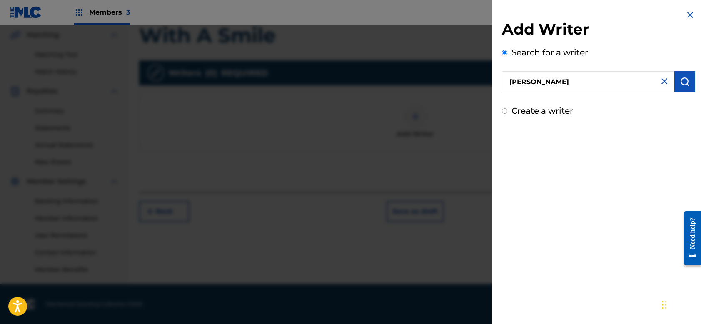
click at [685, 83] on img "submit" at bounding box center [685, 82] width 10 height 10
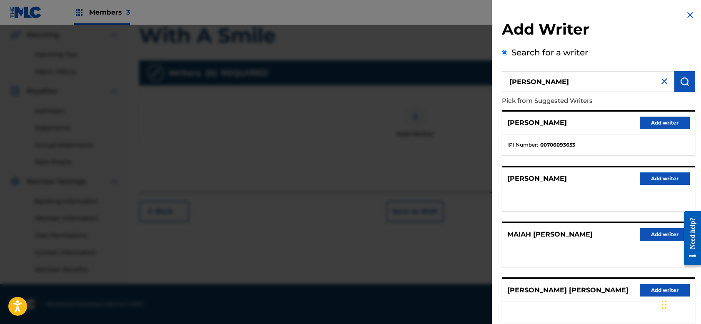
click at [654, 122] on button "Add writer" at bounding box center [665, 123] width 50 height 13
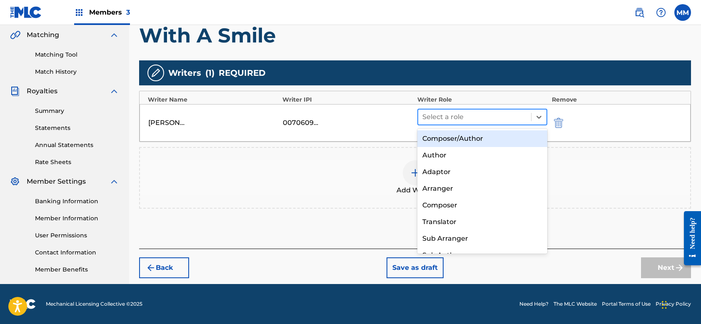
click at [496, 116] on div at bounding box center [475, 117] width 105 height 12
click at [485, 142] on div "Composer/Author" at bounding box center [483, 138] width 130 height 17
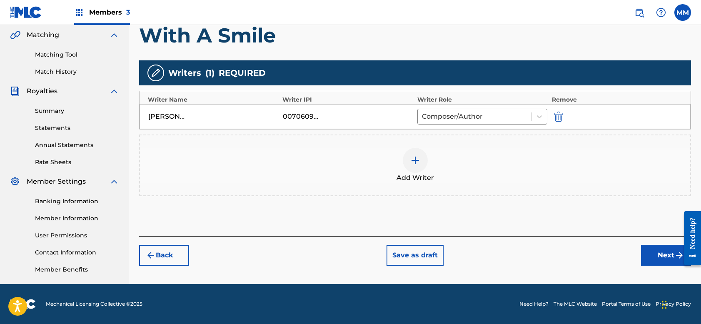
click at [415, 162] on img at bounding box center [416, 160] width 10 height 10
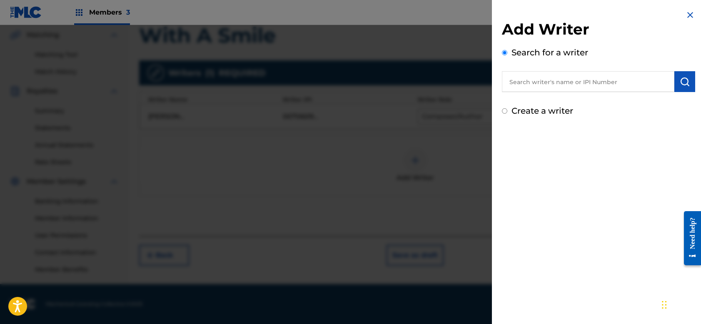
click at [548, 78] on input "text" at bounding box center [588, 81] width 173 height 21
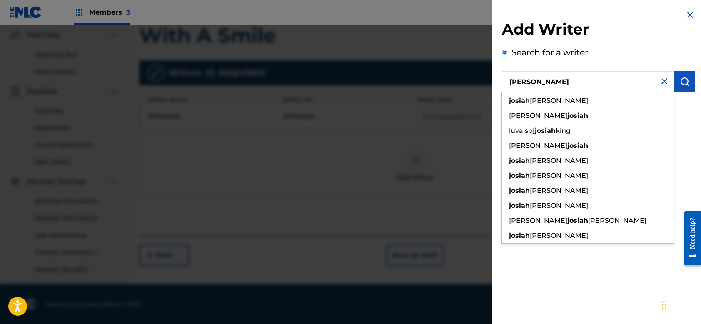
drag, startPoint x: 548, startPoint y: 78, endPoint x: 459, endPoint y: 60, distance: 91.1
click at [459, 60] on div "Add Writer Search for a writer [PERSON_NAME] [PERSON_NAME] asfa [PERSON_NAME] s…" at bounding box center [350, 174] width 701 height 299
drag, startPoint x: 543, startPoint y: 81, endPoint x: 461, endPoint y: 63, distance: 84.4
click at [461, 63] on div "Add Writer Search for a writer [PERSON_NAME] [PERSON_NAME] [PERSON_NAME] [PERSO…" at bounding box center [350, 174] width 701 height 299
type input "\"
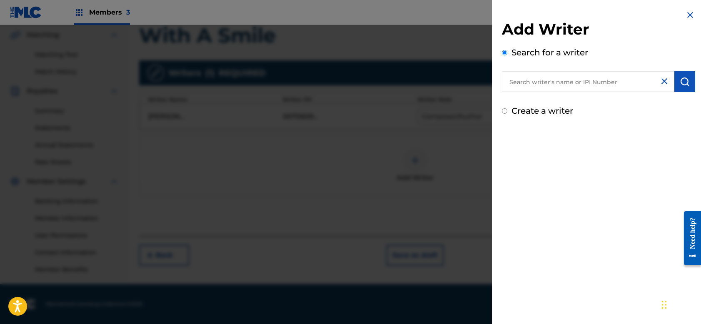
type input "\"
paste input "[PERSON_NAME]"
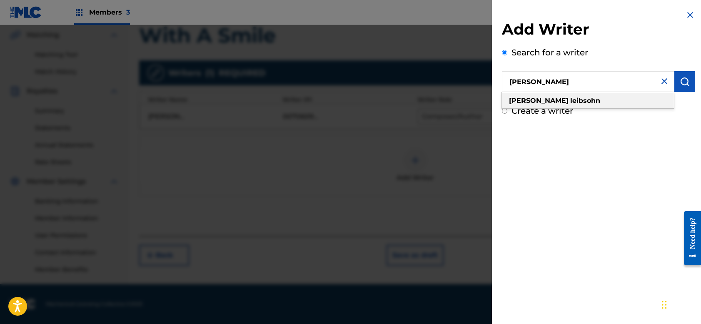
click at [569, 103] on div "[PERSON_NAME]" at bounding box center [588, 100] width 172 height 15
type input "[PERSON_NAME]"
click at [689, 83] on button "submit" at bounding box center [685, 81] width 21 height 21
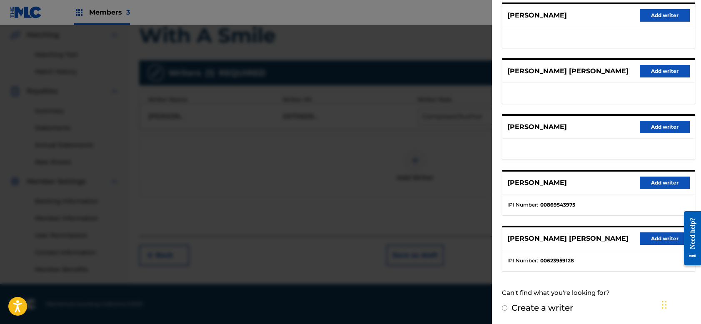
scroll to position [107, 0]
click at [662, 179] on button "Add writer" at bounding box center [665, 183] width 50 height 13
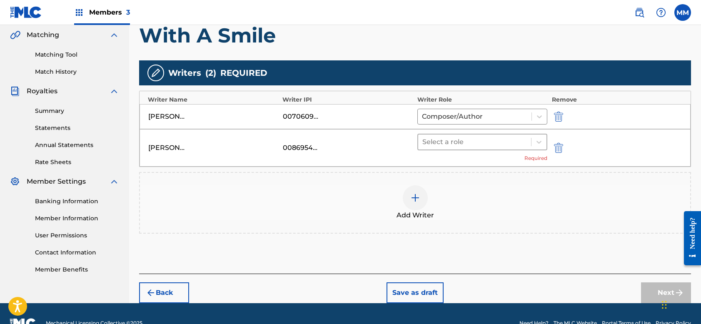
click at [465, 146] on div at bounding box center [475, 142] width 105 height 12
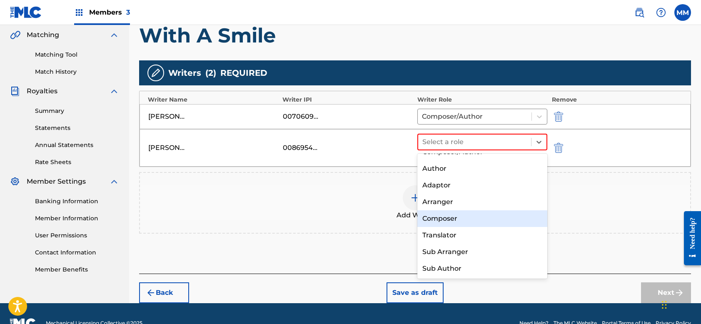
scroll to position [12, 0]
click at [449, 219] on div "Composer" at bounding box center [483, 218] width 130 height 17
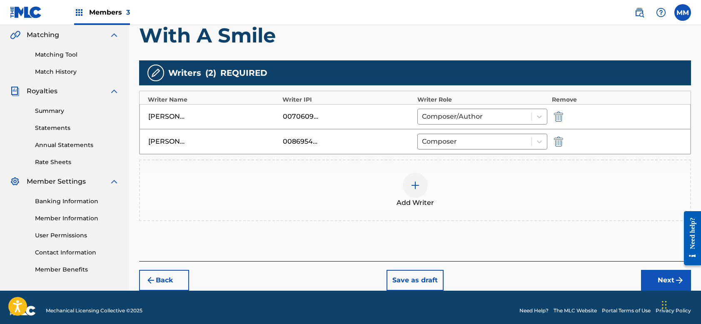
click at [652, 276] on button "Next" at bounding box center [666, 280] width 50 height 21
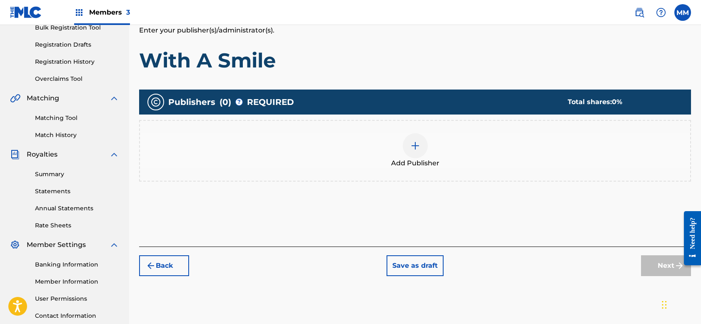
scroll to position [131, 0]
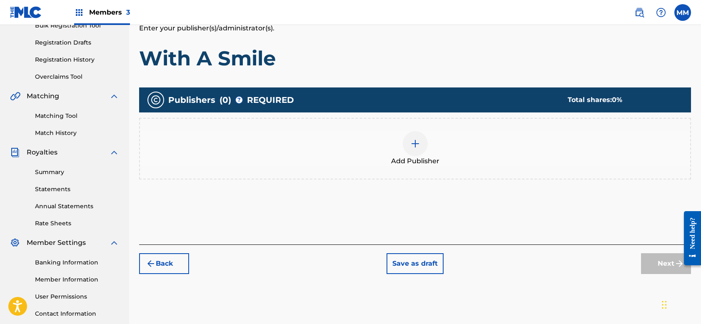
click at [414, 144] on img at bounding box center [416, 144] width 10 height 10
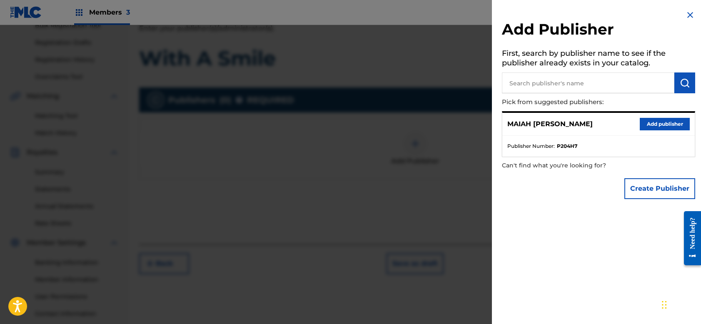
click at [652, 125] on button "Add publisher" at bounding box center [665, 124] width 50 height 13
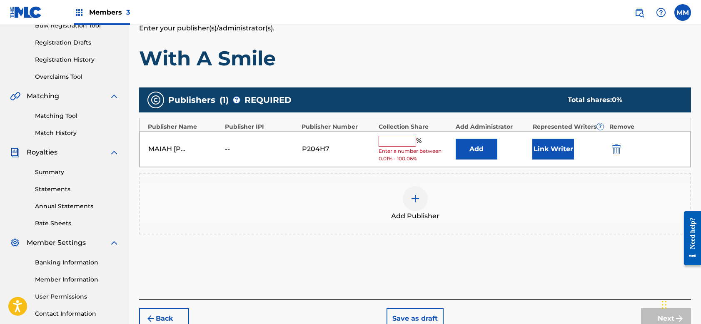
click at [555, 153] on button "Link Writer" at bounding box center [554, 149] width 42 height 21
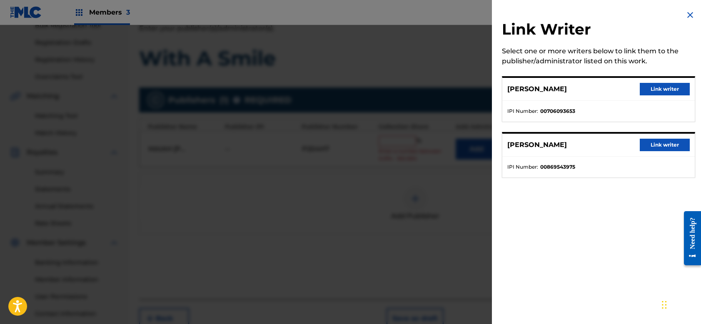
click at [664, 90] on button "Link writer" at bounding box center [665, 89] width 50 height 13
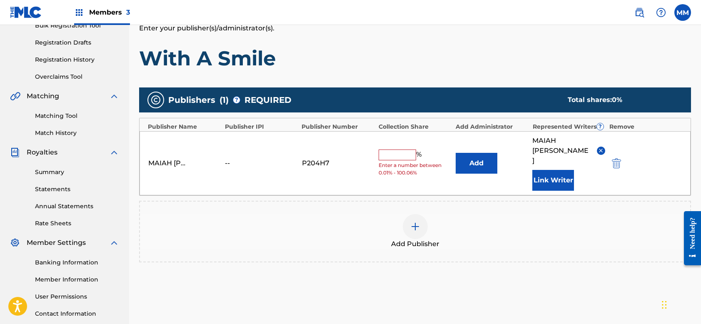
click at [392, 139] on div "[PERSON_NAME] -- P204H7 % Enter a number between 0.01% - 100.06% [PERSON_NAME] …" at bounding box center [415, 163] width 551 height 64
click at [395, 150] on div "% Enter a number between 0.01% - 100.06%" at bounding box center [415, 163] width 73 height 27
click at [398, 150] on input "text" at bounding box center [398, 155] width 38 height 11
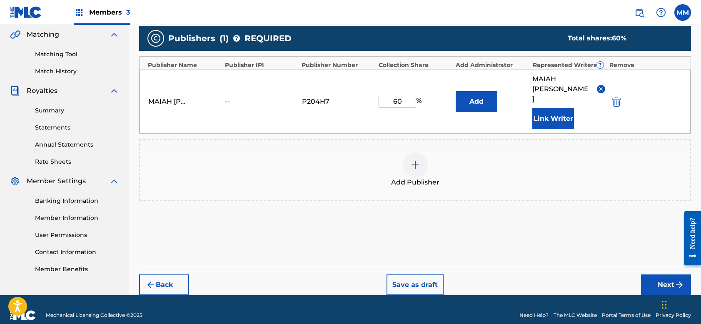
scroll to position [193, 0]
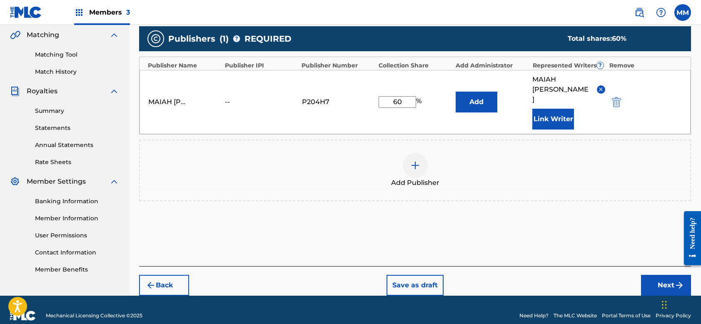
type input "60"
click at [659, 275] on button "Next" at bounding box center [666, 285] width 50 height 21
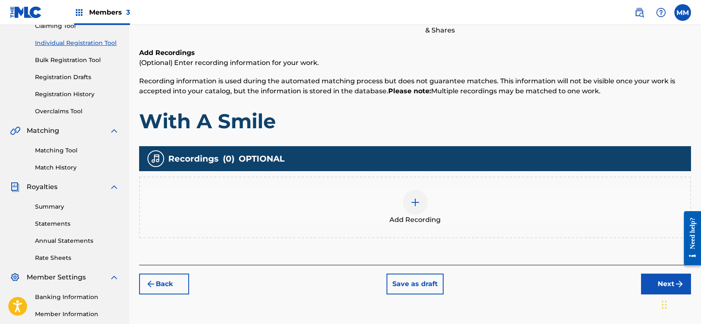
scroll to position [98, 0]
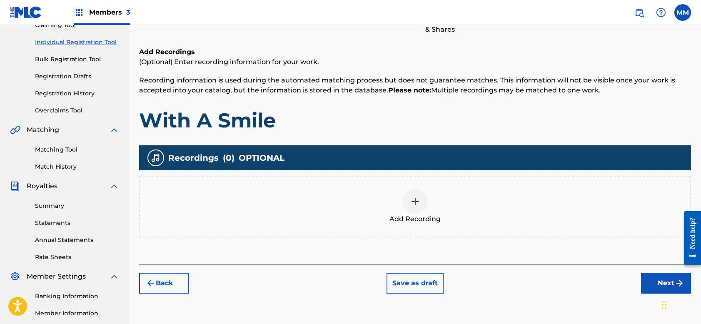
click at [656, 278] on button "Next" at bounding box center [666, 283] width 50 height 21
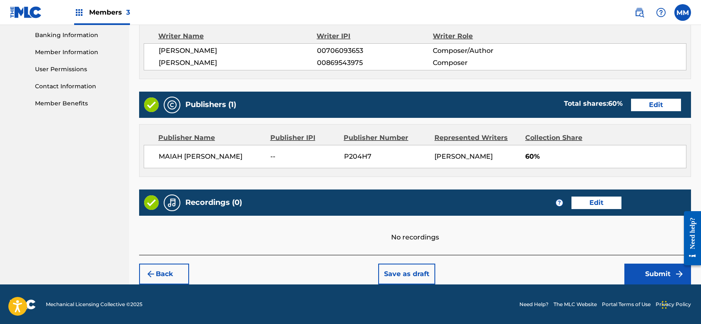
scroll to position [358, 0]
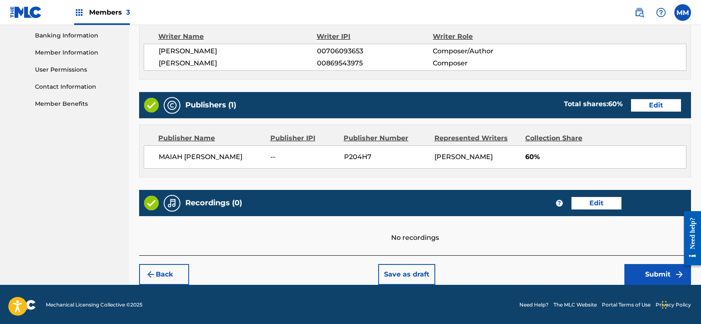
click at [644, 273] on button "Submit" at bounding box center [658, 274] width 67 height 21
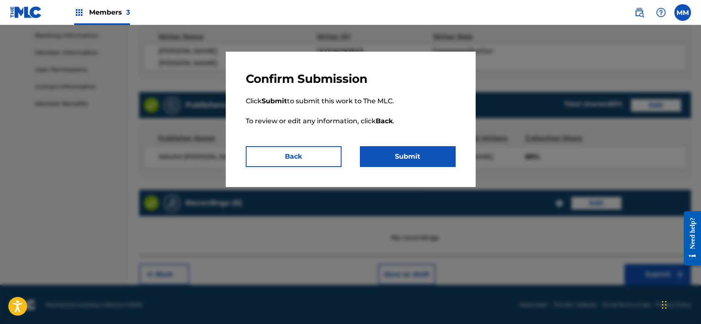
click at [432, 154] on button "Submit" at bounding box center [408, 156] width 96 height 21
